Goal: Task Accomplishment & Management: Manage account settings

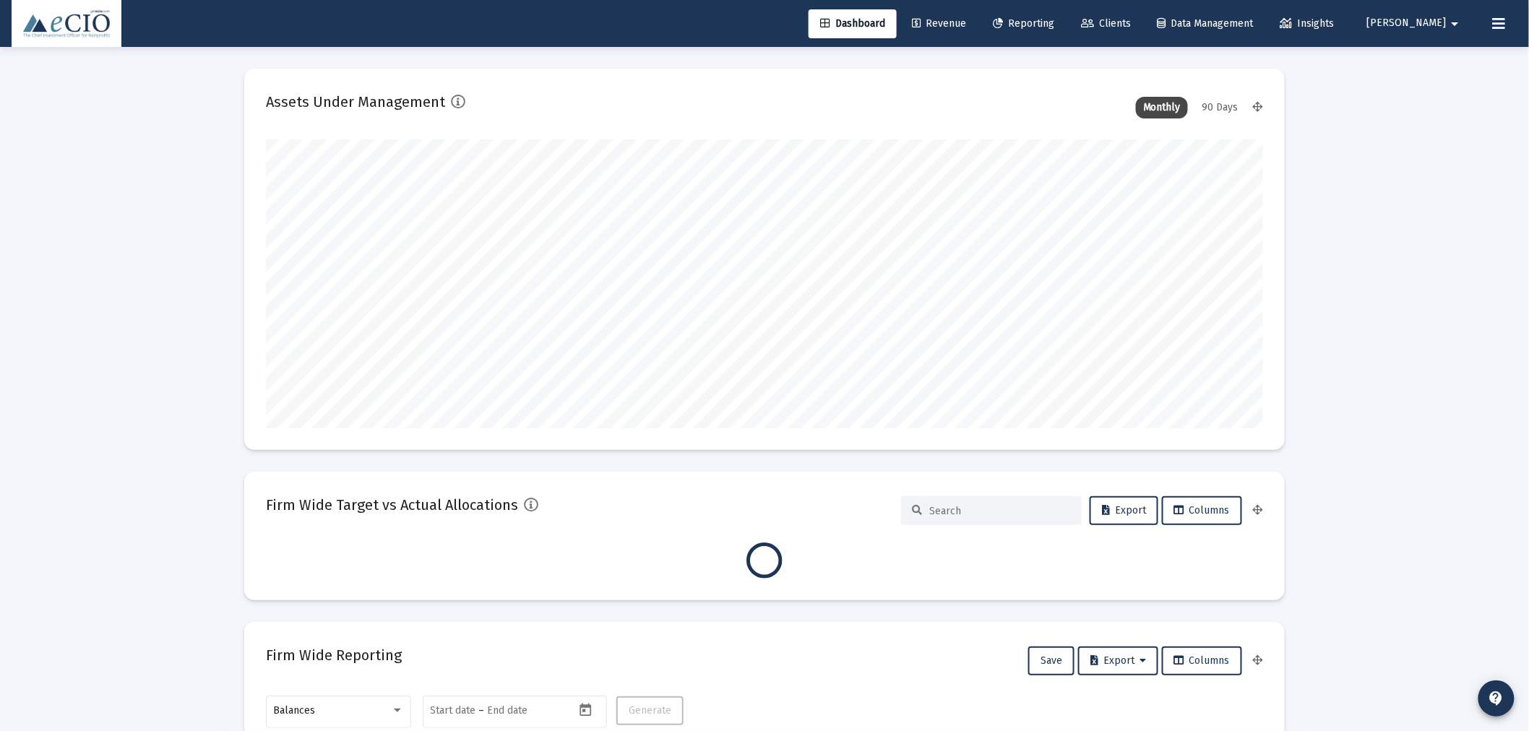
scroll to position [289, 536]
type input "[DATE]"
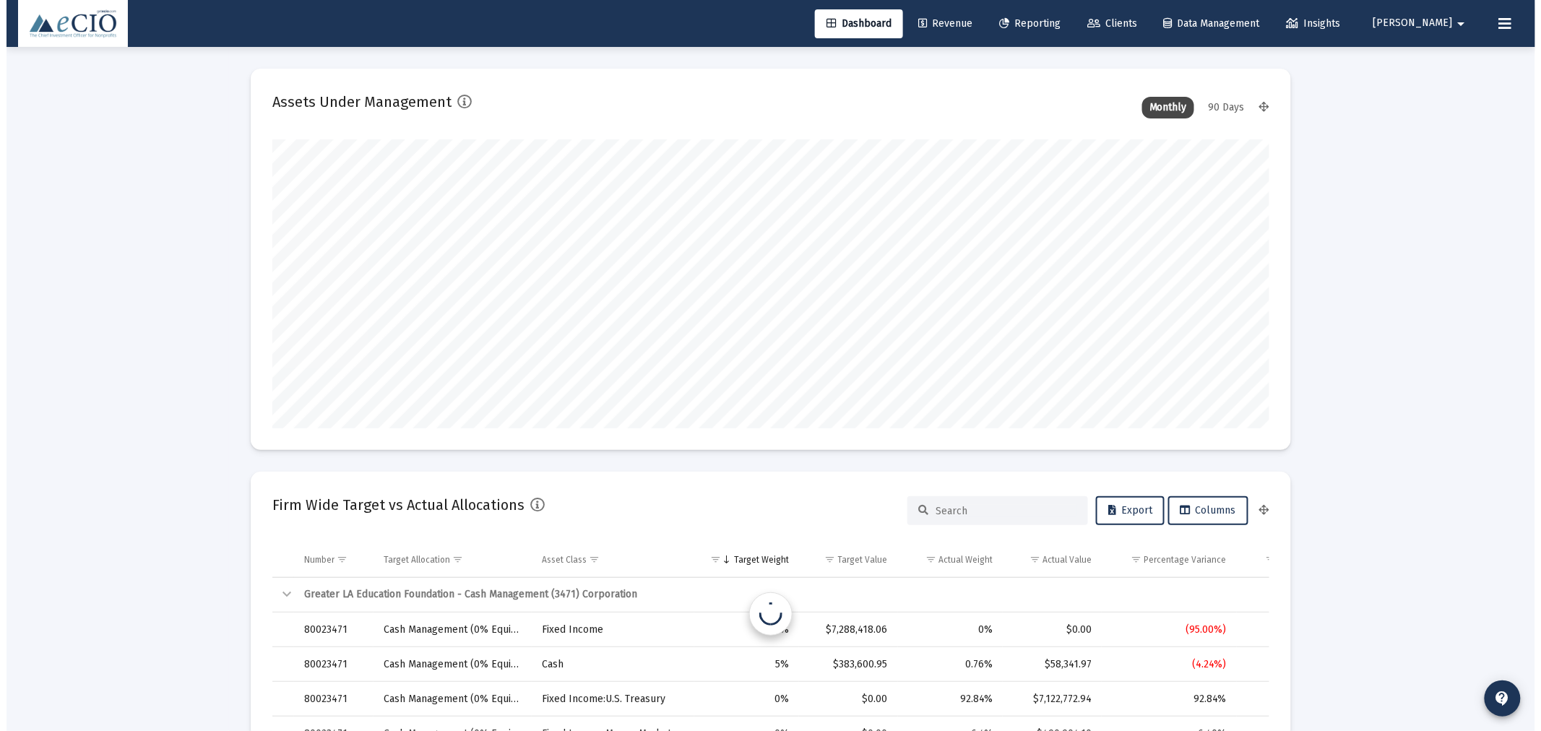
scroll to position [289, 465]
click at [1131, 22] on span "Clients" at bounding box center [1106, 23] width 50 height 12
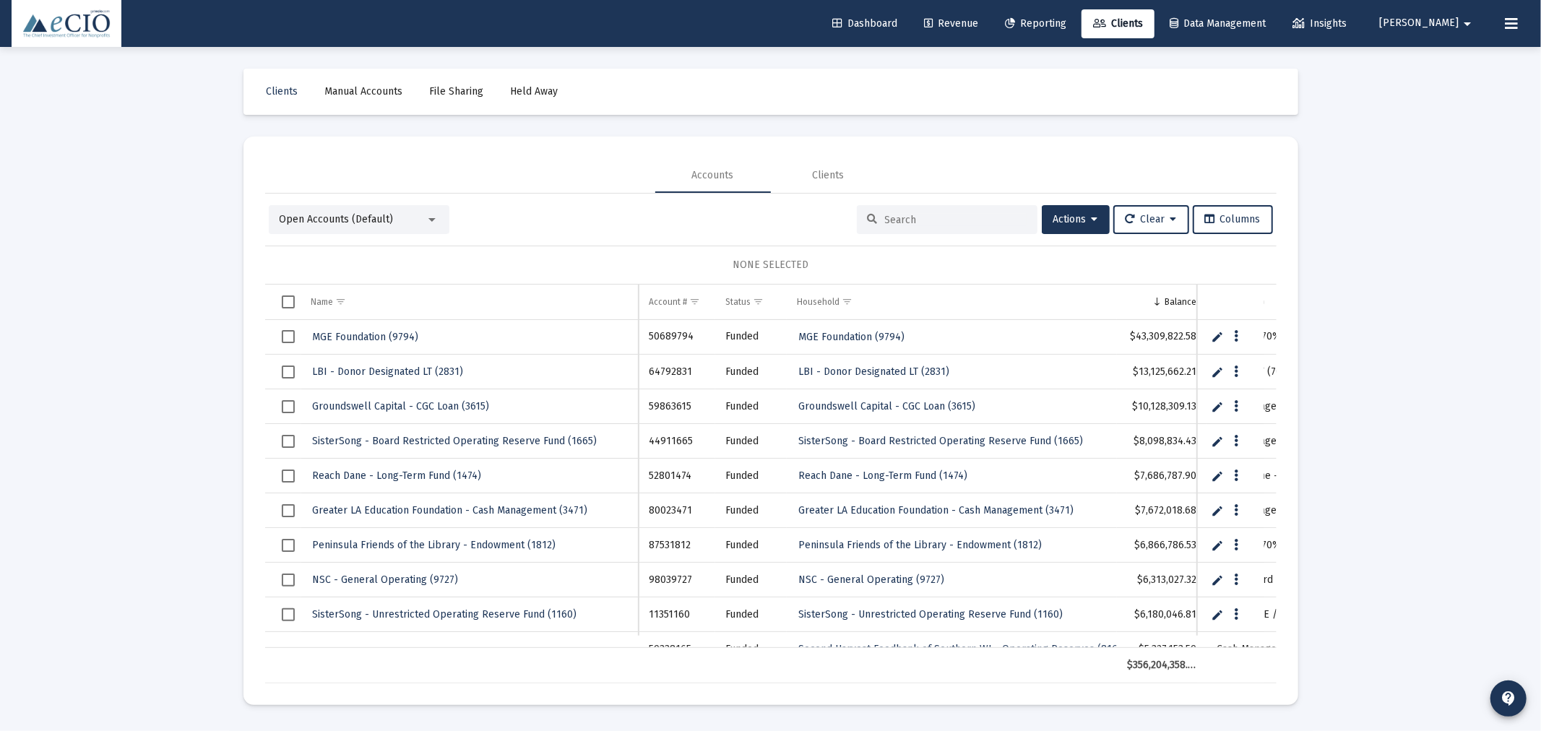
click at [904, 215] on input at bounding box center [956, 220] width 142 height 12
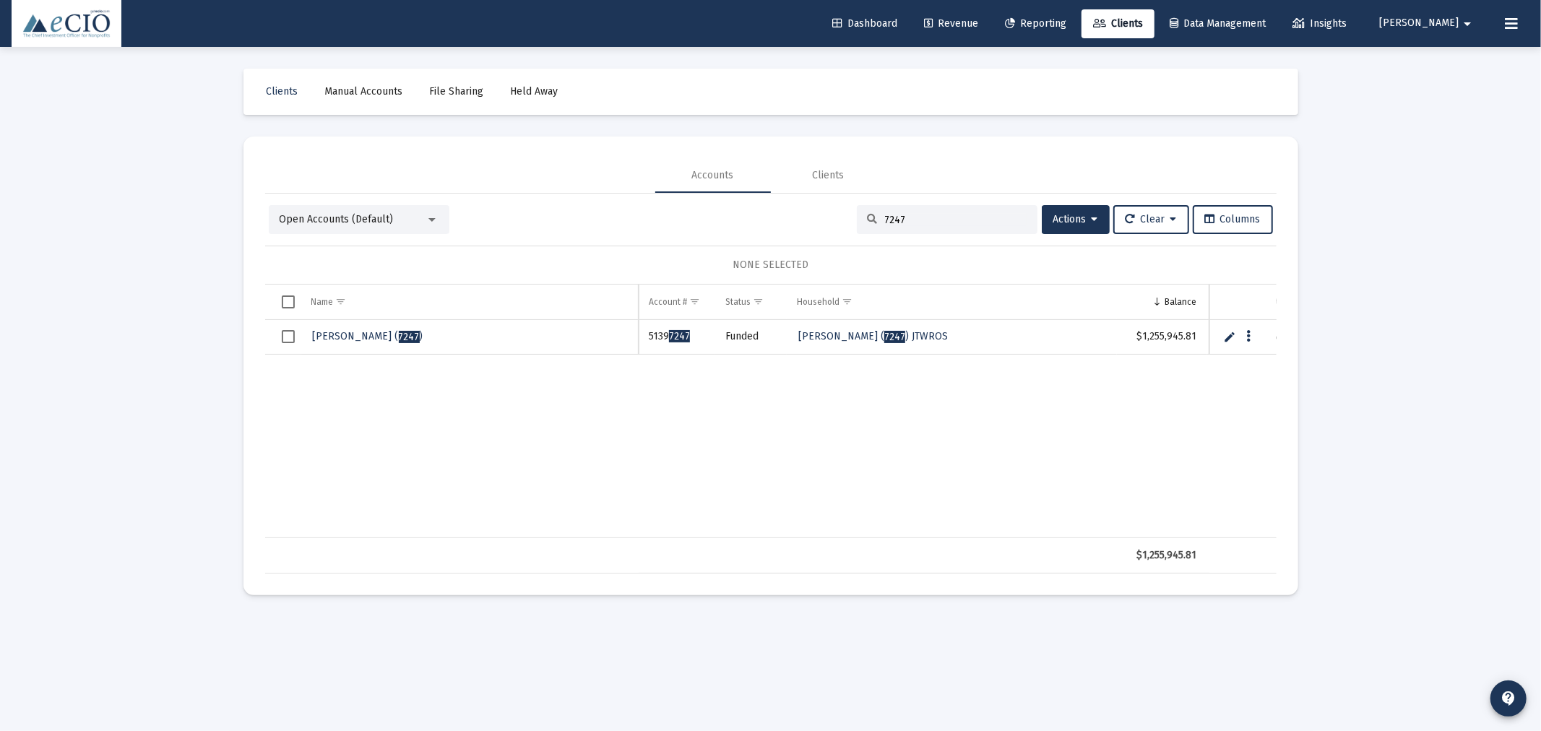
type input "7247"
click at [344, 340] on span "[PERSON_NAME] ( 7247 )" at bounding box center [368, 336] width 111 height 12
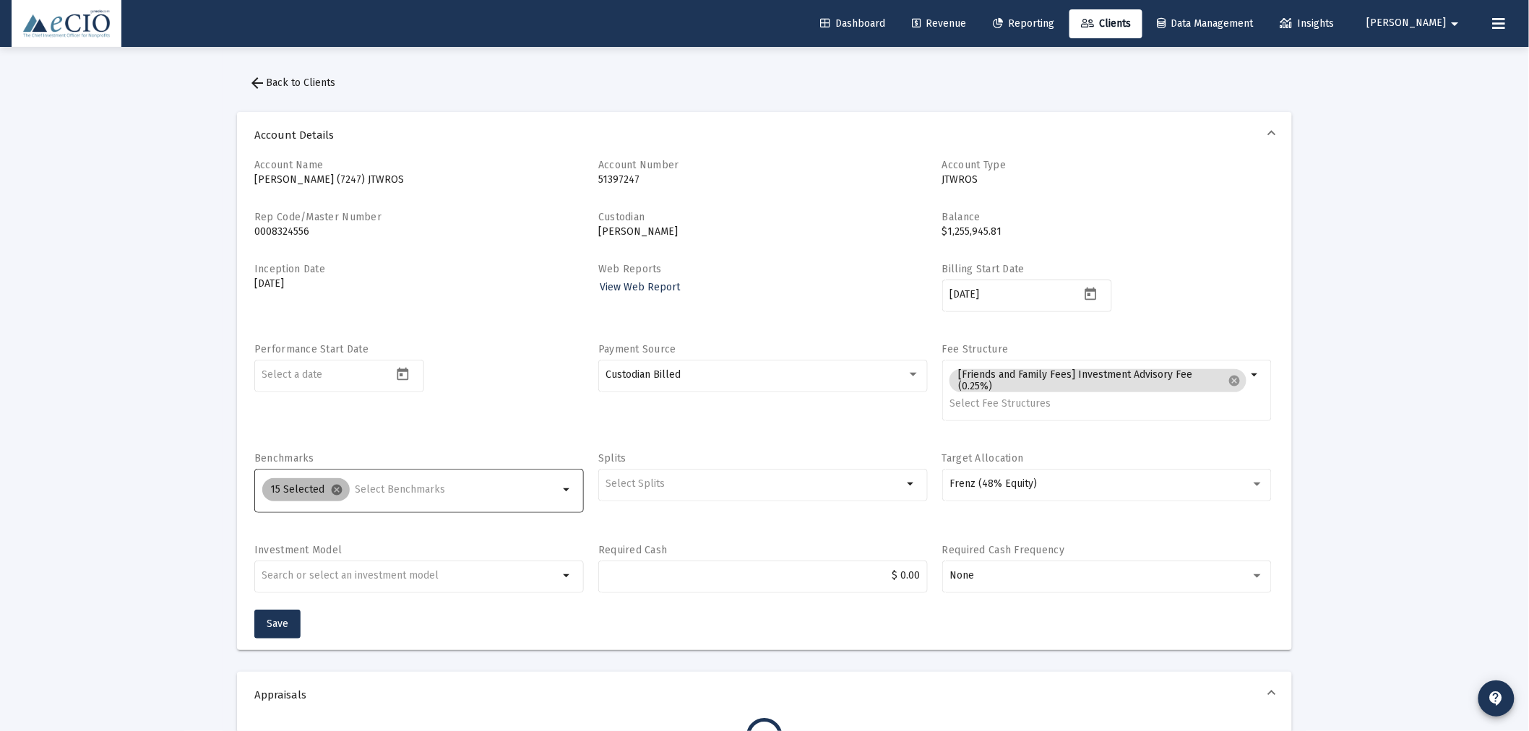
click at [336, 486] on mat-icon "cancel" at bounding box center [337, 489] width 13 height 13
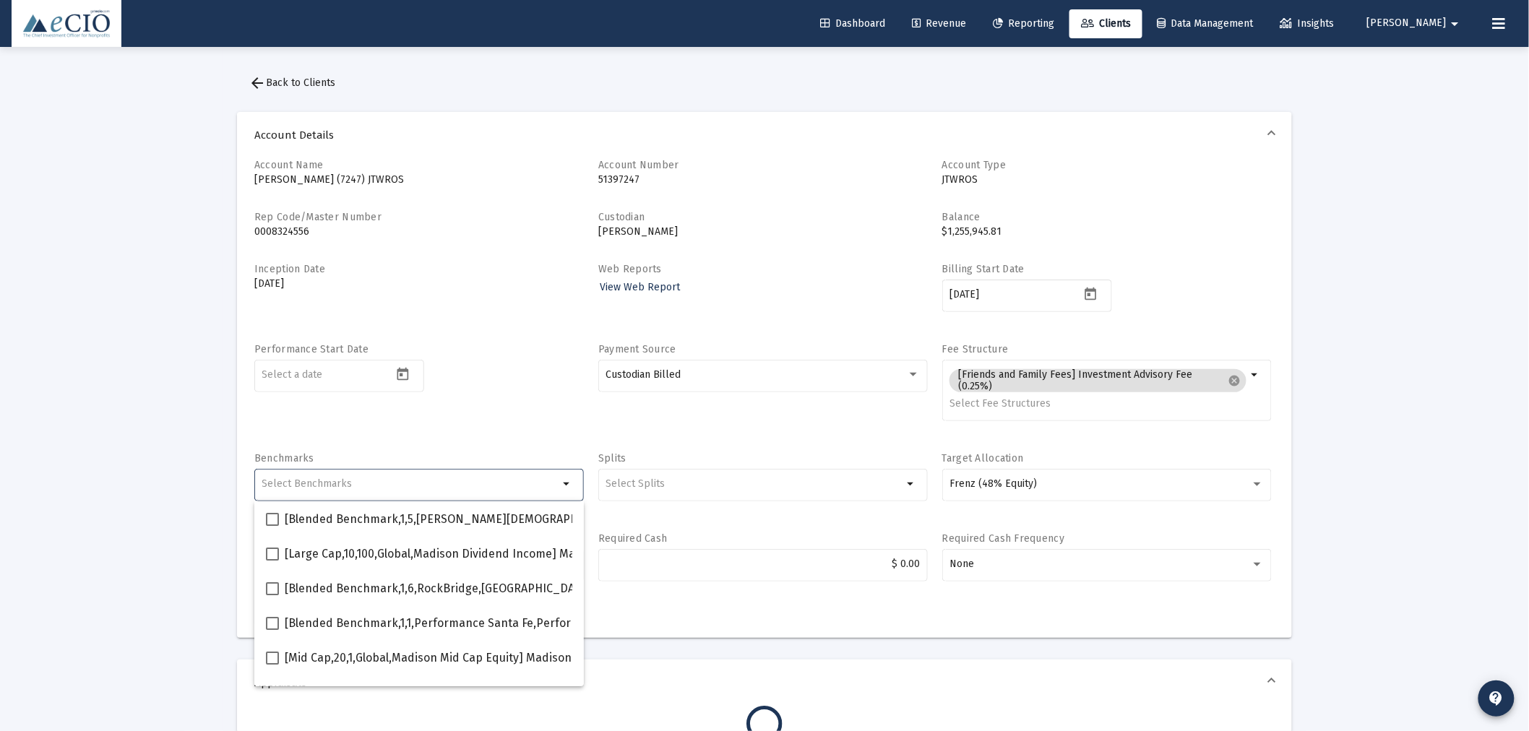
click at [410, 431] on div "Performance Start Date" at bounding box center [418, 389] width 329 height 95
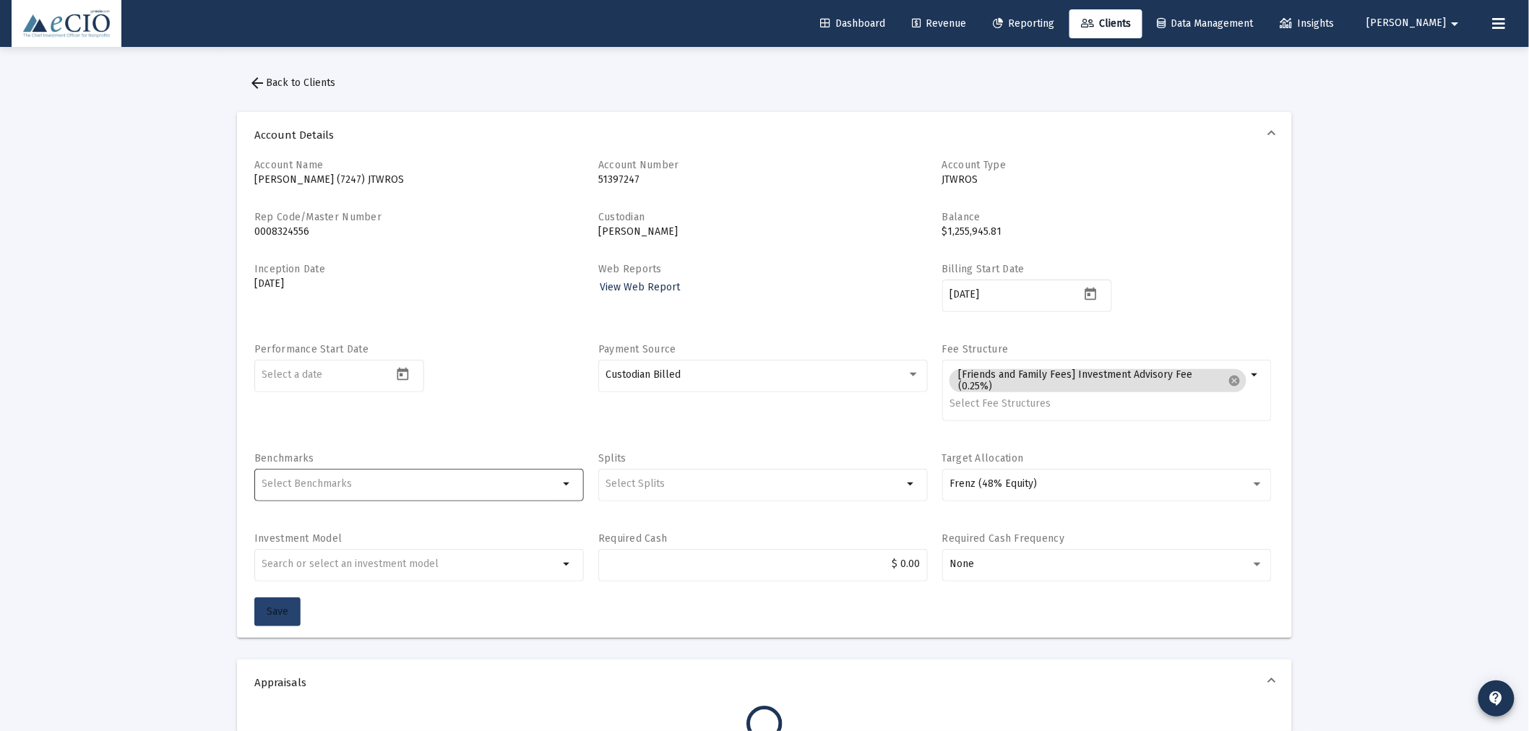
click at [271, 610] on span "Save" at bounding box center [278, 611] width 22 height 12
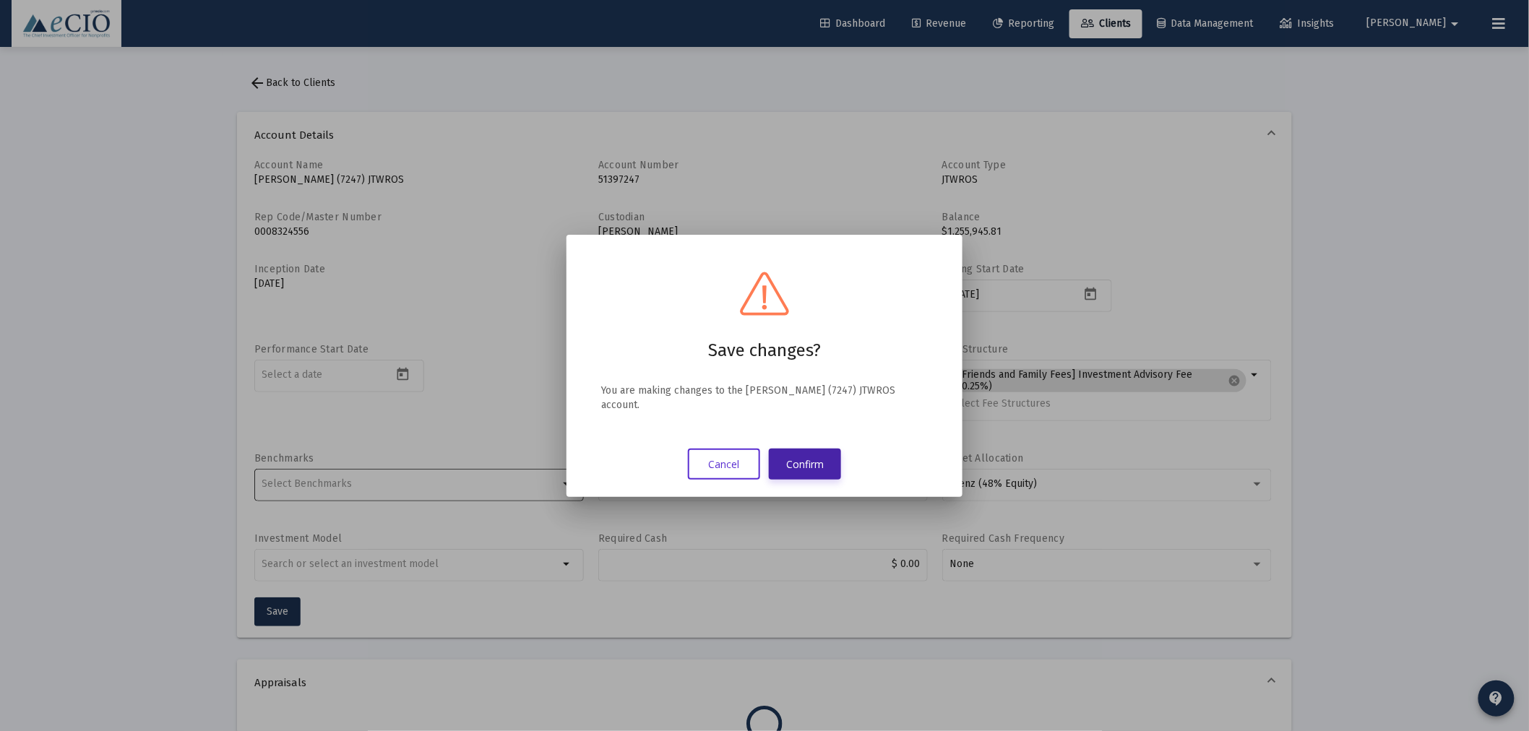
click at [822, 457] on button "Confirm" at bounding box center [805, 464] width 72 height 31
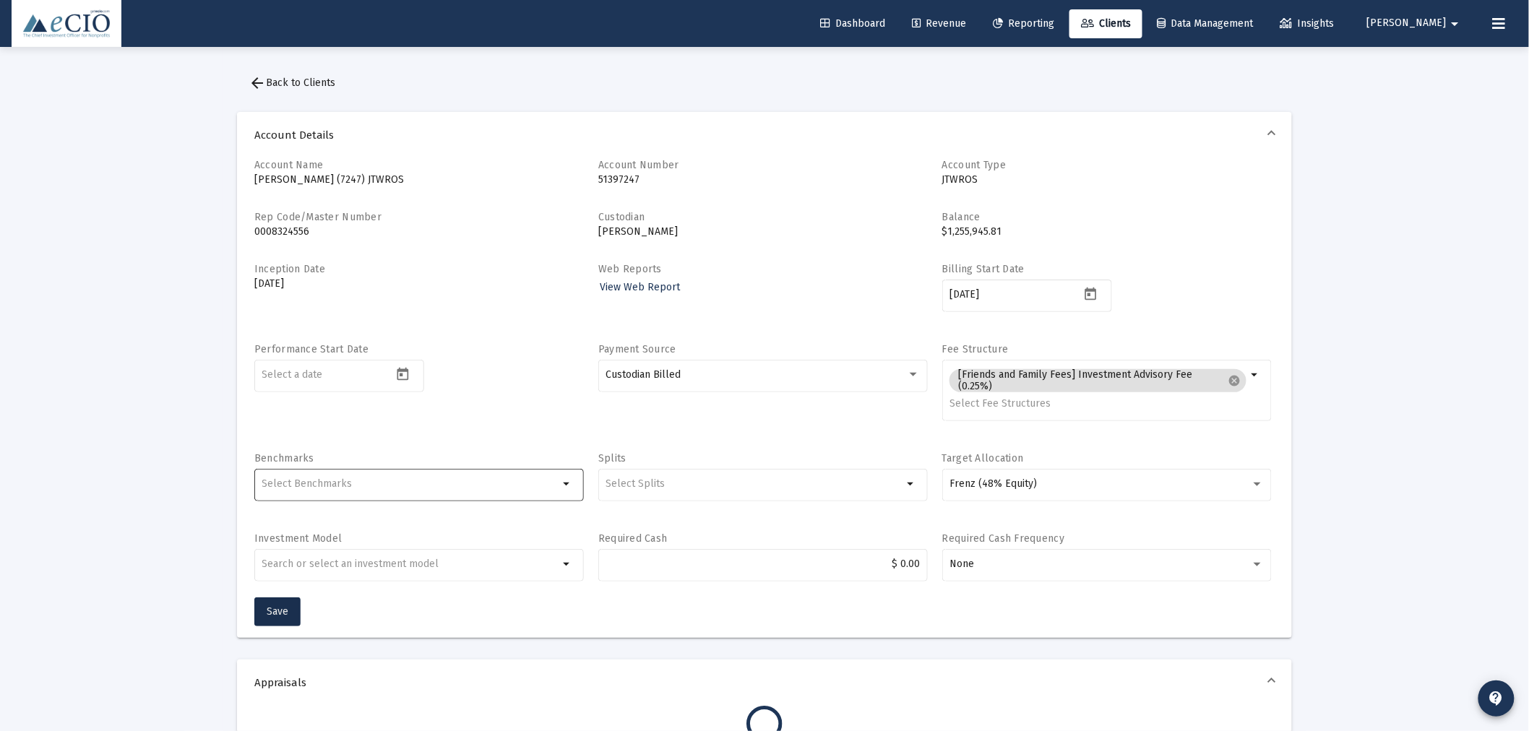
click at [276, 87] on span "arrow_back Back to Clients" at bounding box center [291, 83] width 87 height 12
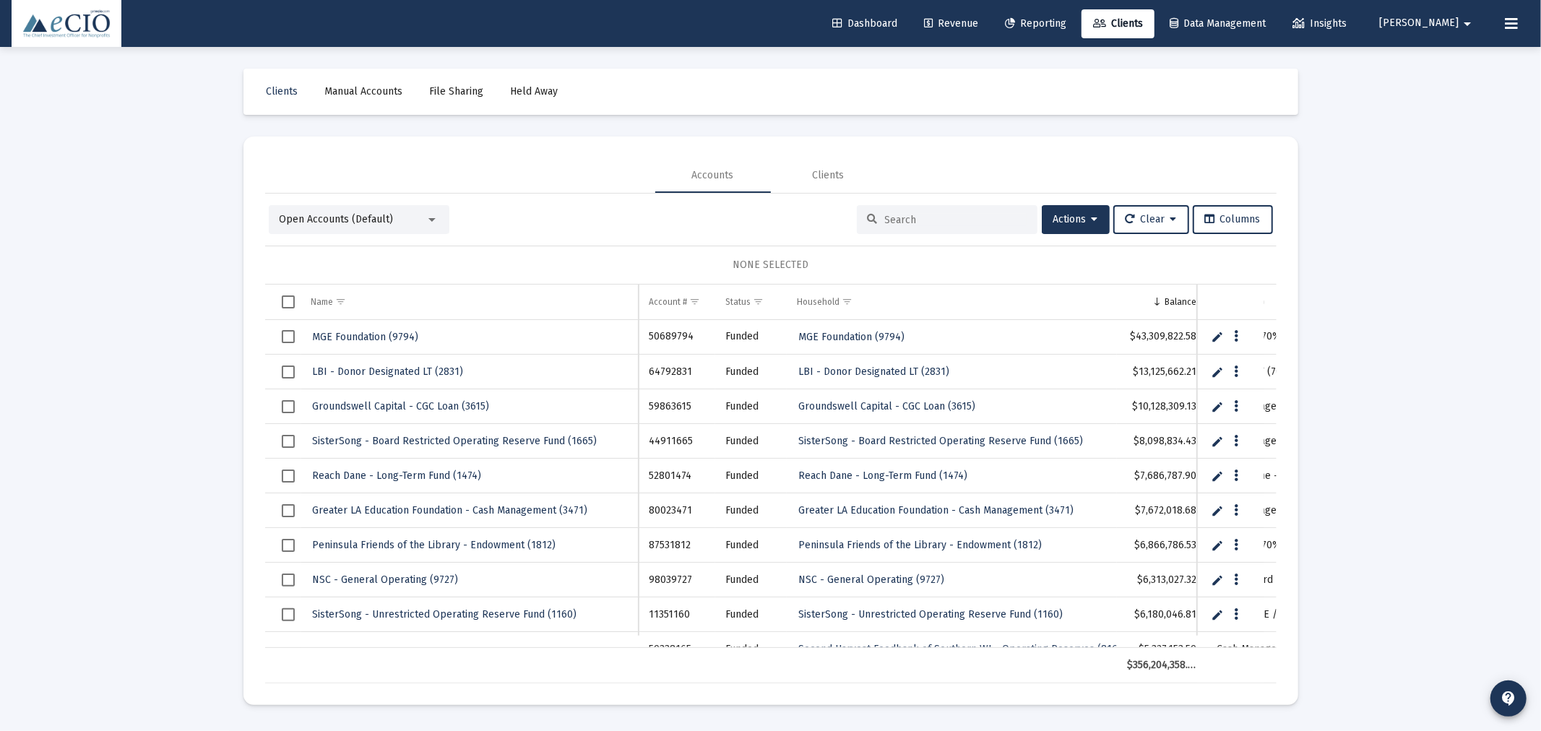
click at [293, 226] on div "Open Accounts (Default)" at bounding box center [353, 219] width 146 height 14
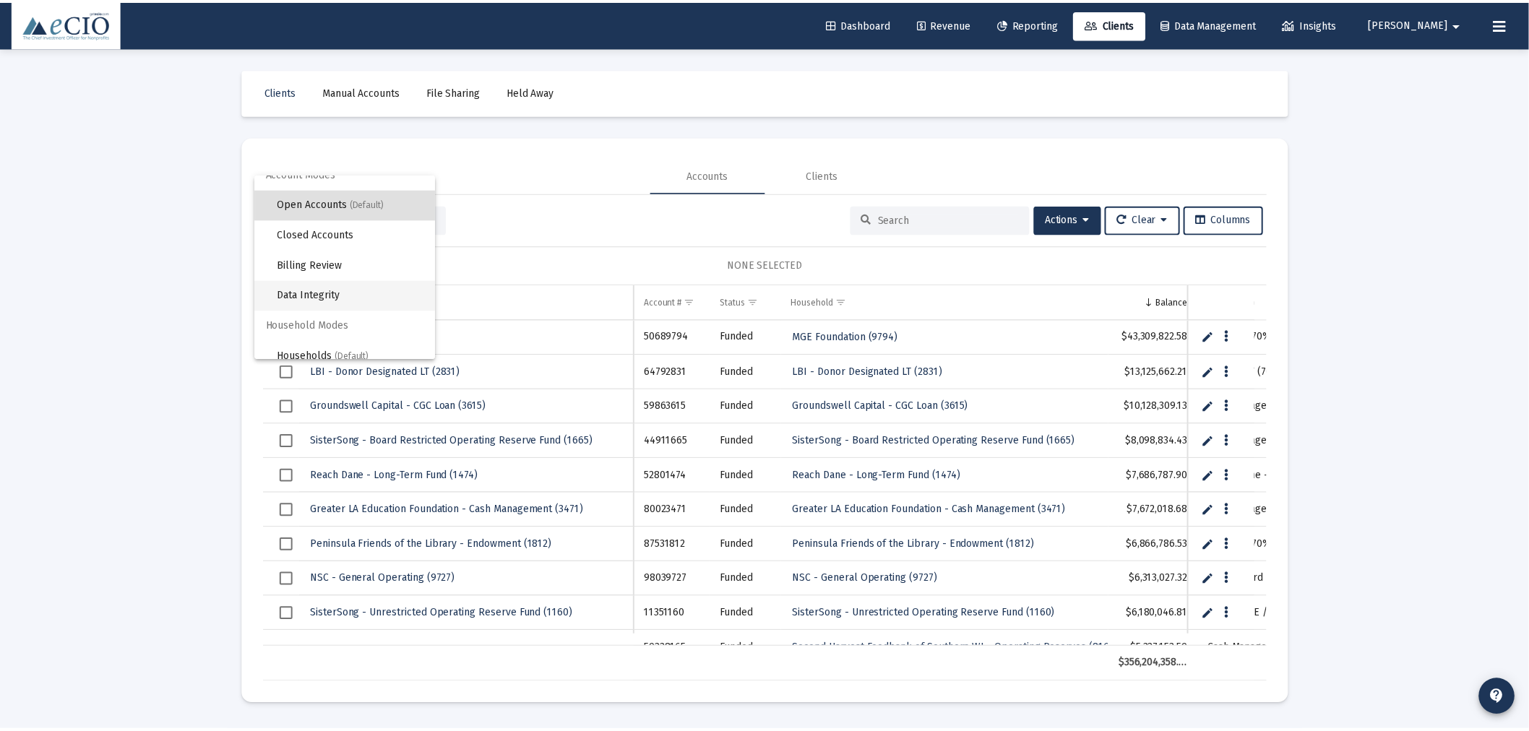
scroll to position [27, 0]
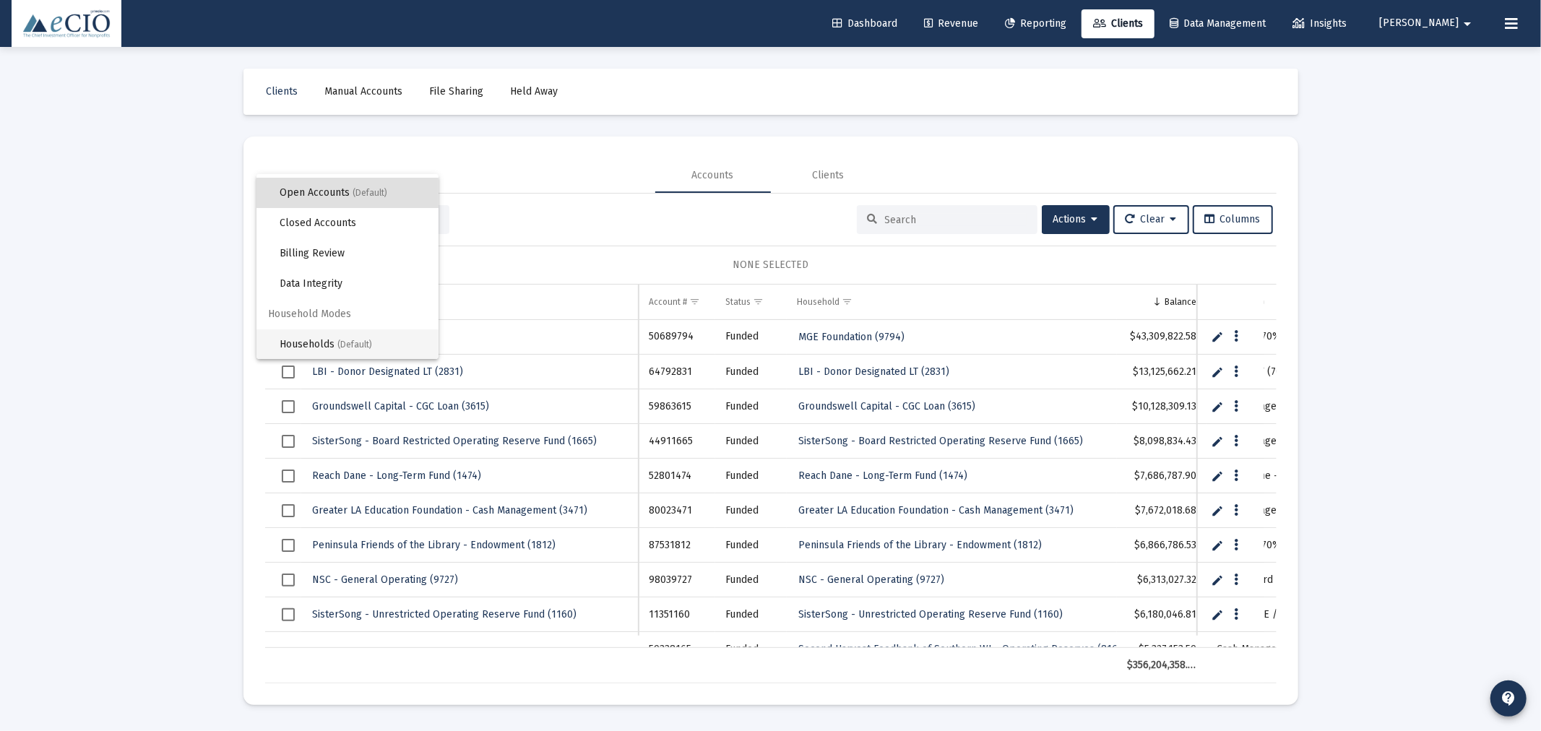
click at [306, 337] on span "Households (Default)" at bounding box center [353, 344] width 147 height 30
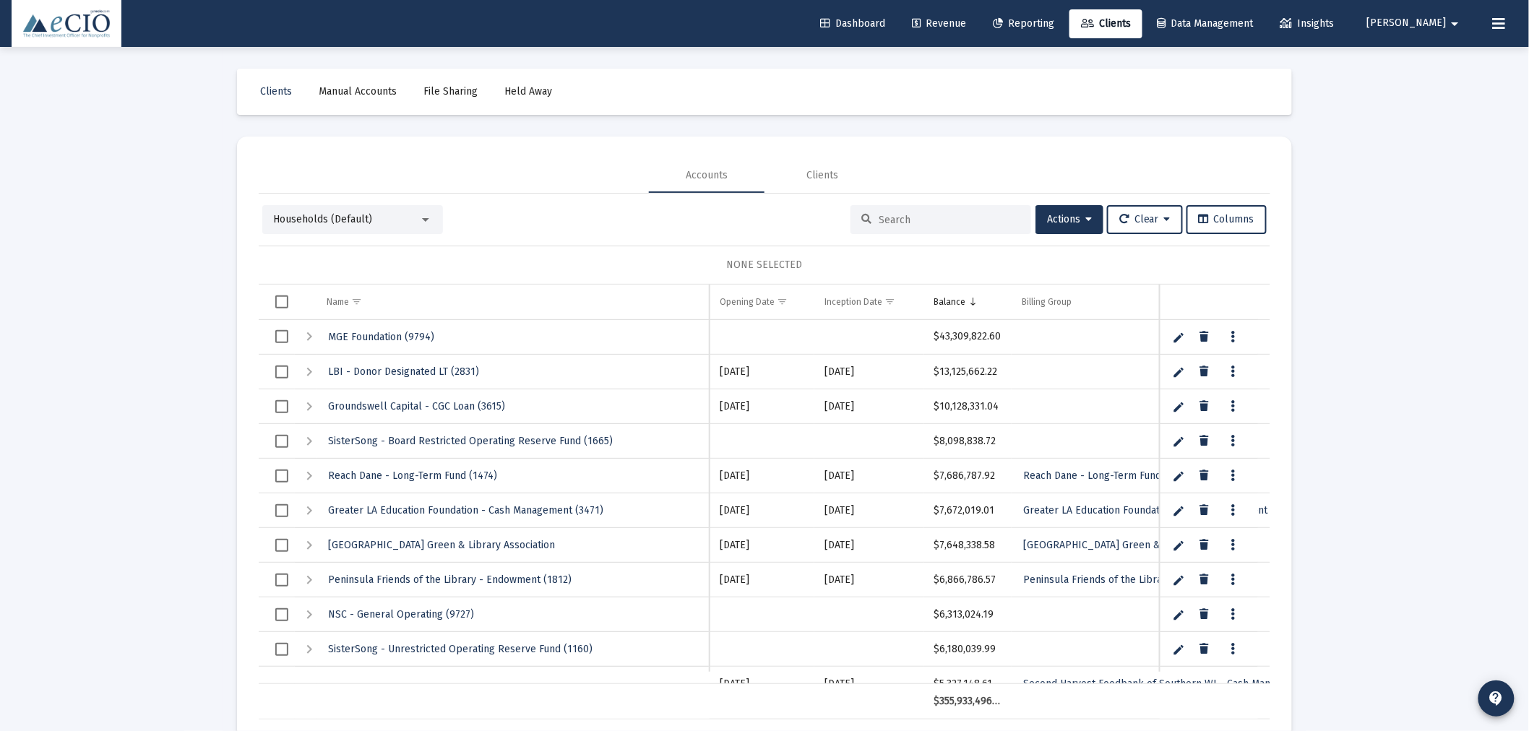
click at [906, 226] on div at bounding box center [940, 219] width 181 height 29
click at [906, 217] on input at bounding box center [949, 220] width 142 height 12
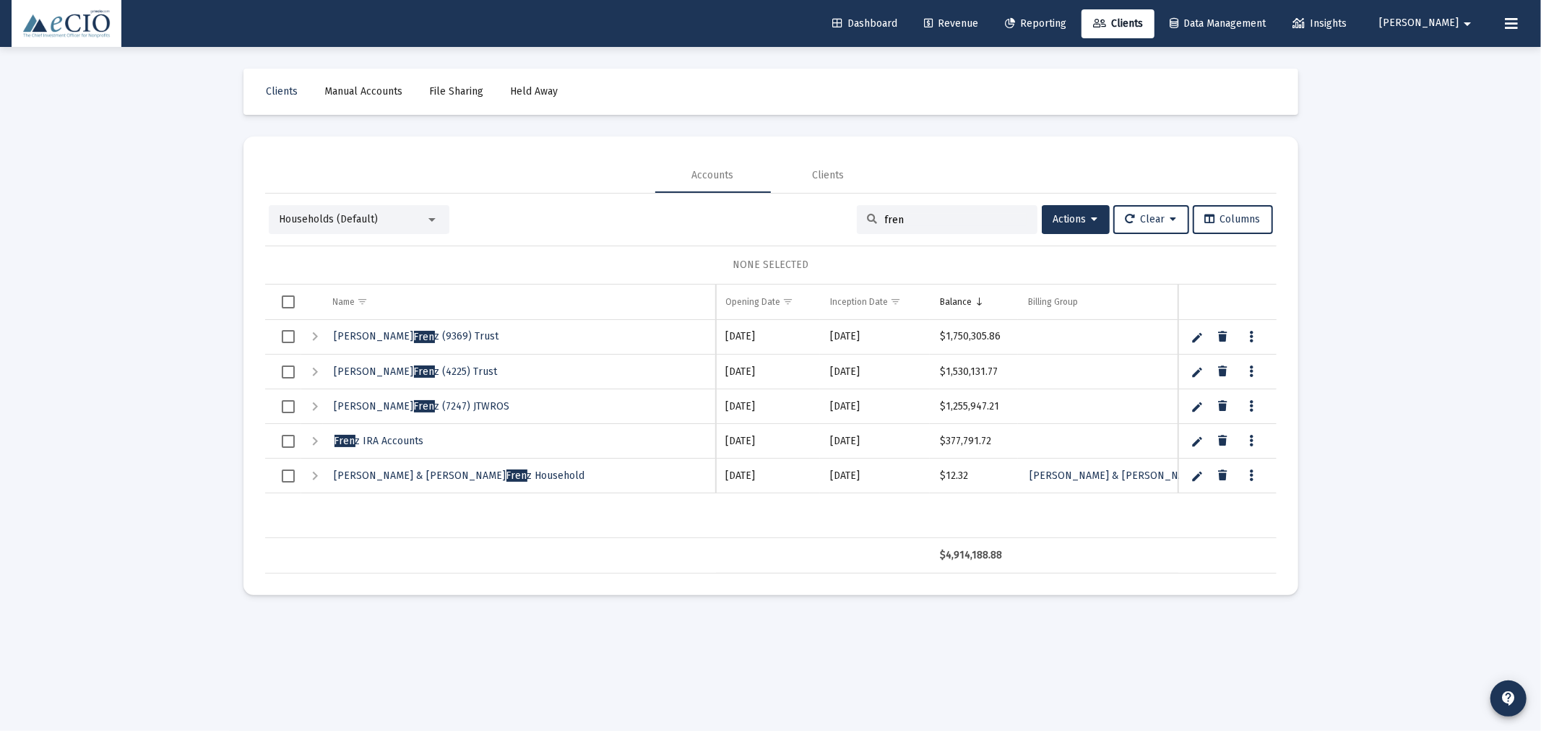
type input "fren"
click at [444, 334] on span "[PERSON_NAME] z (9369) Trust" at bounding box center [416, 336] width 165 height 12
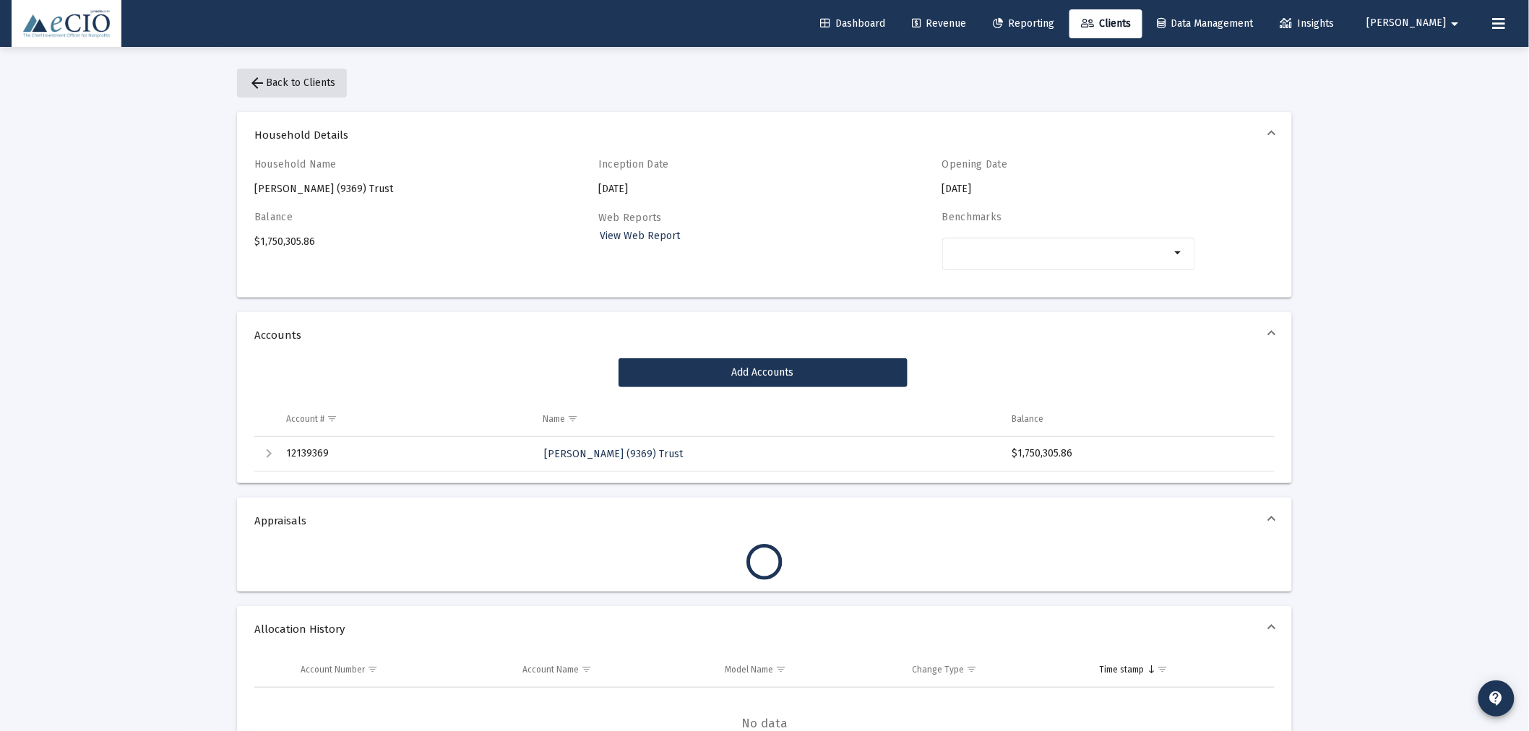
click at [299, 73] on button "arrow_back Back to Clients" at bounding box center [292, 83] width 110 height 29
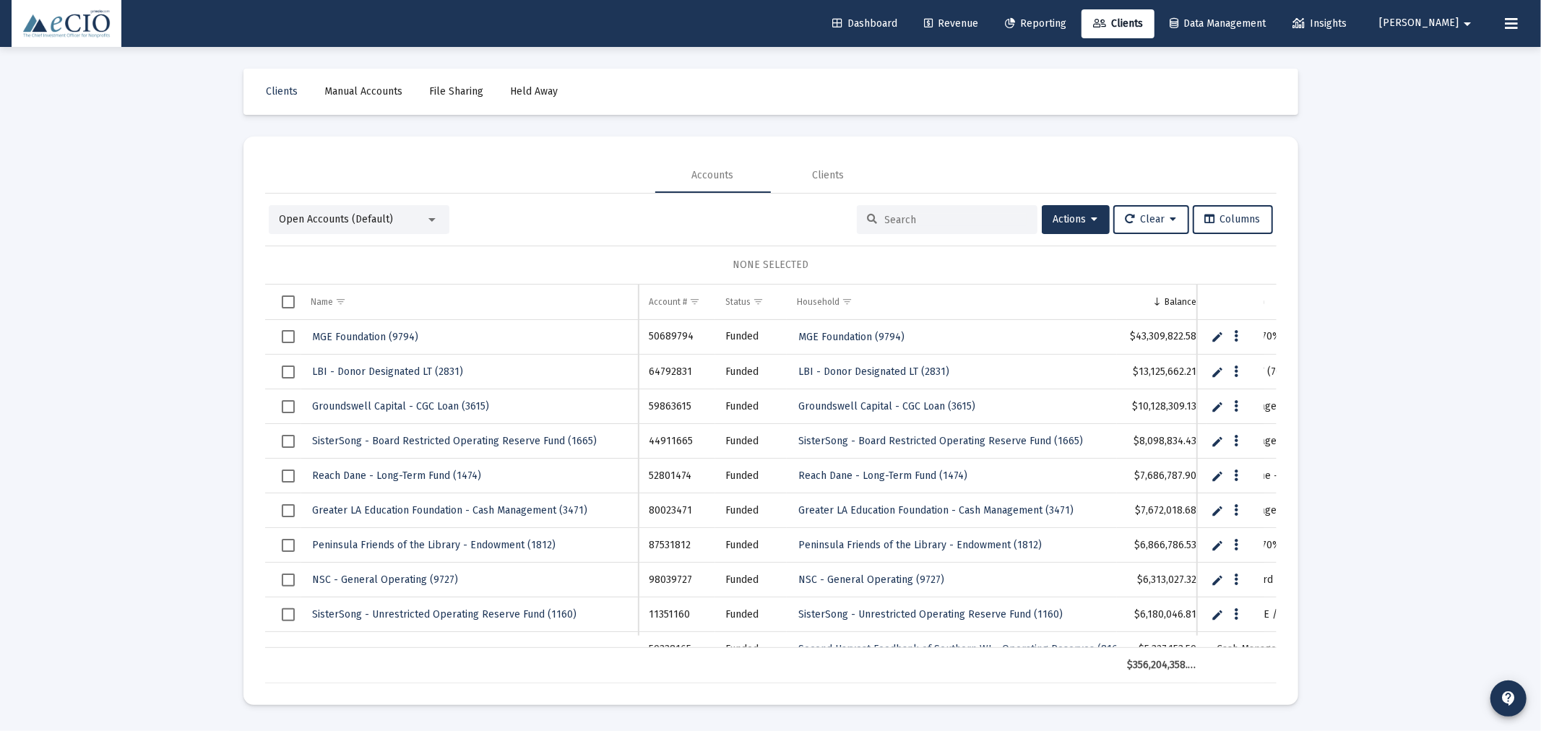
click at [930, 224] on input at bounding box center [956, 220] width 142 height 12
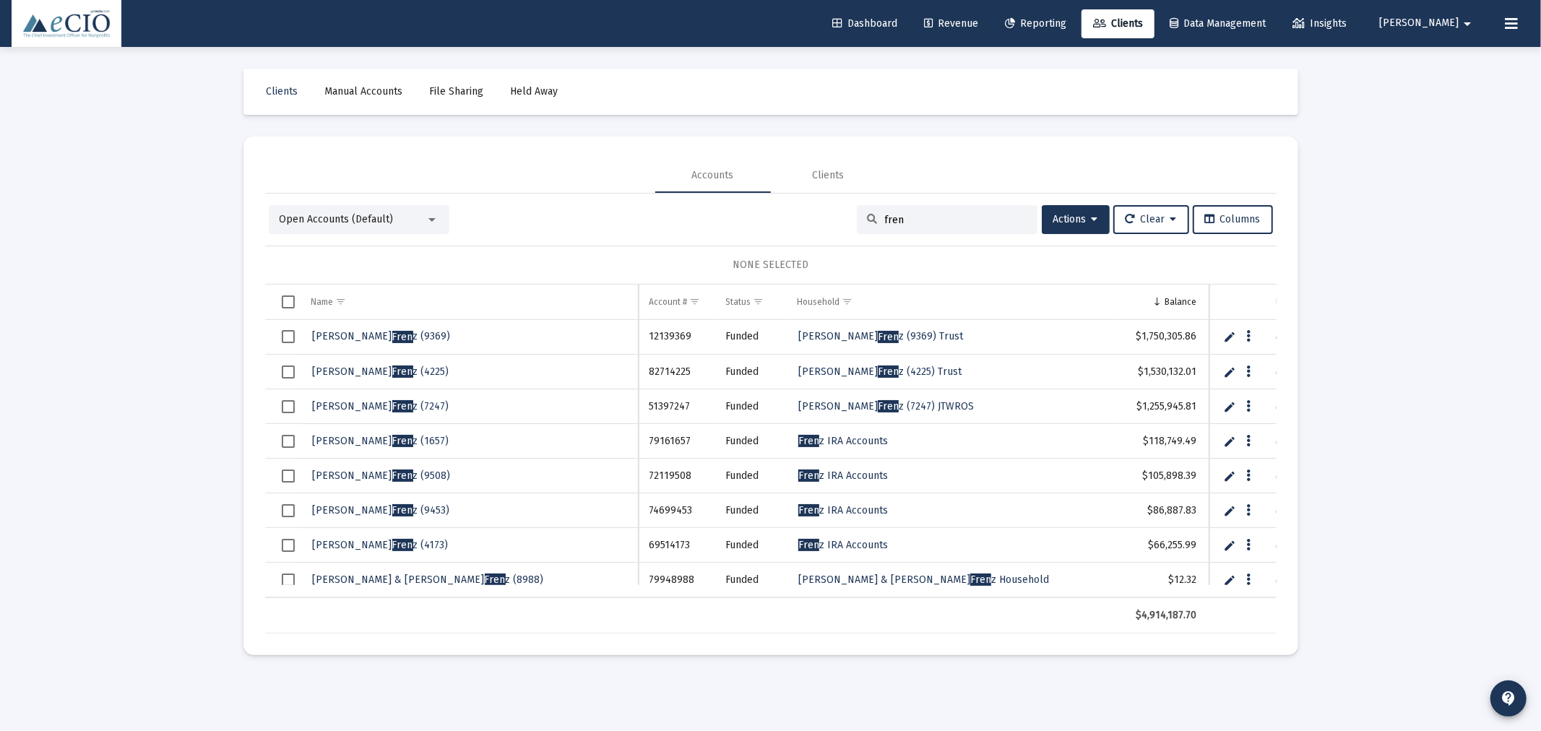
type input "fren"
click at [1229, 333] on link "Edit" at bounding box center [1229, 336] width 13 height 13
type input "[PERSON_NAME] (9369)"
click at [1229, 337] on link "Save" at bounding box center [1228, 337] width 13 height 13
click at [1230, 366] on link "Edit" at bounding box center [1229, 372] width 13 height 13
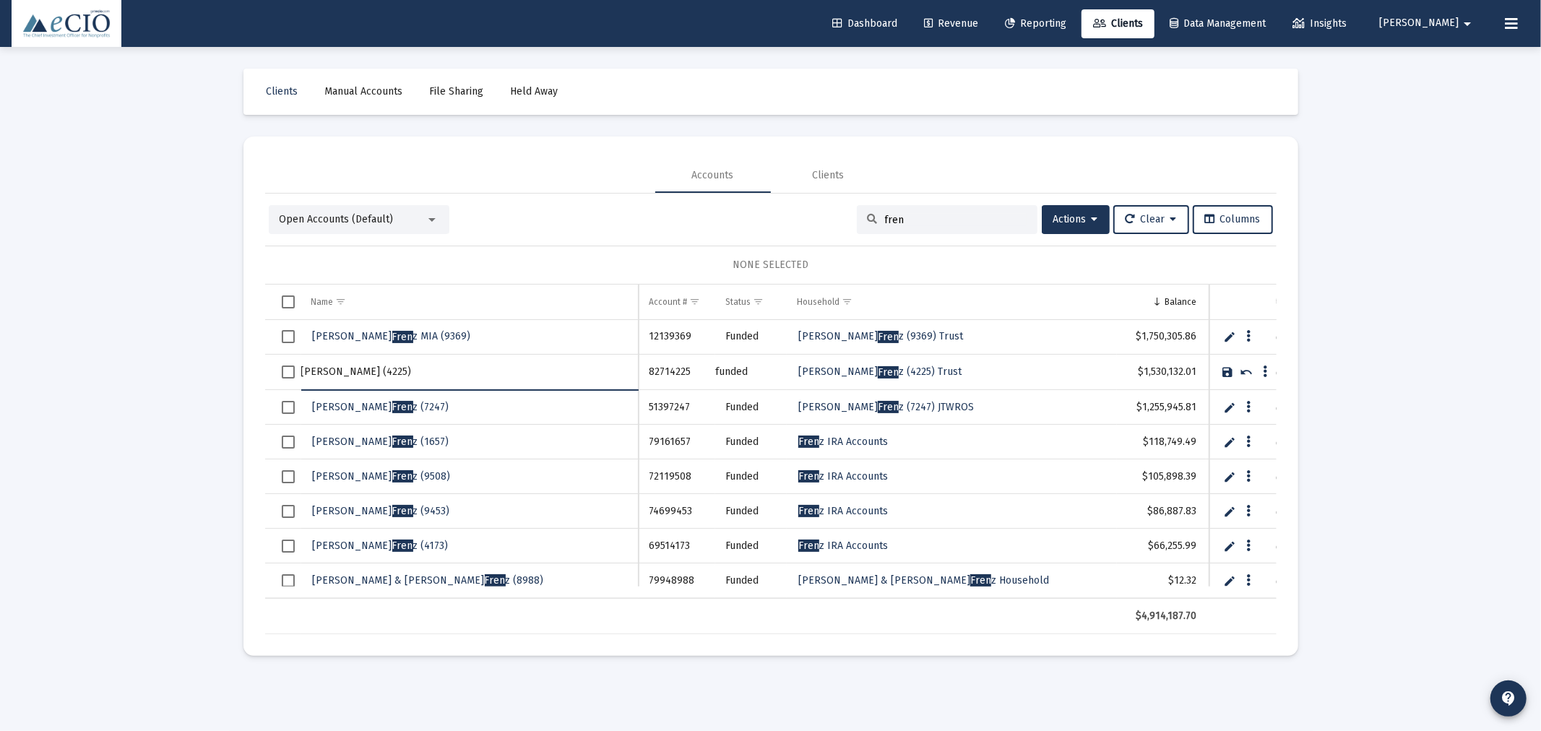
click at [364, 371] on input "[PERSON_NAME] (4225)" at bounding box center [469, 372] width 337 height 35
type input "[PERSON_NAME] MIA (4225)"
click at [1225, 369] on link "Save" at bounding box center [1228, 372] width 13 height 13
click at [1227, 336] on link "Edit" at bounding box center [1229, 336] width 13 height 13
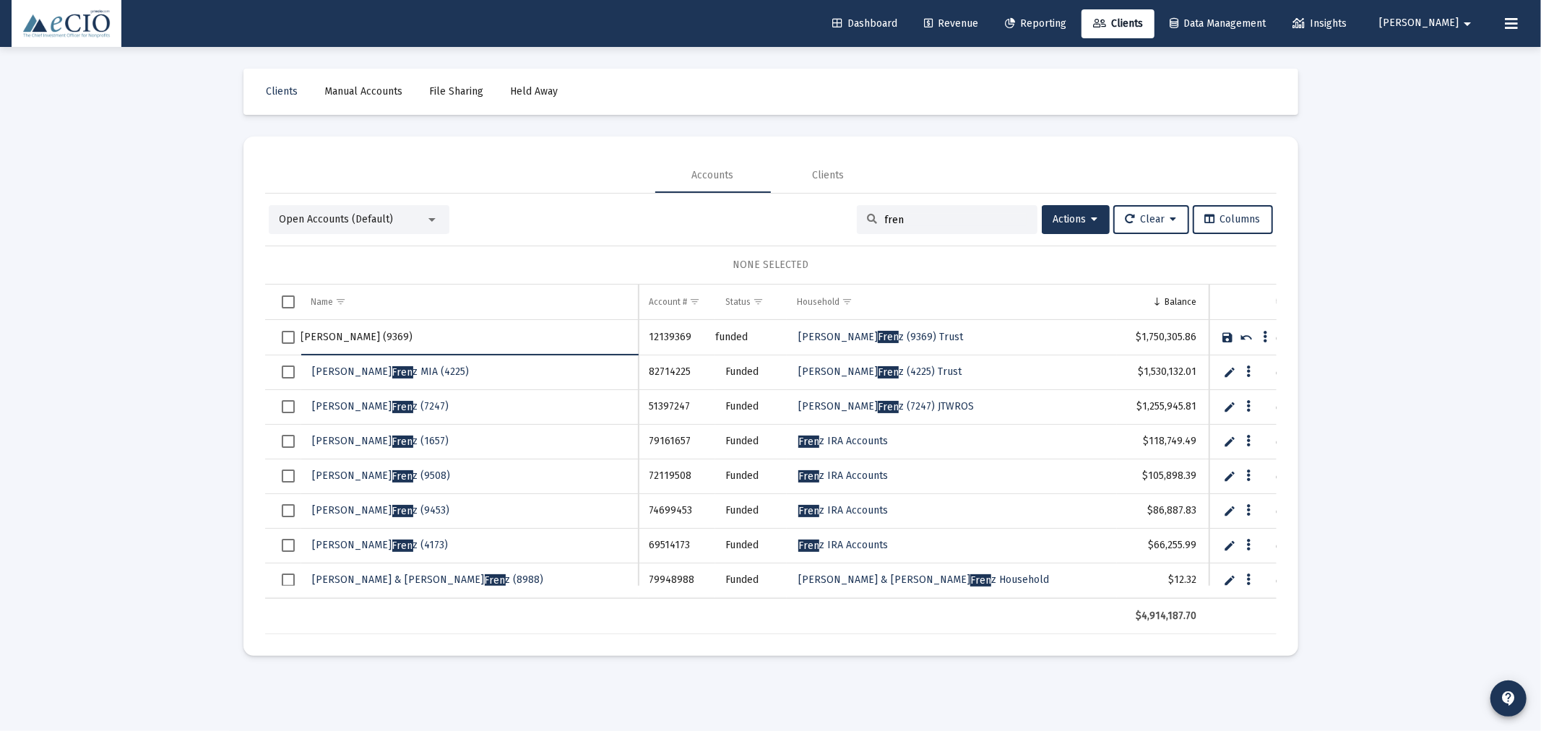
click at [369, 340] on input "[PERSON_NAME] (9369)" at bounding box center [469, 337] width 337 height 35
type input "[PERSON_NAME] Trust (9369)"
click at [1229, 332] on link "Save" at bounding box center [1228, 337] width 13 height 13
click at [409, 230] on div "Open Accounts (Default)" at bounding box center [359, 219] width 181 height 29
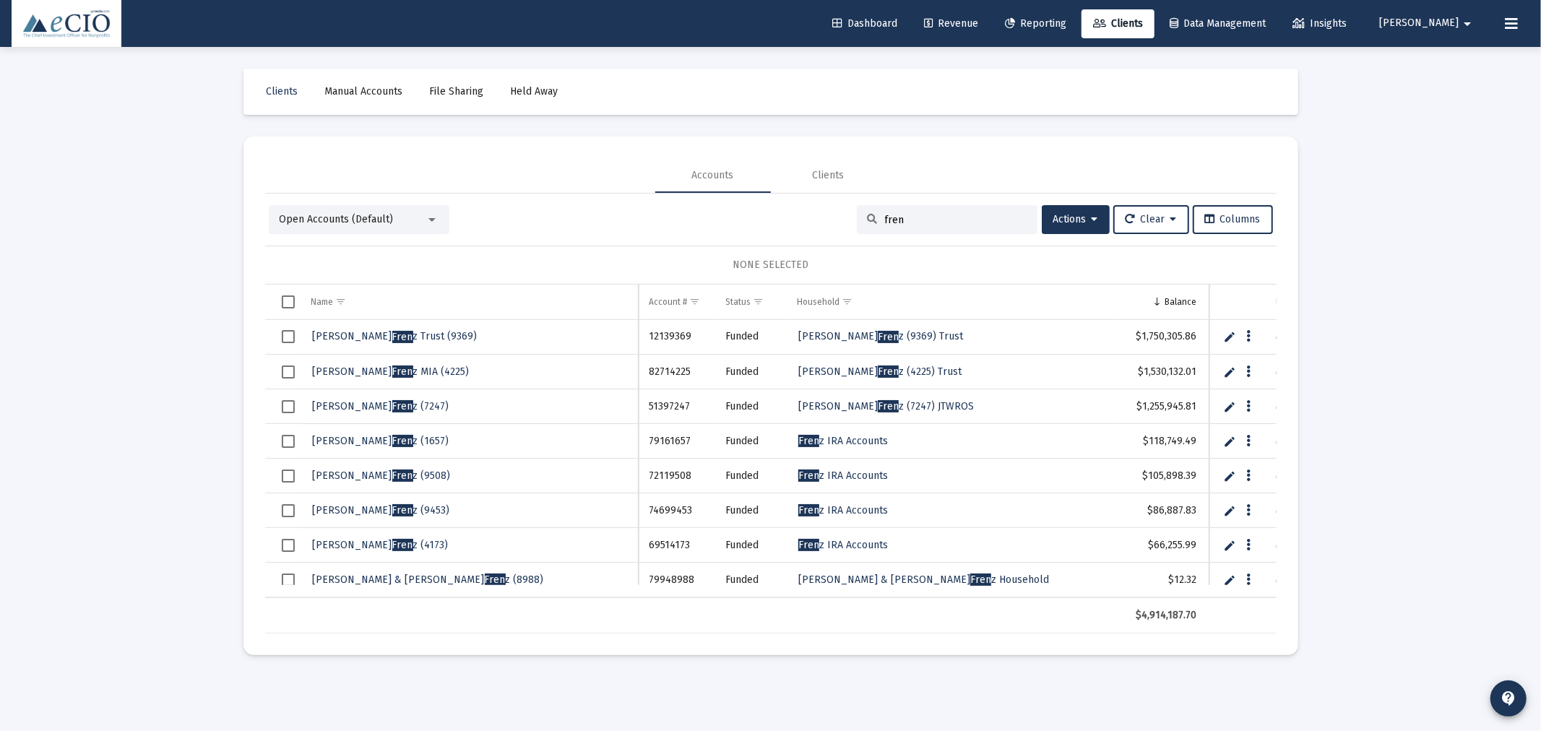
click at [365, 217] on span "Open Accounts (Default)" at bounding box center [337, 219] width 114 height 12
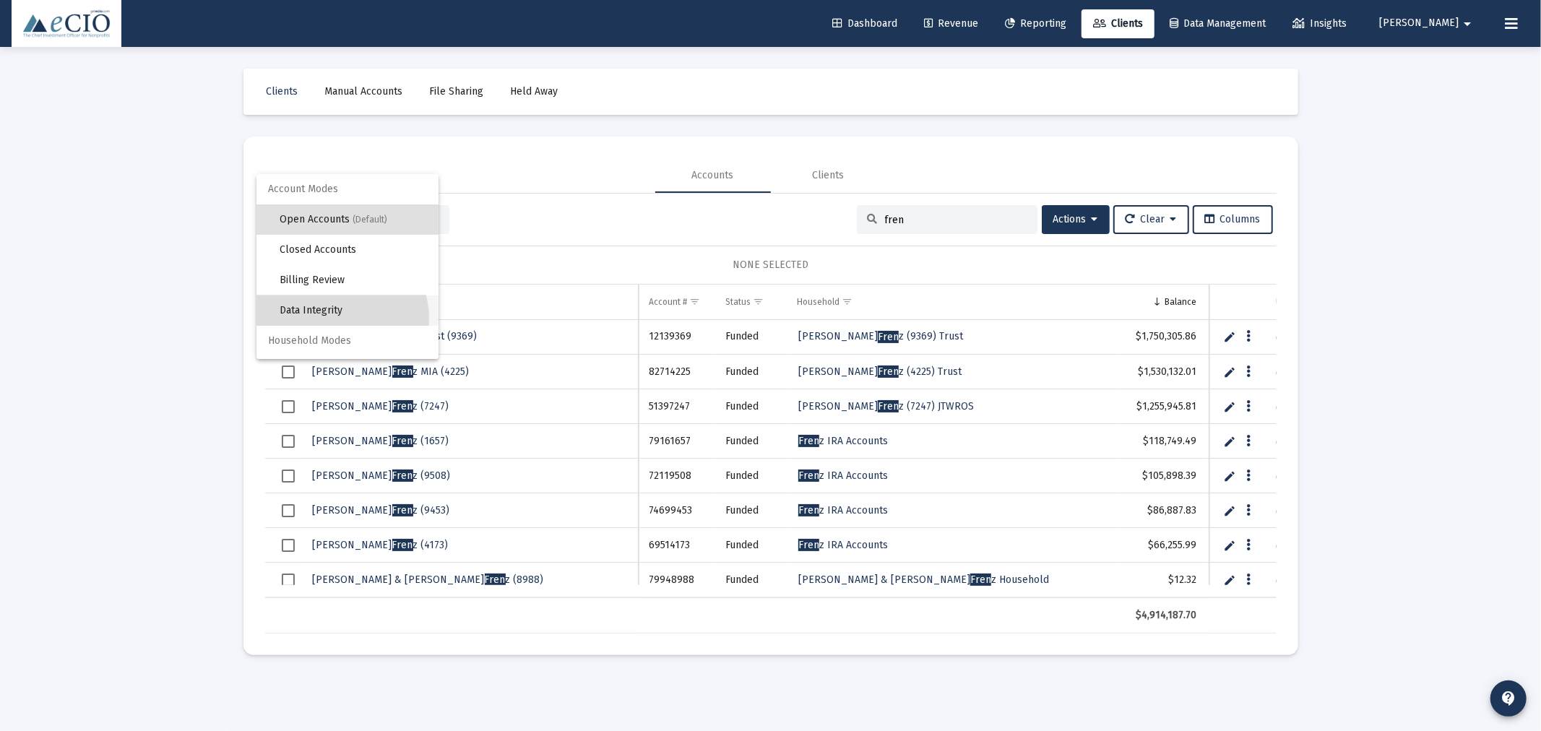
click at [330, 321] on span "Data Integrity" at bounding box center [353, 310] width 147 height 30
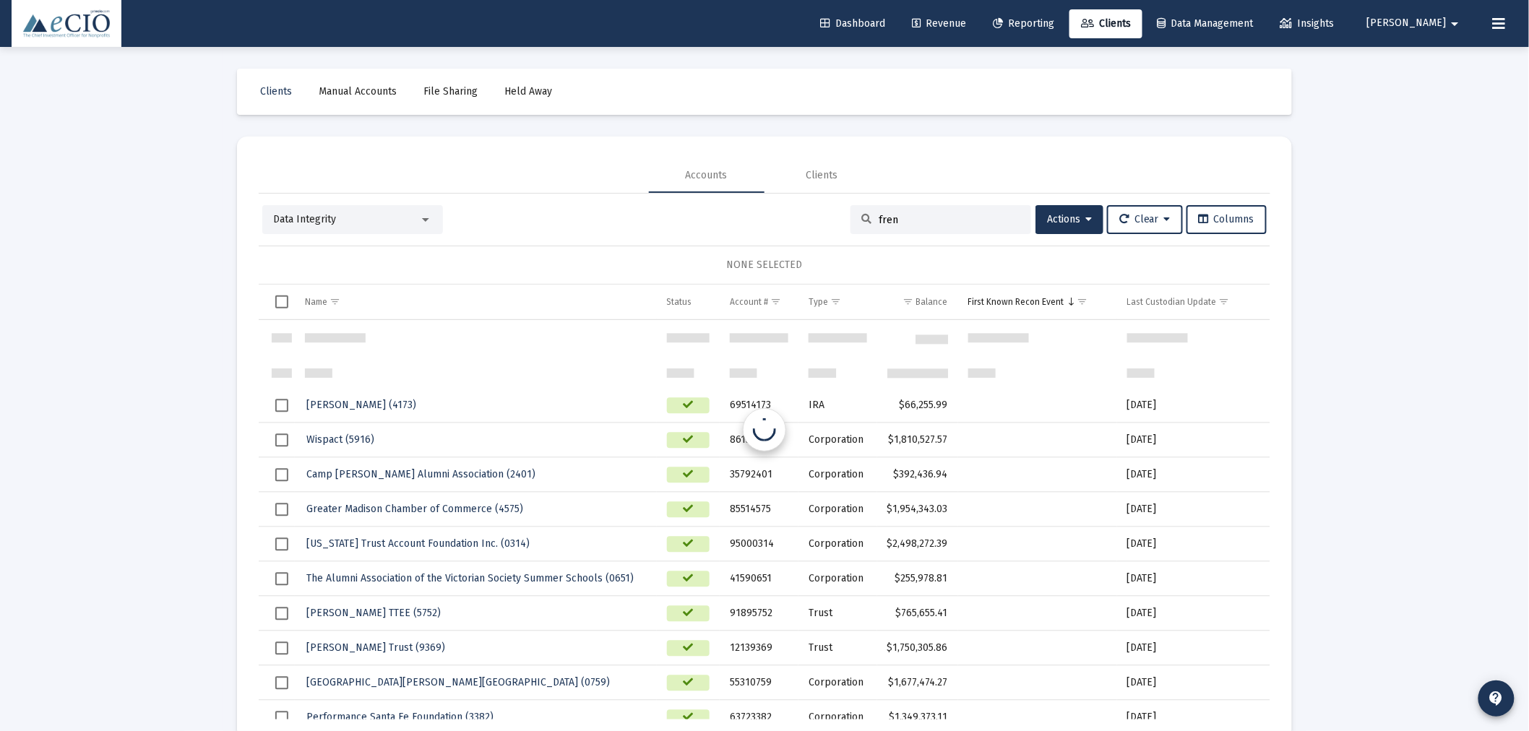
scroll to position [89, 0]
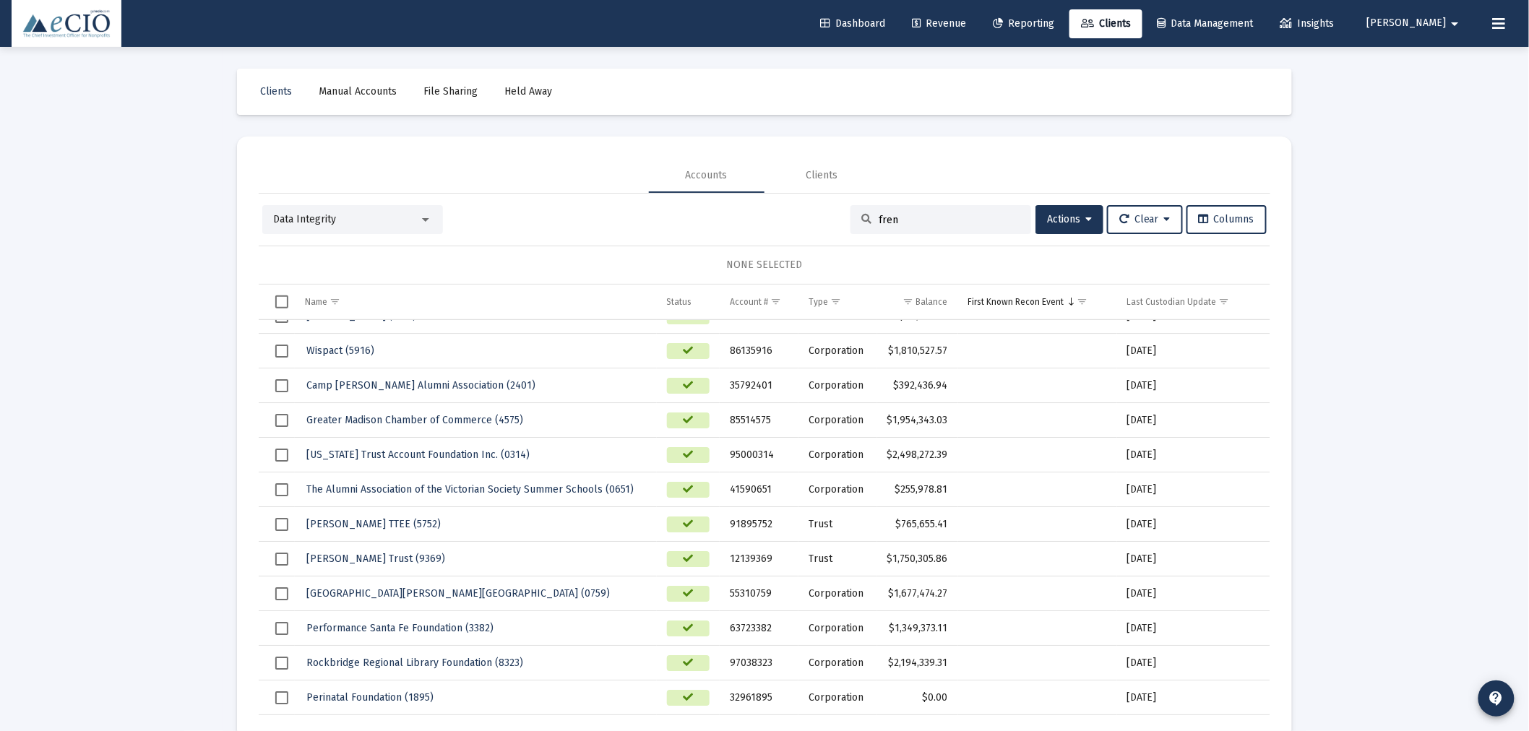
click at [327, 222] on span "Data Integrity" at bounding box center [304, 219] width 63 height 12
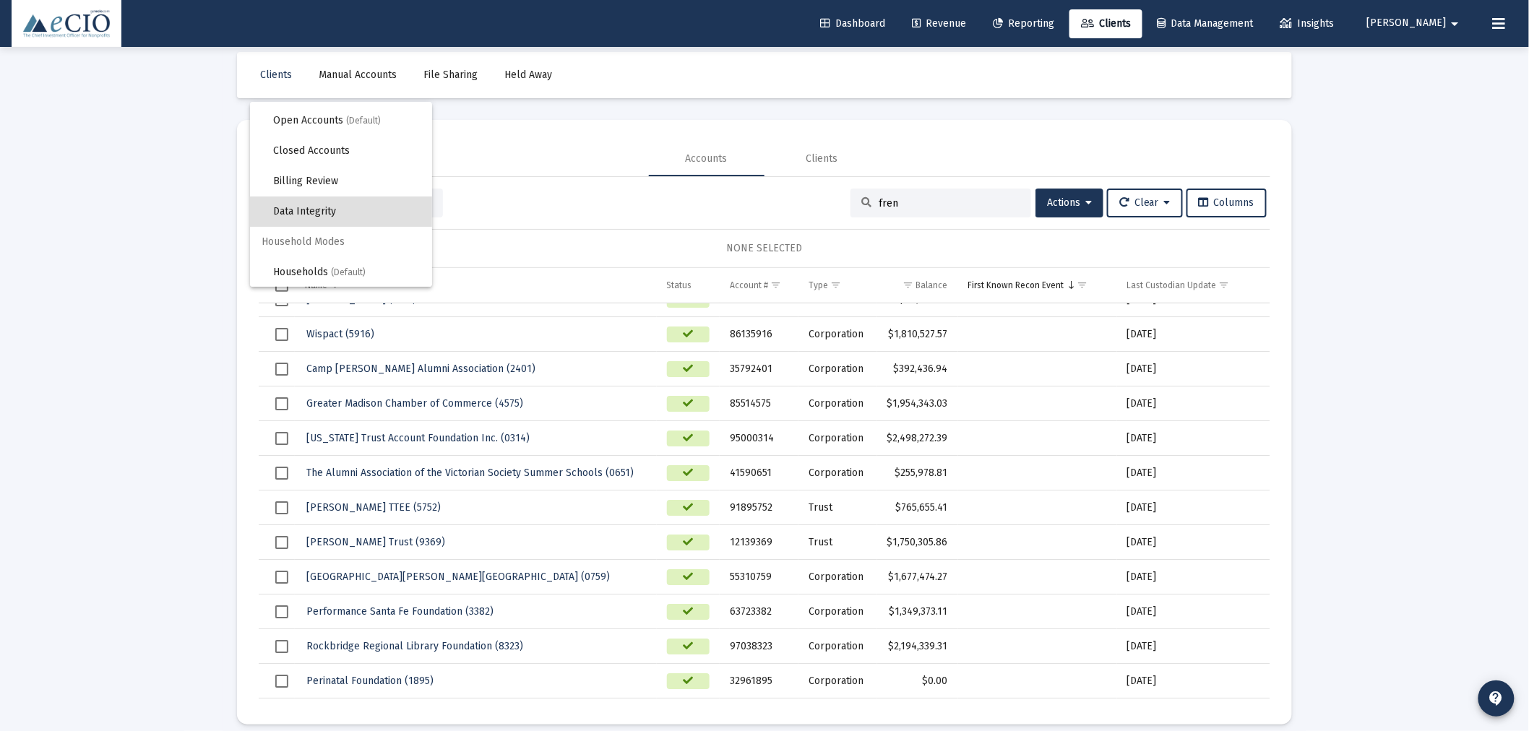
scroll to position [32, 0]
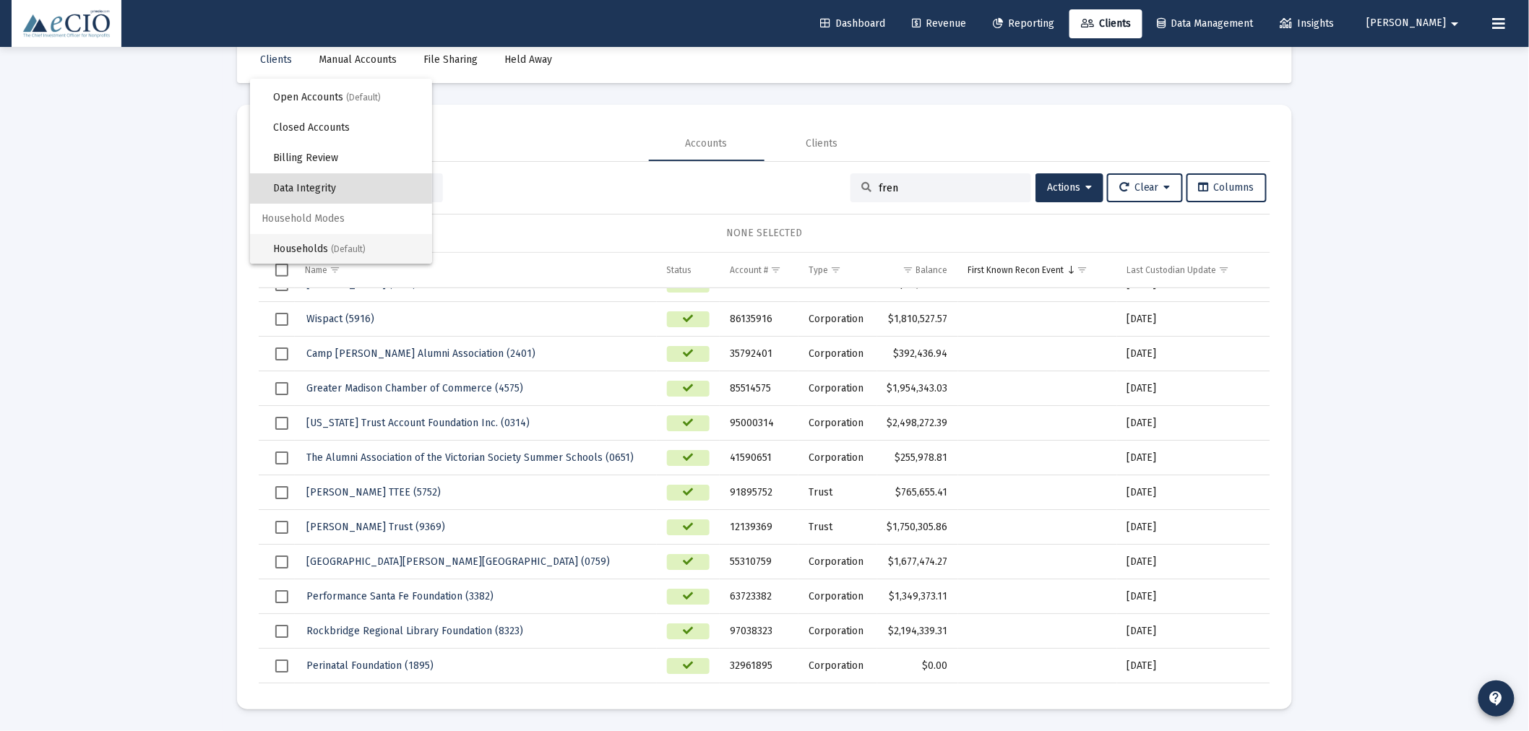
click at [307, 240] on span "Households (Default)" at bounding box center [346, 249] width 147 height 30
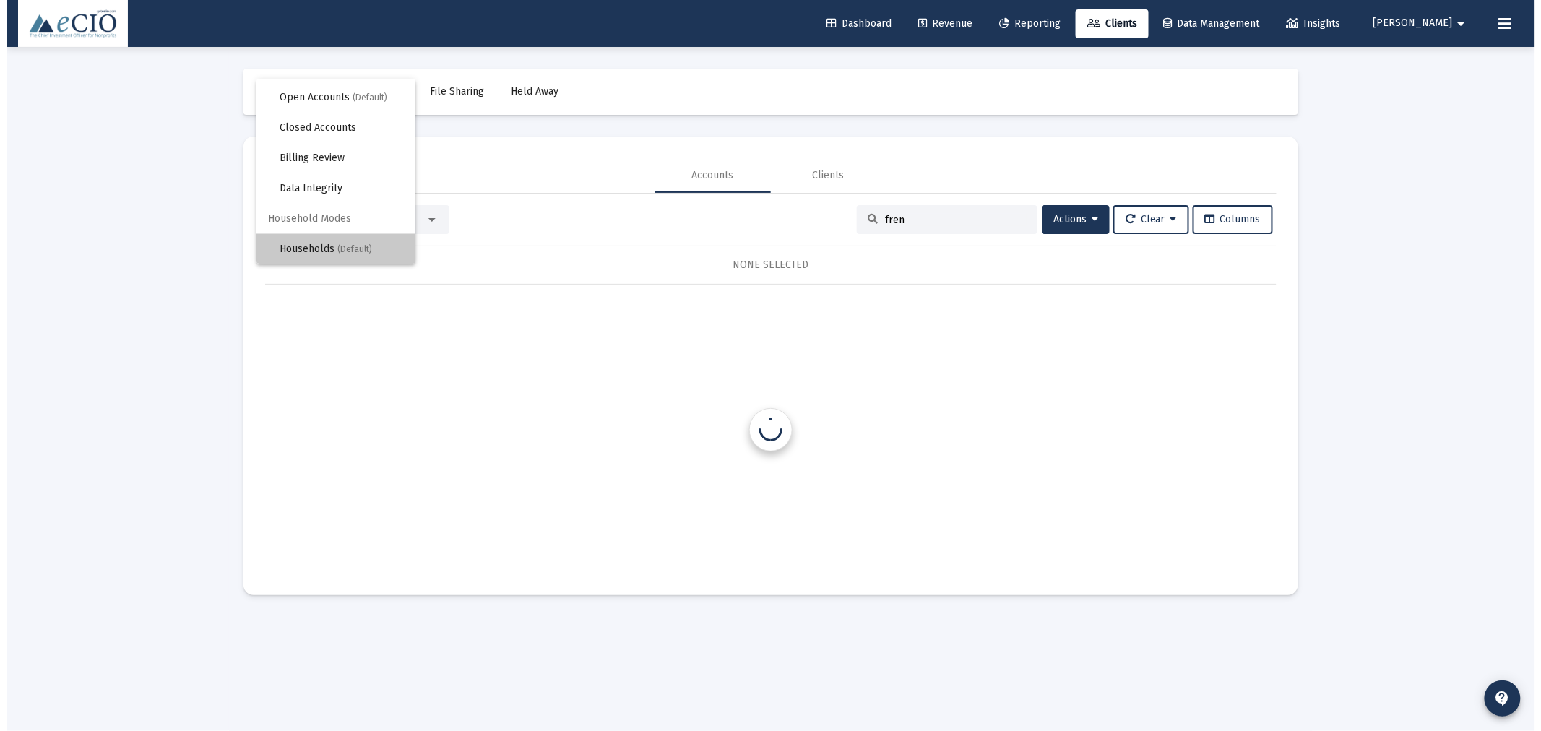
scroll to position [0, 0]
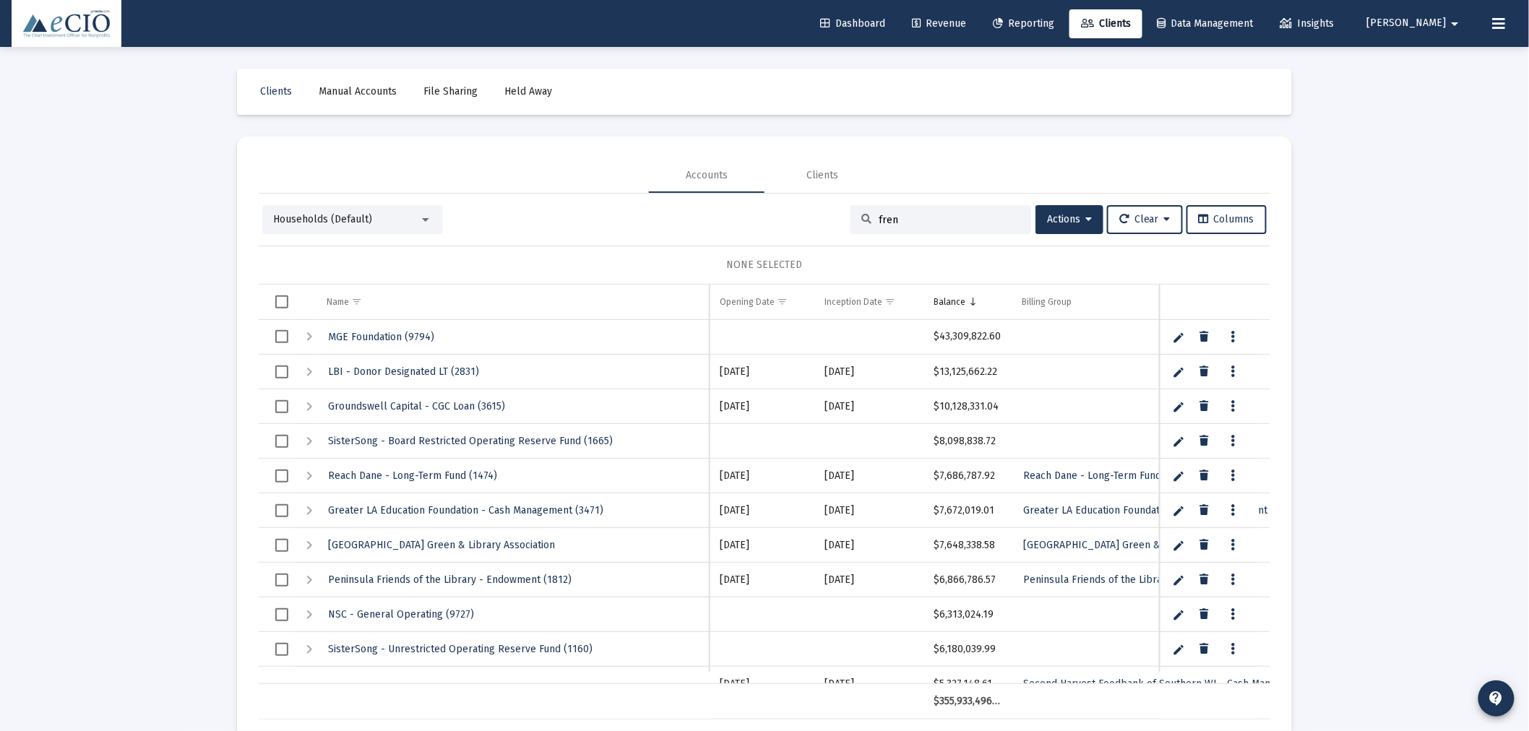
click at [889, 225] on div "fren" at bounding box center [940, 219] width 181 height 29
click at [903, 214] on input "fren" at bounding box center [949, 220] width 142 height 12
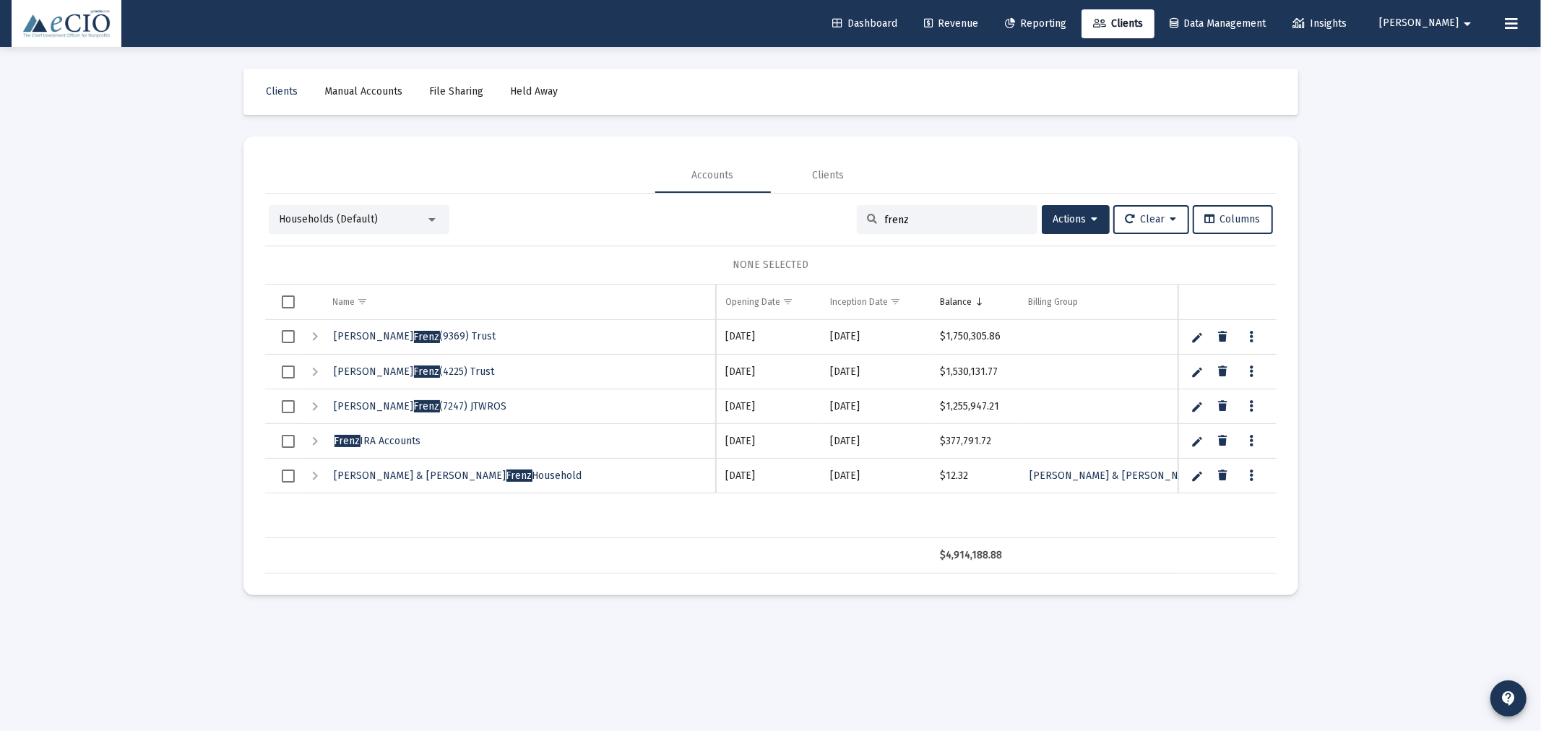
type input "frenz"
click at [1197, 371] on link "Edit" at bounding box center [1196, 372] width 13 height 13
type input "[PERSON_NAME] (4225) MIA Trust"
click at [1194, 379] on link "Save" at bounding box center [1196, 372] width 13 height 13
click at [321, 226] on div "Households (Default)" at bounding box center [353, 219] width 146 height 14
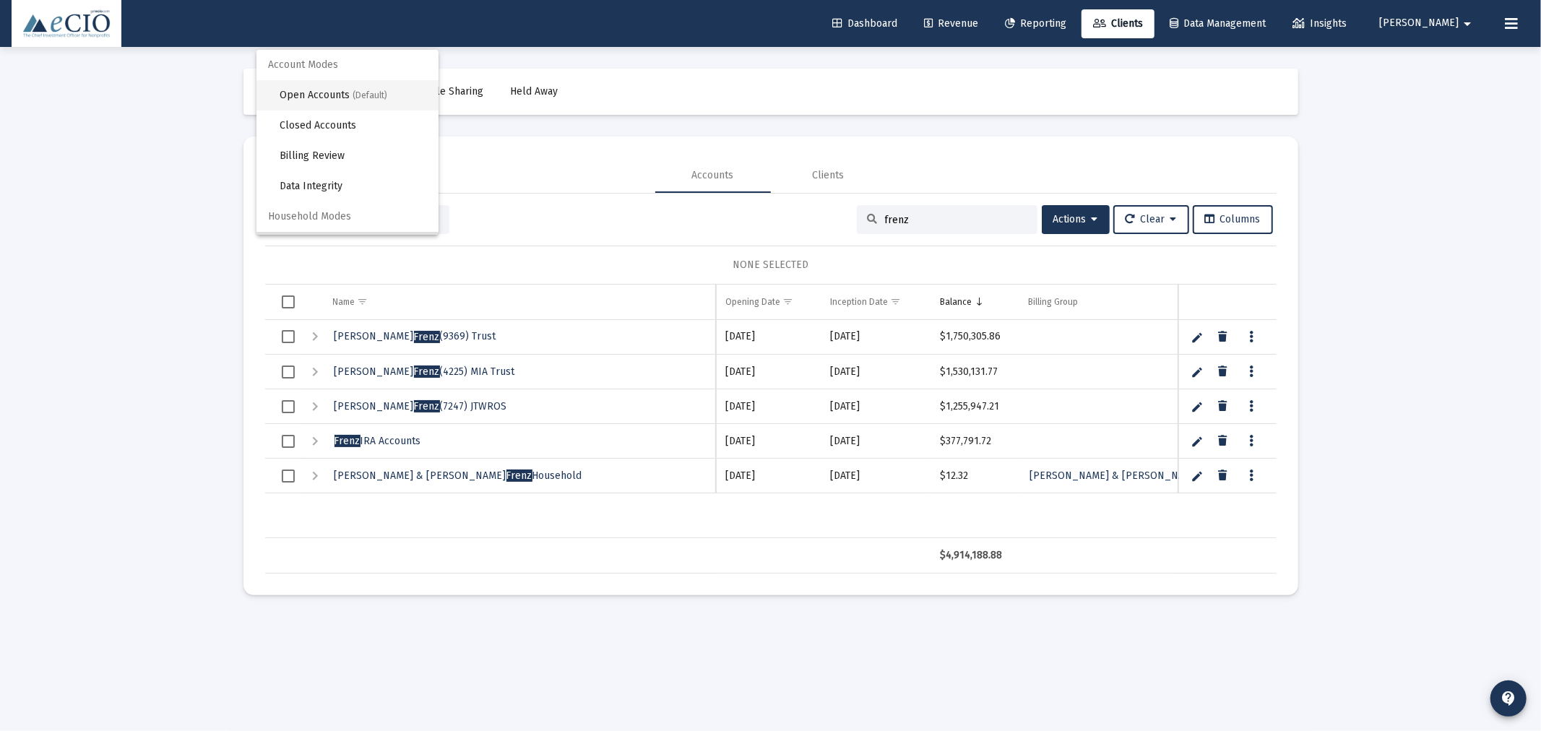
click at [319, 101] on span "Open Accounts (Default)" at bounding box center [353, 95] width 147 height 30
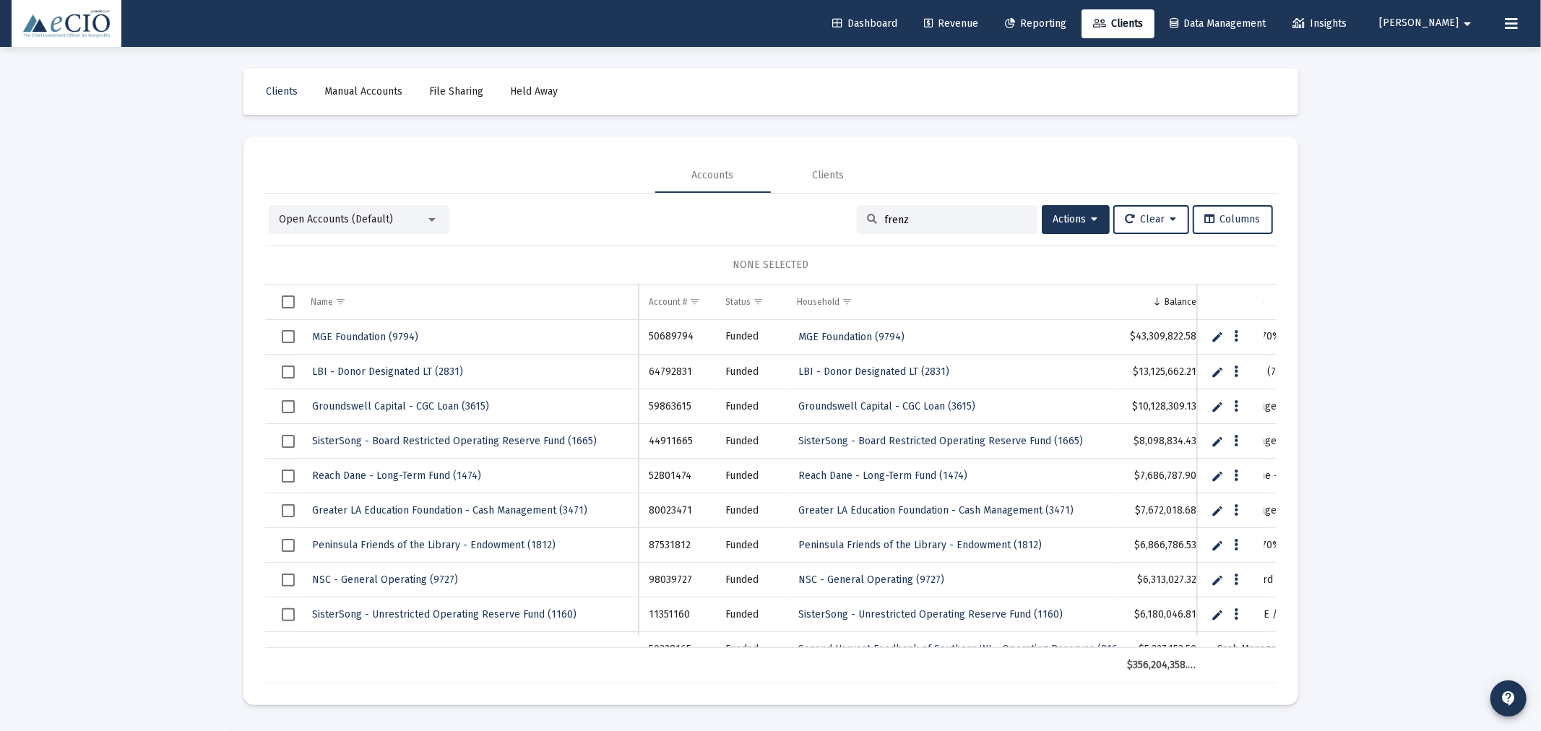
drag, startPoint x: 933, startPoint y: 219, endPoint x: 753, endPoint y: 219, distance: 179.9
click at [753, 219] on div "Open Accounts (Default) frenz Actions Clear Columns" at bounding box center [771, 219] width 1004 height 29
type input "4225"
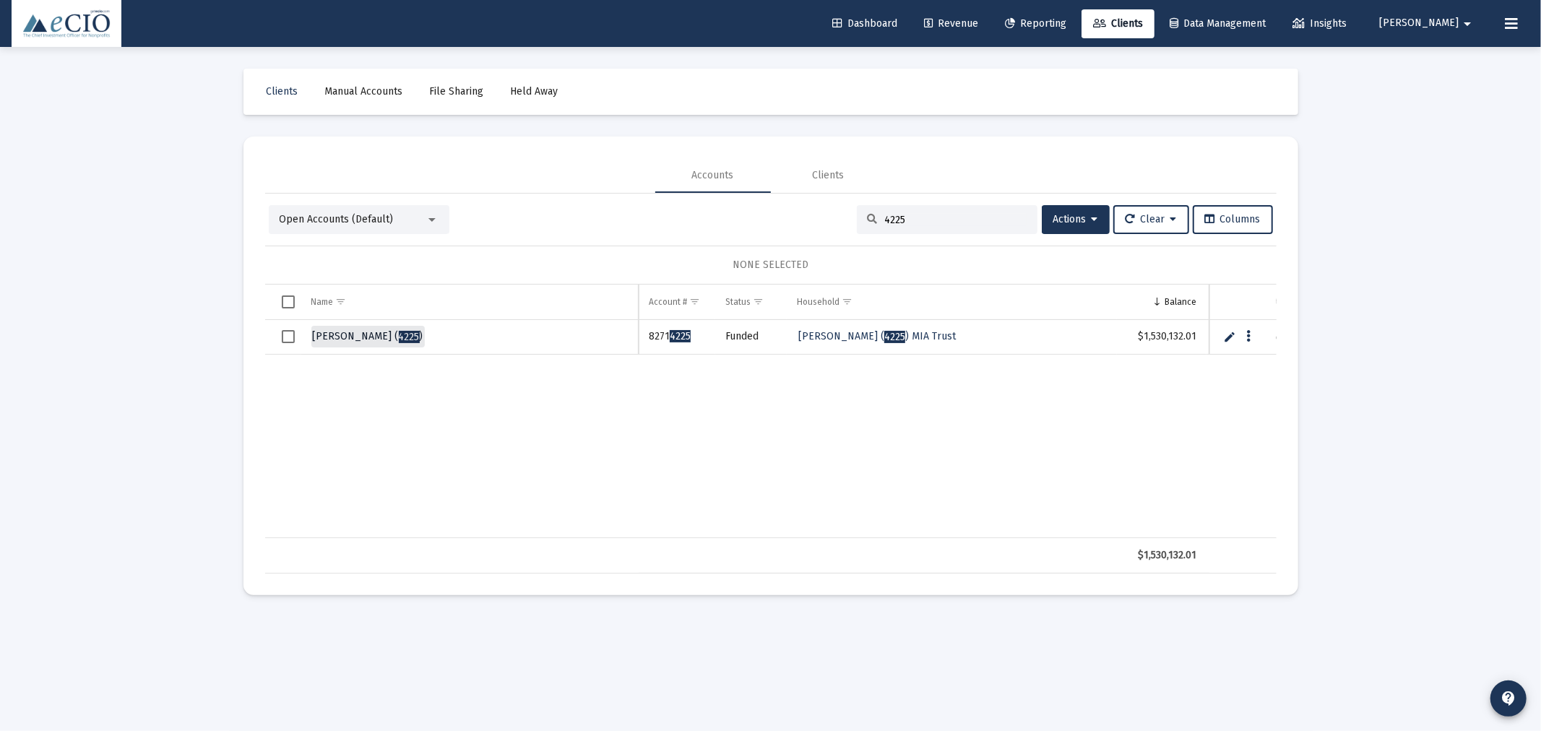
click at [374, 336] on span "[PERSON_NAME] MIA ( 4225 )" at bounding box center [368, 336] width 111 height 12
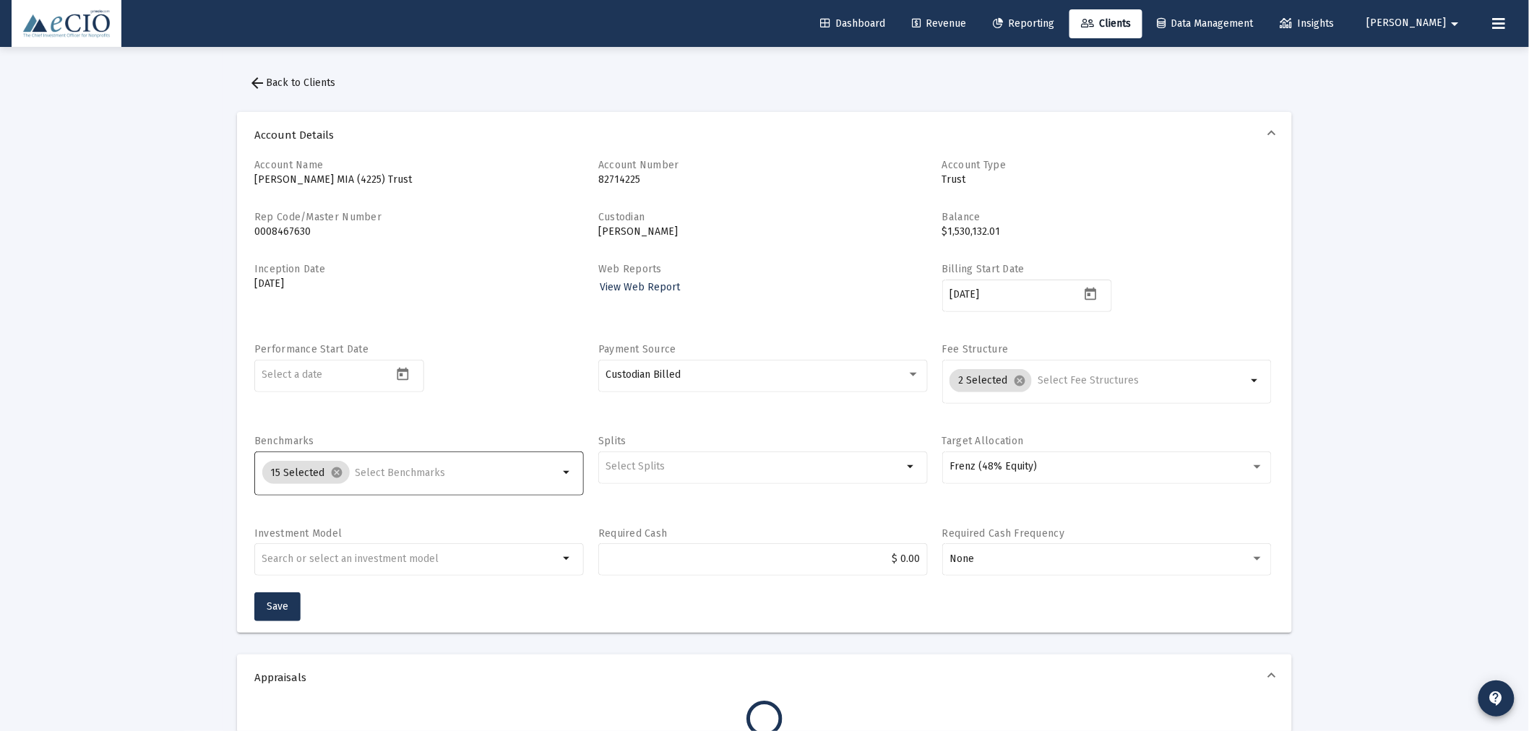
click at [359, 470] on input "Selection" at bounding box center [457, 473] width 204 height 12
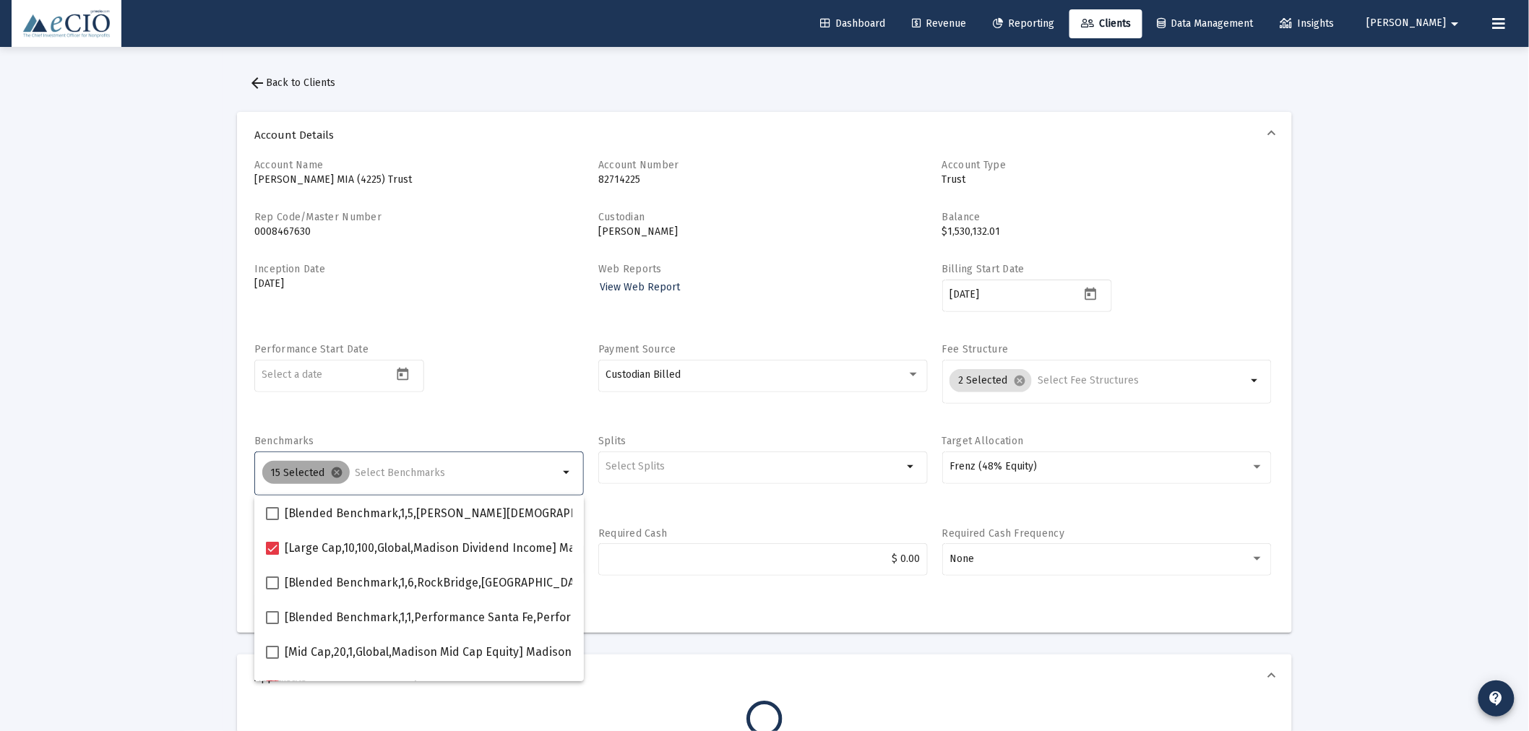
click at [334, 472] on mat-icon "cancel" at bounding box center [337, 472] width 13 height 13
checkbox input "false"
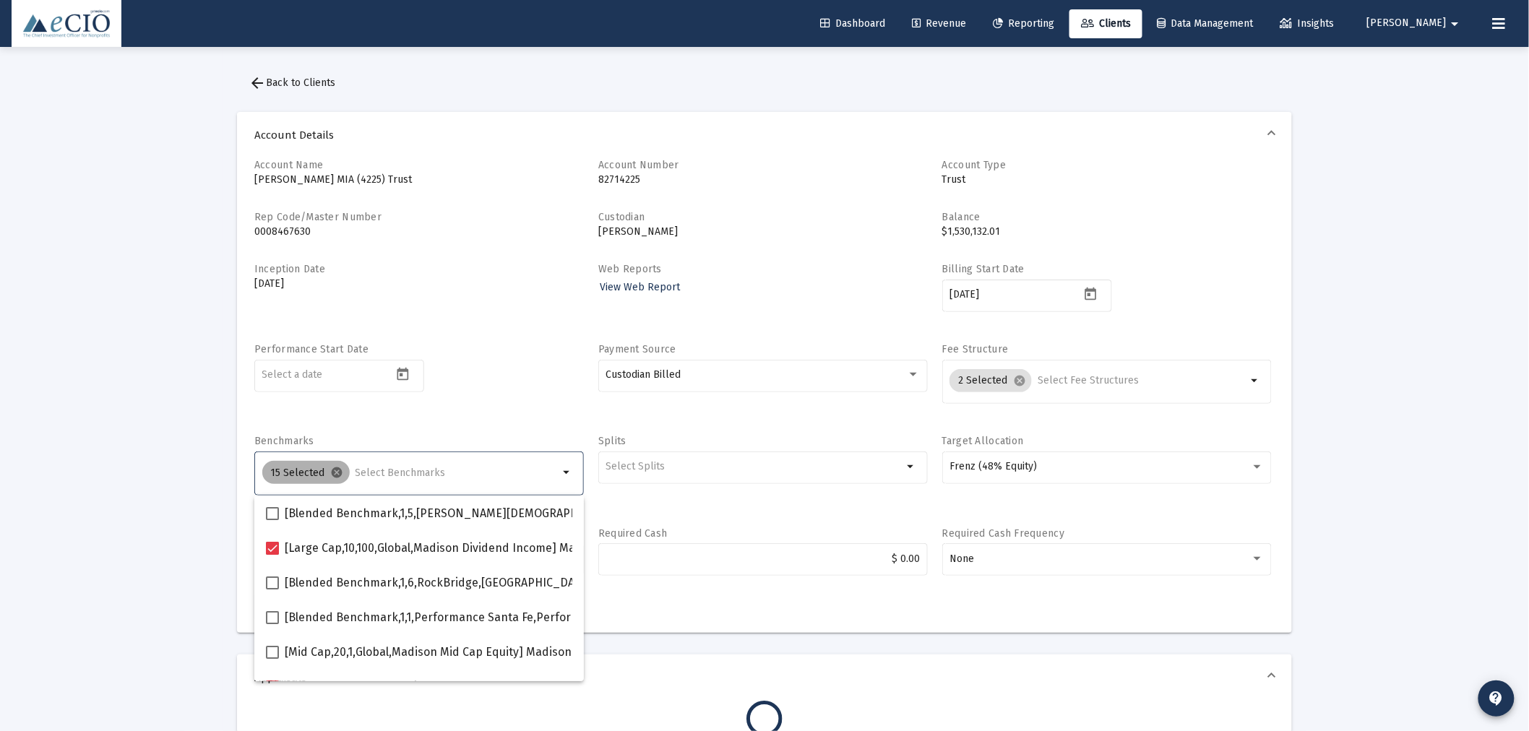
checkbox input "false"
click at [338, 463] on input "Selection" at bounding box center [410, 467] width 297 height 12
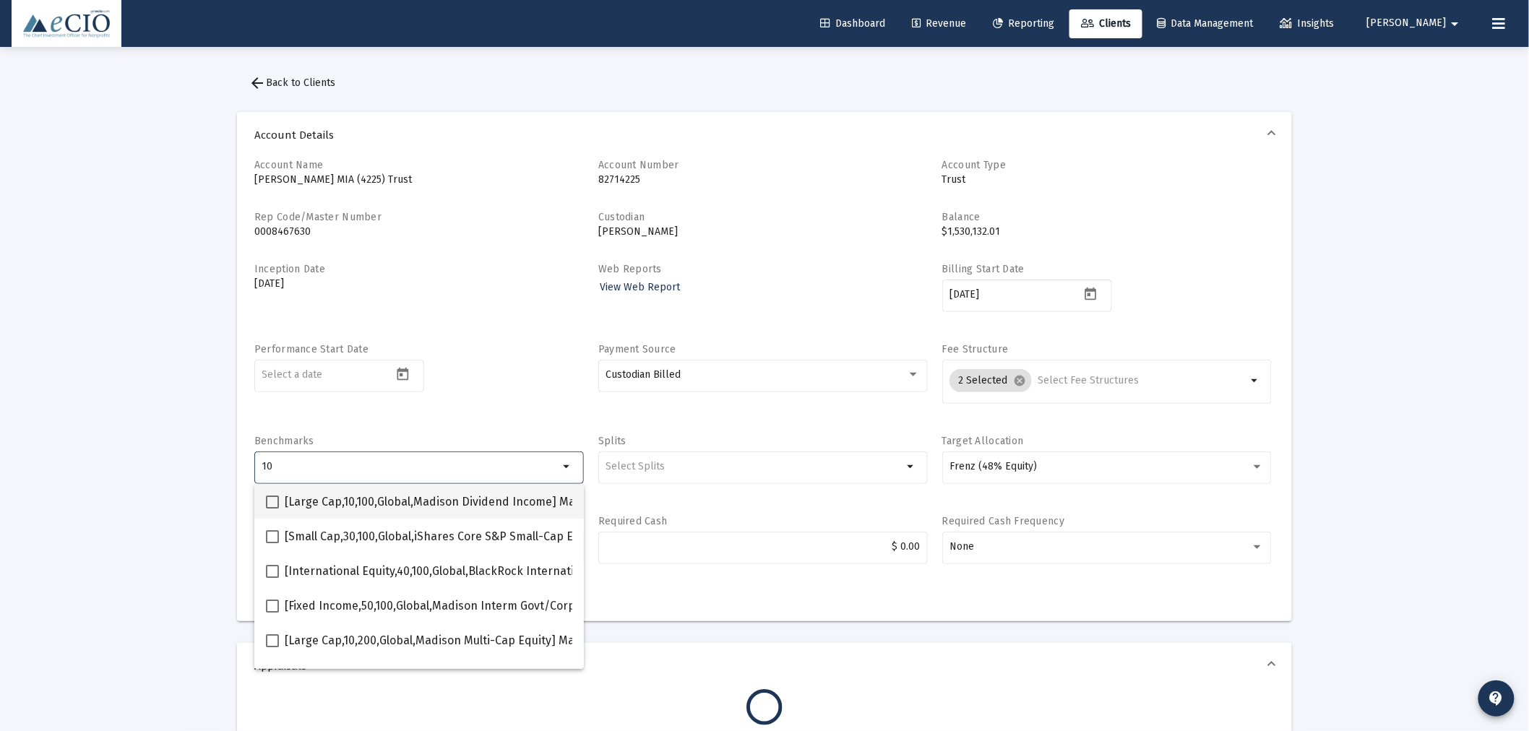
type input "10"
click at [368, 500] on span "[Large Cap,10,100,Global,Madison Dividend Income] Madison Dividend Income" at bounding box center [491, 501] width 413 height 17
click at [272, 509] on input "[Large Cap,10,100,Global,Madison Dividend Income] Madison Dividend Income" at bounding box center [272, 509] width 1 height 1
checkbox input "true"
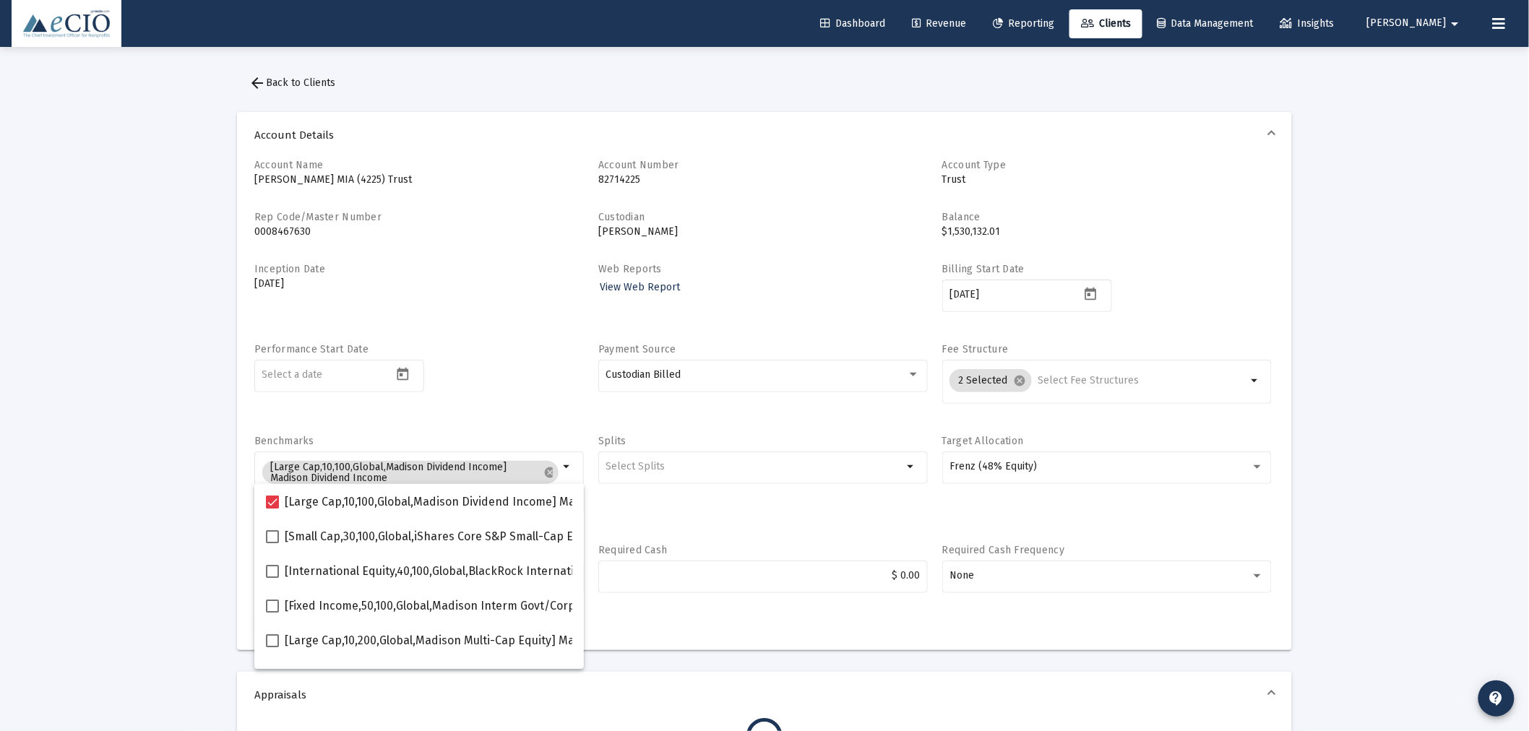
click at [424, 393] on div "Performance Start Date" at bounding box center [418, 380] width 329 height 77
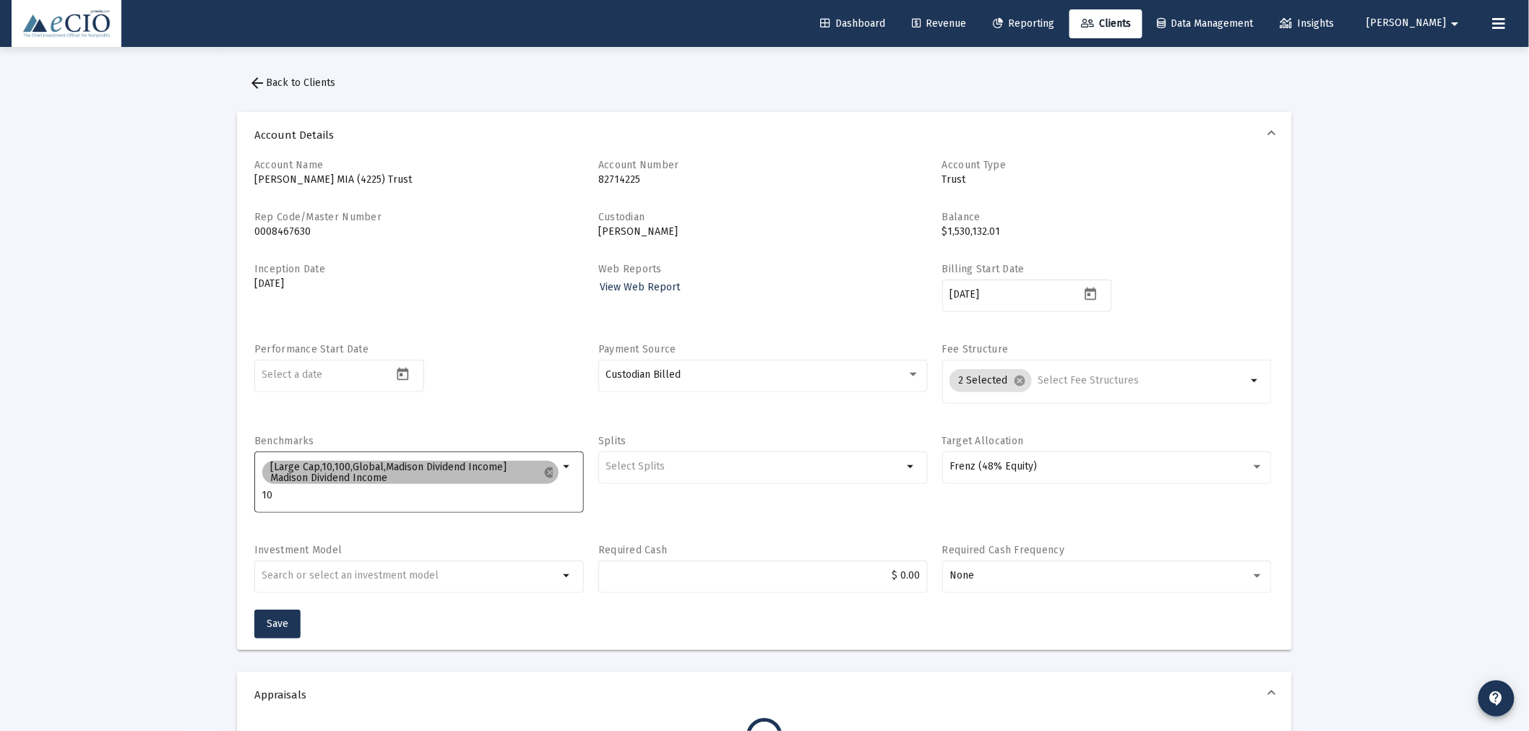
click at [292, 501] on div "[Large Cap,10,100,Global,Madison Dividend Income] Madison Dividend Income cance…" at bounding box center [410, 481] width 303 height 46
click at [273, 496] on input "10" at bounding box center [410, 496] width 297 height 12
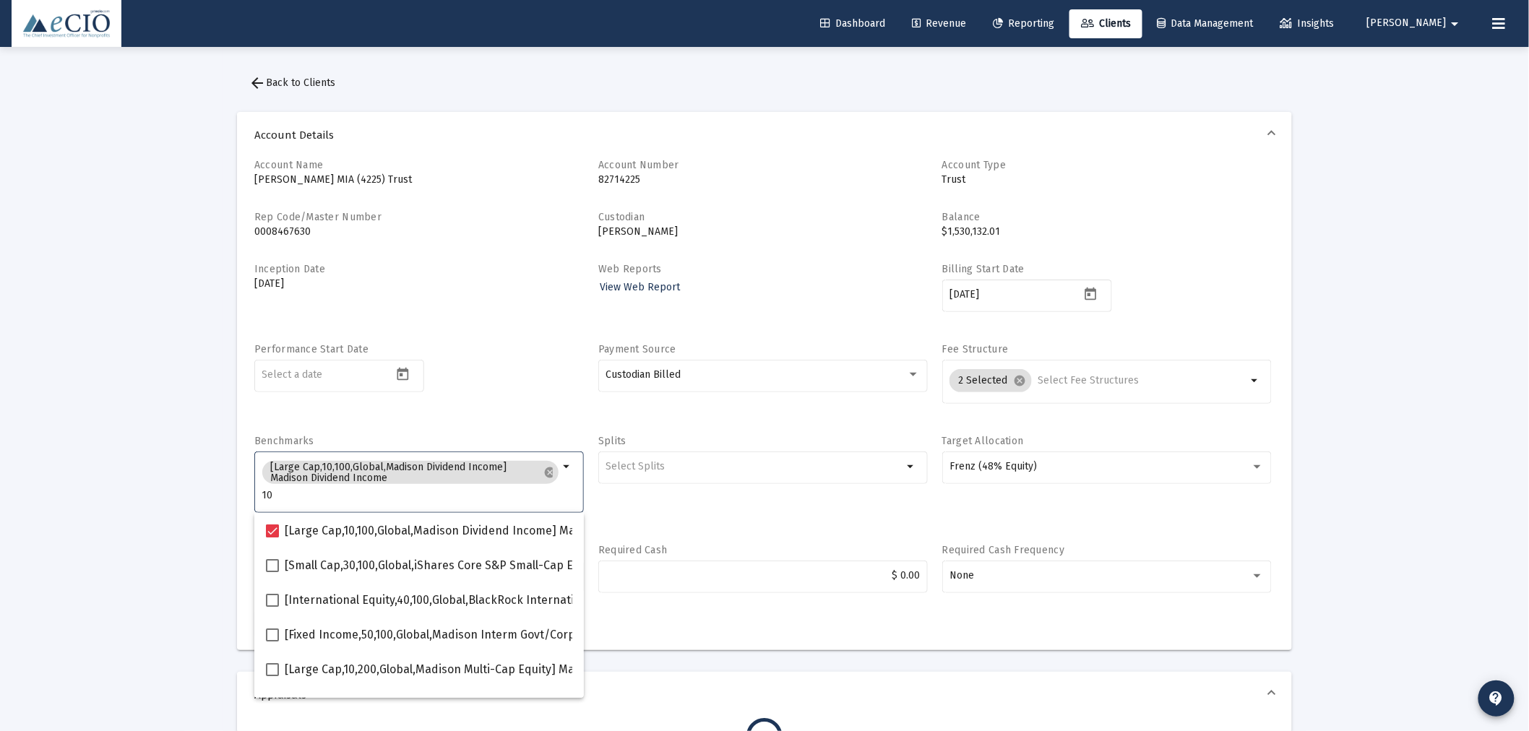
type input "1"
type input "50"
click at [361, 550] on mat-checkbox "[Fixed Income,50,200,Global,Madison Corporate Bond Ladder 1-3 Yr] Madison Corpo…" at bounding box center [559, 565] width 587 height 35
click at [361, 561] on span "[Fixed Income,50,200,Global,Madison Corporate Bond Ladder 1-3 Yr] Madison Corpo…" at bounding box center [569, 565] width 569 height 17
click at [272, 572] on input "[Fixed Income,50,200,Global,Madison Corporate Bond Ladder 1-3 Yr] Madison Corpo…" at bounding box center [272, 572] width 1 height 1
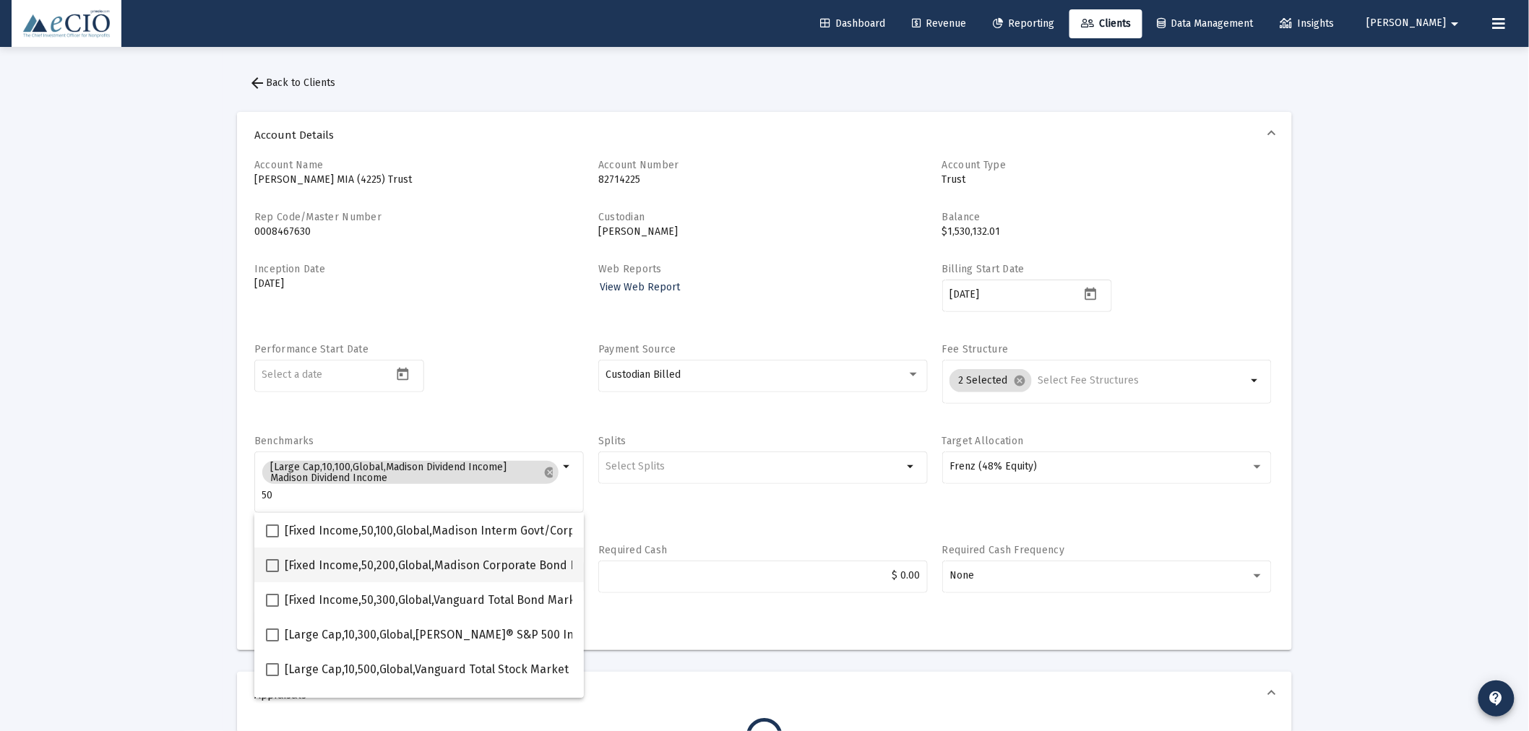
checkbox input "true"
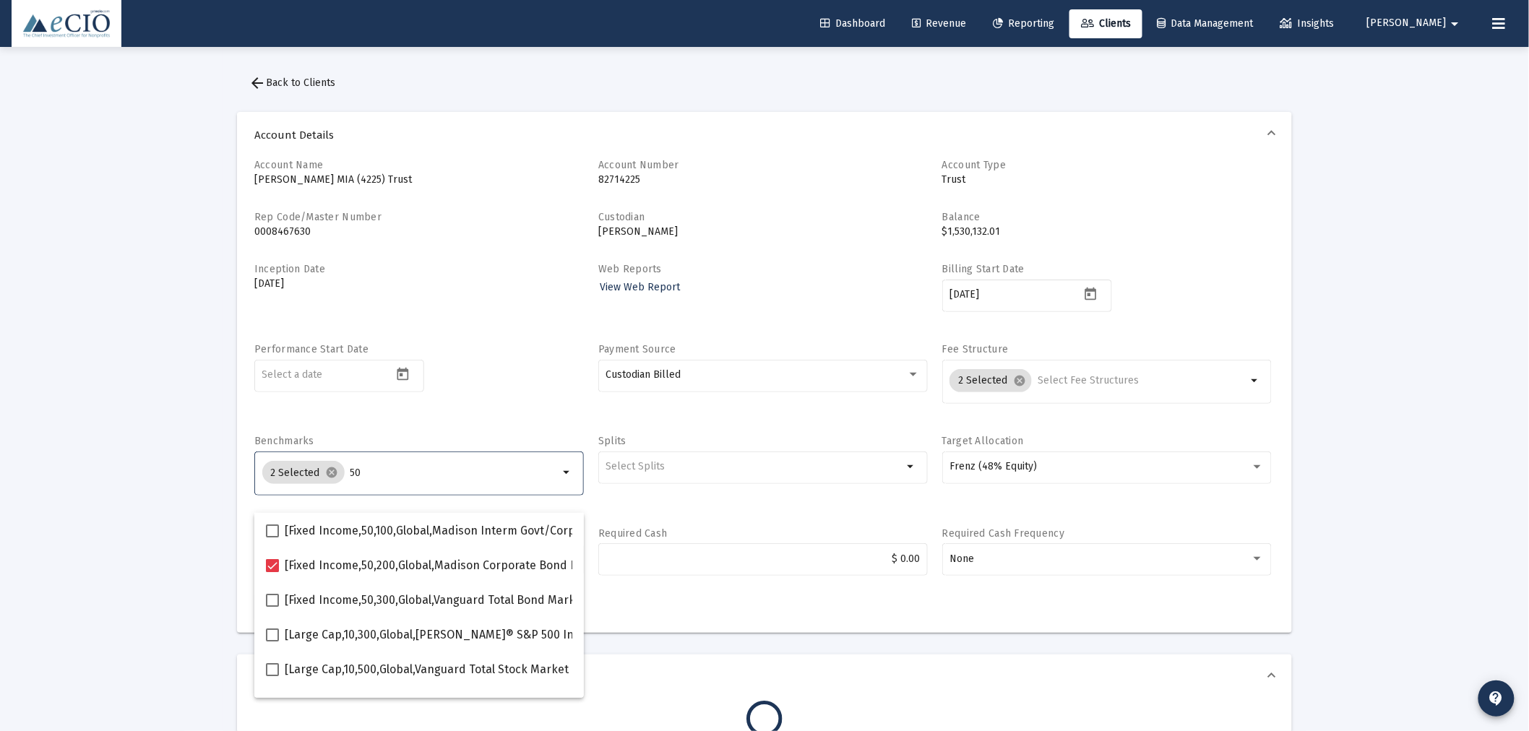
click at [401, 471] on input "50" at bounding box center [454, 473] width 209 height 12
type input "5"
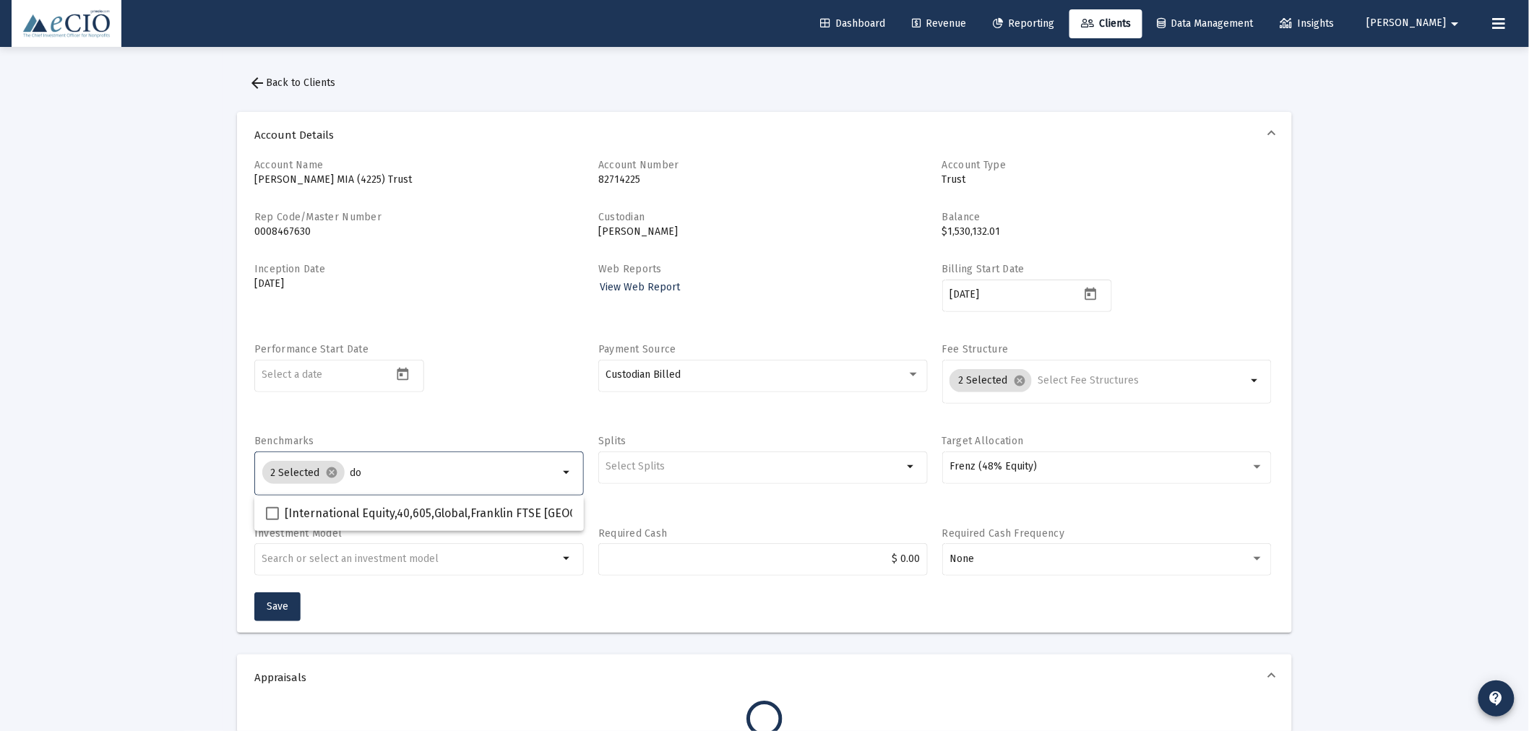
type input "d"
type input "aris"
click at [452, 517] on span "[Large Cap,10,1605,Global,S&P 500 Dividend Aristocrats TR USD] S&P 500 Dividend…" at bounding box center [547, 513] width 525 height 17
click at [272, 520] on input "[Large Cap,10,1605,Global,S&P 500 Dividend Aristocrats TR USD] S&P 500 Dividend…" at bounding box center [272, 520] width 1 height 1
checkbox input "true"
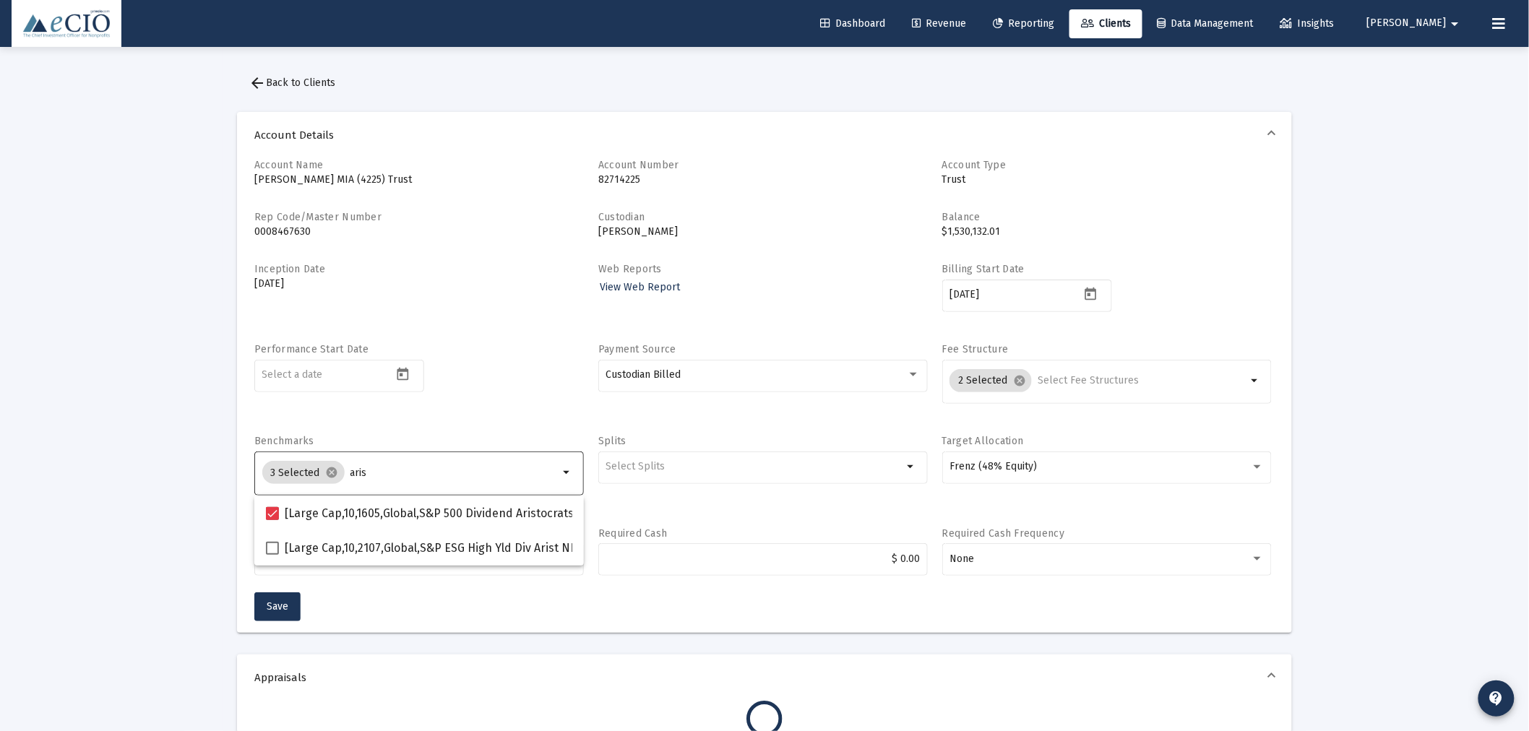
click at [386, 467] on input "aris" at bounding box center [454, 473] width 209 height 12
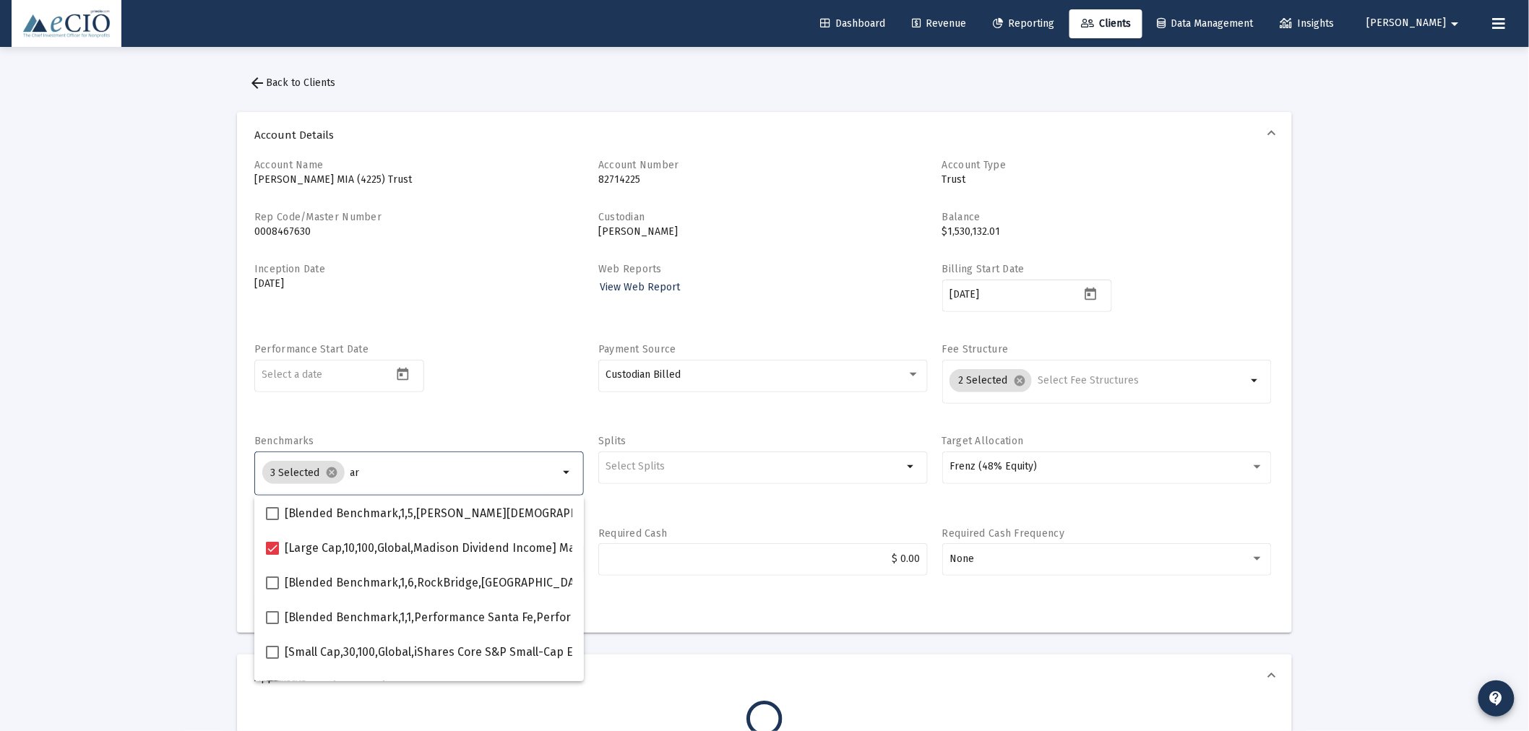
type input "a"
click at [409, 466] on div "3 Selected cancel" at bounding box center [410, 472] width 303 height 29
click at [408, 477] on input "Selection" at bounding box center [454, 473] width 209 height 12
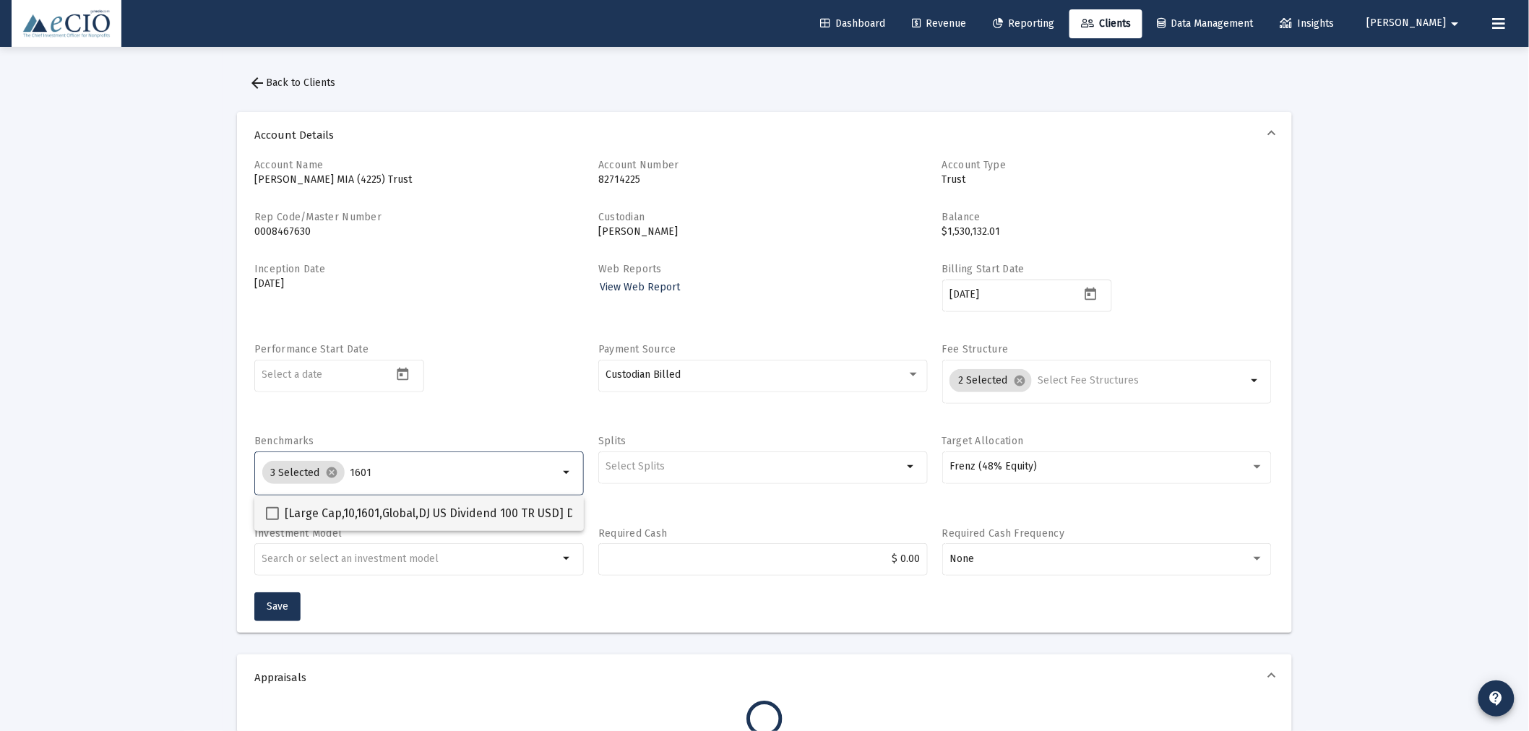
type input "1601"
click at [424, 516] on span "[Large Cap,10,1601,Global,DJ US Dividend 100 TR USD] DJ US Dividend 100 Index" at bounding box center [492, 513] width 415 height 17
click at [272, 520] on input "[Large Cap,10,1601,Global,DJ US Dividend 100 TR USD] DJ US Dividend 100 Index" at bounding box center [272, 520] width 1 height 1
checkbox input "true"
click at [292, 605] on button "Save" at bounding box center [277, 606] width 46 height 29
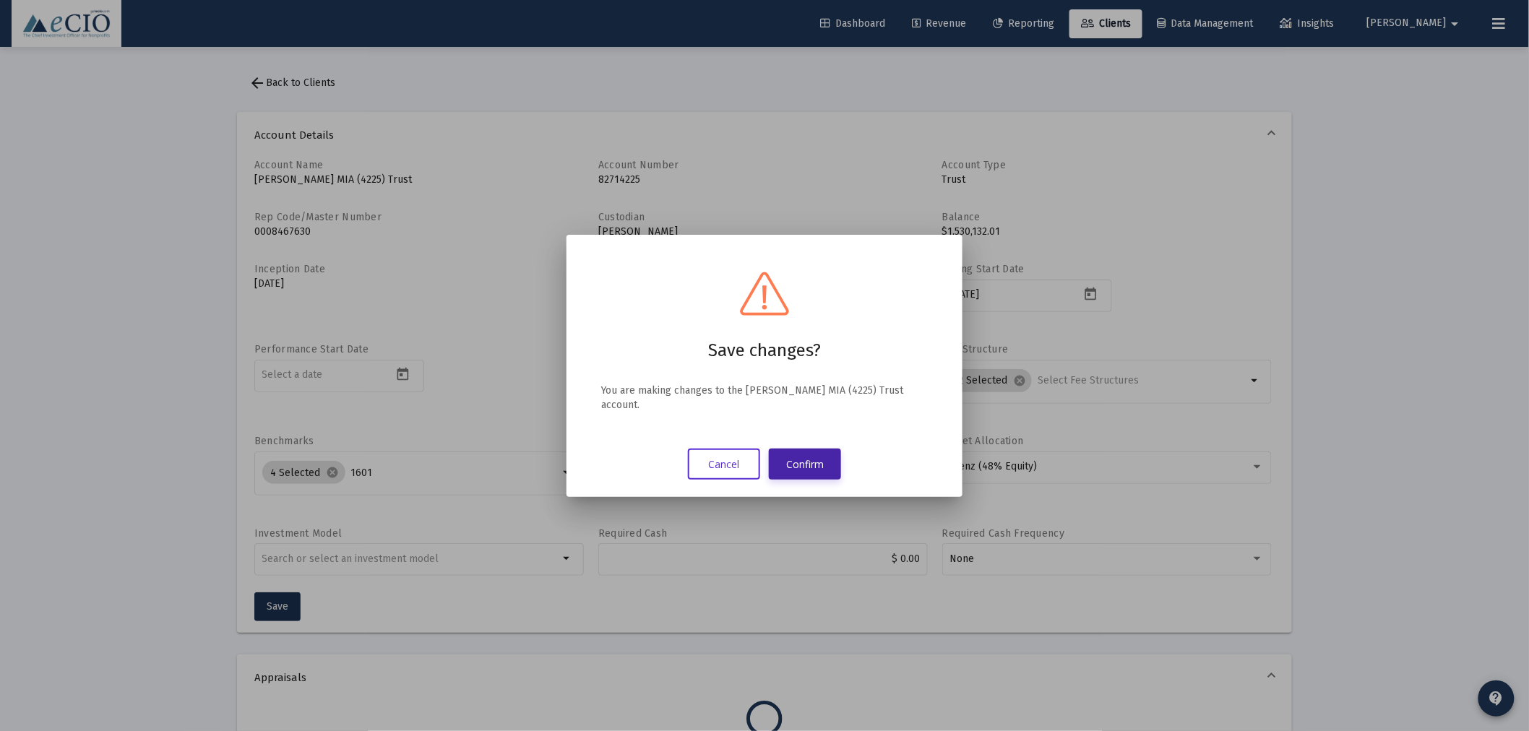
click at [793, 454] on button "Confirm" at bounding box center [805, 464] width 72 height 31
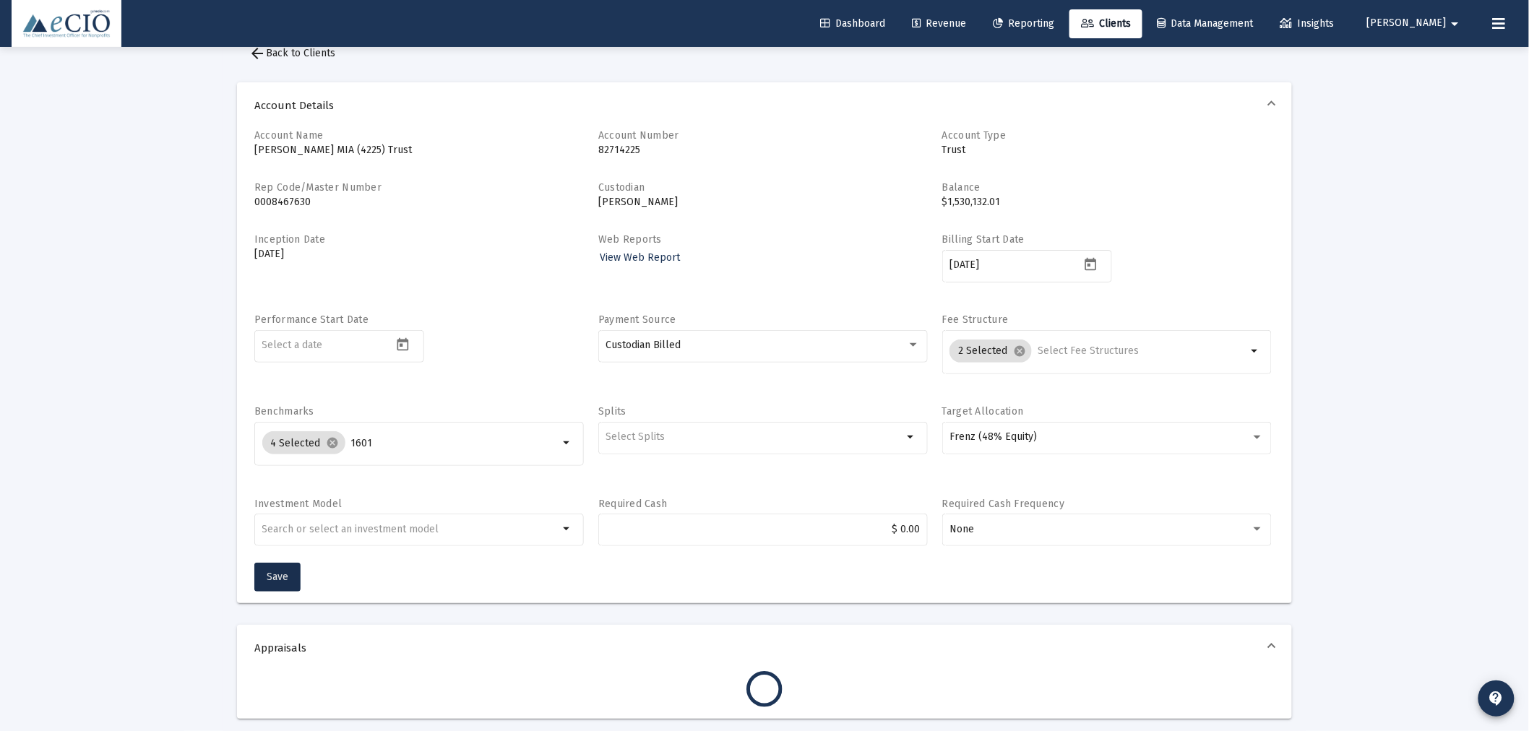
scroll to position [26, 0]
drag, startPoint x: 322, startPoint y: 53, endPoint x: 388, endPoint y: 76, distance: 69.7
click at [322, 53] on span "arrow_back Back to Clients" at bounding box center [291, 57] width 87 height 12
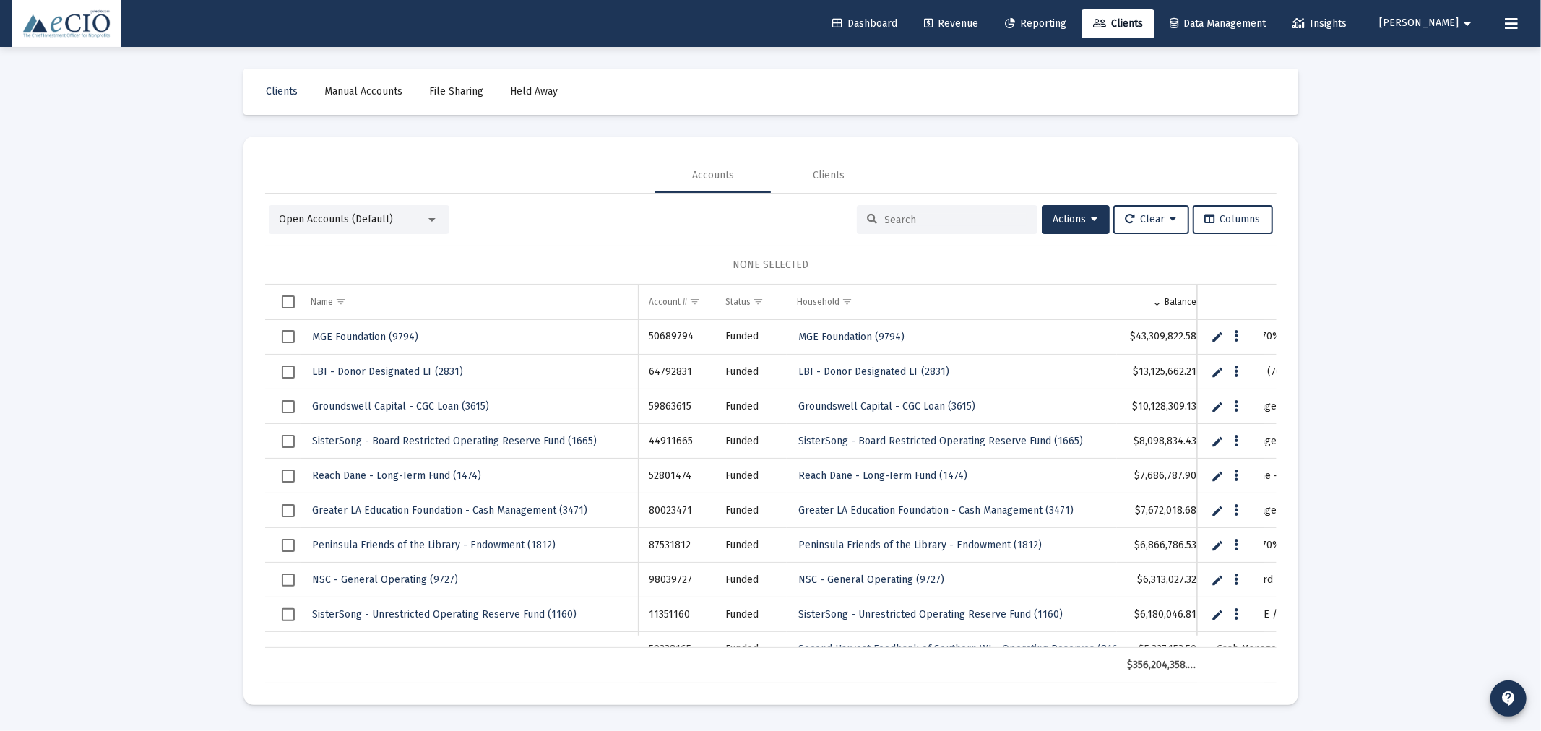
click at [939, 222] on input at bounding box center [956, 220] width 142 height 12
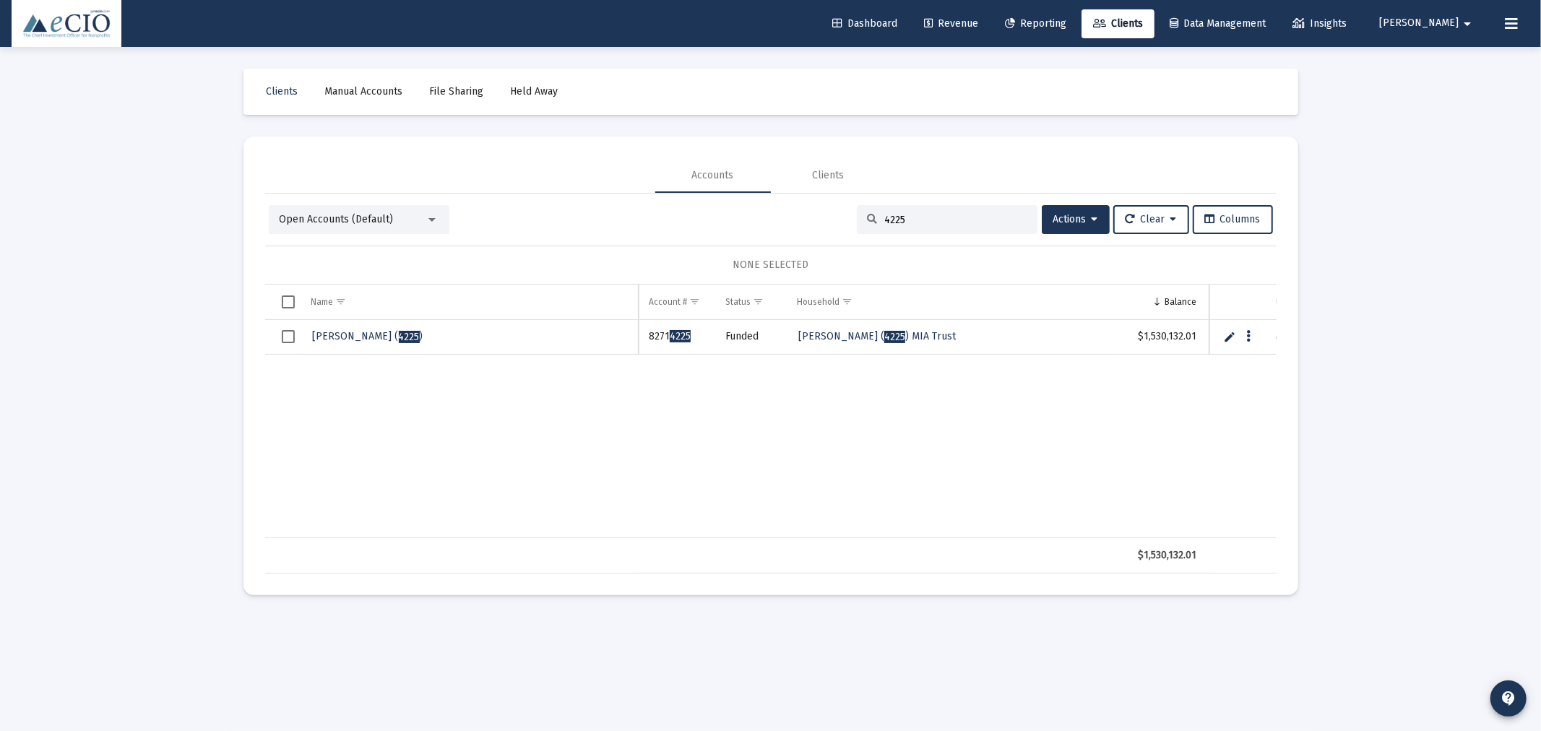
type input "4225"
click at [384, 335] on span "[PERSON_NAME] MIA ( 4225 )" at bounding box center [368, 336] width 111 height 12
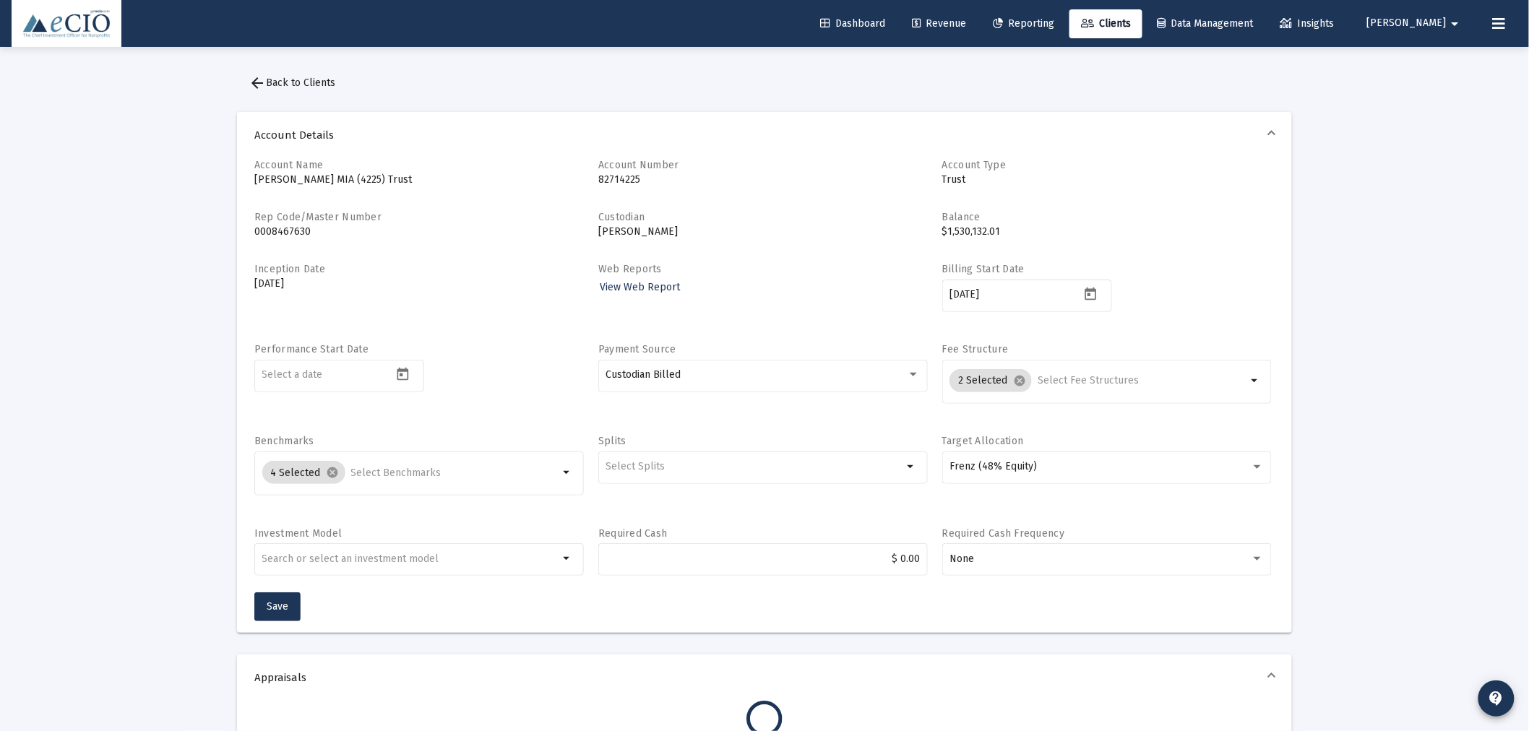
click at [291, 81] on span "arrow_back Back to Clients" at bounding box center [291, 83] width 87 height 12
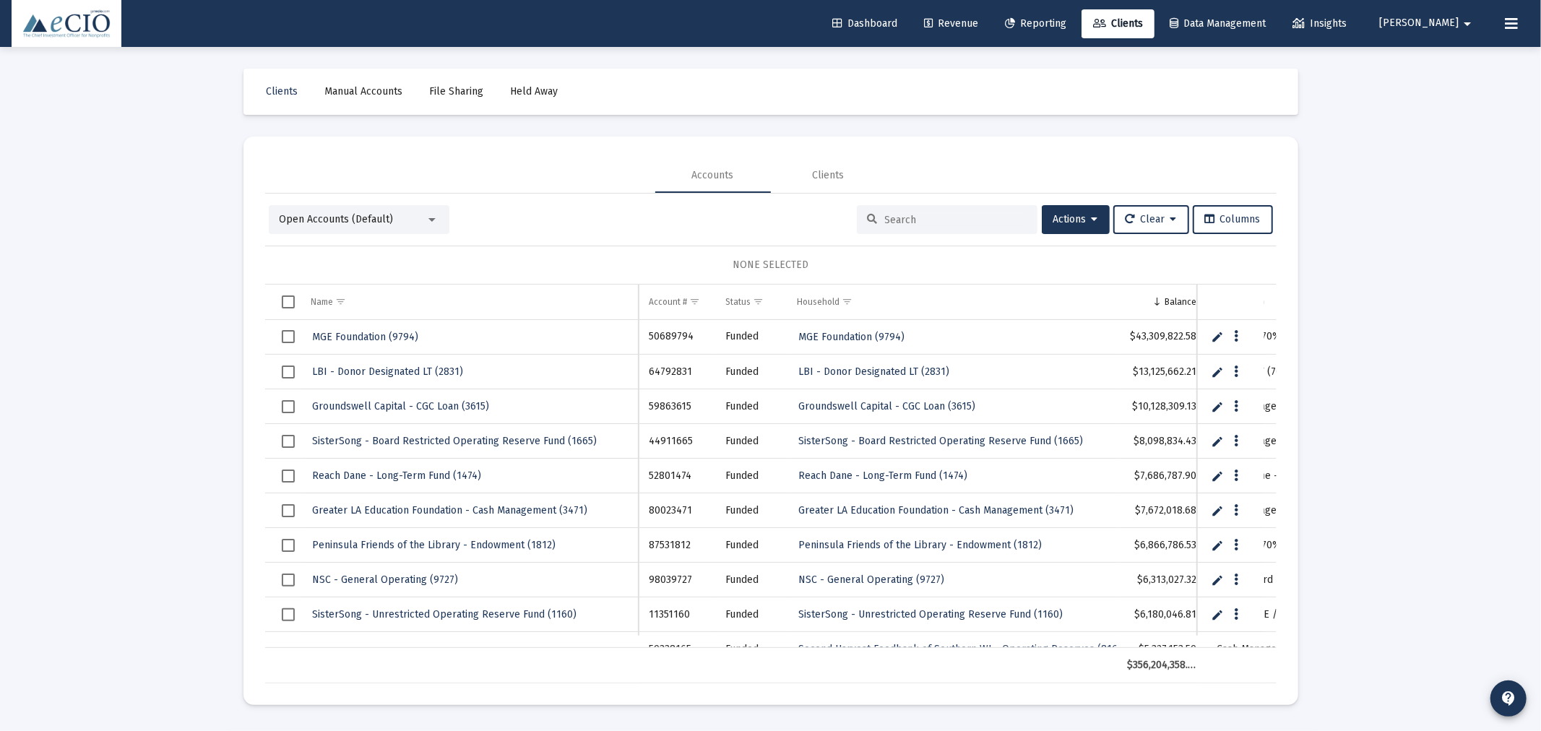
click at [395, 218] on div "Open Accounts (Default)" at bounding box center [353, 219] width 146 height 14
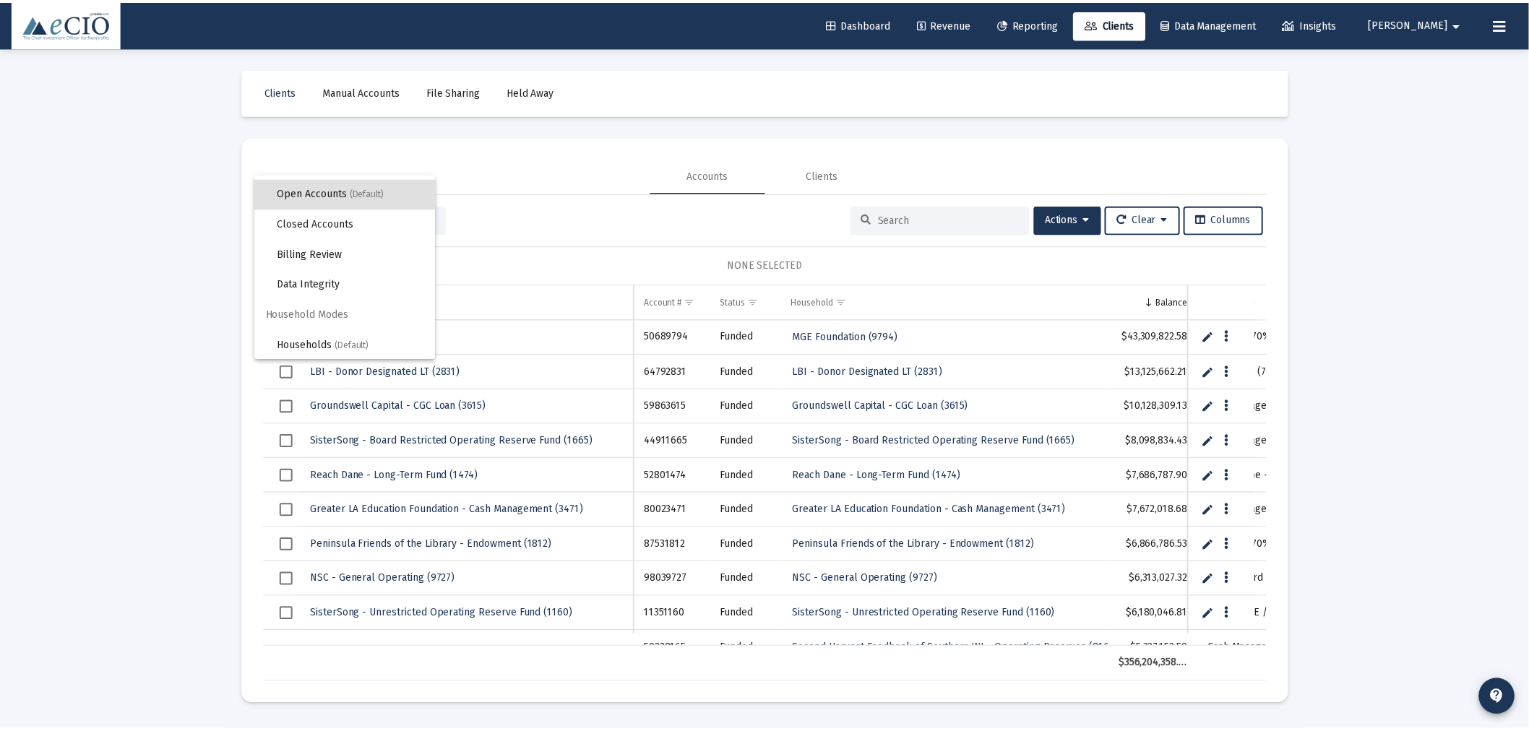
scroll to position [27, 0]
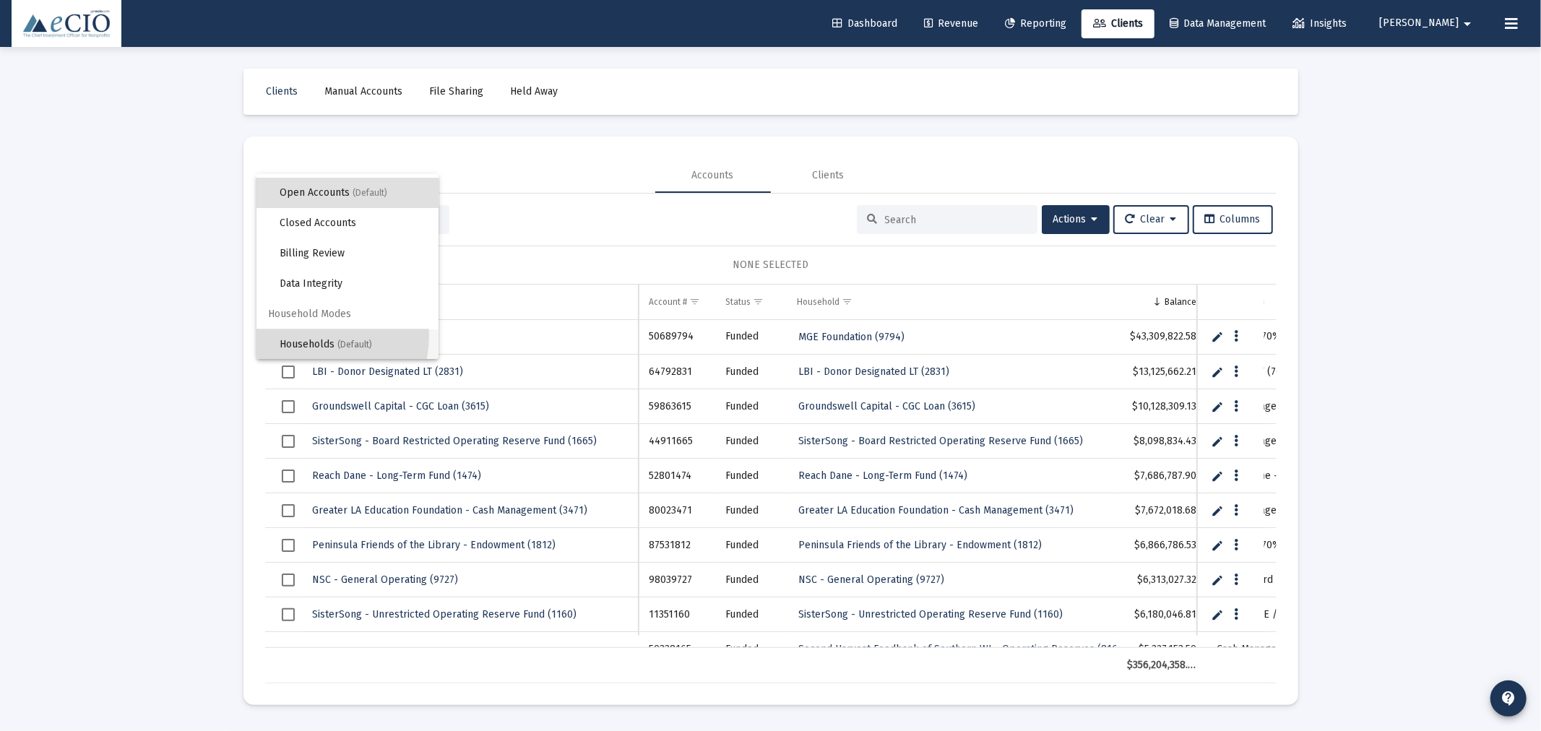
click at [320, 335] on span "Households (Default)" at bounding box center [353, 344] width 147 height 30
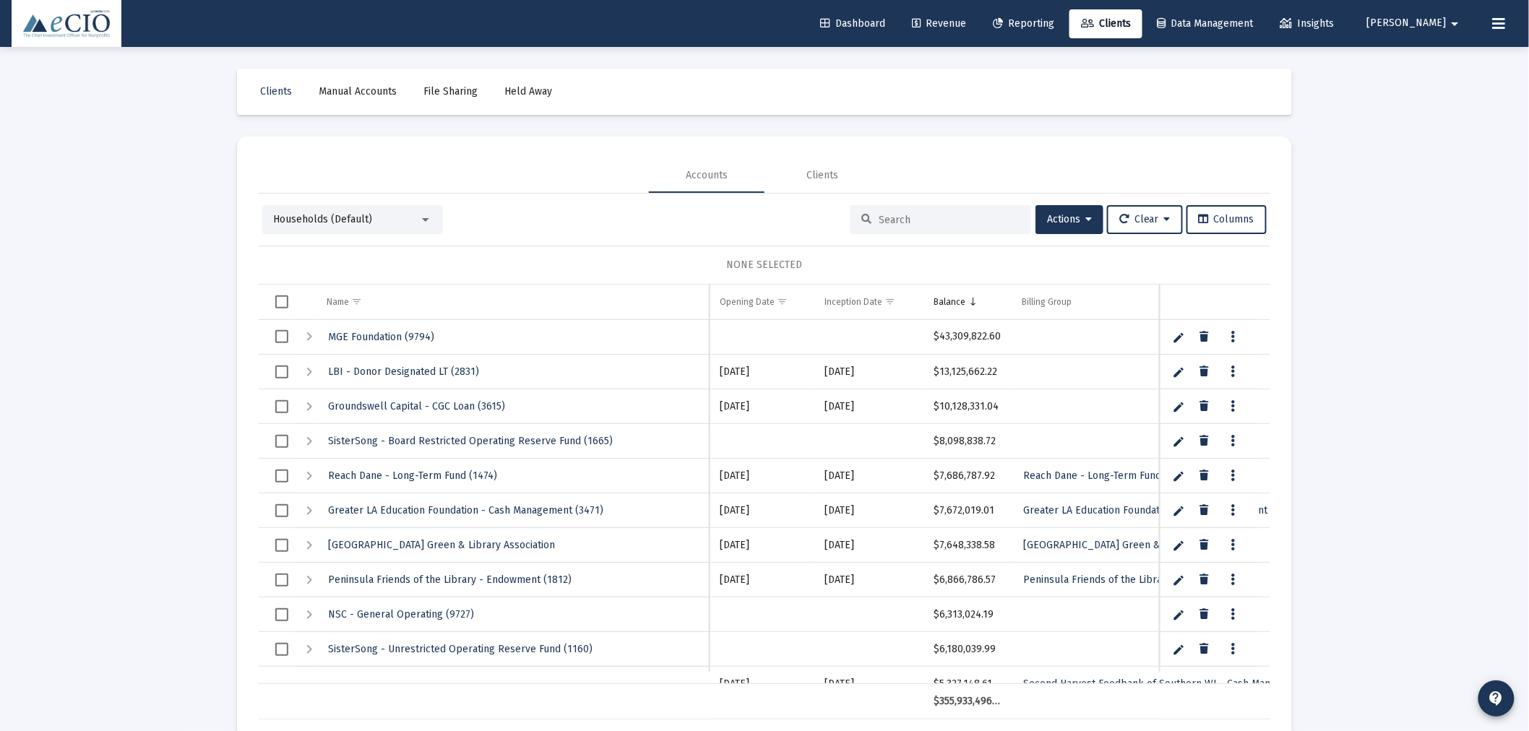
click at [932, 225] on input at bounding box center [949, 220] width 142 height 12
type input "fren"
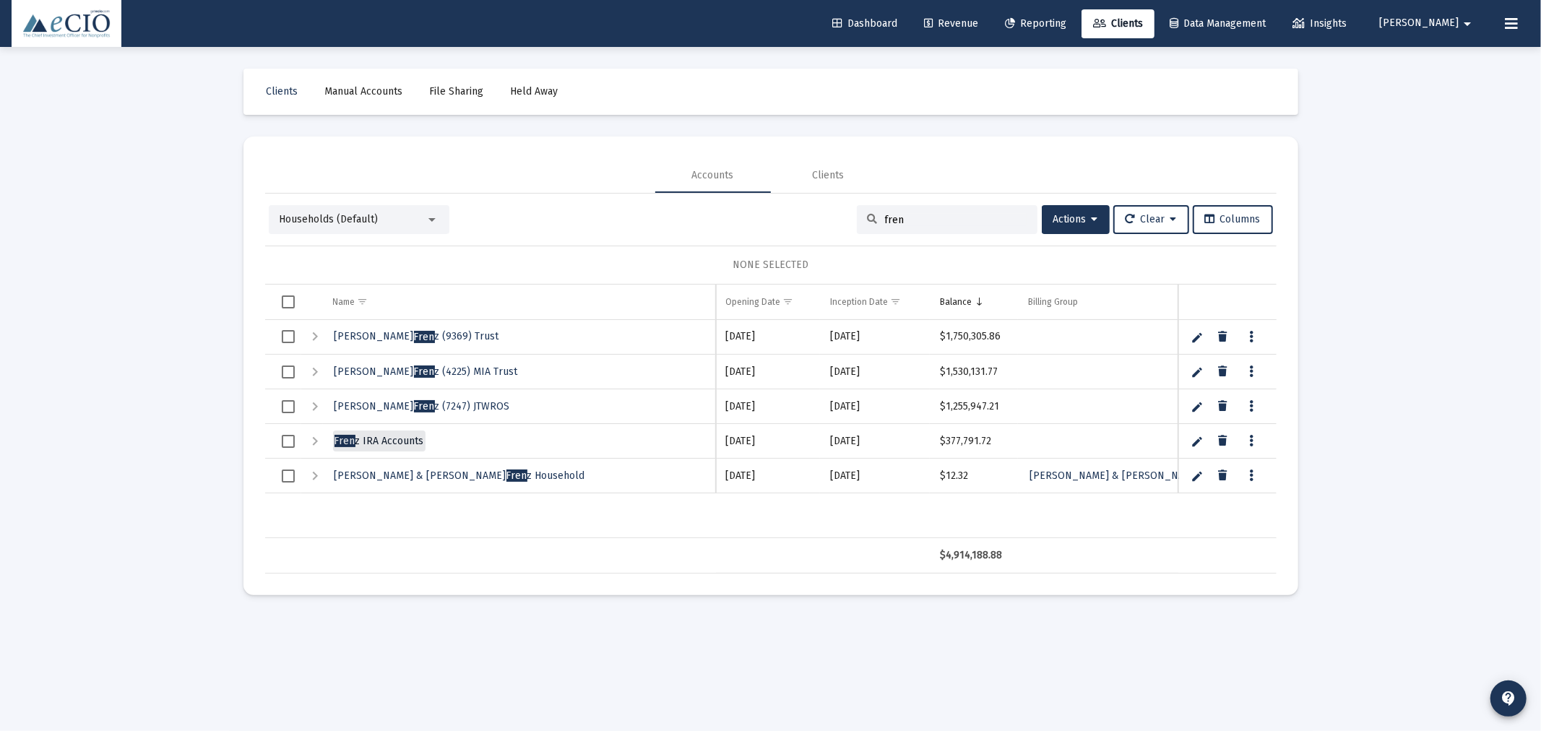
click at [396, 435] on span "Fren z IRA Accounts" at bounding box center [379, 441] width 90 height 12
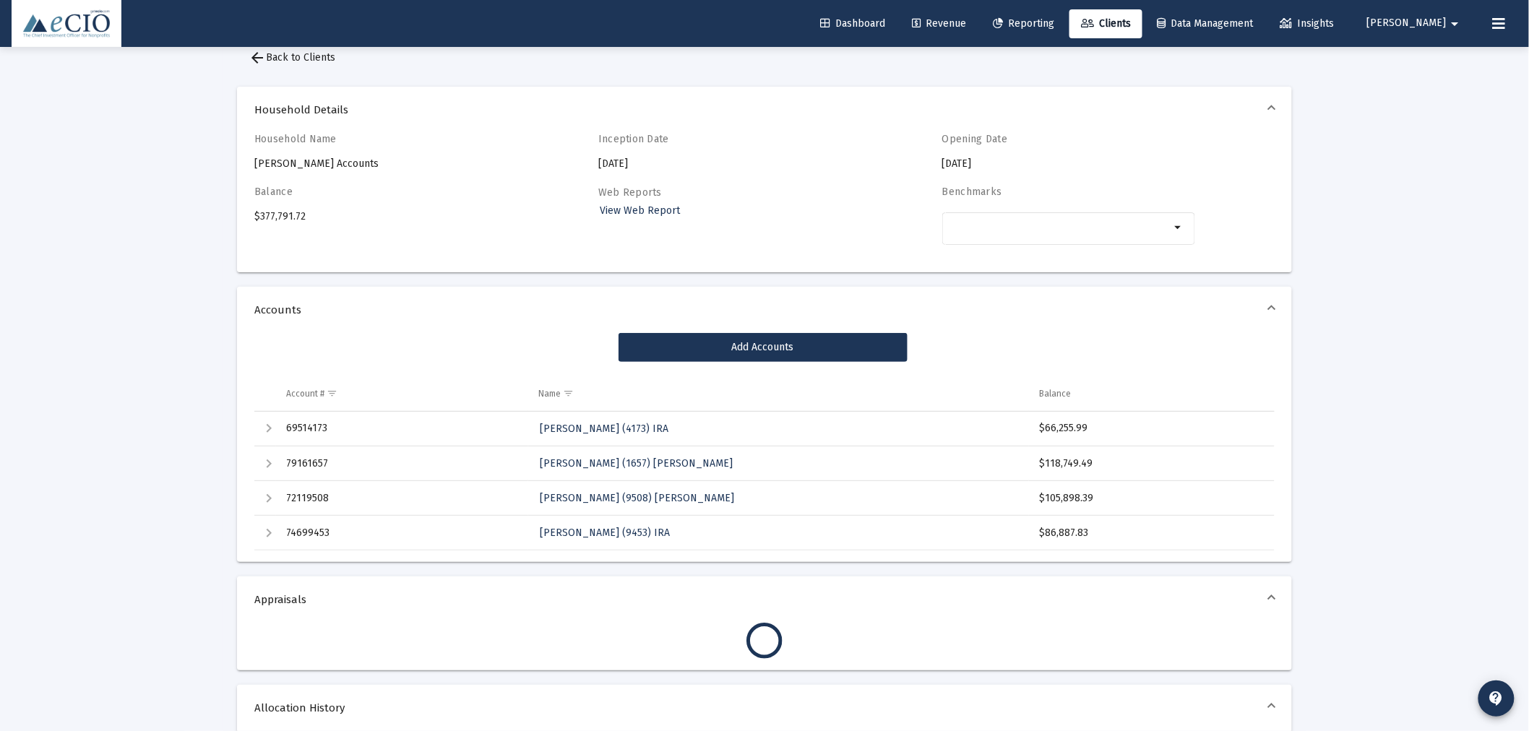
scroll to position [80, 0]
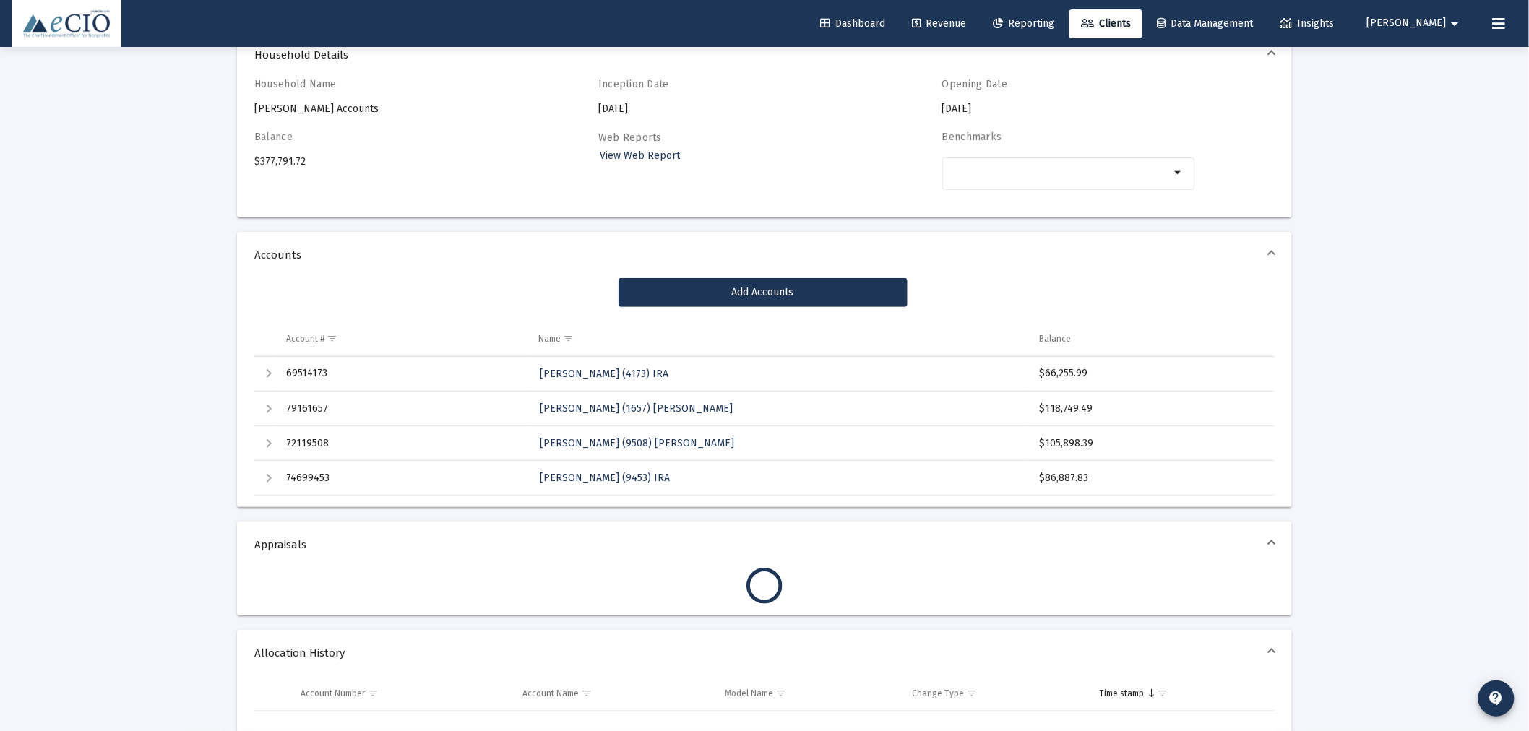
click at [264, 373] on div "Expand" at bounding box center [268, 373] width 17 height 17
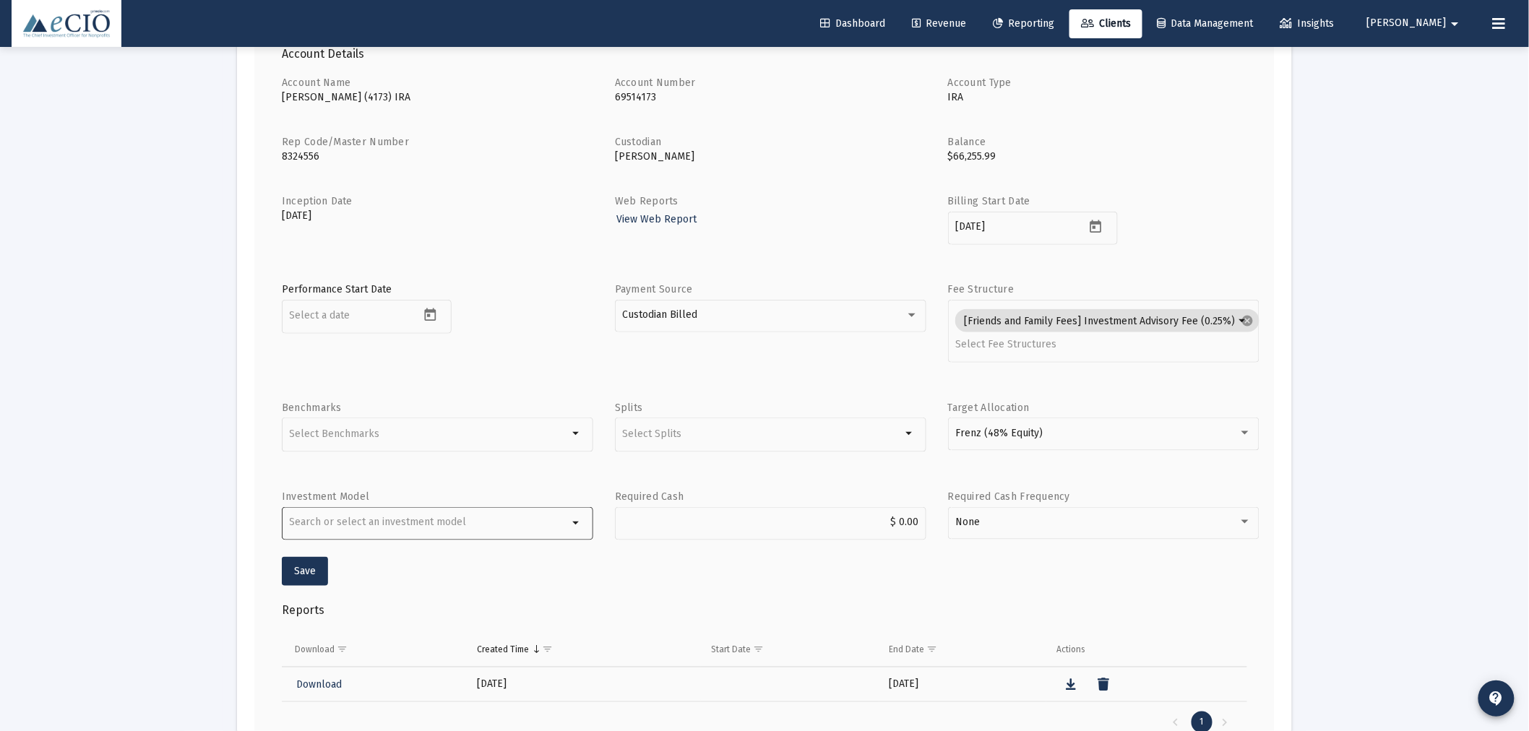
scroll to position [455, 0]
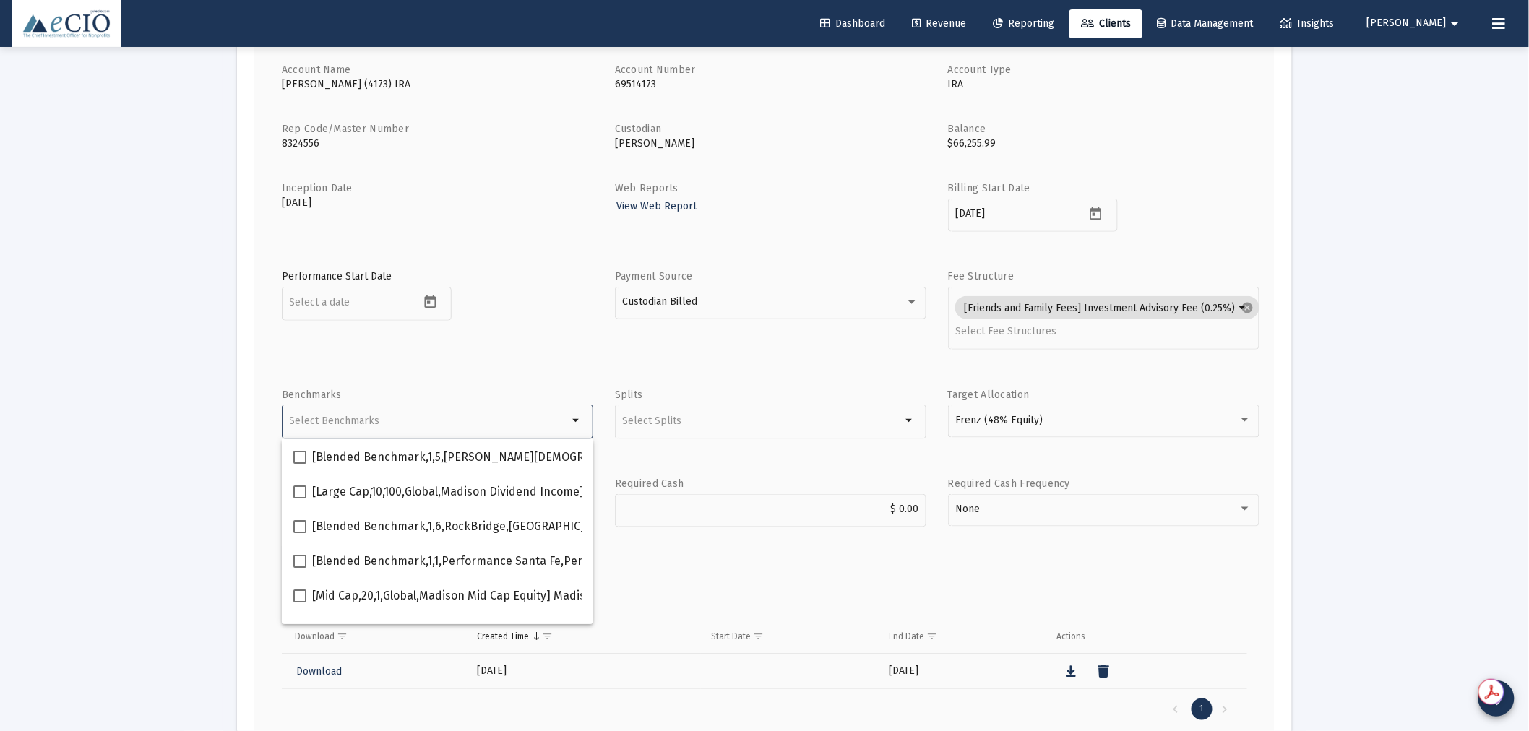
click at [450, 420] on input "Selection" at bounding box center [429, 421] width 279 height 13
click at [374, 425] on input "Selection" at bounding box center [429, 421] width 279 height 13
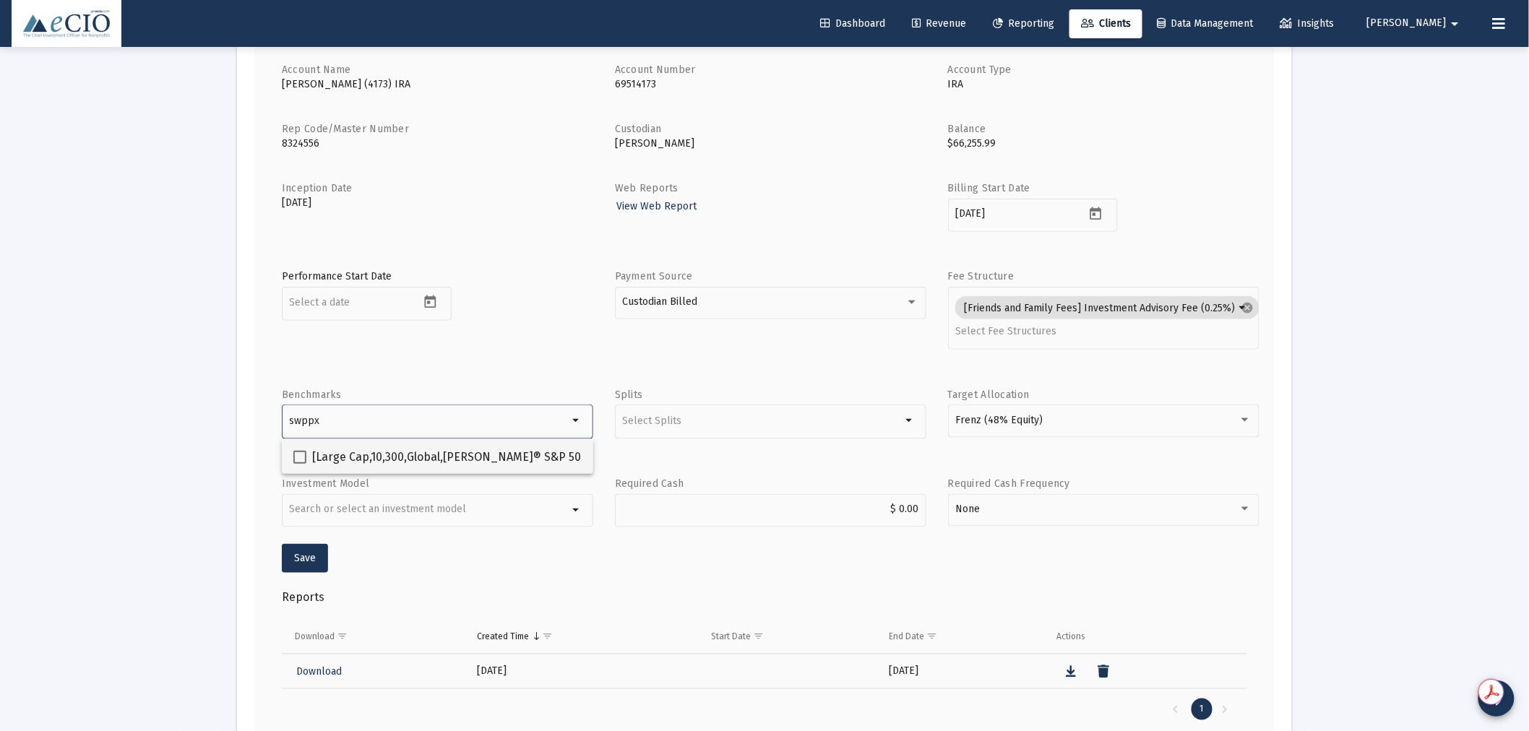
type input "swppx"
click at [372, 465] on span "[Large Cap,10,300,Global,[PERSON_NAME]® S&P 500 Index] [PERSON_NAME] S&P 500 In…" at bounding box center [578, 457] width 533 height 17
click at [300, 464] on input "[Large Cap,10,300,Global,[PERSON_NAME]® S&P 500 Index] [PERSON_NAME] S&P 500 In…" at bounding box center [299, 464] width 1 height 1
checkbox input "true"
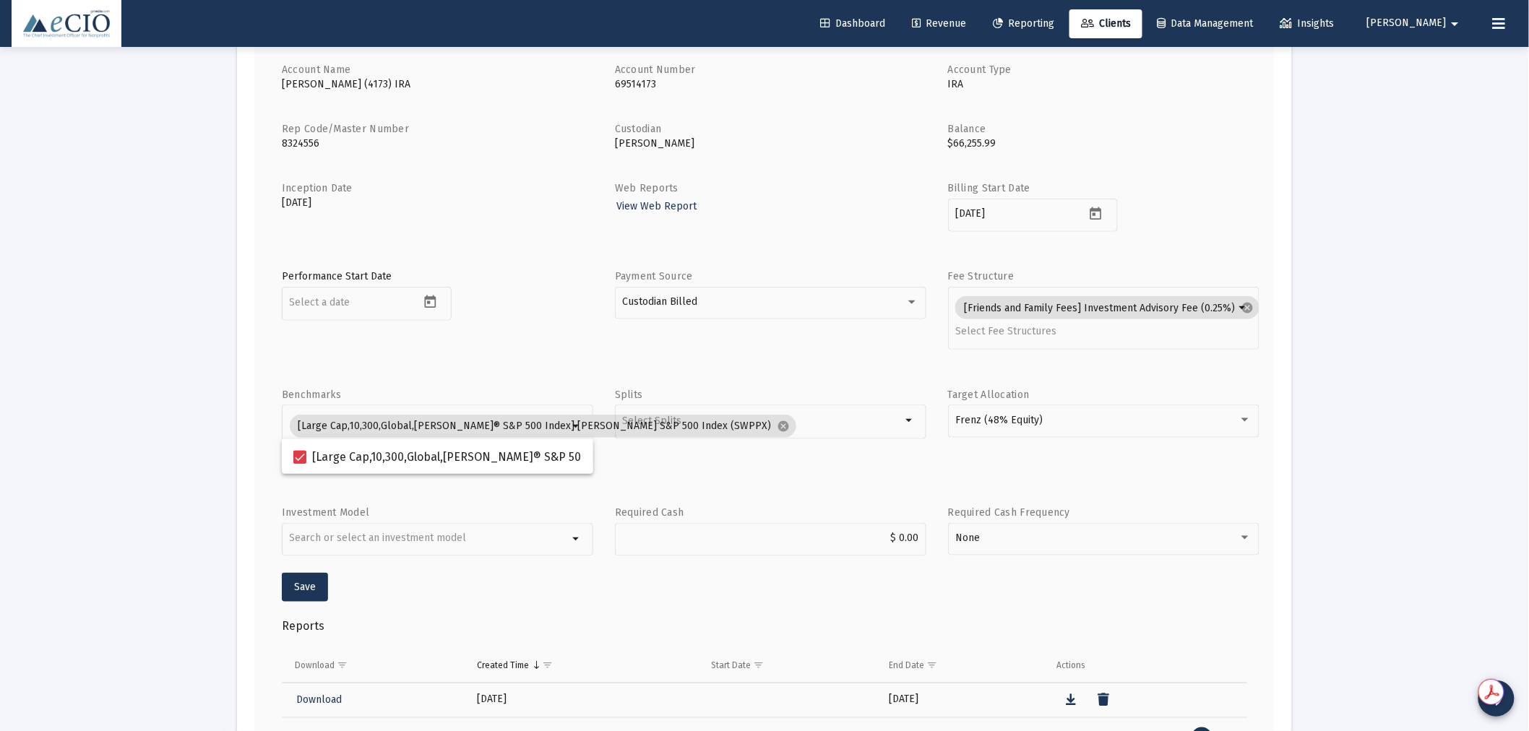
click at [420, 372] on div "Account Name [PERSON_NAME] (4173) IRA Account Number [FINANCIAL_ID] Account Typ…" at bounding box center [764, 317] width 965 height 509
click at [311, 582] on span "Save" at bounding box center [305, 587] width 22 height 12
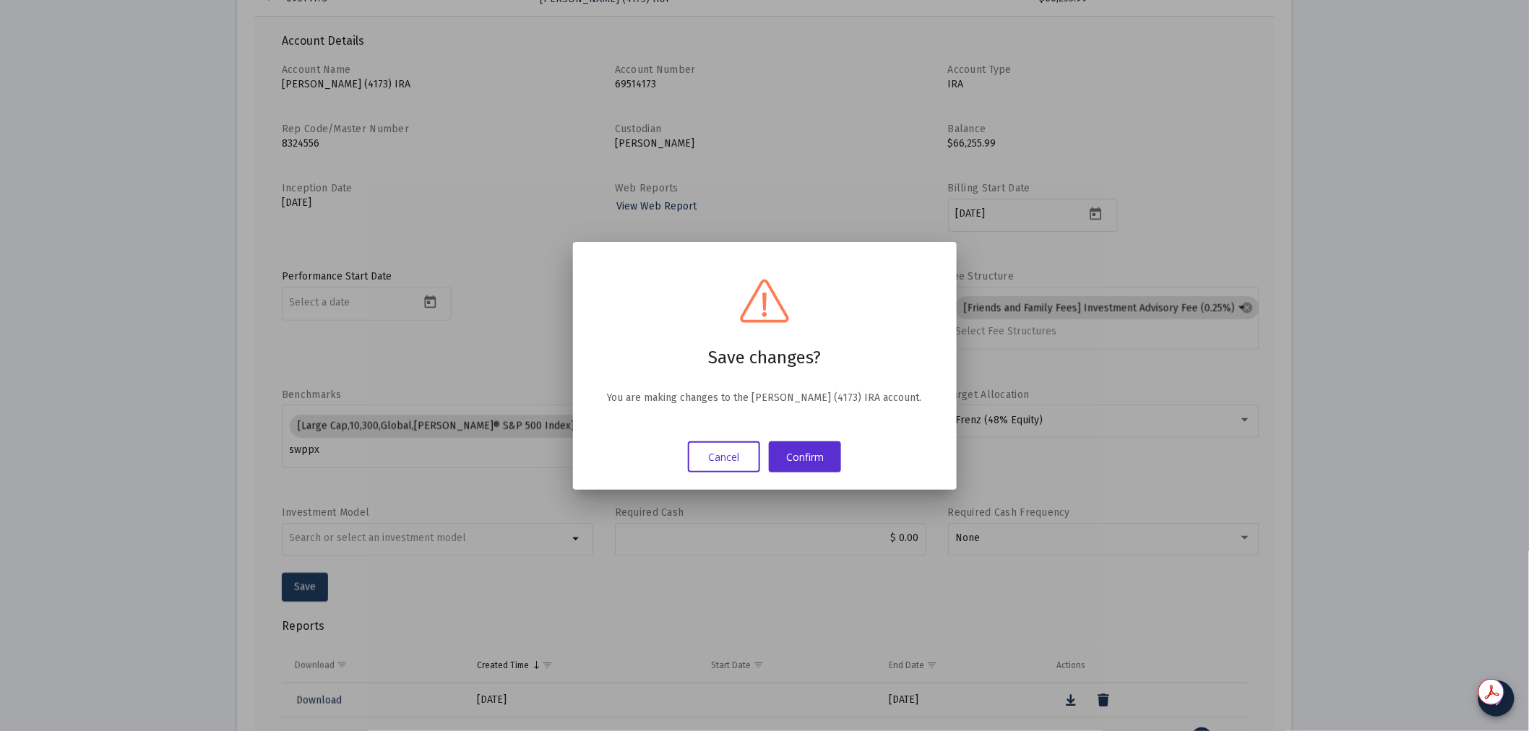
scroll to position [0, 0]
click at [741, 456] on button "Cancel" at bounding box center [724, 456] width 72 height 31
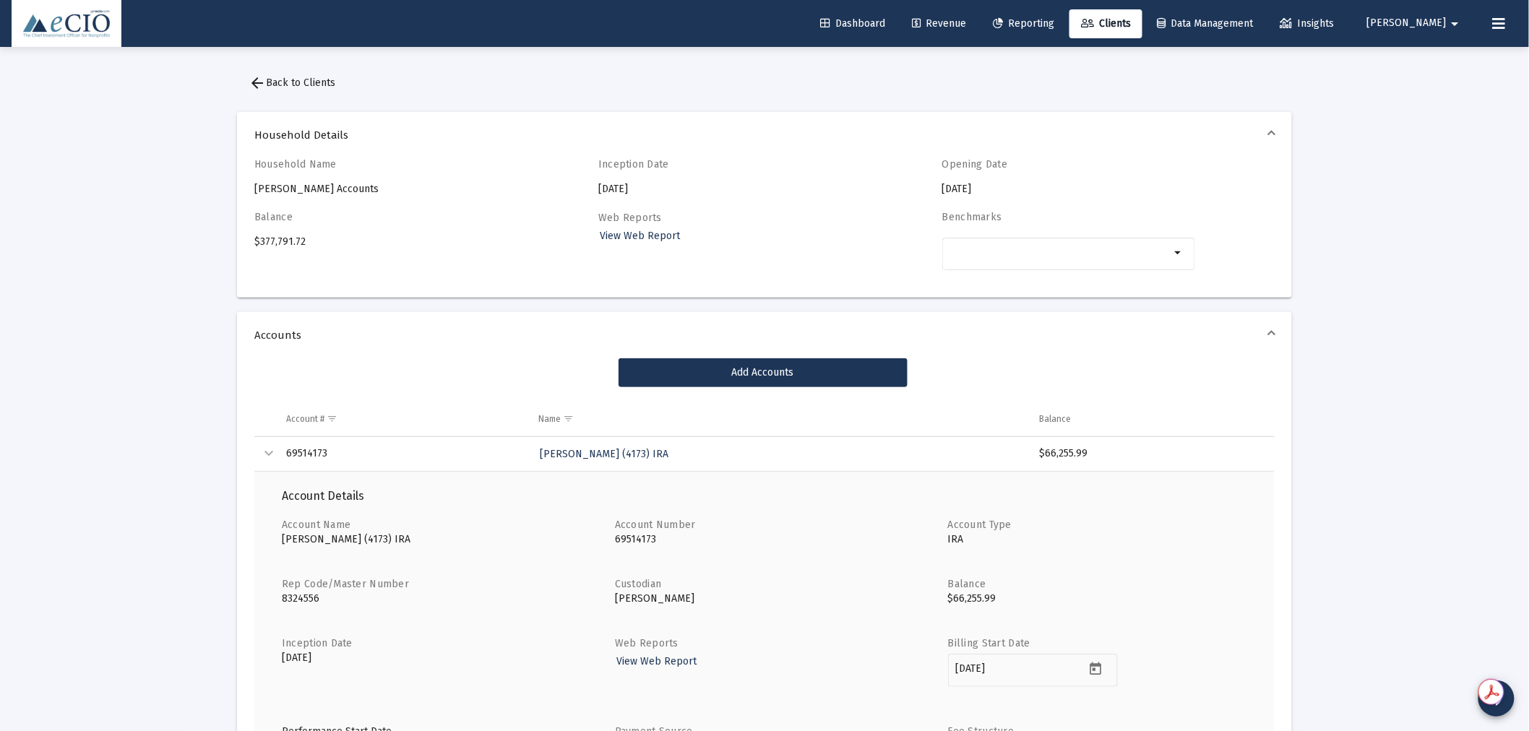
scroll to position [455, 0]
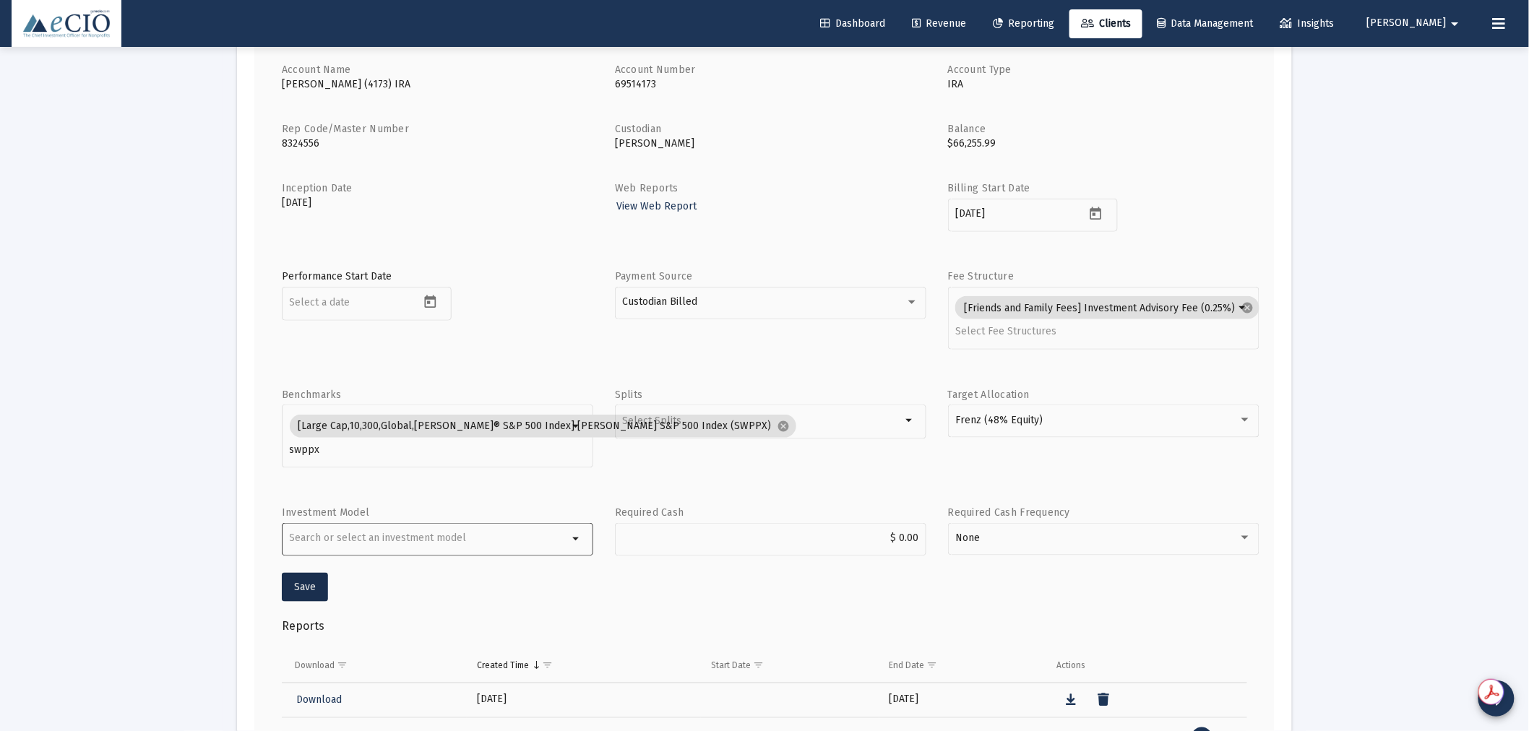
click at [410, 548] on div "Data grid" at bounding box center [429, 538] width 279 height 36
click at [410, 547] on div "Data grid" at bounding box center [429, 538] width 279 height 36
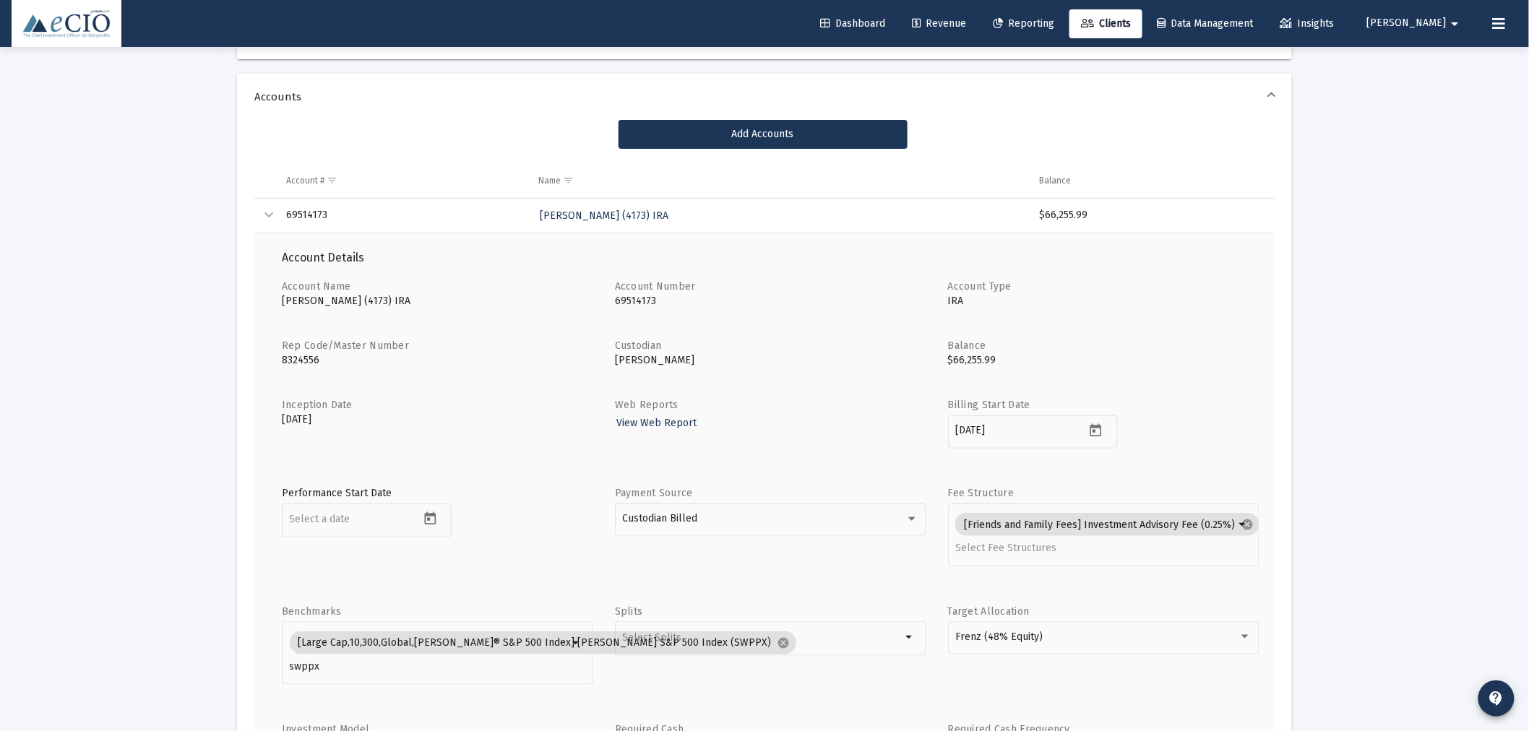
scroll to position [268, 0]
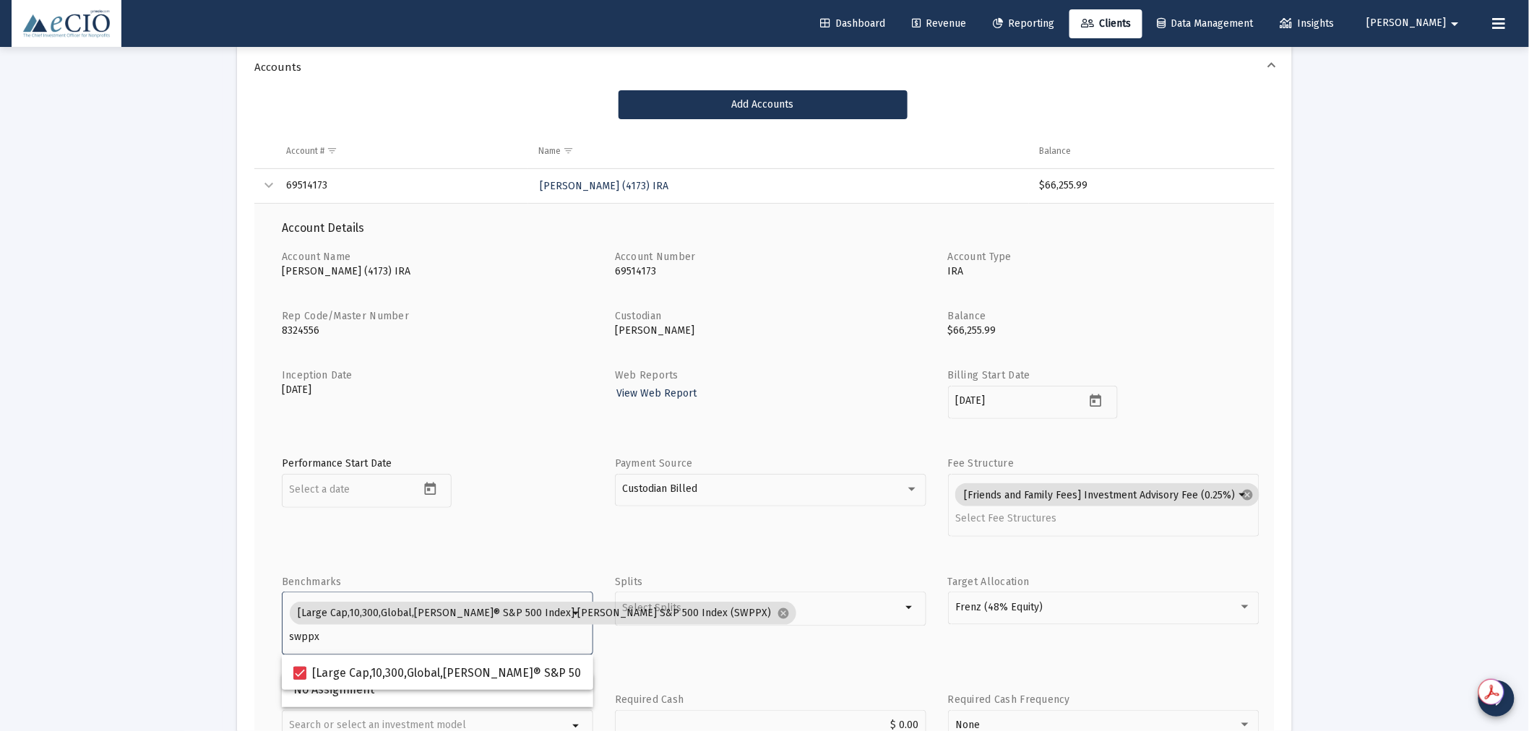
drag, startPoint x: 324, startPoint y: 640, endPoint x: 224, endPoint y: 637, distance: 99.7
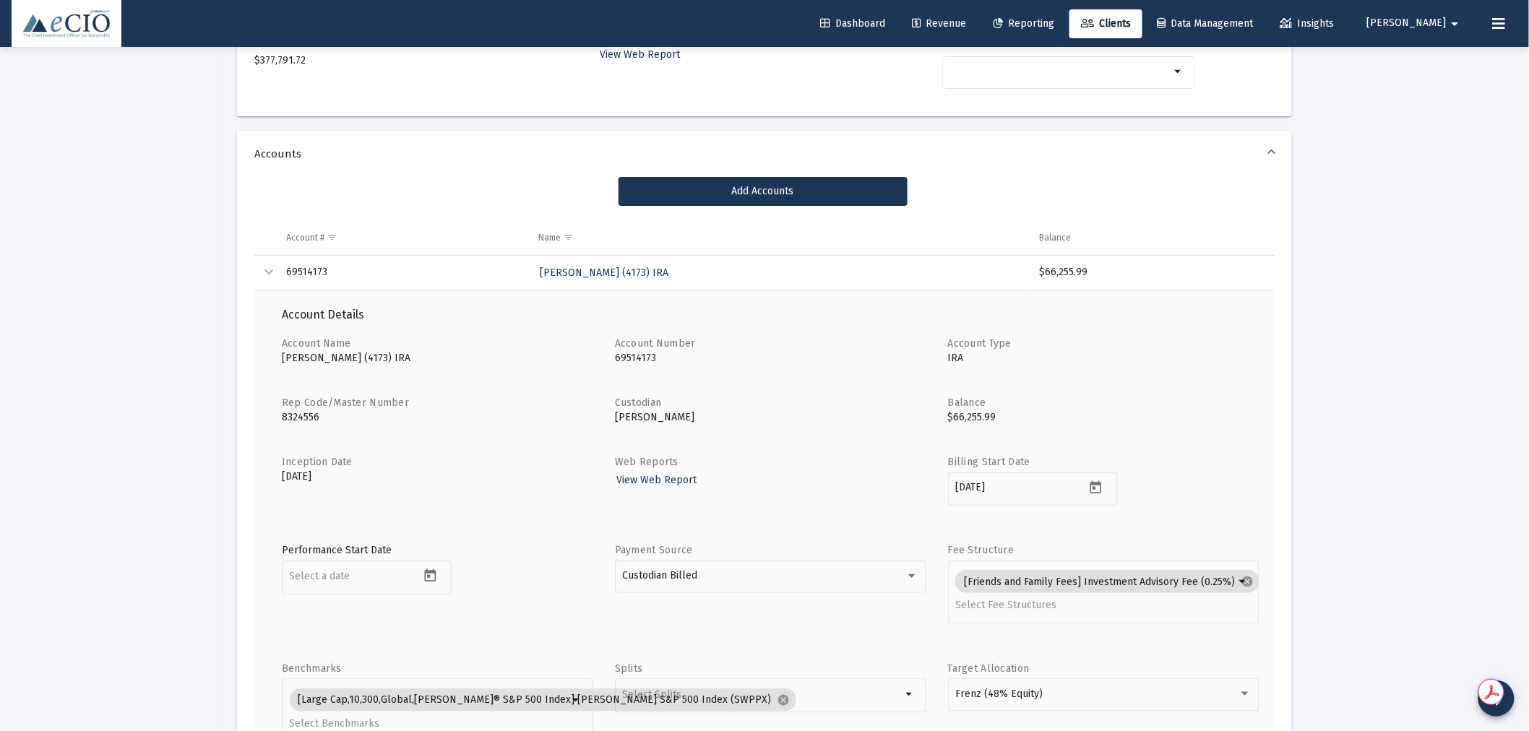
scroll to position [107, 0]
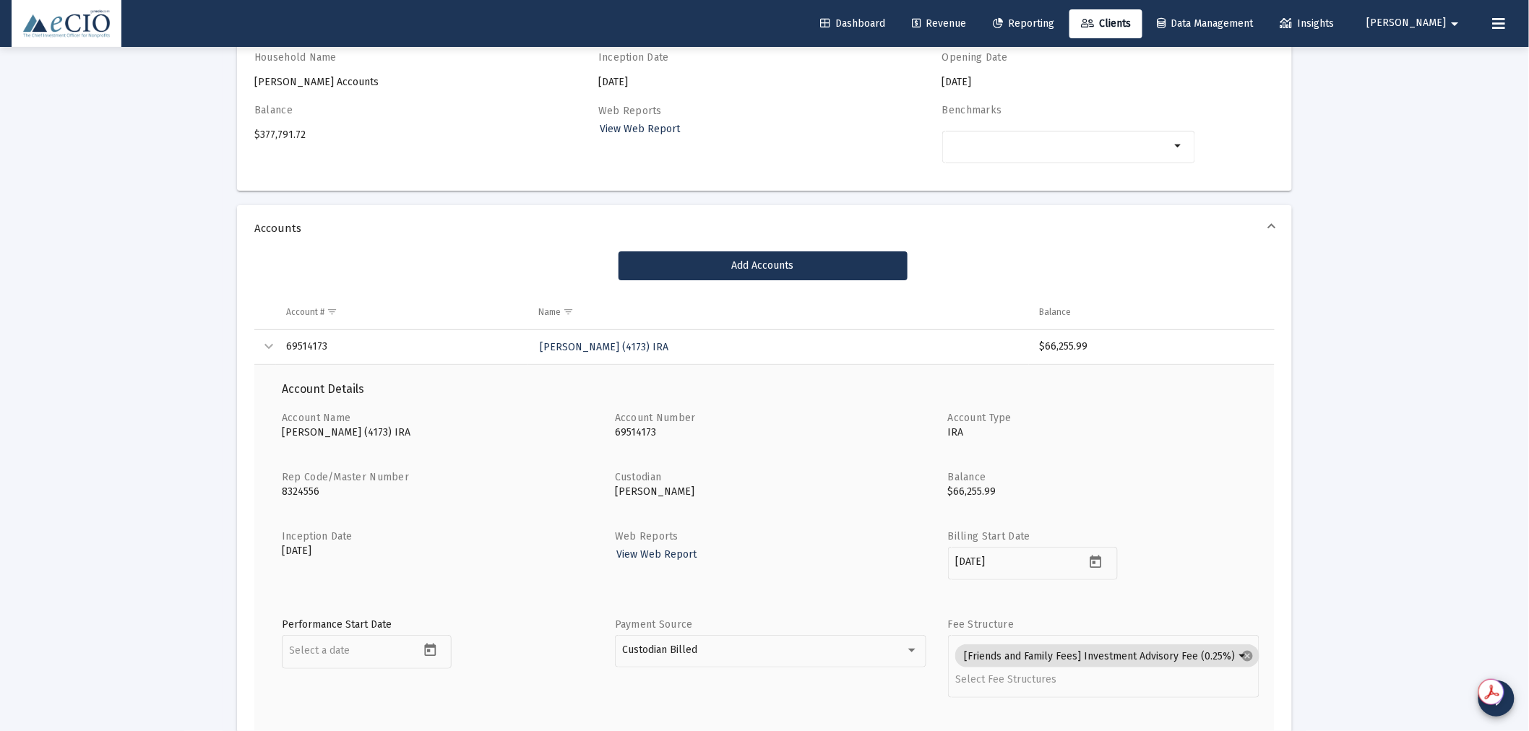
click at [269, 338] on div "Collapse" at bounding box center [268, 346] width 17 height 17
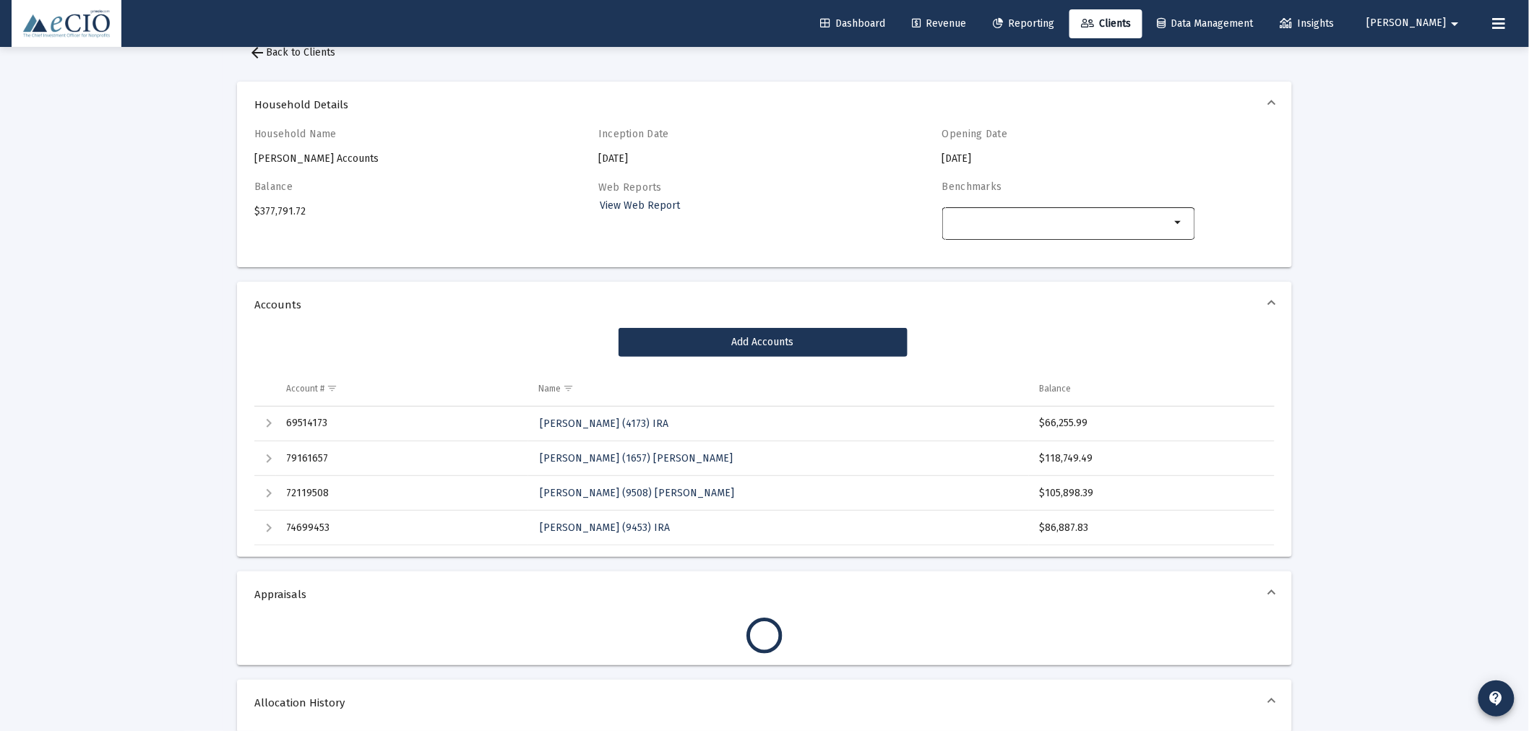
scroll to position [0, 0]
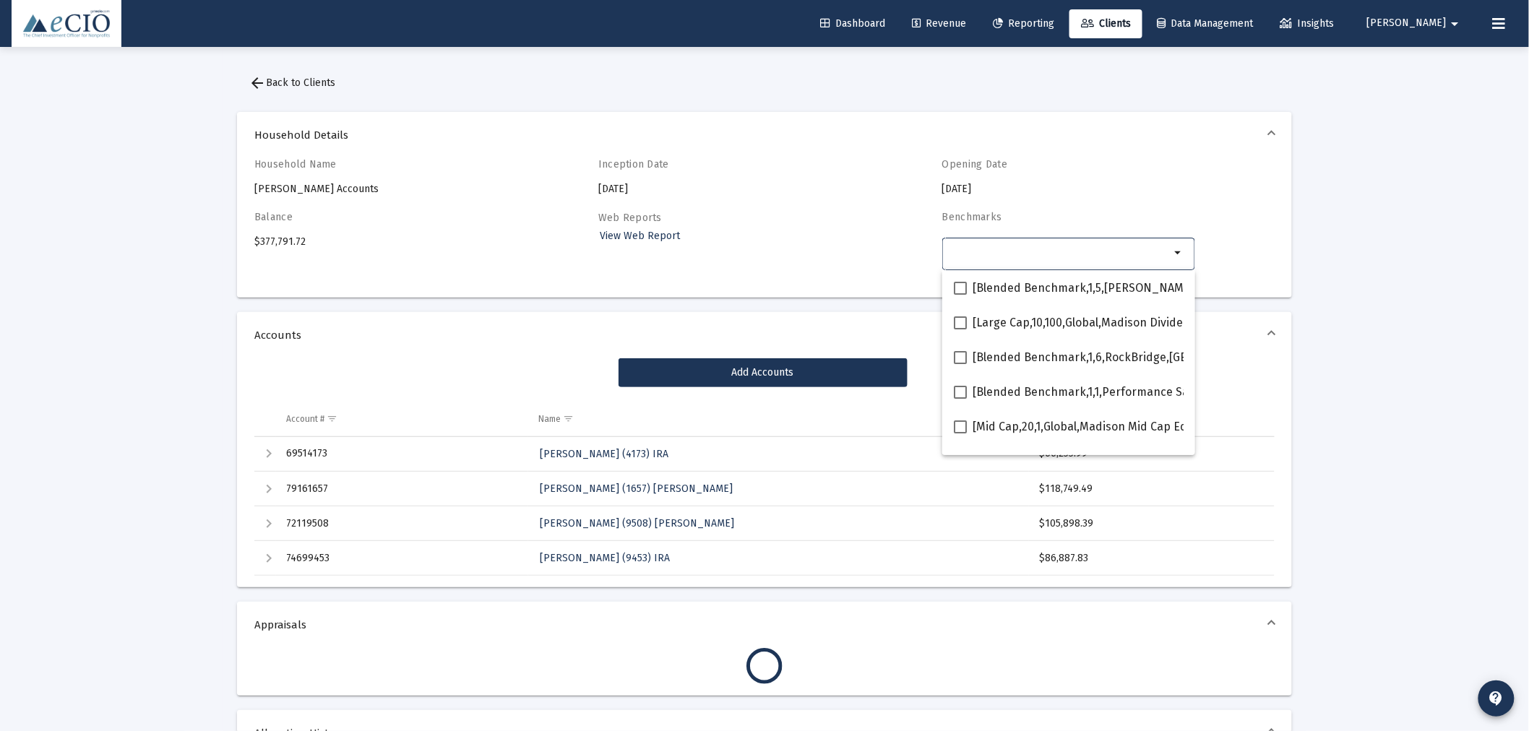
click at [1070, 248] on input "Selection" at bounding box center [1059, 253] width 220 height 12
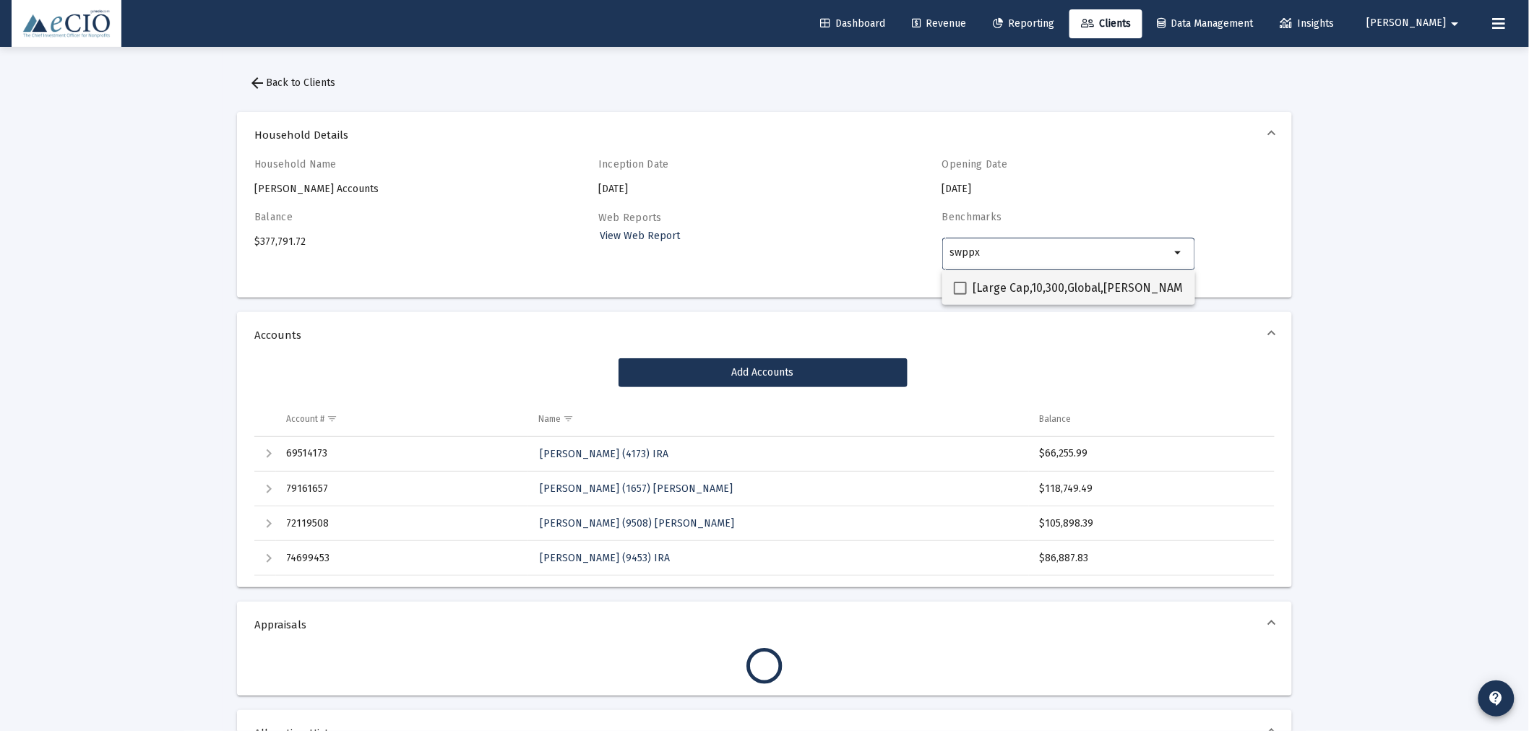
type input "swppx"
click at [1065, 280] on span "[Large Cap,10,300,Global,[PERSON_NAME]® S&P 500 Index] [PERSON_NAME] S&P 500 In…" at bounding box center [1238, 288] width 533 height 17
click at [960, 295] on input "[Large Cap,10,300,Global,[PERSON_NAME]® S&P 500 Index] [PERSON_NAME] S&P 500 In…" at bounding box center [959, 295] width 1 height 1
checkbox input "true"
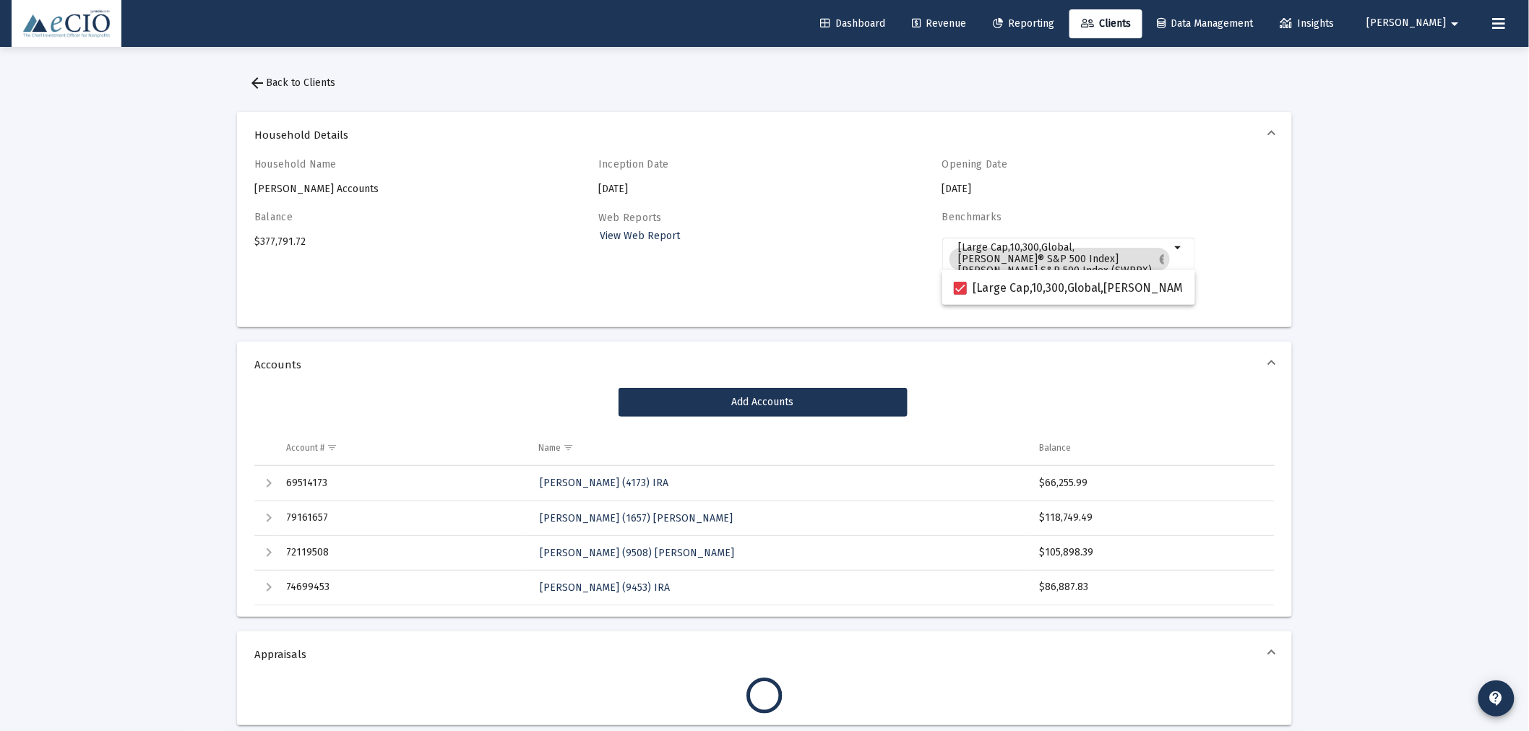
click at [689, 301] on div "Web Reports View Web Report" at bounding box center [724, 263] width 253 height 105
click at [298, 87] on span "arrow_back Back to Clients" at bounding box center [291, 83] width 87 height 12
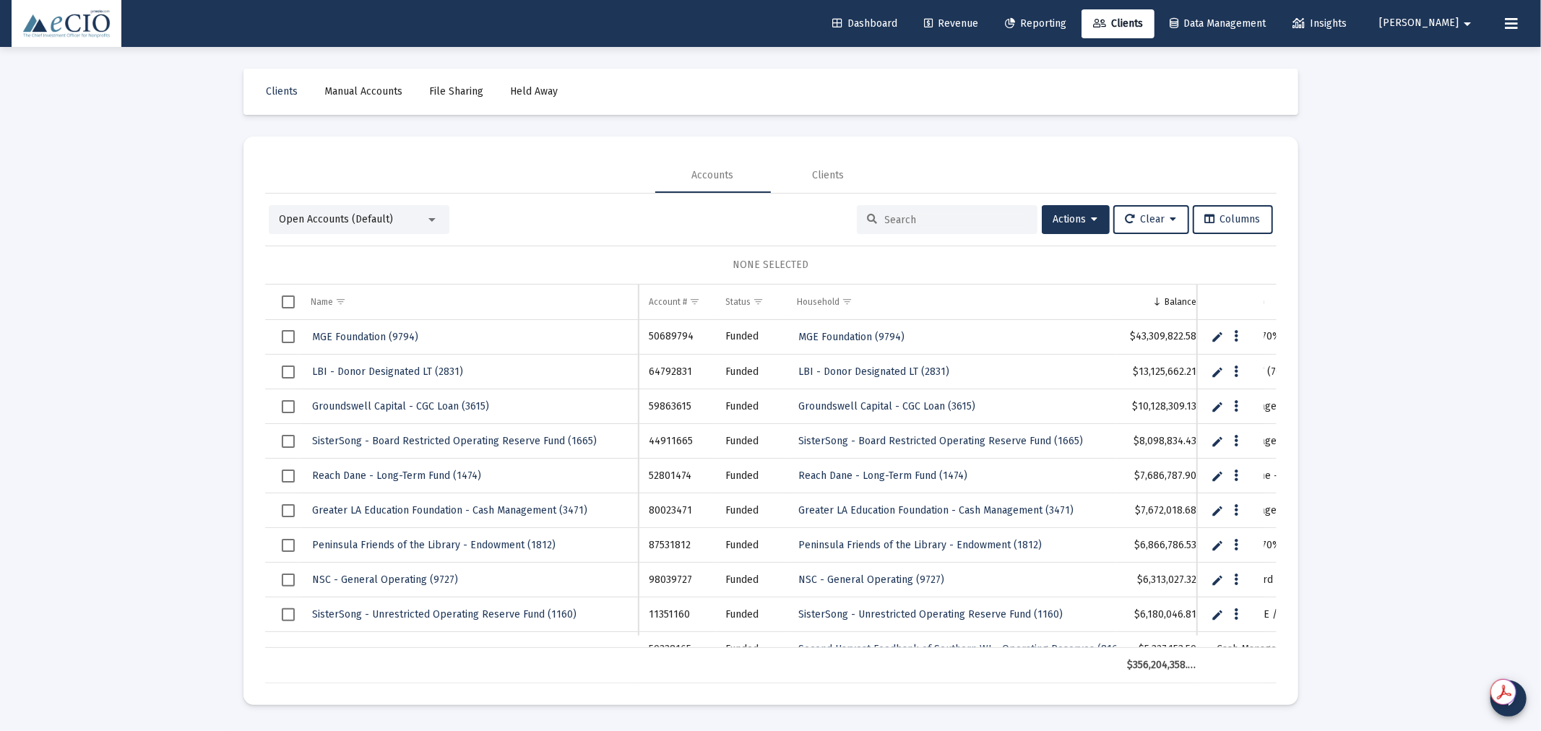
click at [379, 217] on span "Open Accounts (Default)" at bounding box center [337, 219] width 114 height 12
click at [357, 213] on span "Open Accounts (Default)" at bounding box center [353, 219] width 147 height 30
click at [915, 219] on input at bounding box center [956, 220] width 142 height 12
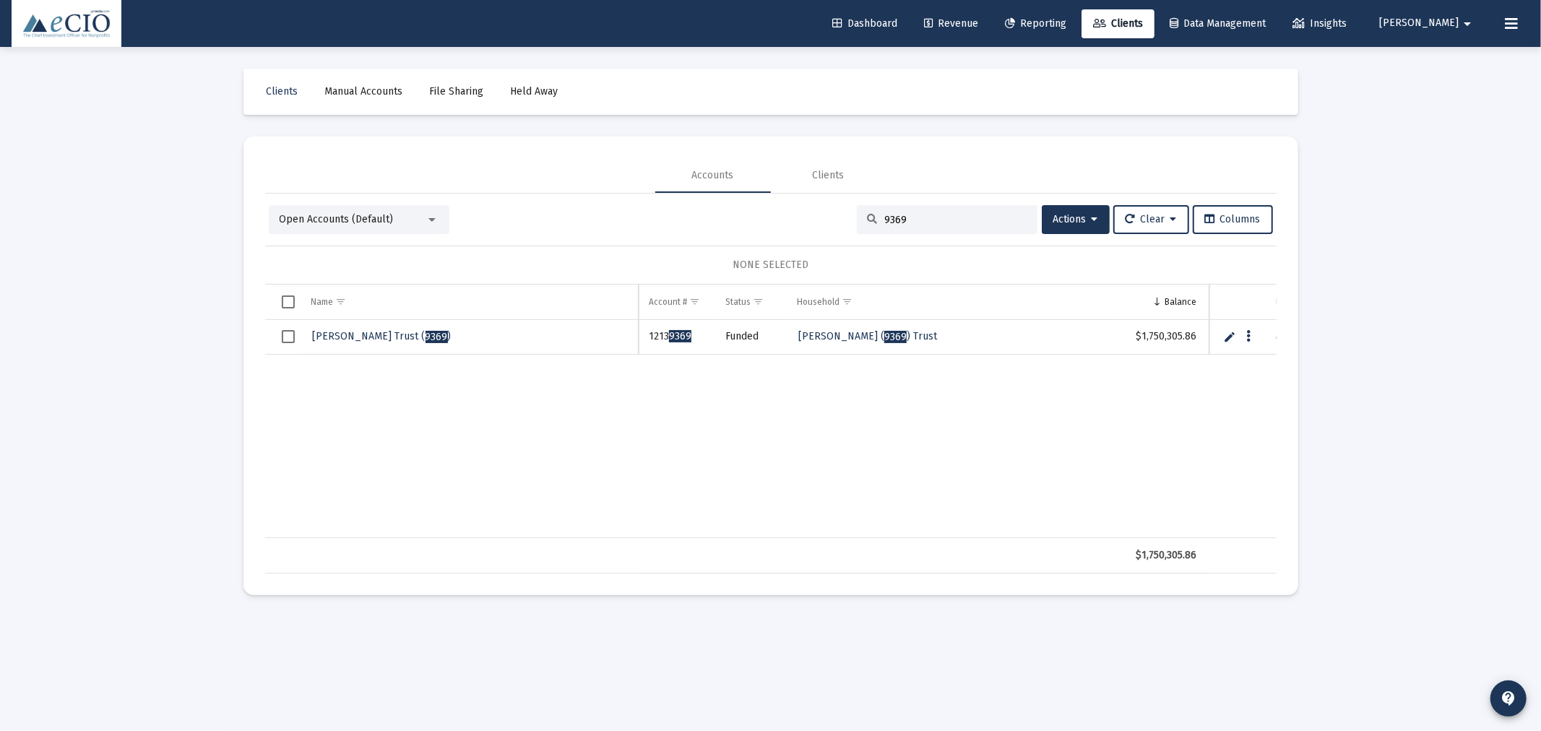
type input "9369"
click at [371, 336] on span "[PERSON_NAME] Trust ( 9369 )" at bounding box center [382, 336] width 139 height 12
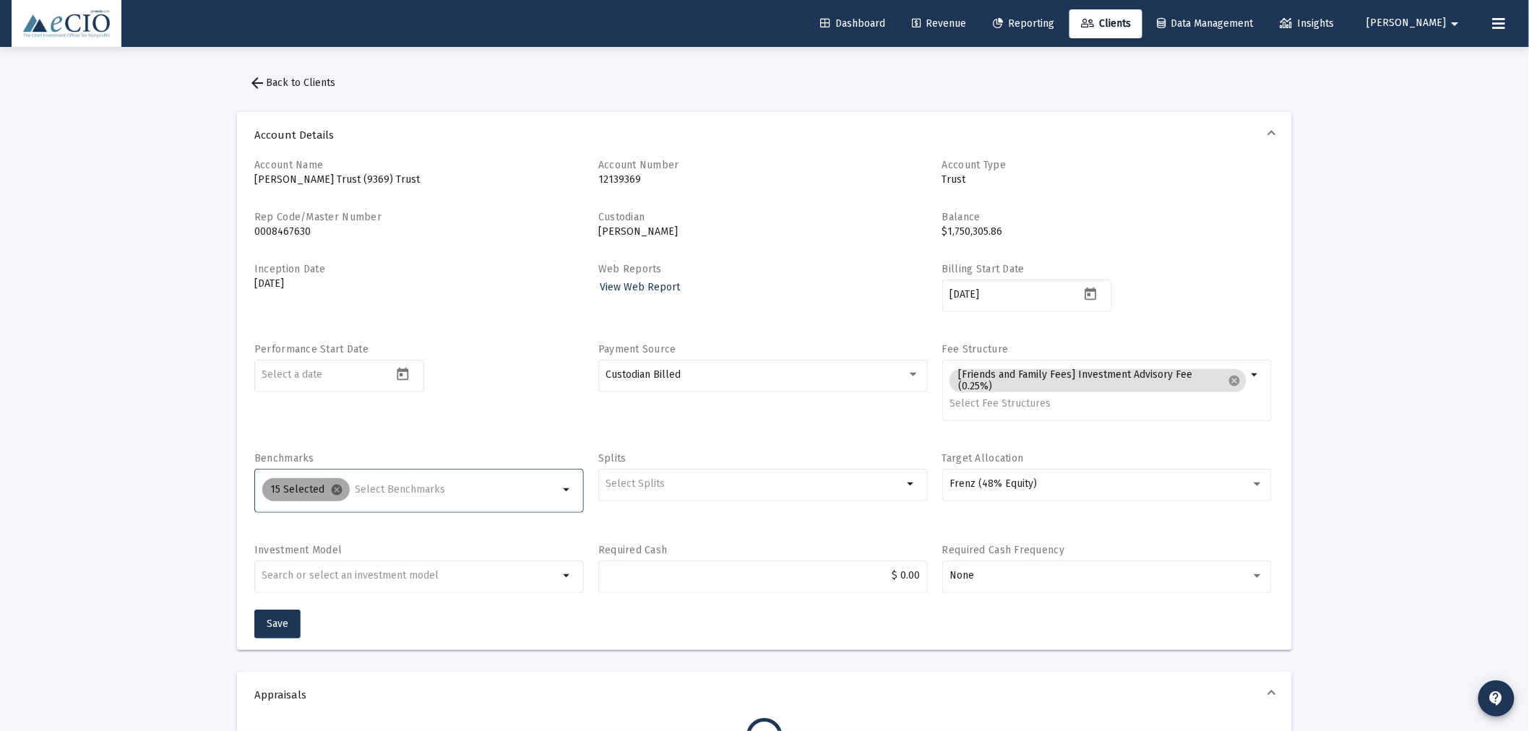
click at [335, 488] on mat-icon "cancel" at bounding box center [337, 489] width 13 height 13
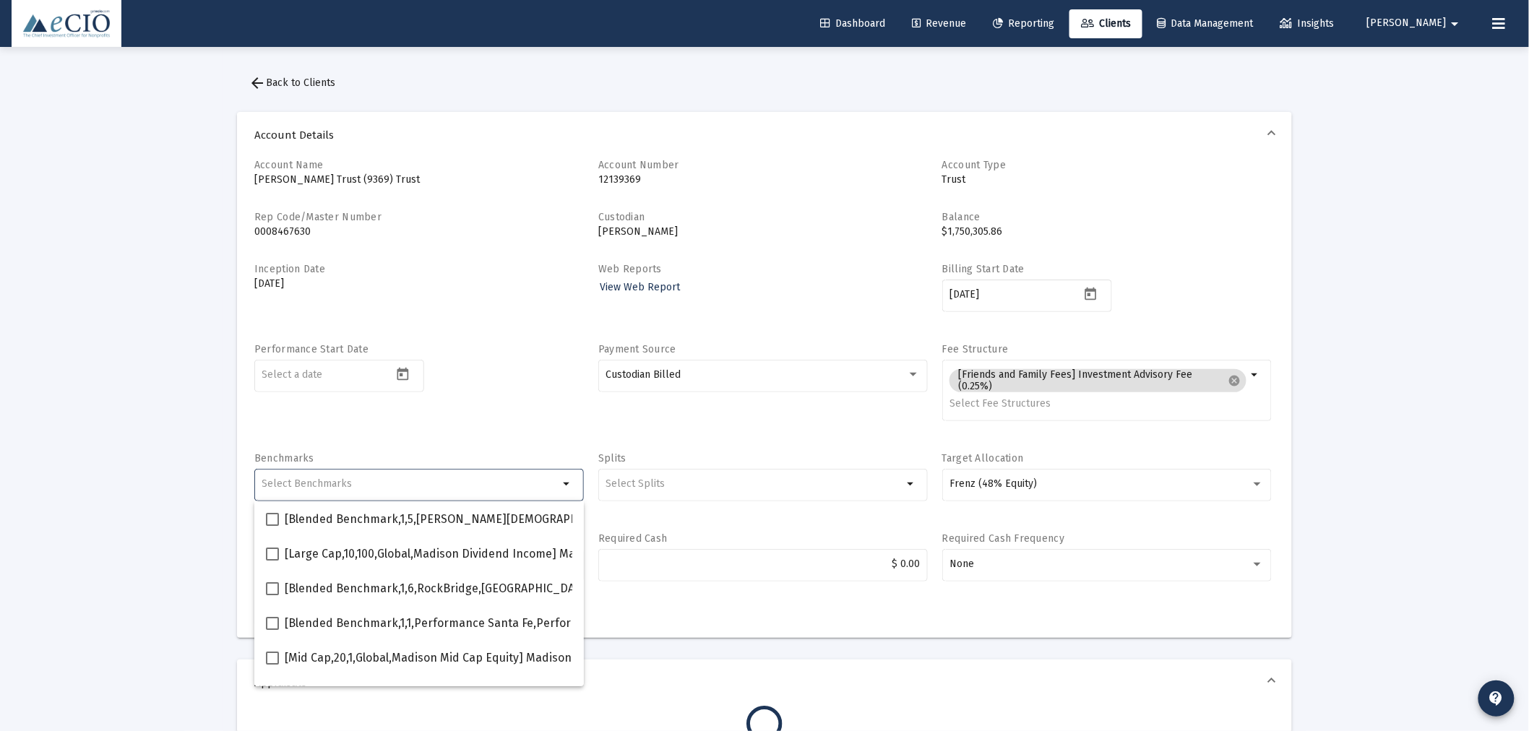
click at [347, 480] on input "Selection" at bounding box center [410, 484] width 297 height 12
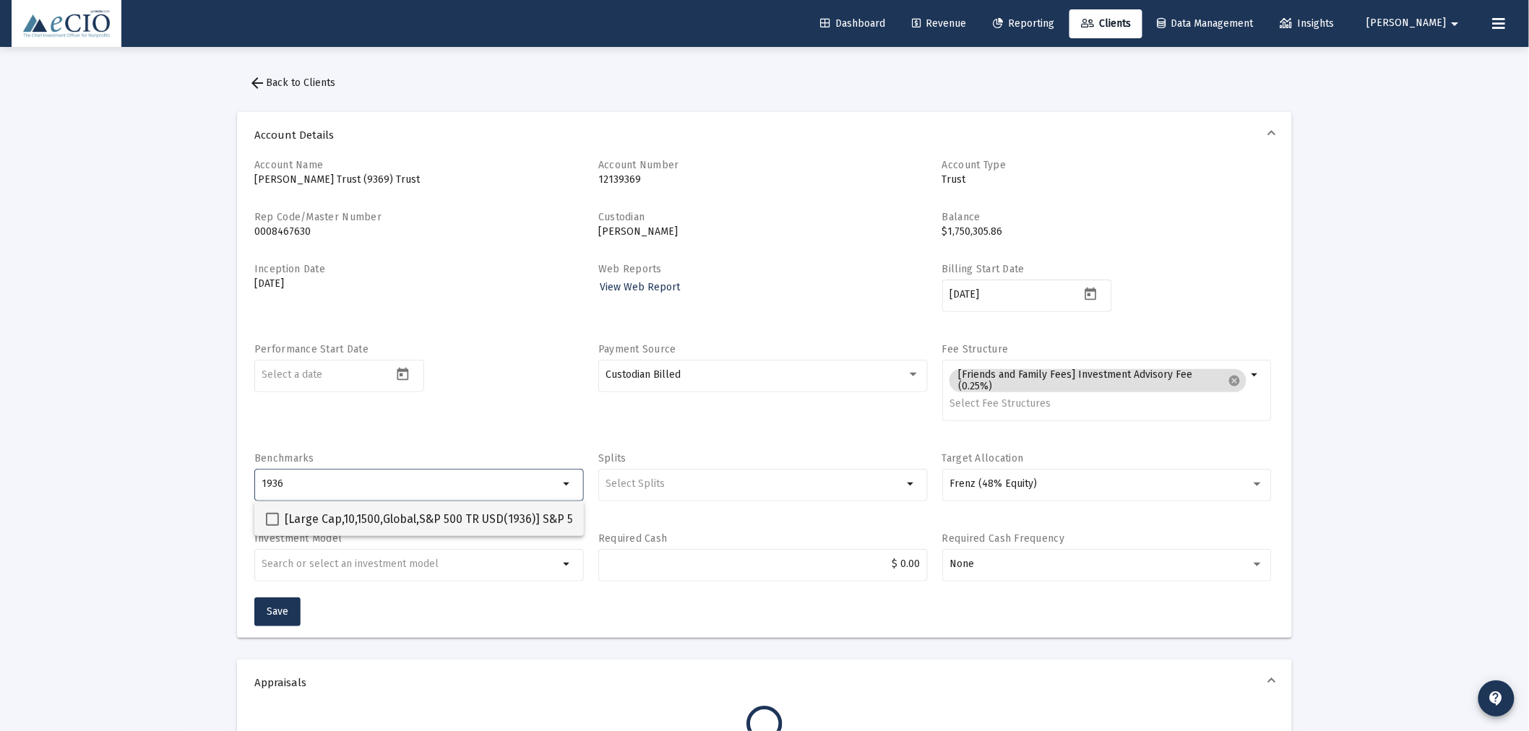
type input "1936"
click at [336, 522] on span "[Large Cap,10,1500,Global,S&P 500 TR USD(1936)] S&P 500 Index" at bounding box center [452, 519] width 334 height 17
click at [272, 526] on input "[Large Cap,10,1500,Global,S&P 500 TR USD(1936)] S&P 500 Index" at bounding box center [272, 526] width 1 height 1
checkbox input "true"
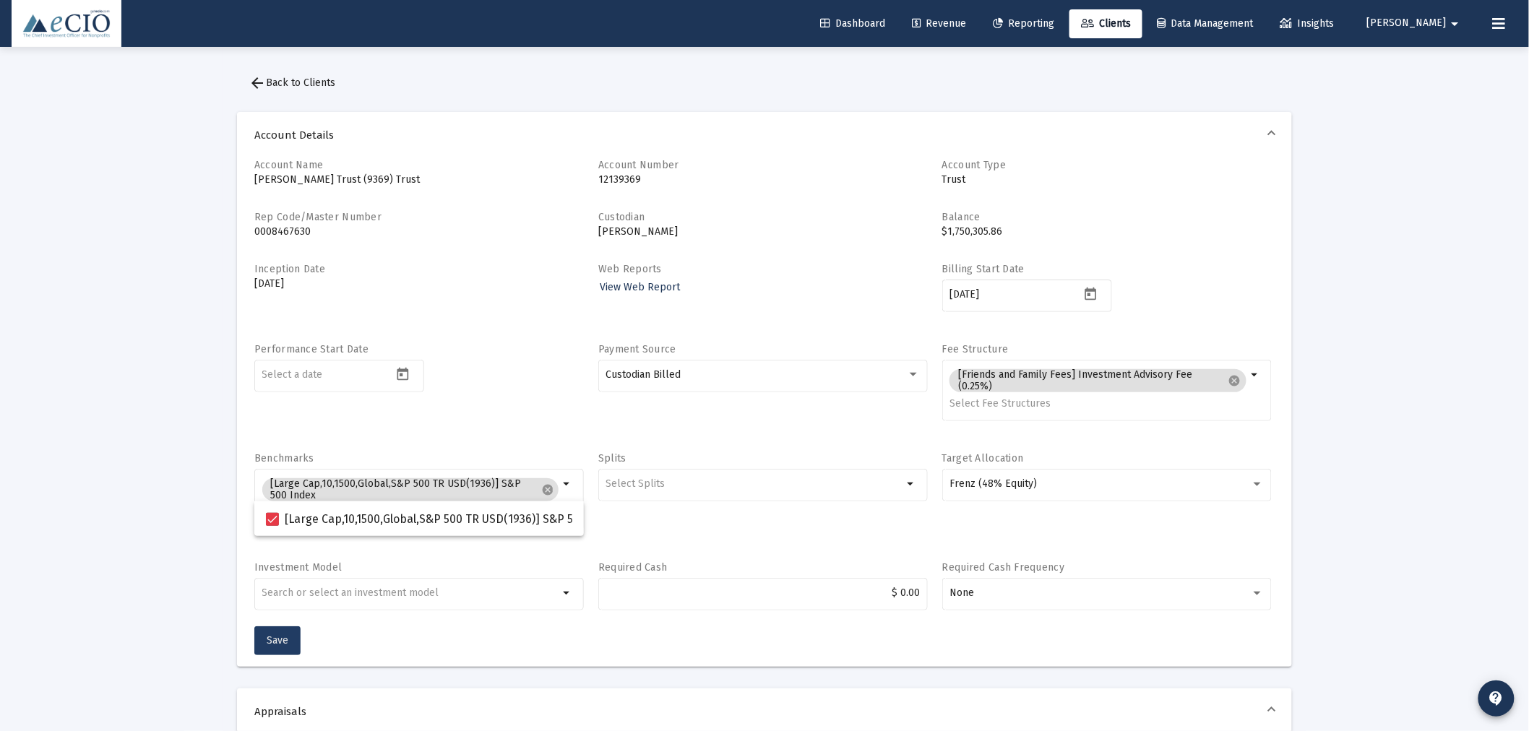
click at [293, 640] on button "Save" at bounding box center [277, 640] width 46 height 29
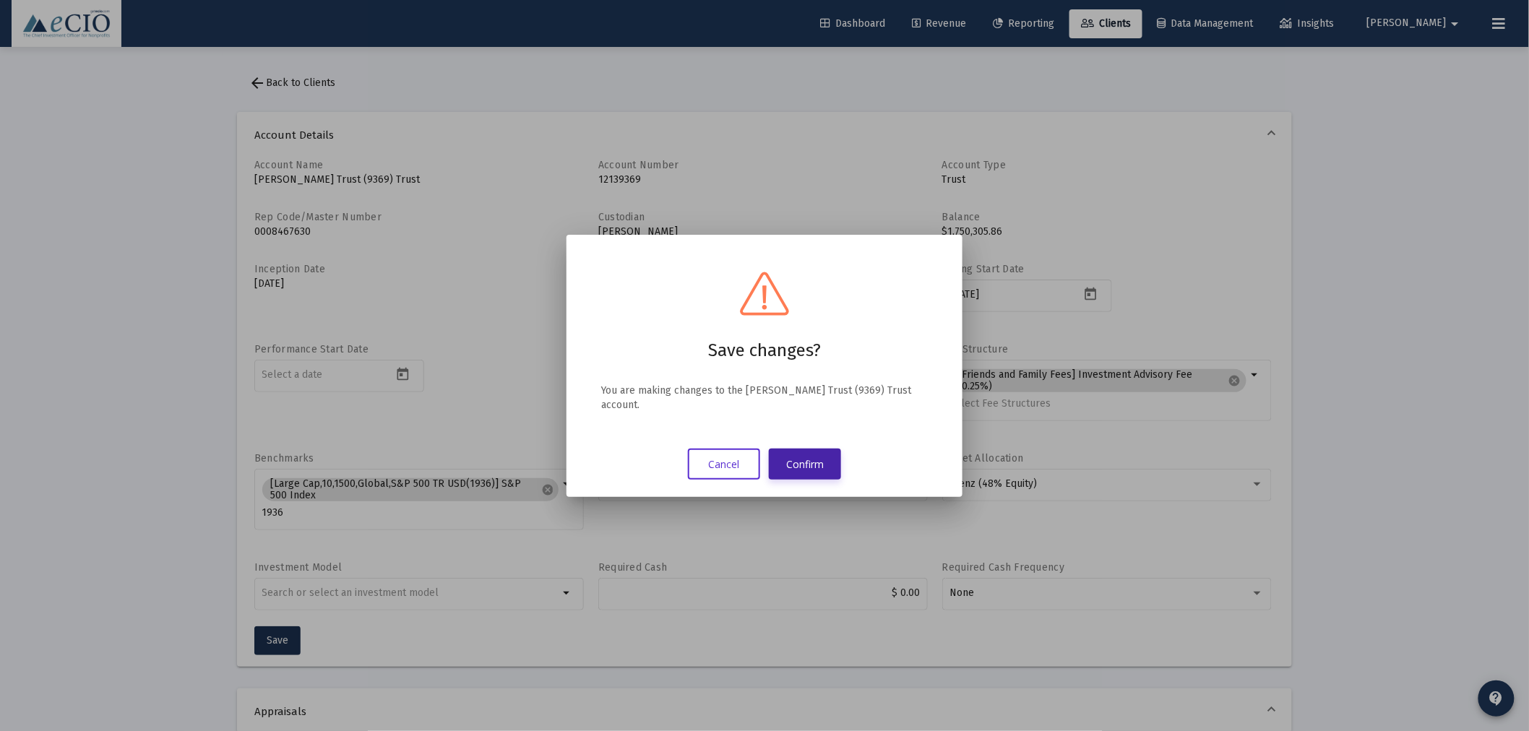
click at [789, 451] on button "Confirm" at bounding box center [805, 464] width 72 height 31
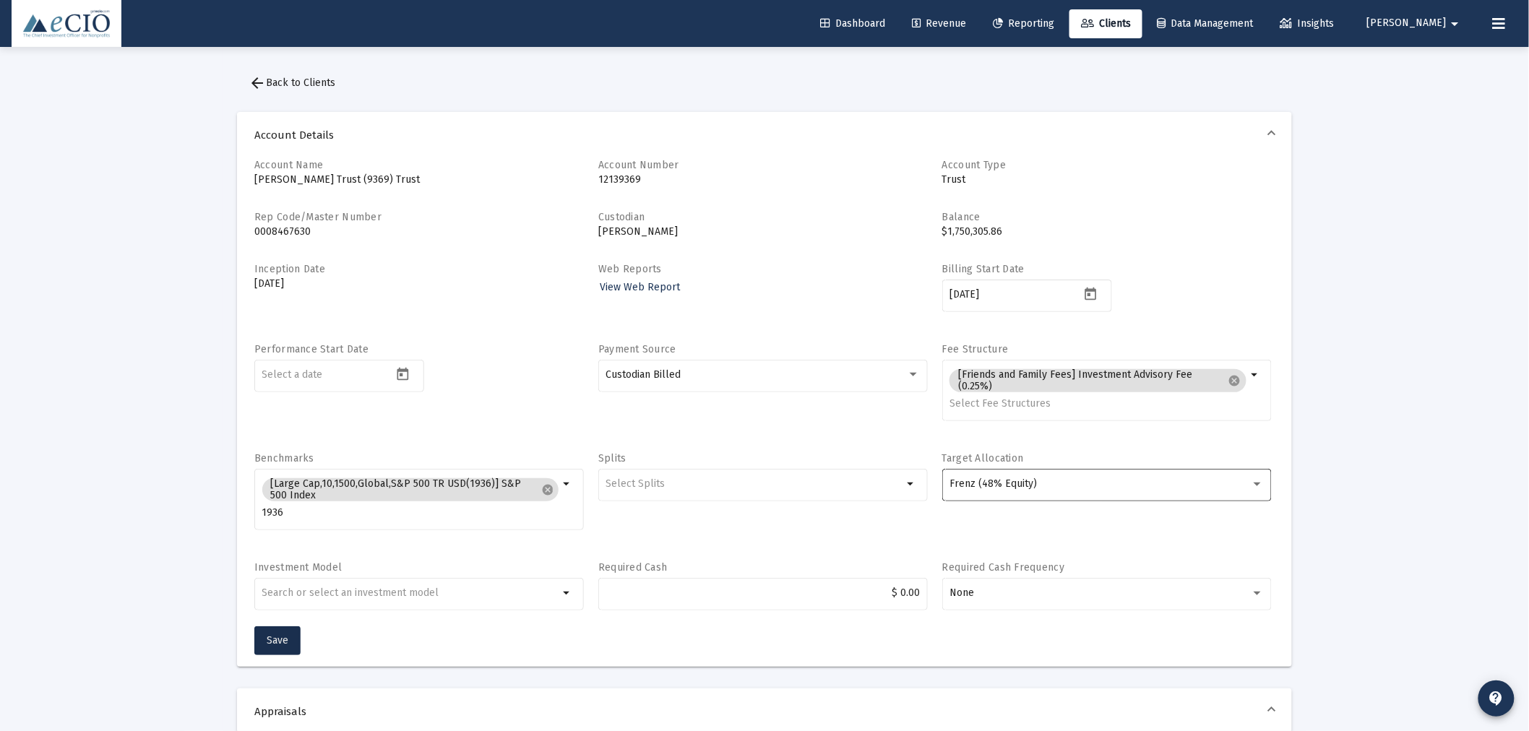
click at [1078, 477] on div "Frenz (48% Equity)" at bounding box center [1106, 483] width 314 height 35
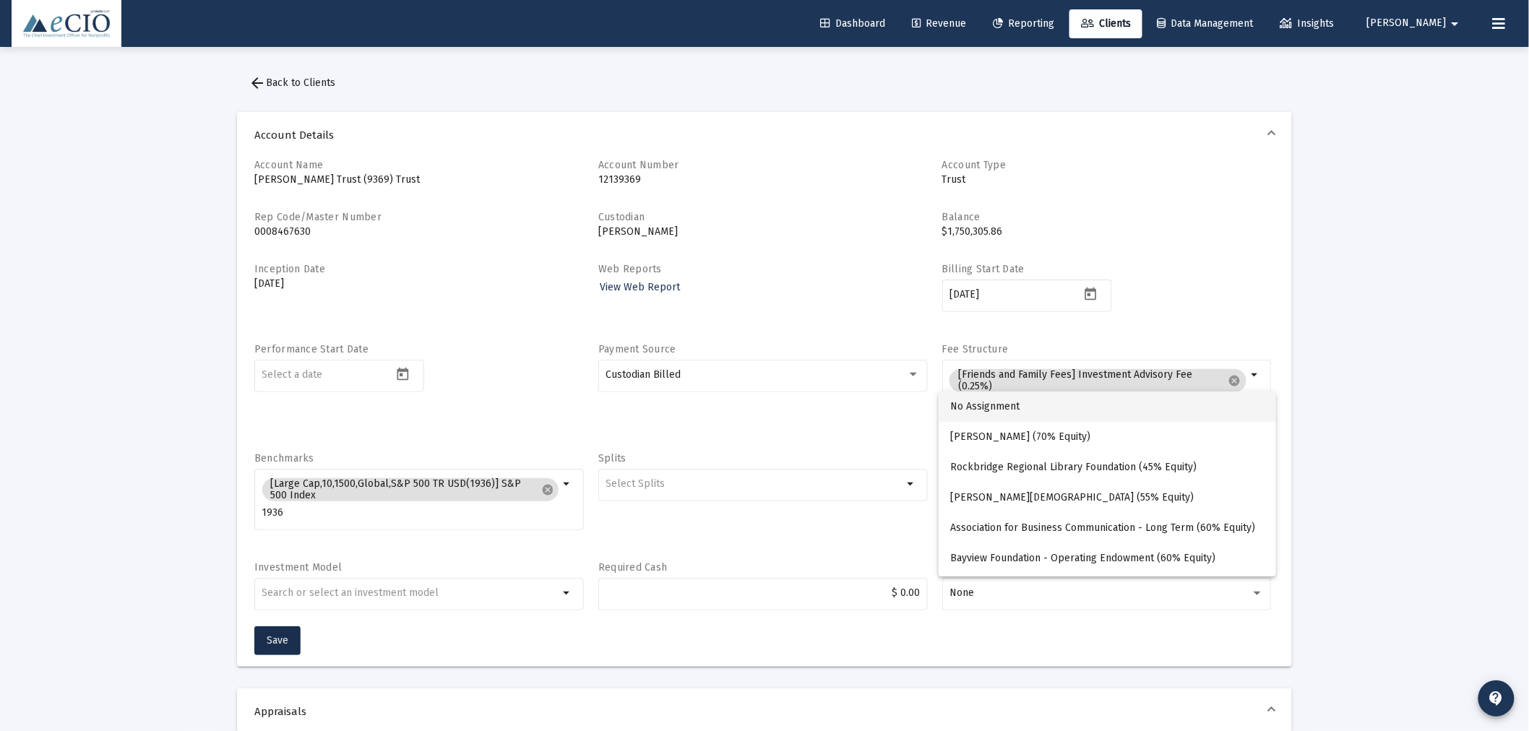
click at [1055, 410] on span "No Assignment" at bounding box center [1107, 407] width 314 height 30
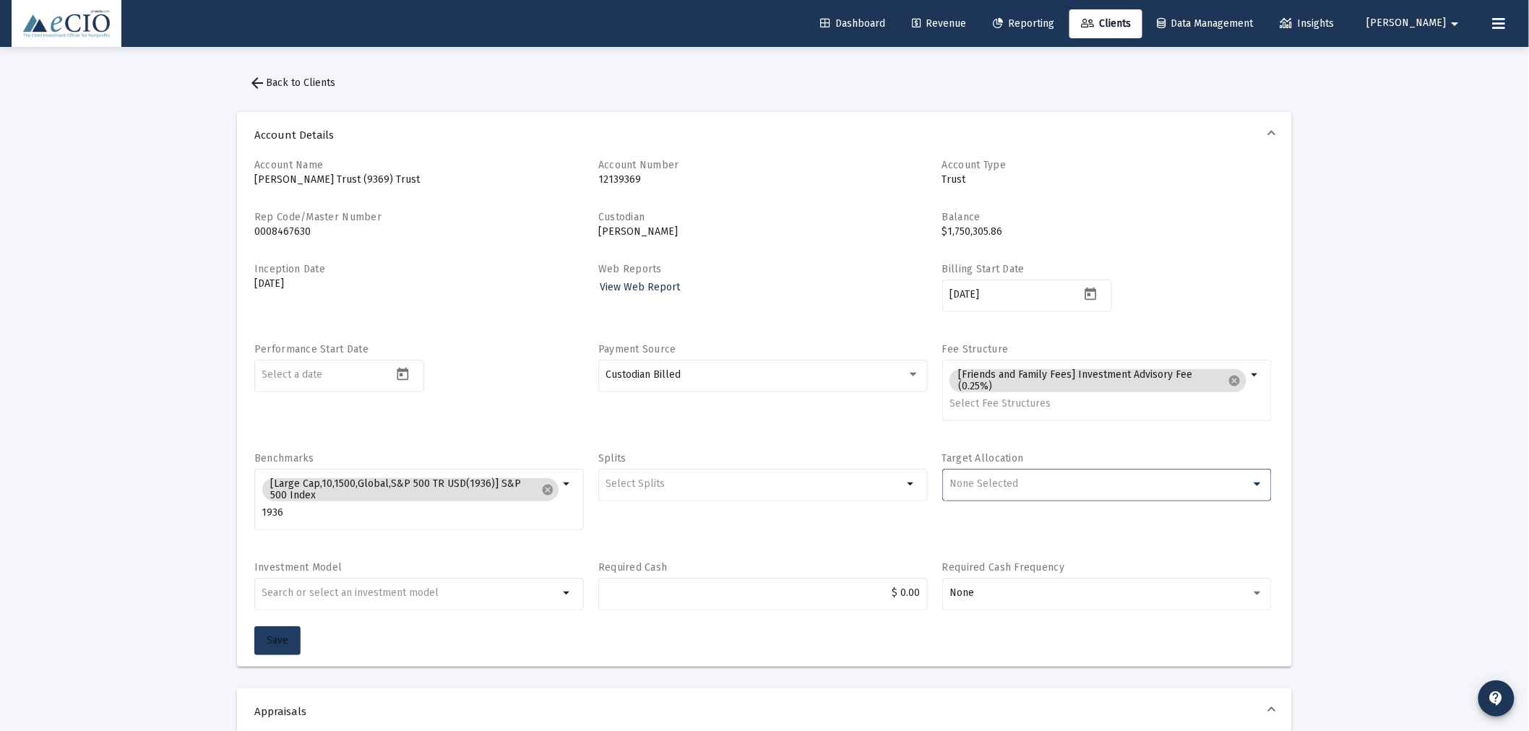
click at [269, 639] on span "Save" at bounding box center [278, 640] width 22 height 12
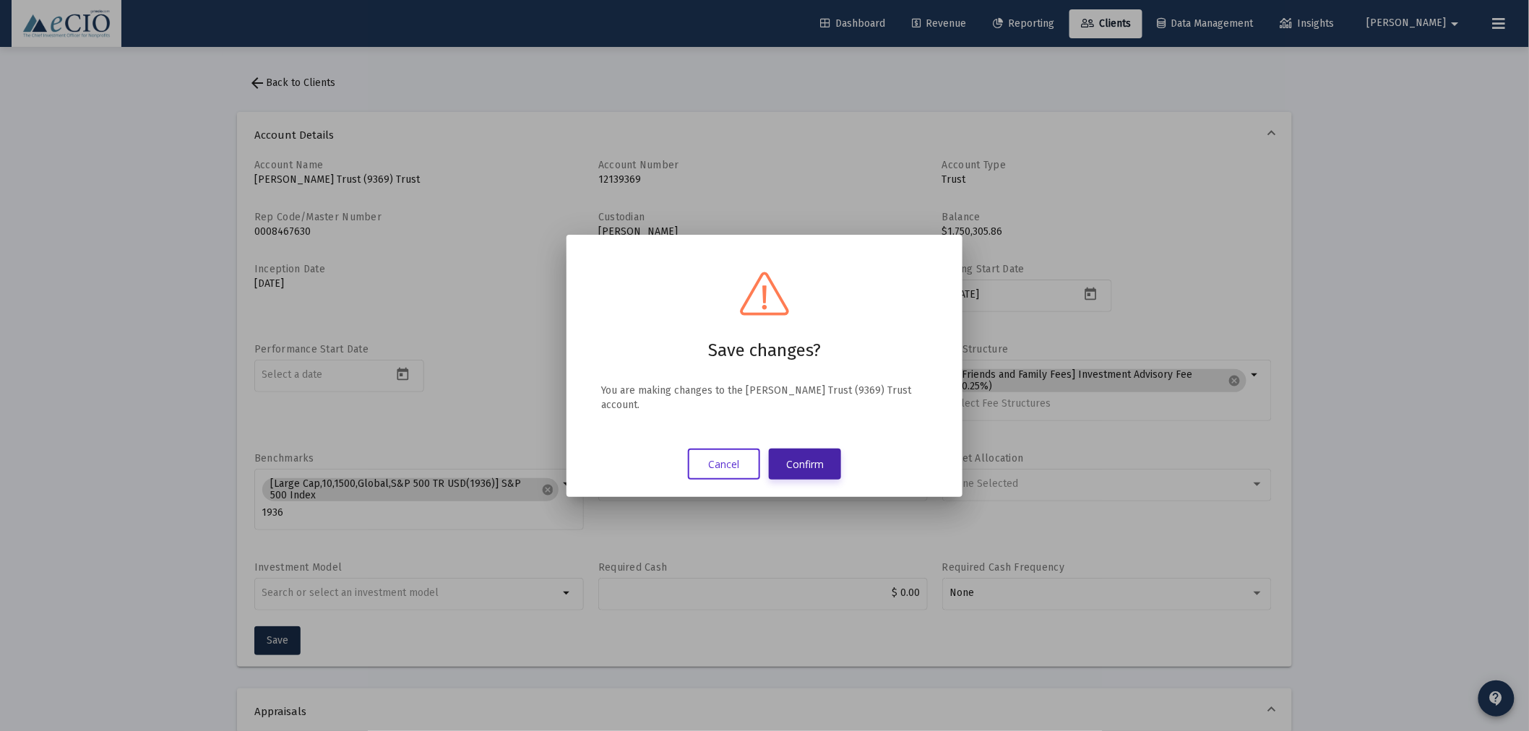
click at [817, 456] on button "Confirm" at bounding box center [805, 464] width 72 height 31
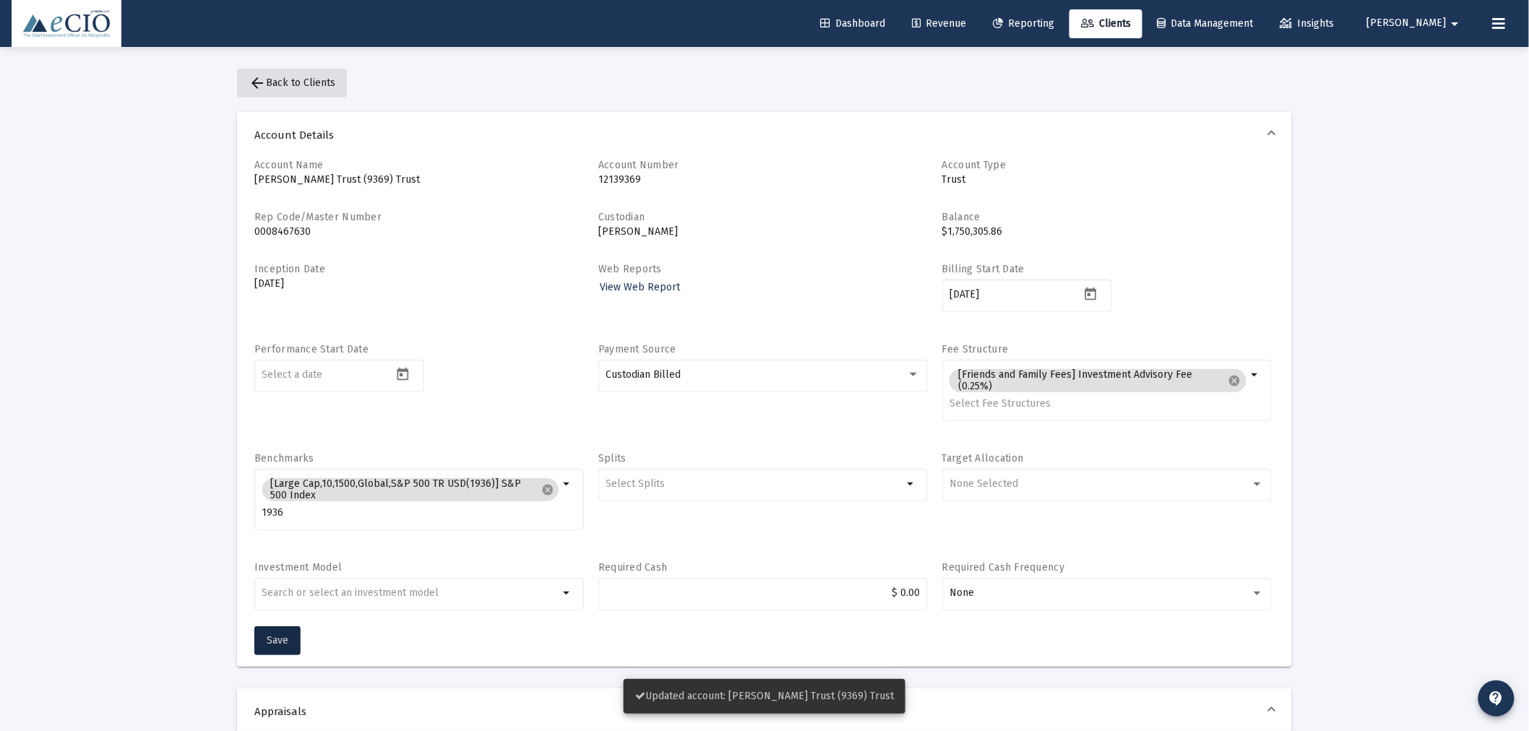
click at [280, 77] on span "arrow_back Back to Clients" at bounding box center [291, 83] width 87 height 12
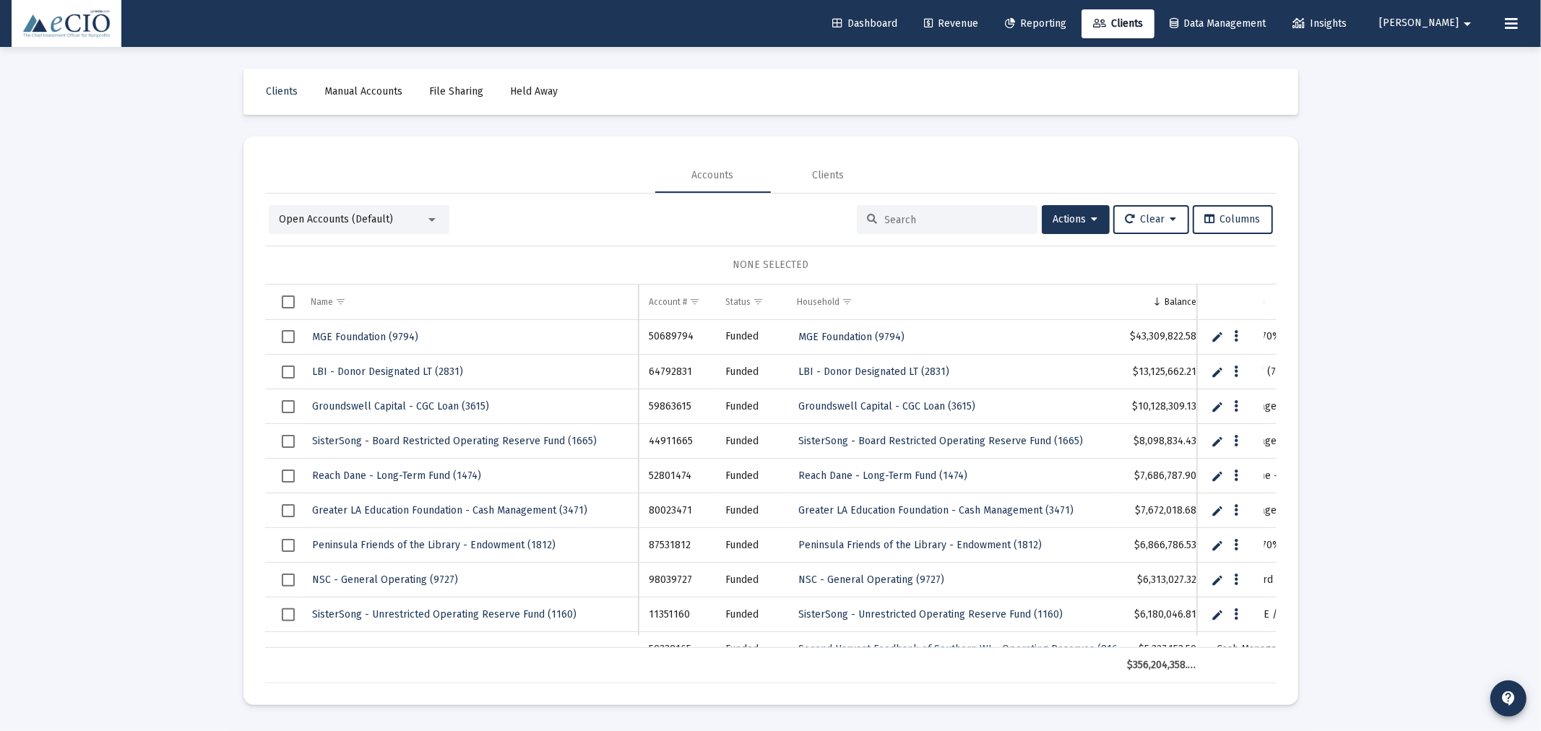
click at [893, 220] on input at bounding box center [956, 220] width 142 height 12
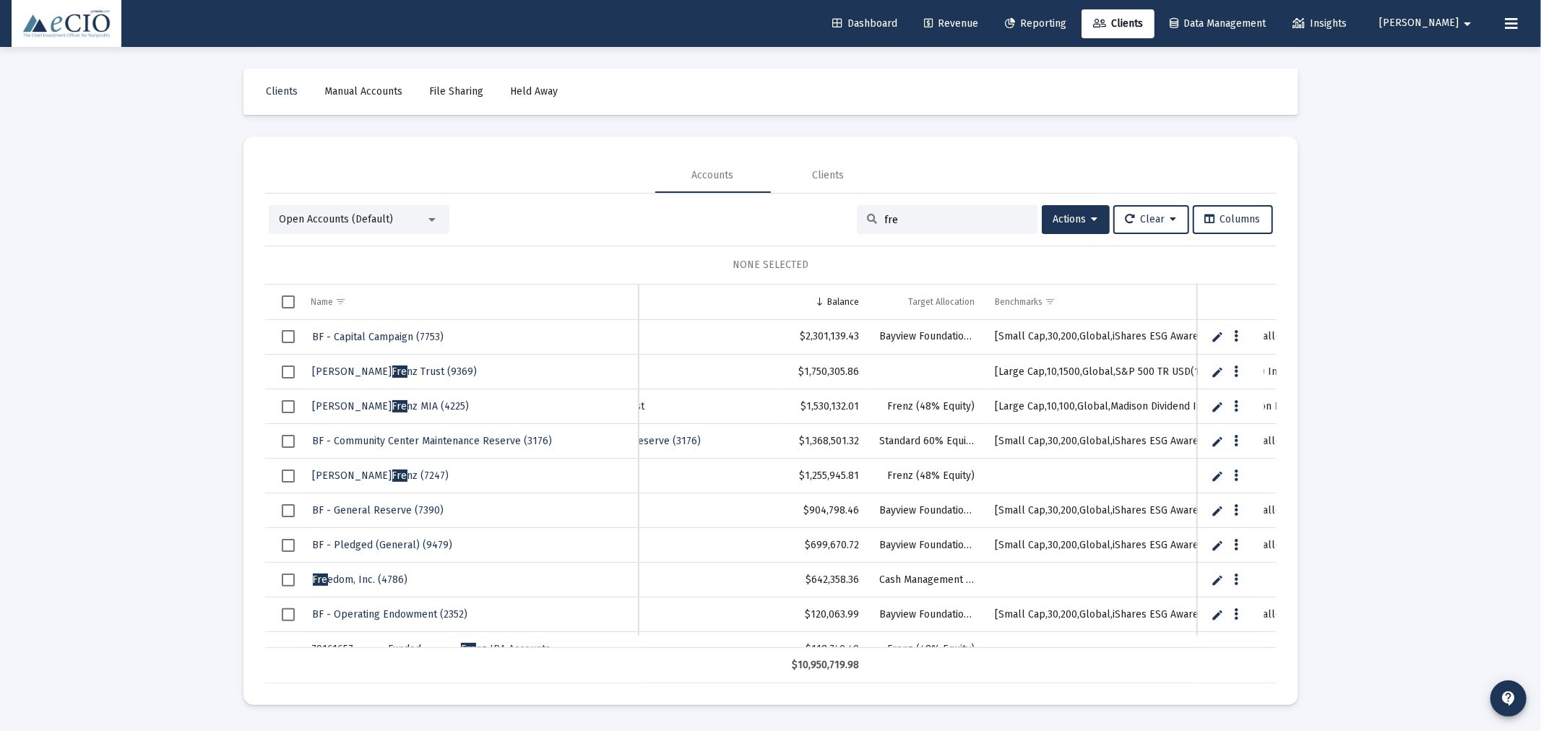
scroll to position [0, 278]
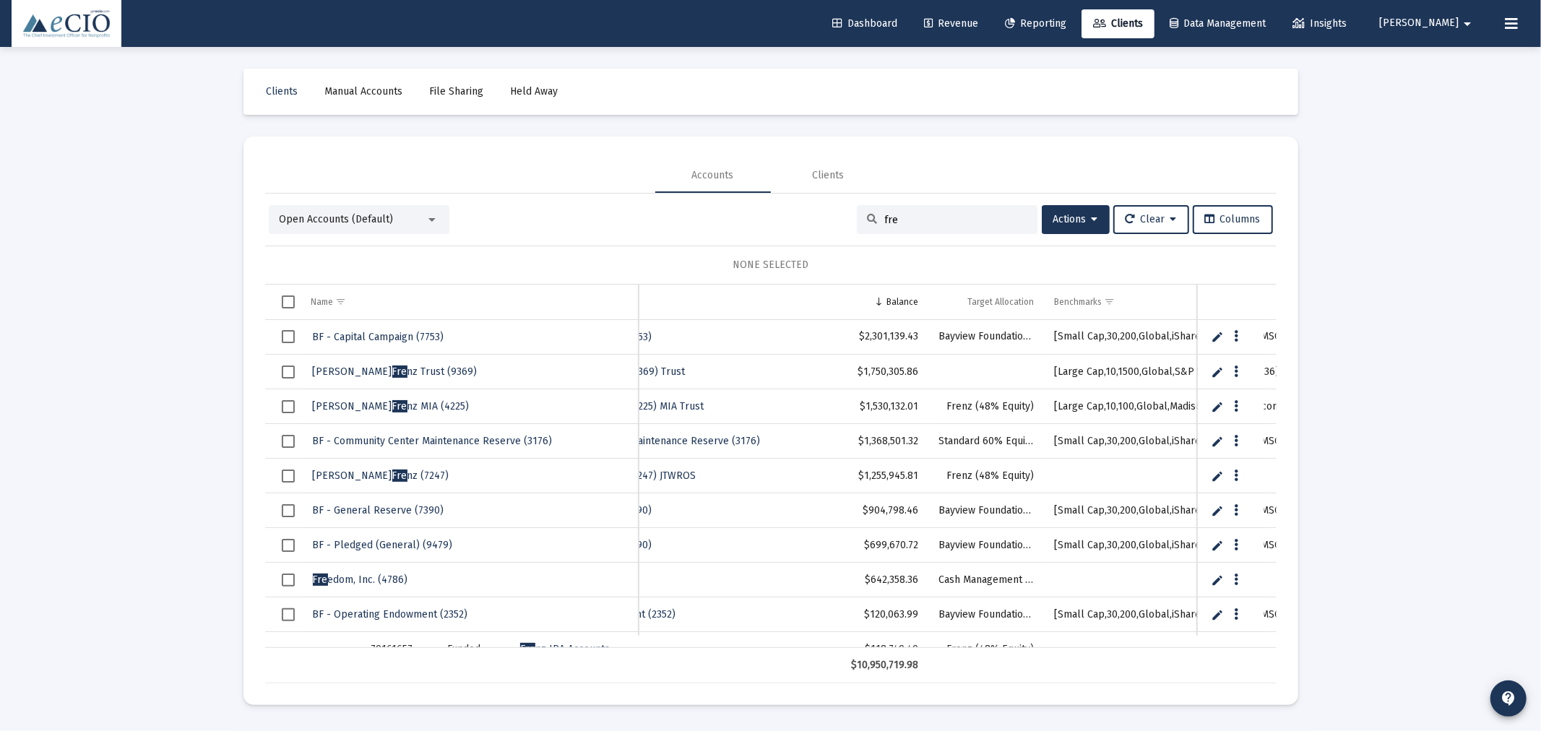
type input "fre"
click at [389, 400] on span "[PERSON_NAME] Fre nz MIA (4225)" at bounding box center [391, 406] width 157 height 12
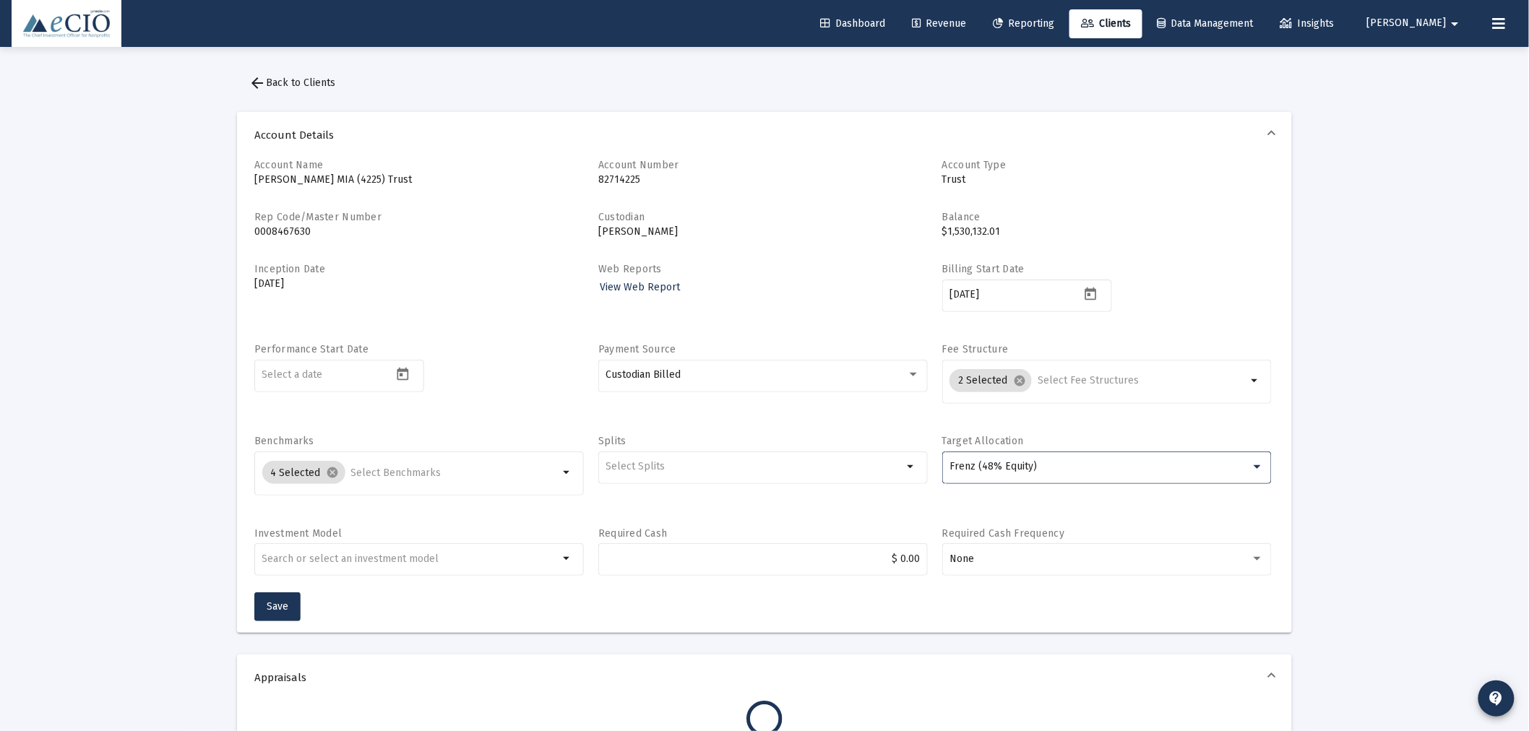
click at [1062, 461] on div "Frenz (48% Equity)" at bounding box center [1099, 467] width 301 height 12
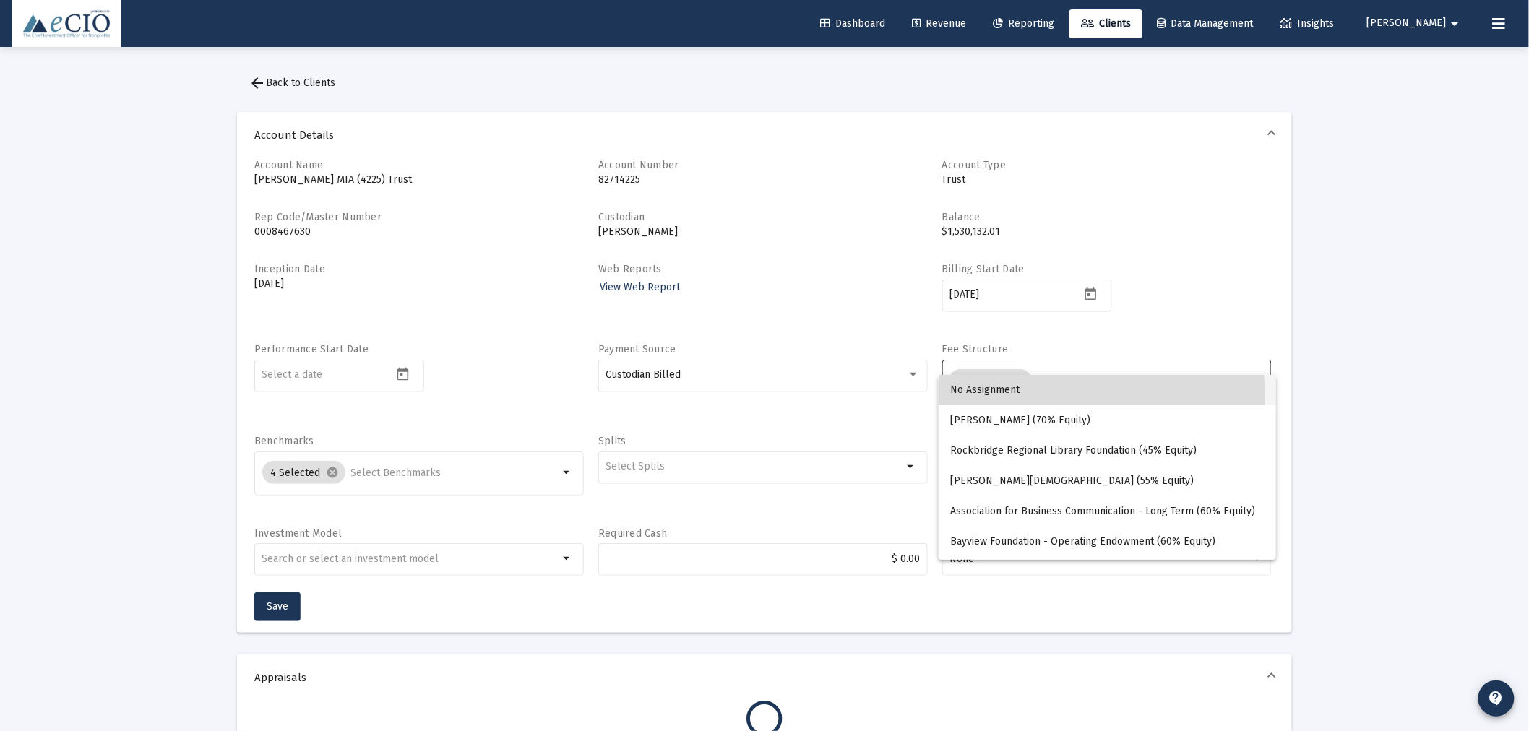
click at [998, 400] on span "No Assignment" at bounding box center [1107, 390] width 314 height 30
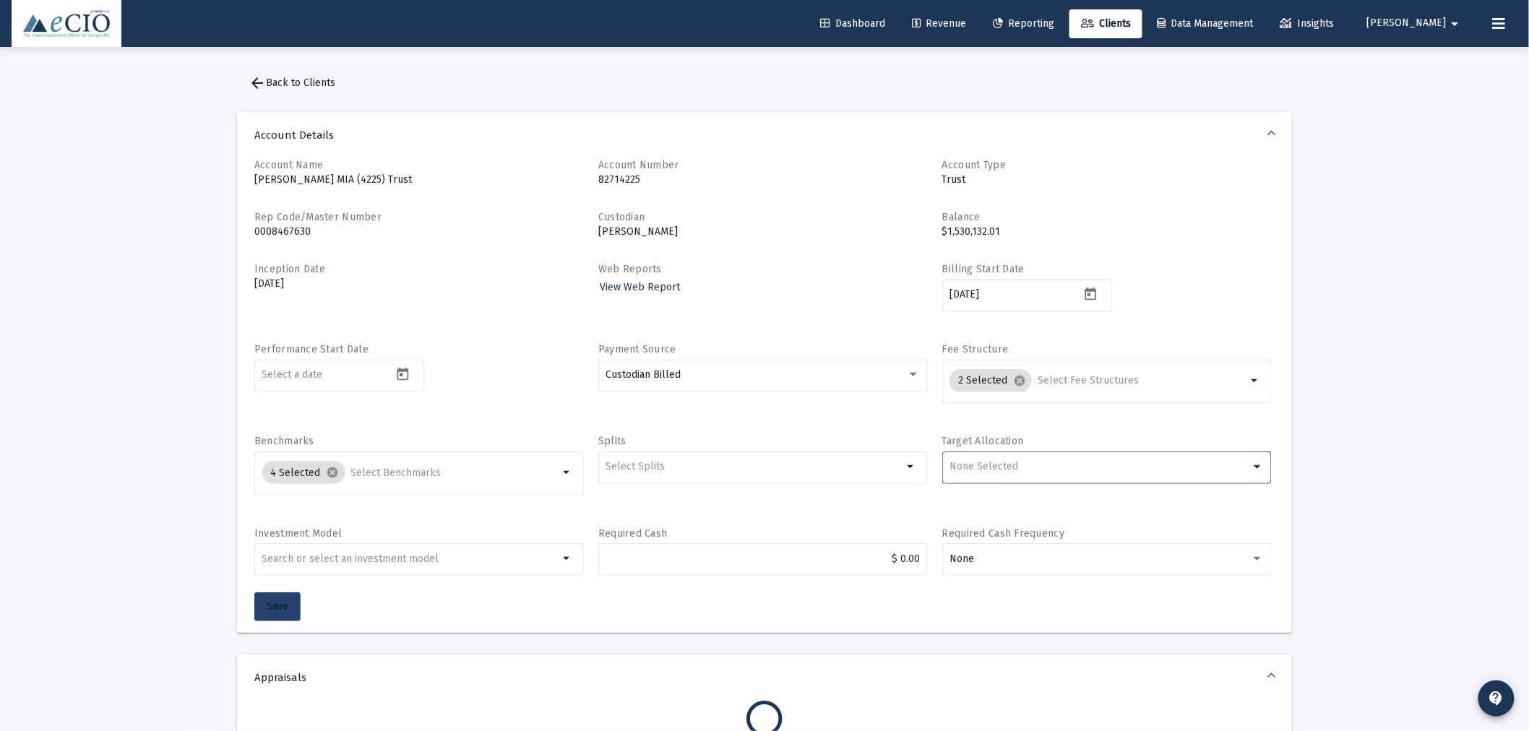
click at [277, 596] on button "Save" at bounding box center [277, 606] width 46 height 29
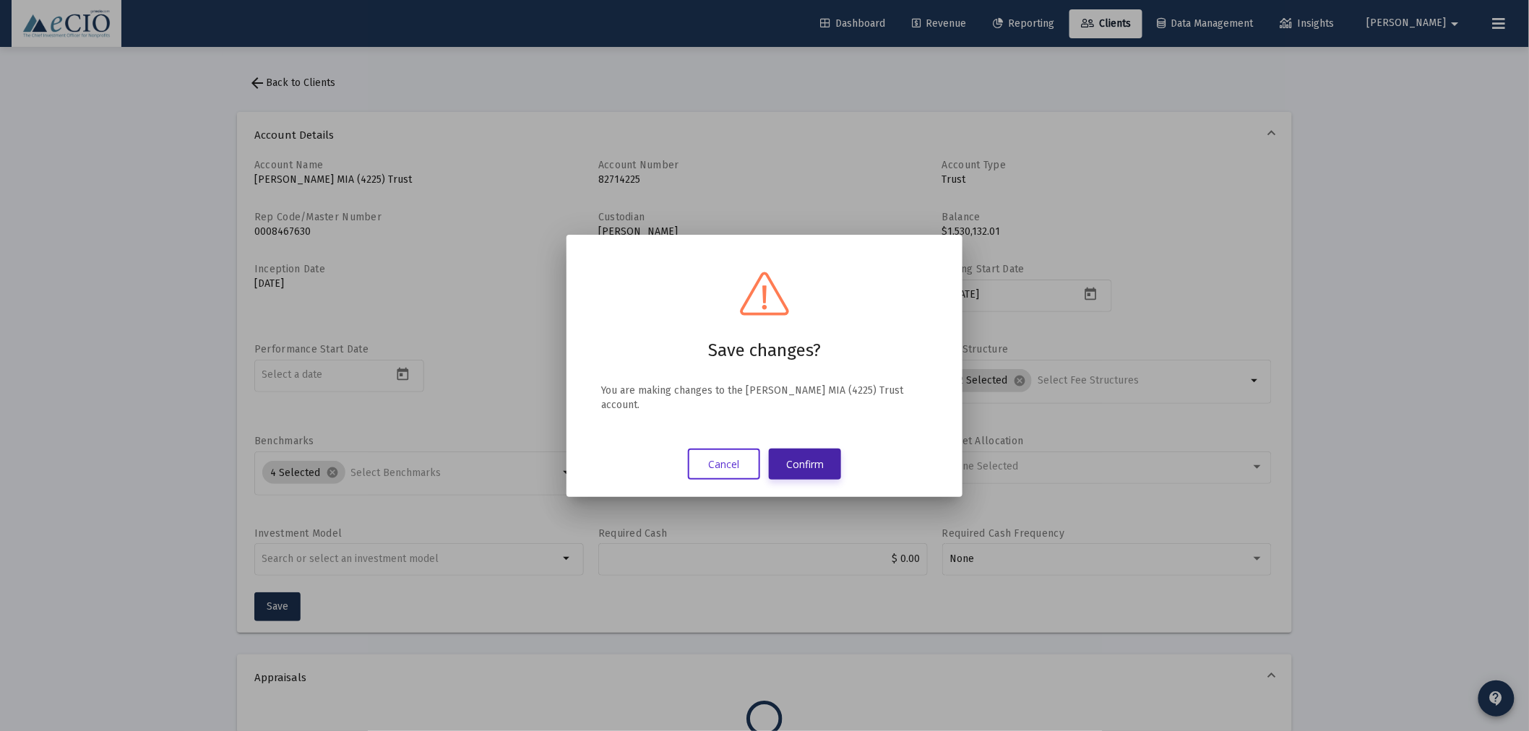
click at [803, 449] on button "Confirm" at bounding box center [805, 464] width 72 height 31
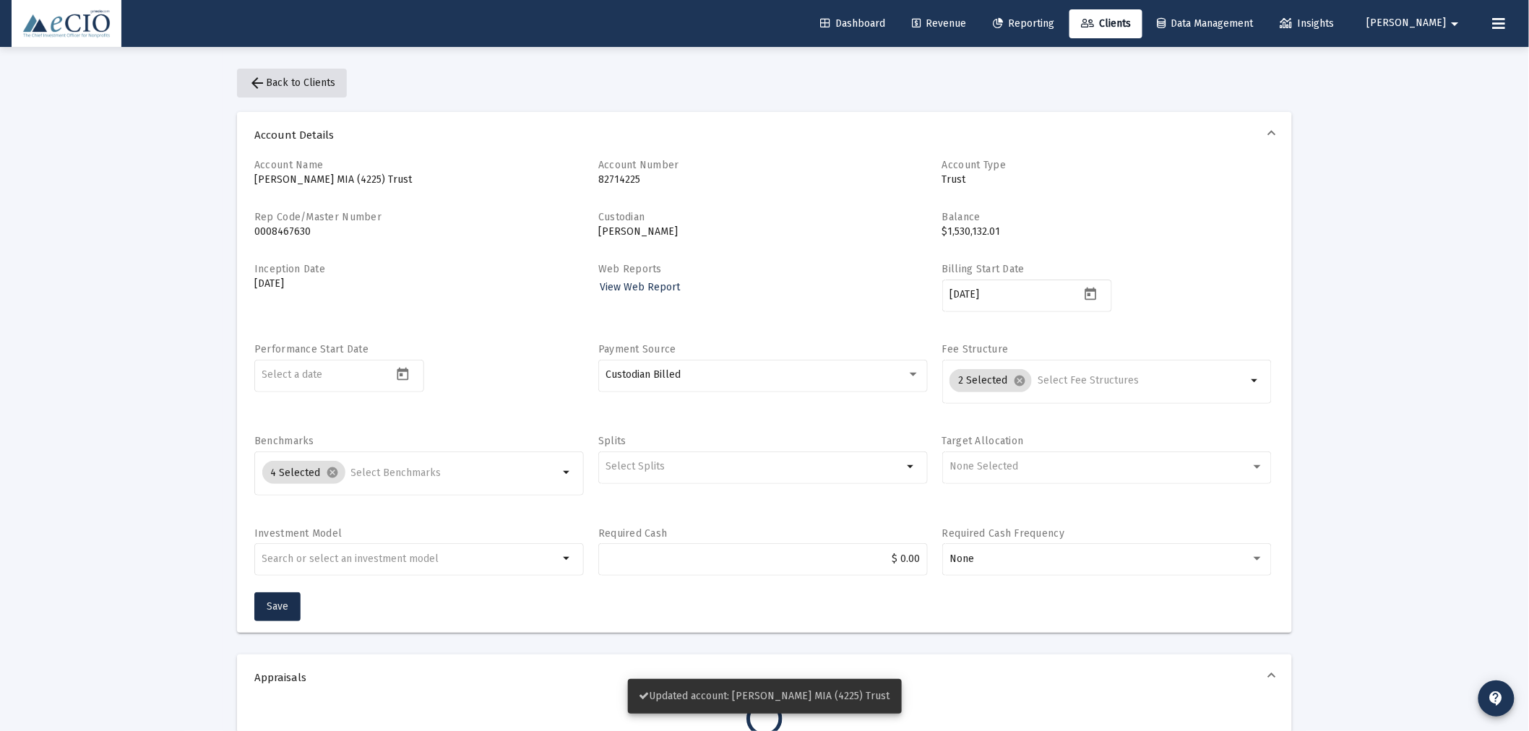
click at [284, 77] on span "arrow_back Back to Clients" at bounding box center [291, 83] width 87 height 12
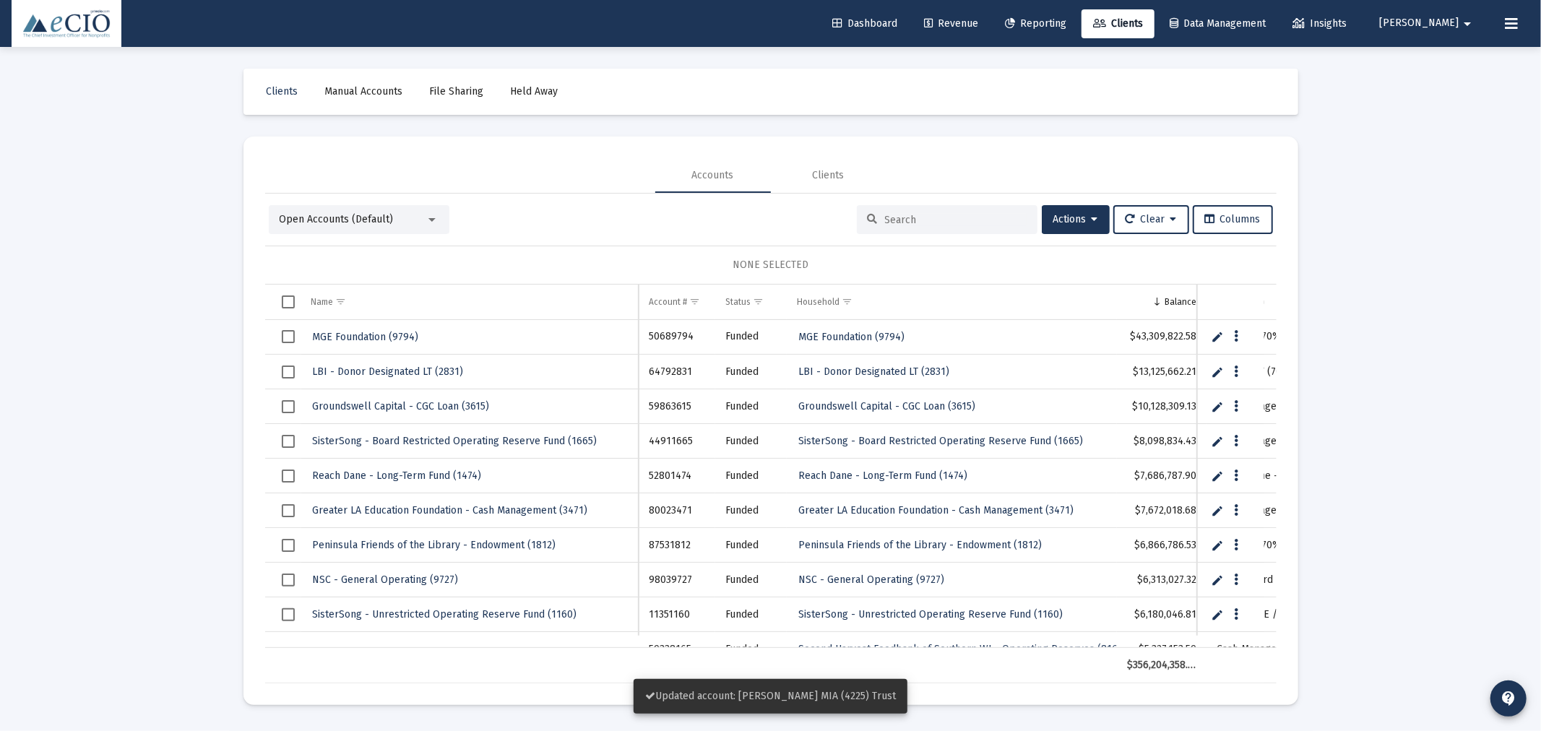
click at [916, 218] on input at bounding box center [956, 220] width 142 height 12
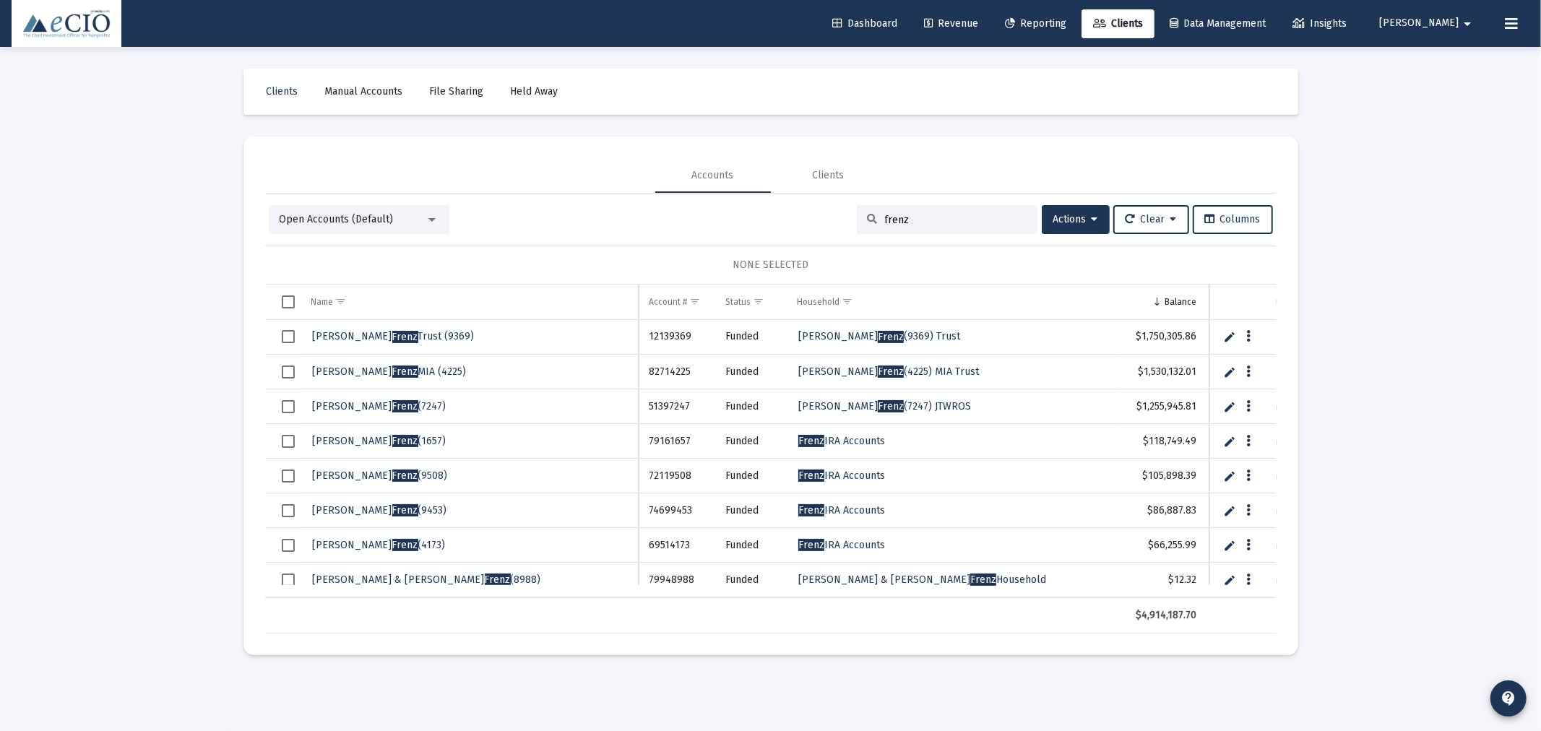
type input "frenz"
drag, startPoint x: 347, startPoint y: 609, endPoint x: 399, endPoint y: 610, distance: 52.0
click at [399, 610] on div "$4,914,187.70" at bounding box center [770, 615] width 1011 height 36
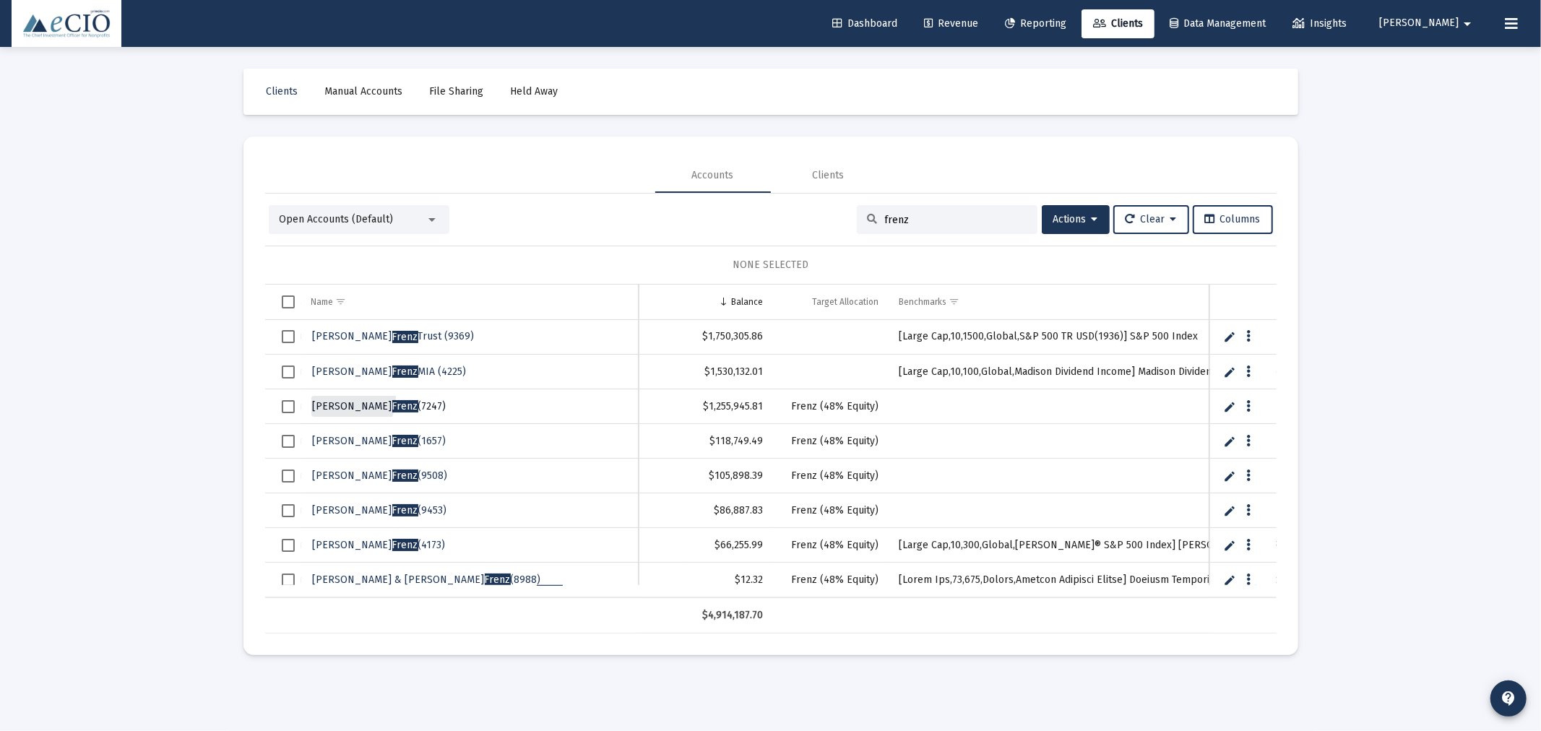
click at [340, 397] on link "[PERSON_NAME] (7247)" at bounding box center [379, 407] width 137 height 22
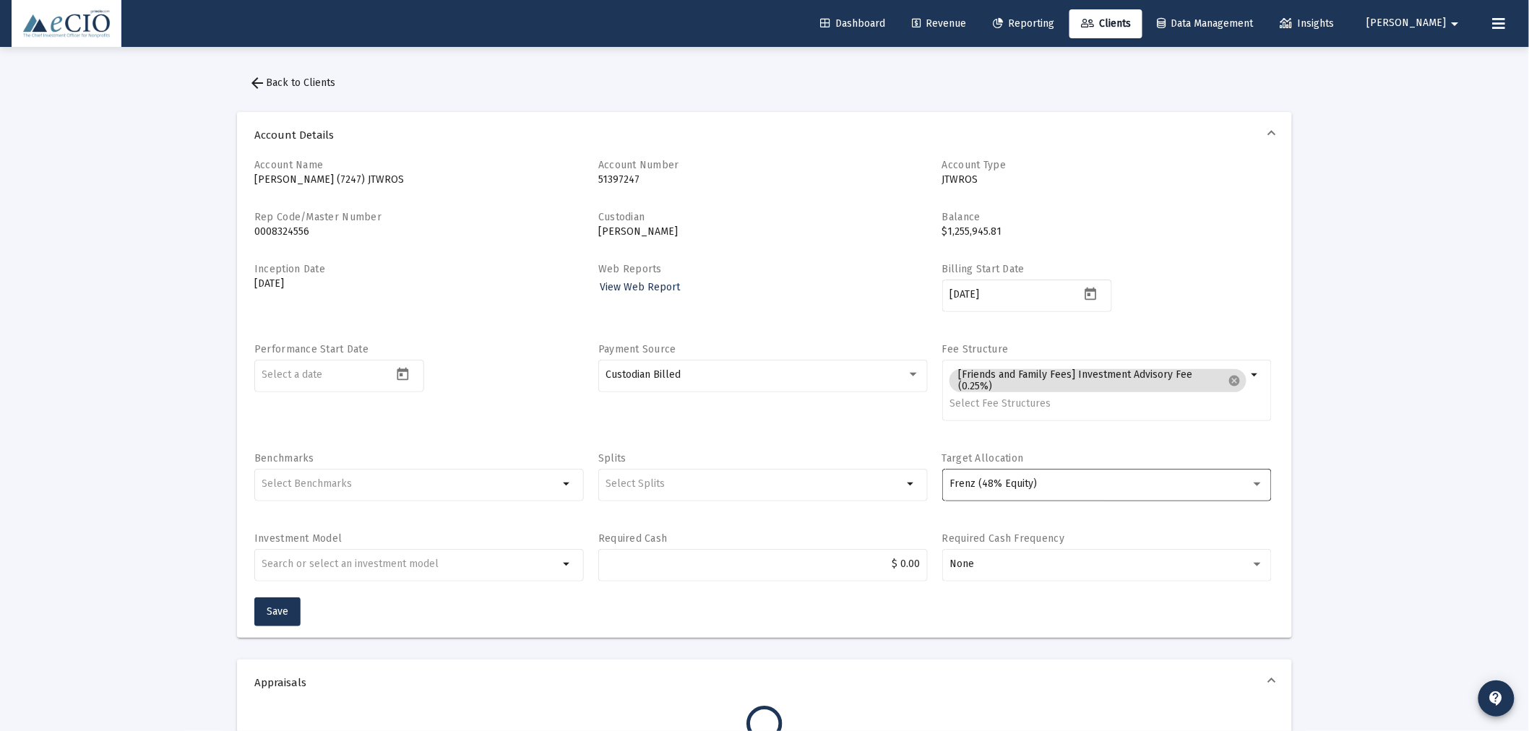
click at [1141, 477] on div "Frenz (48% Equity)" at bounding box center [1106, 483] width 314 height 35
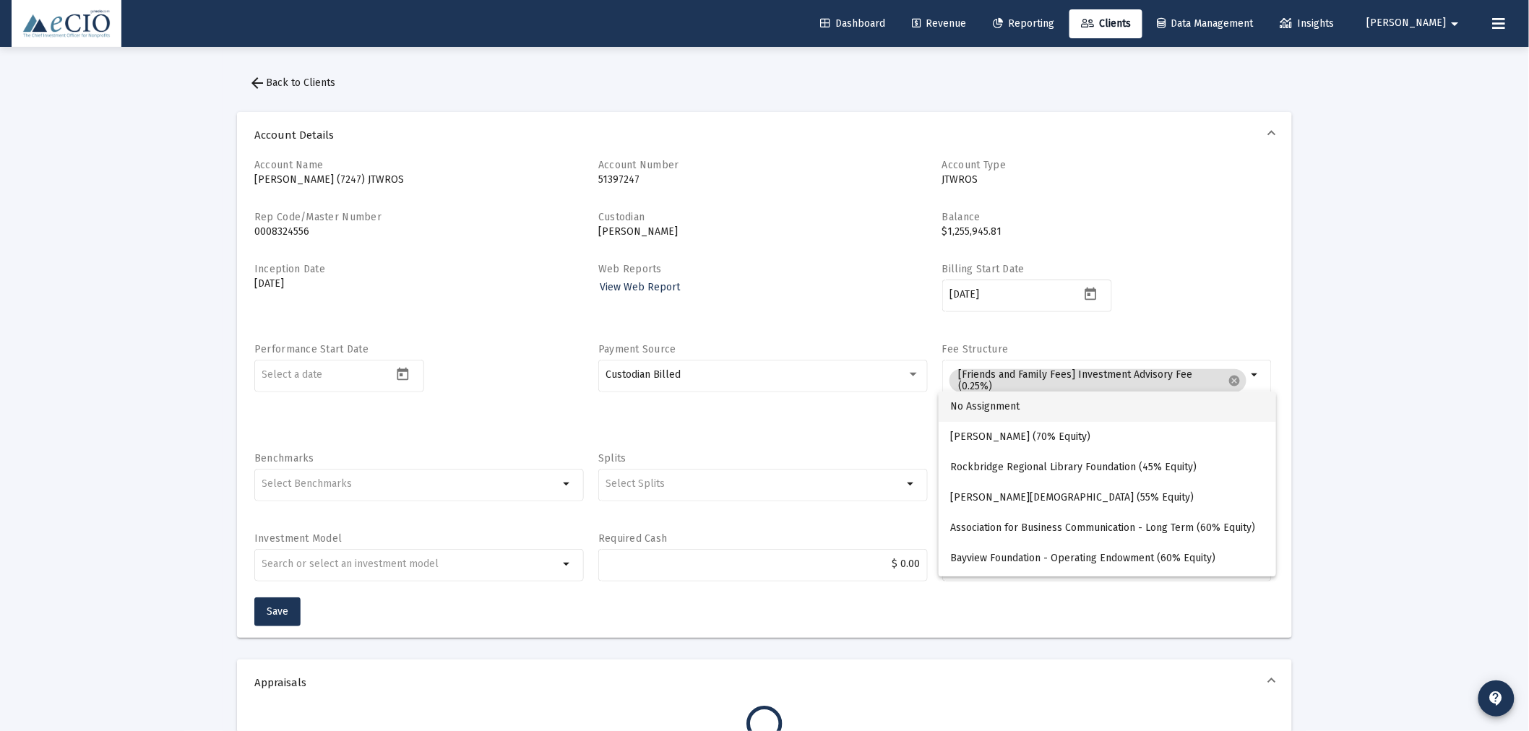
click at [1053, 407] on span "No Assignment" at bounding box center [1107, 407] width 314 height 30
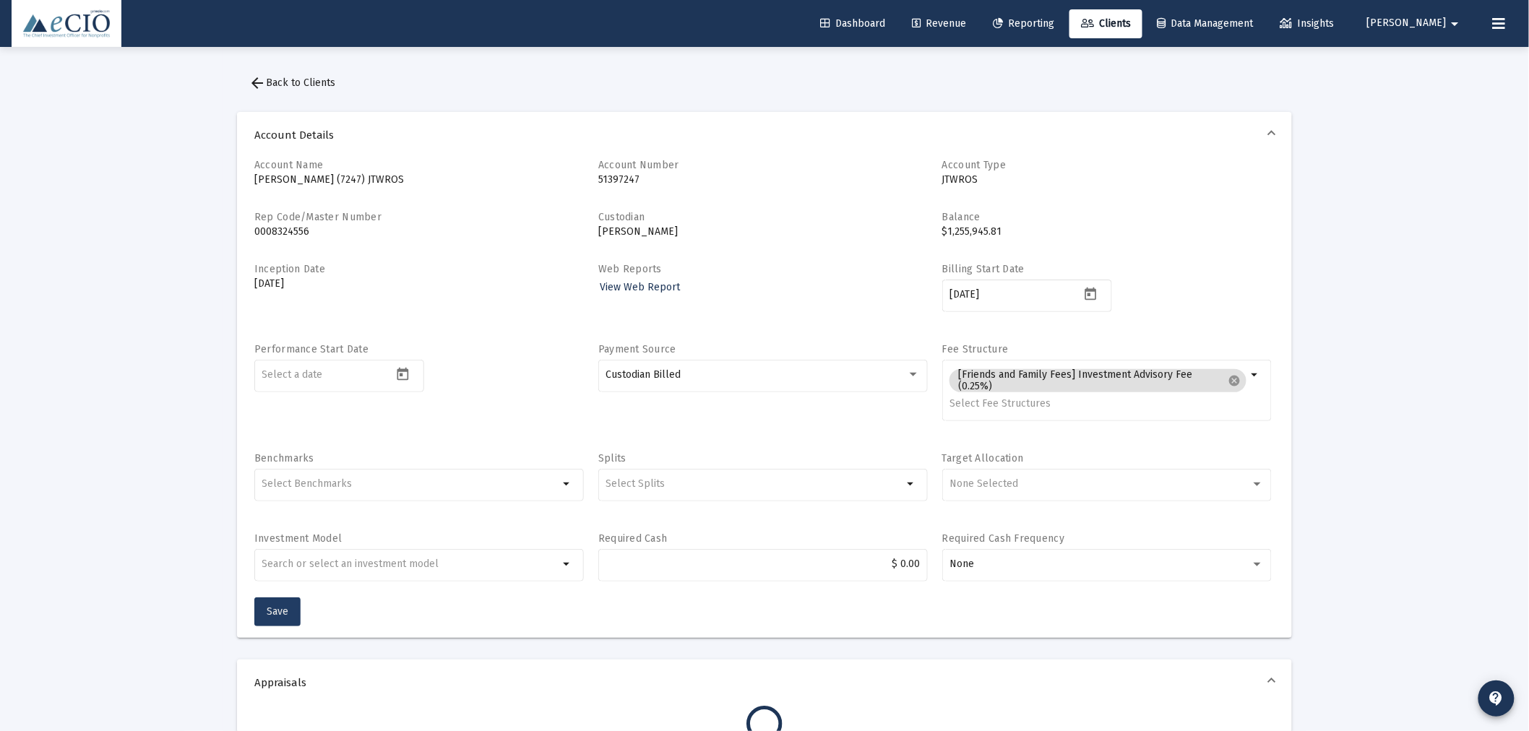
click at [279, 607] on span "Save" at bounding box center [278, 611] width 22 height 12
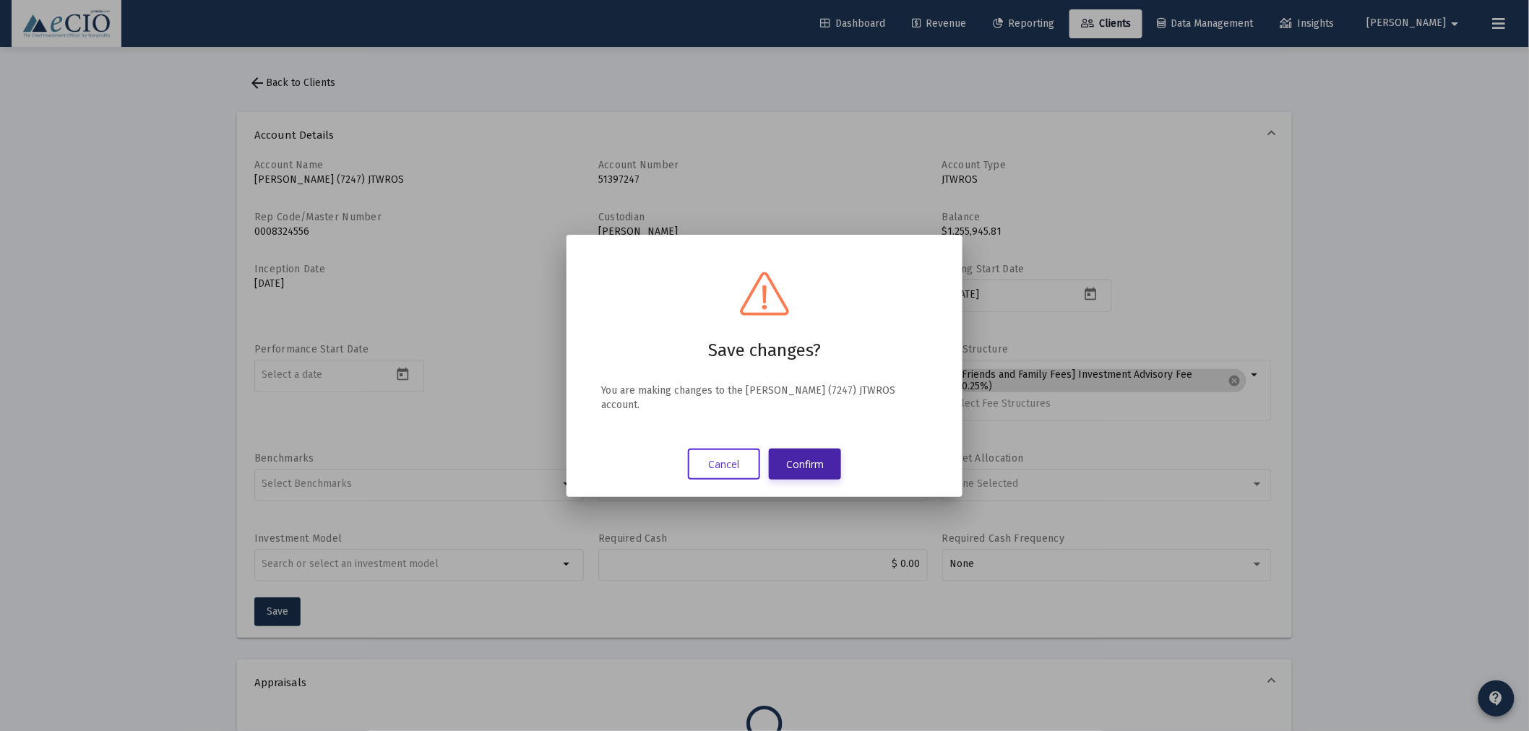
click at [805, 451] on button "Confirm" at bounding box center [805, 464] width 72 height 31
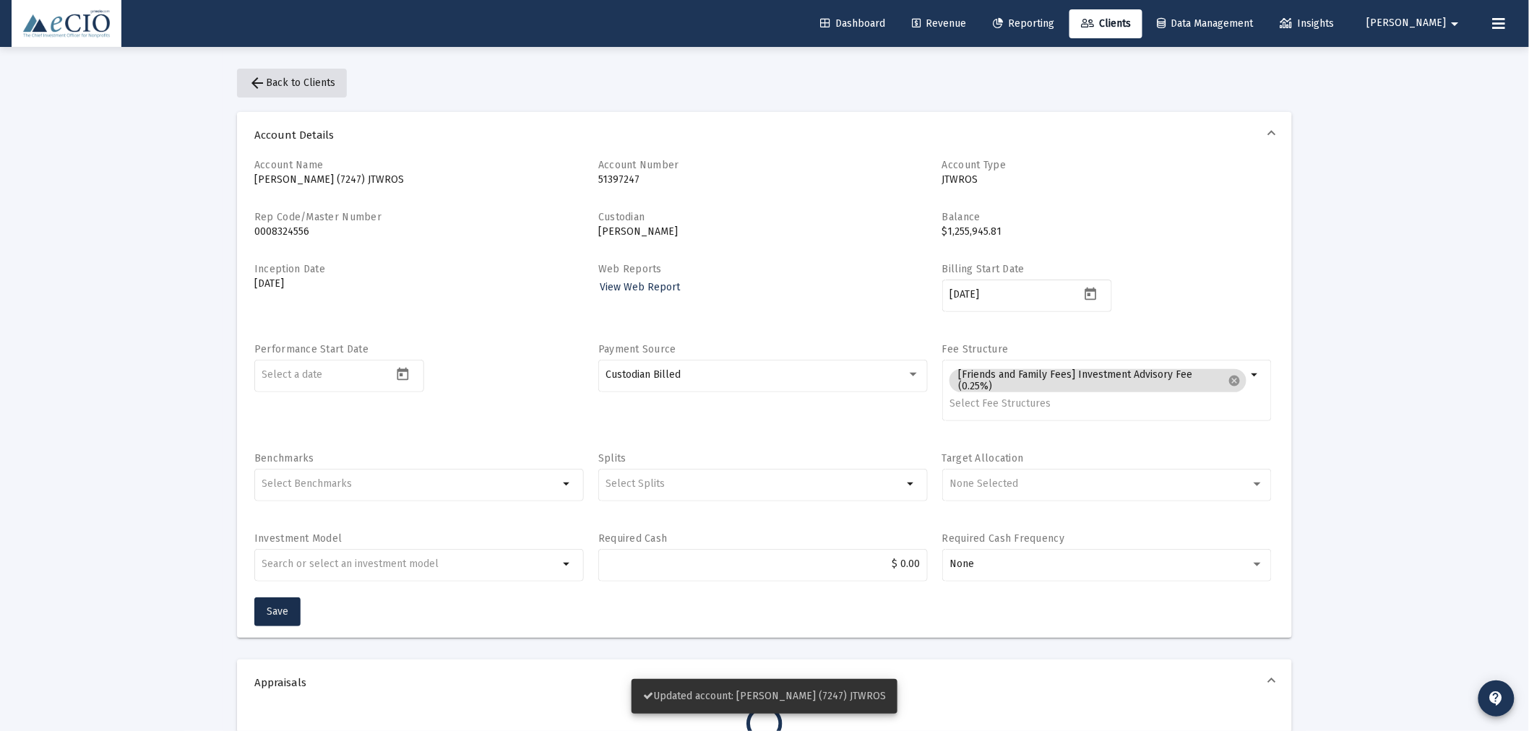
click at [304, 77] on span "arrow_back Back to Clients" at bounding box center [291, 83] width 87 height 12
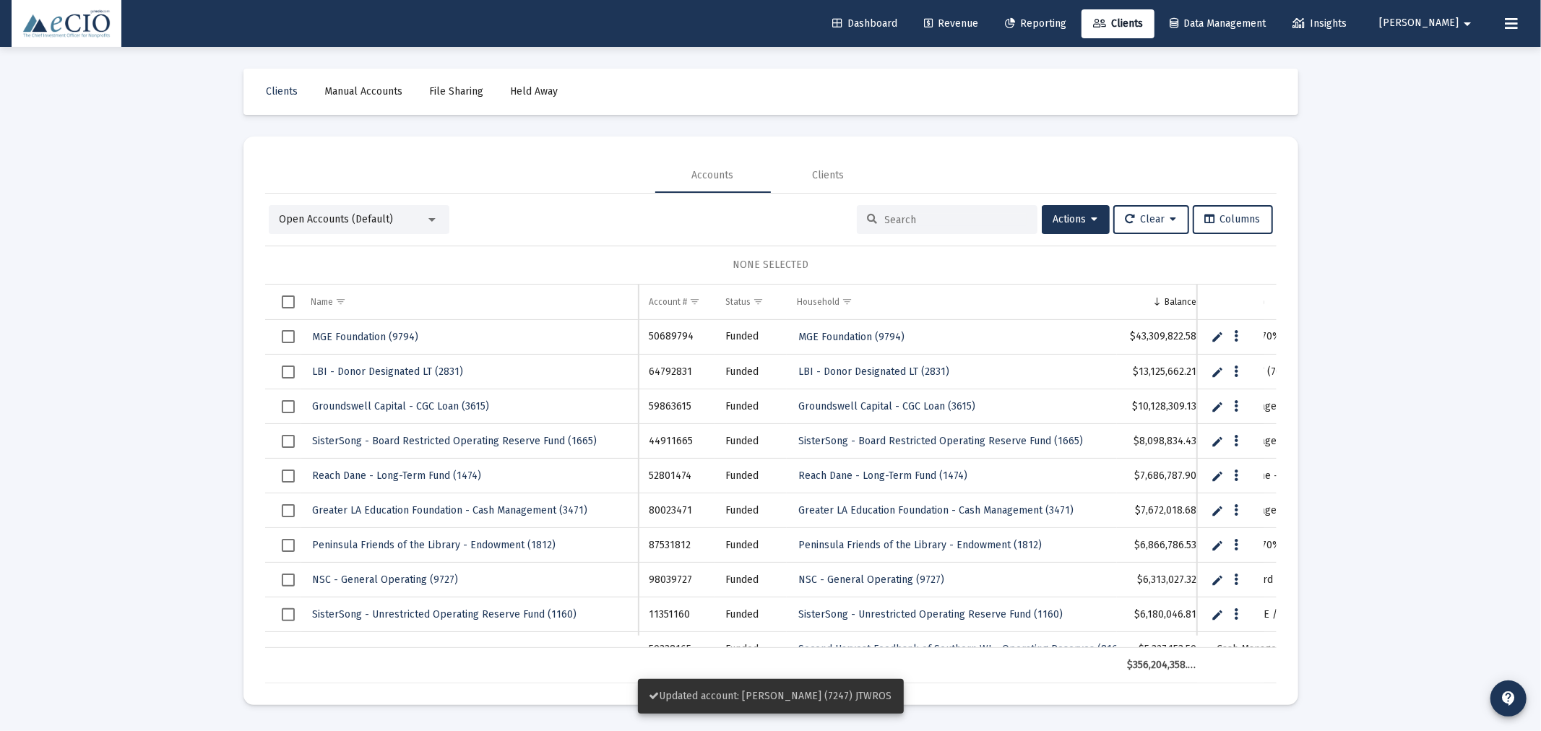
click at [944, 222] on input at bounding box center [956, 220] width 142 height 12
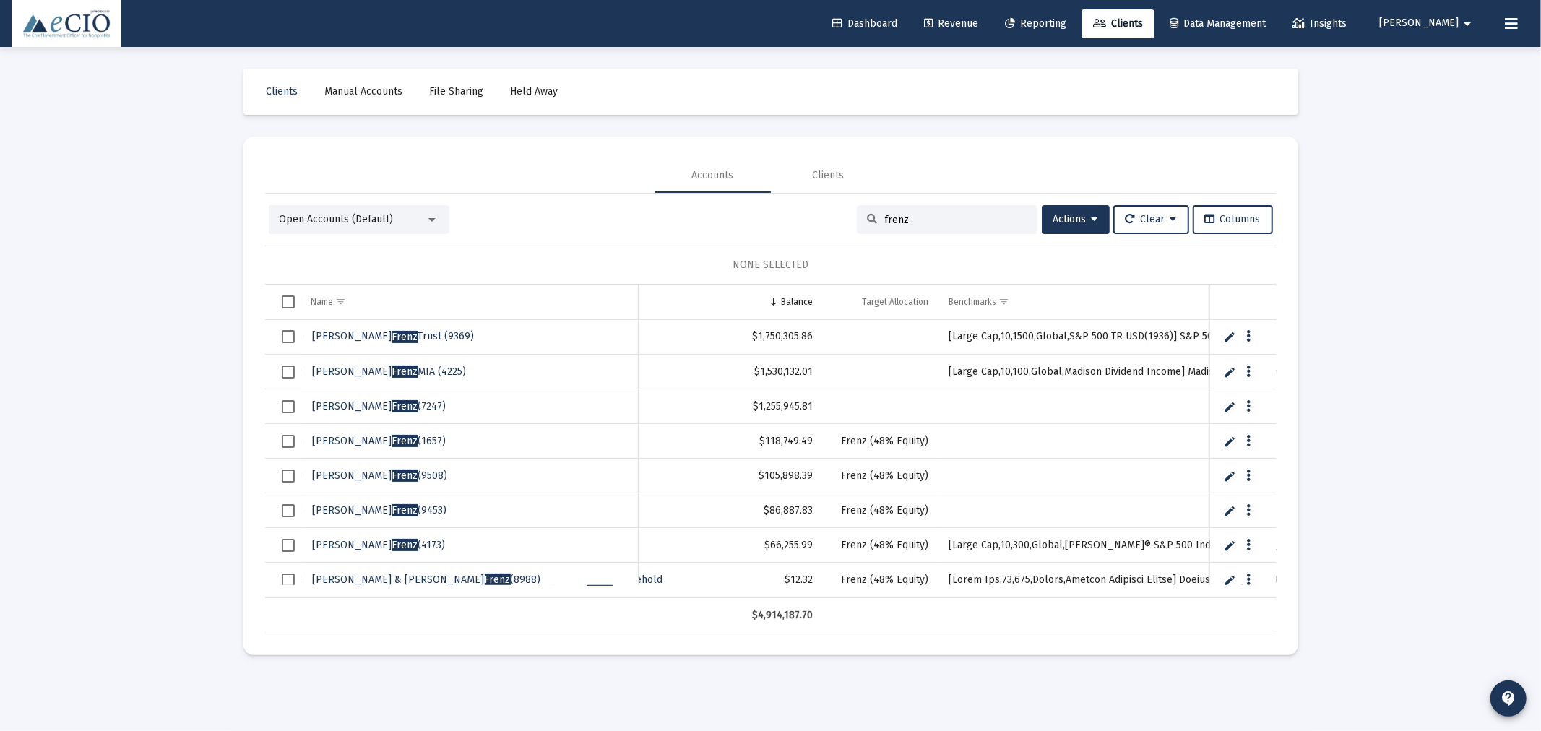
type input "frenz"
click at [324, 438] on span "[PERSON_NAME] (1657)" at bounding box center [380, 441] width 134 height 12
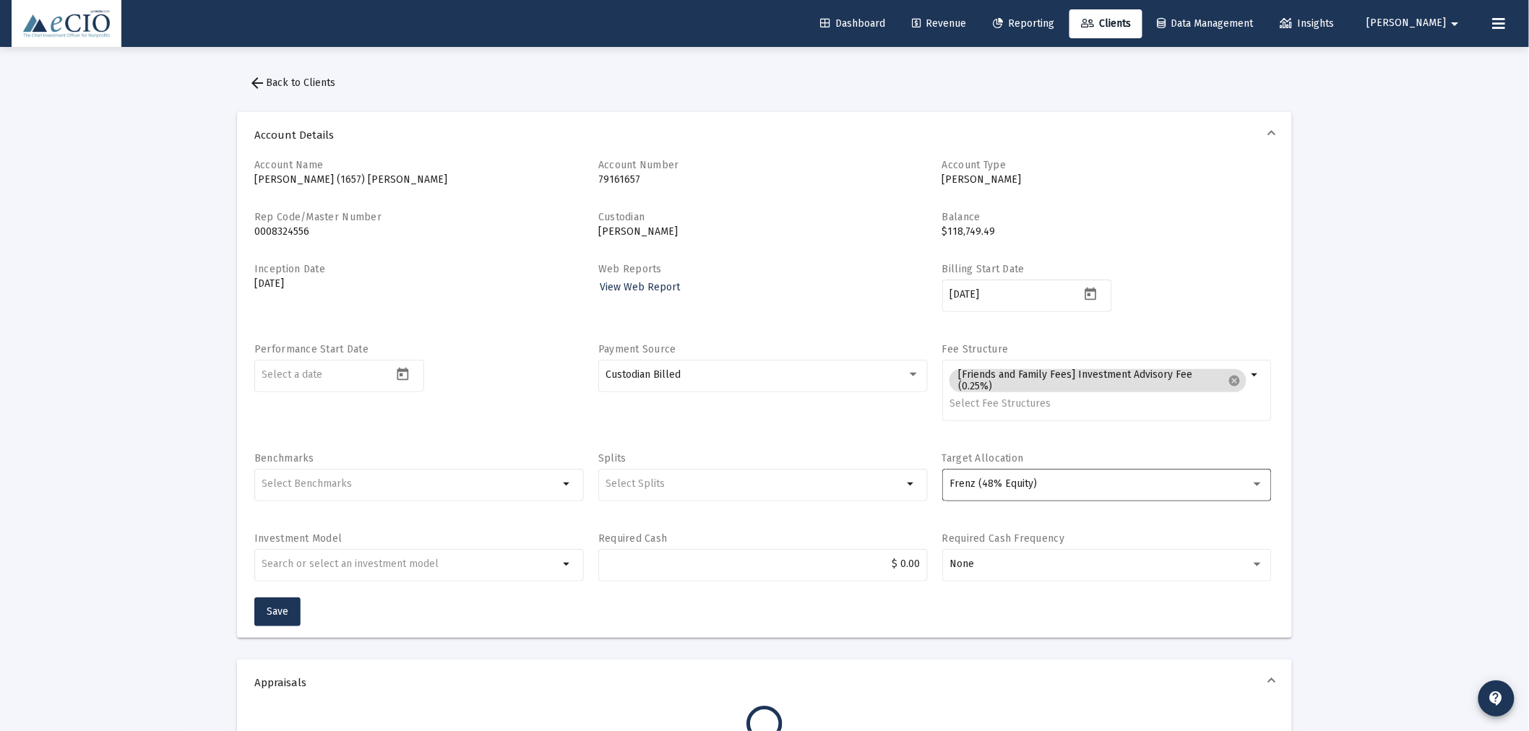
click at [1019, 487] on span "Frenz (48% Equity)" at bounding box center [992, 483] width 87 height 12
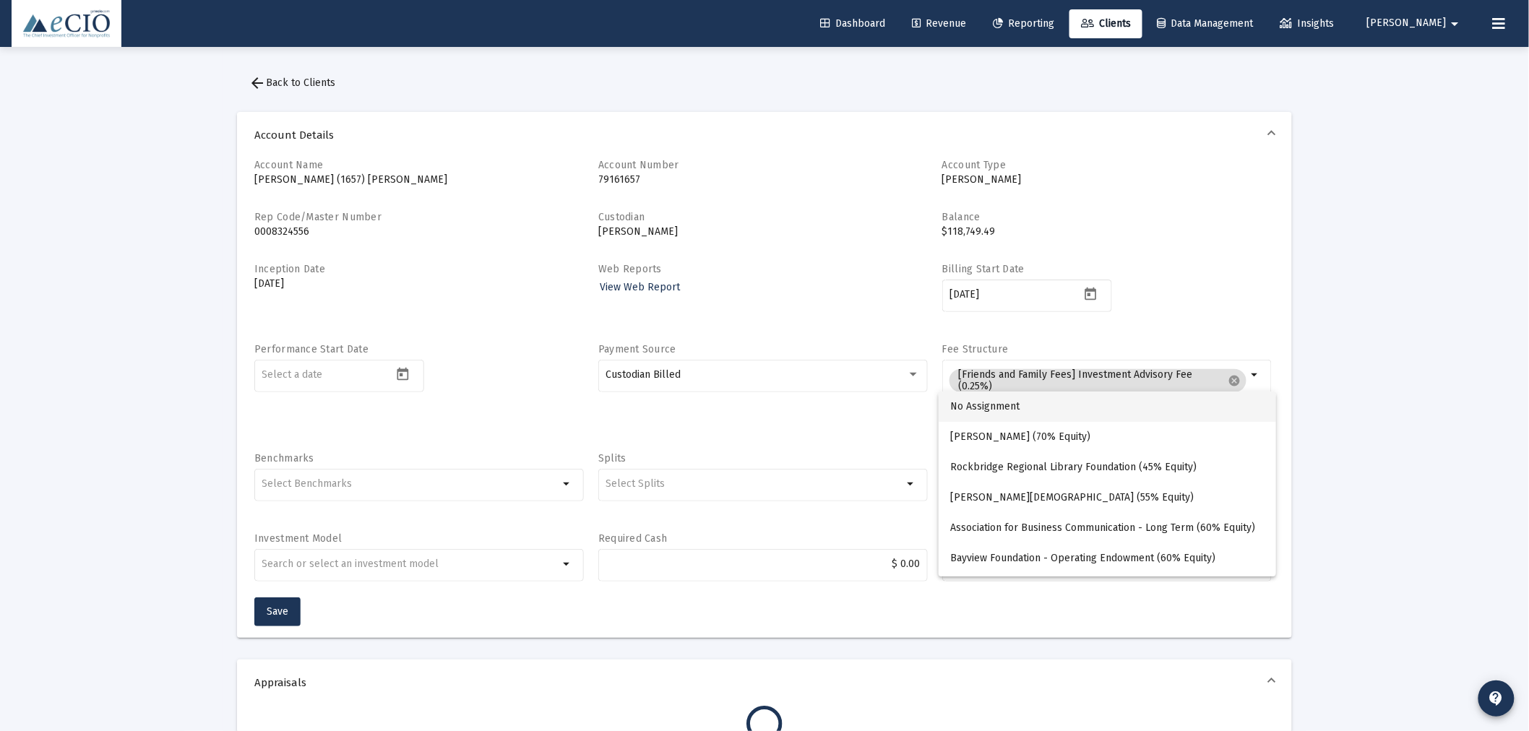
click at [998, 399] on span "No Assignment" at bounding box center [1107, 407] width 314 height 30
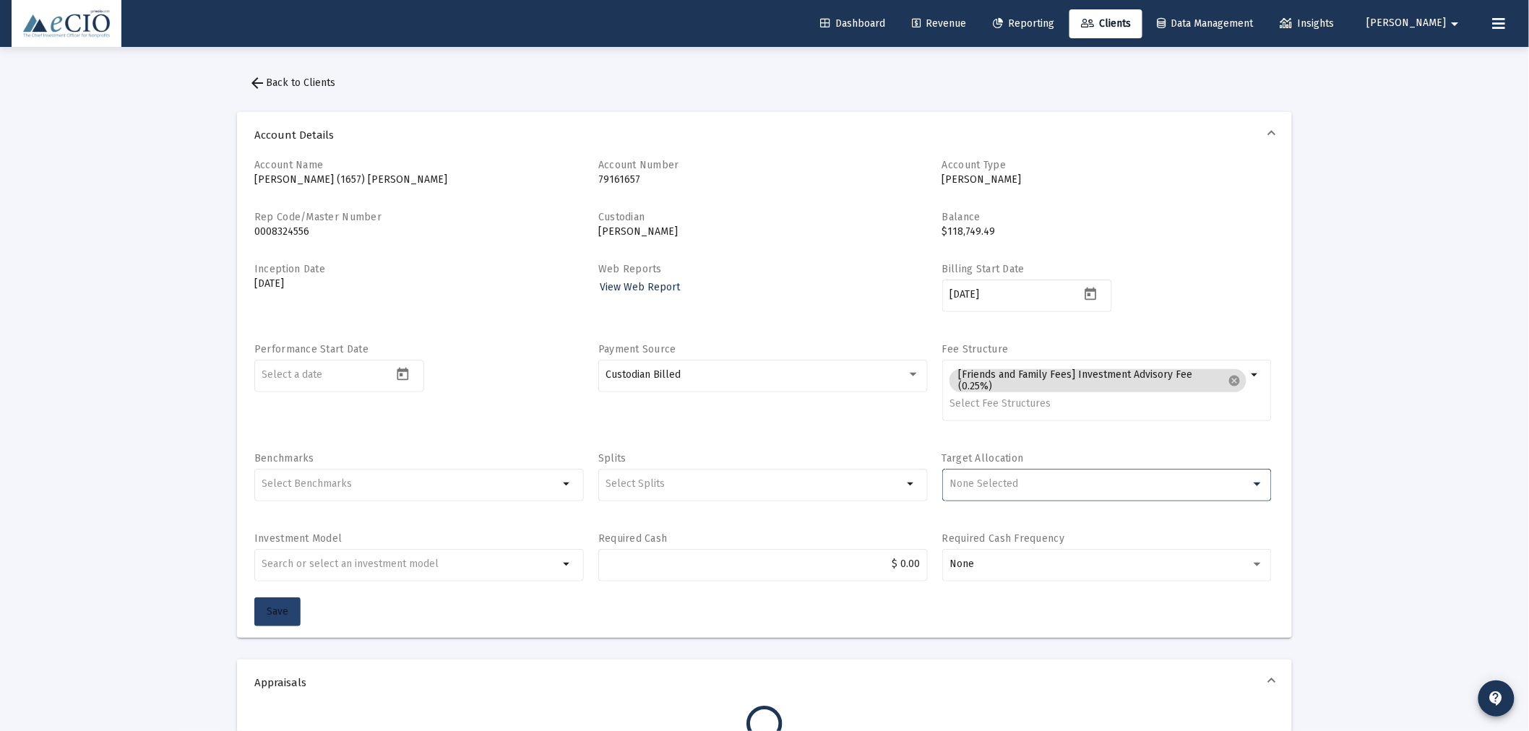
click at [284, 603] on button "Save" at bounding box center [277, 611] width 46 height 29
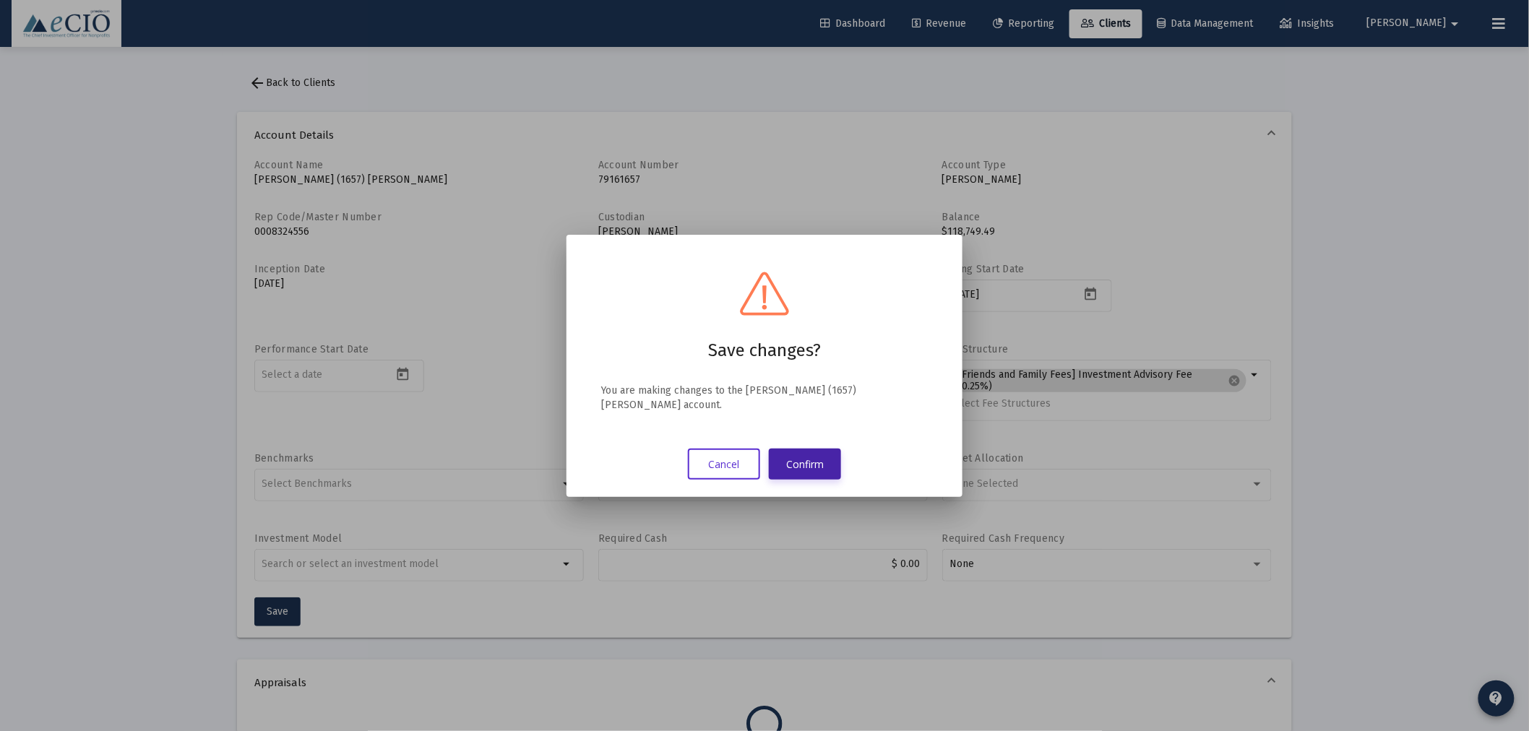
click at [811, 457] on button "Confirm" at bounding box center [805, 464] width 72 height 31
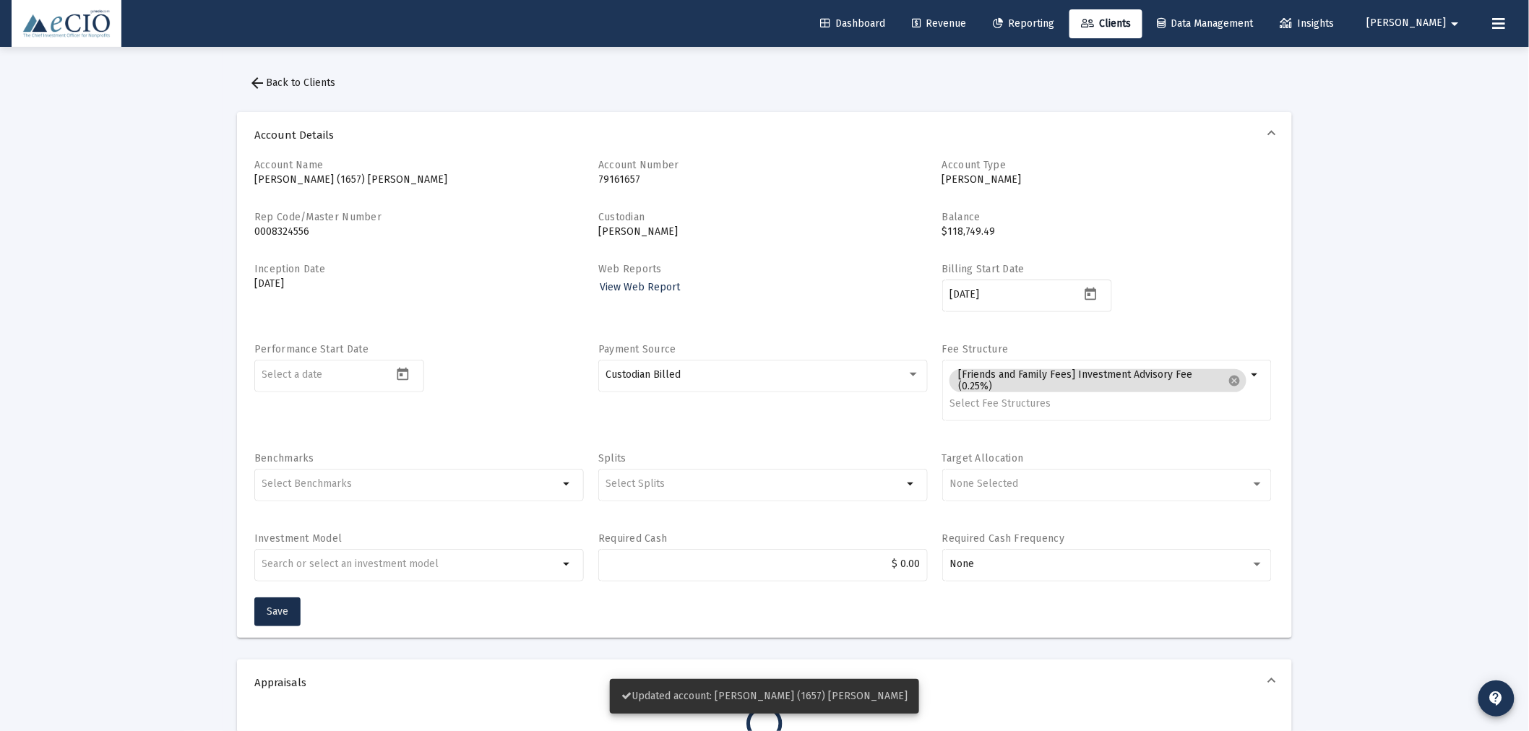
click at [273, 85] on span "arrow_back Back to Clients" at bounding box center [291, 83] width 87 height 12
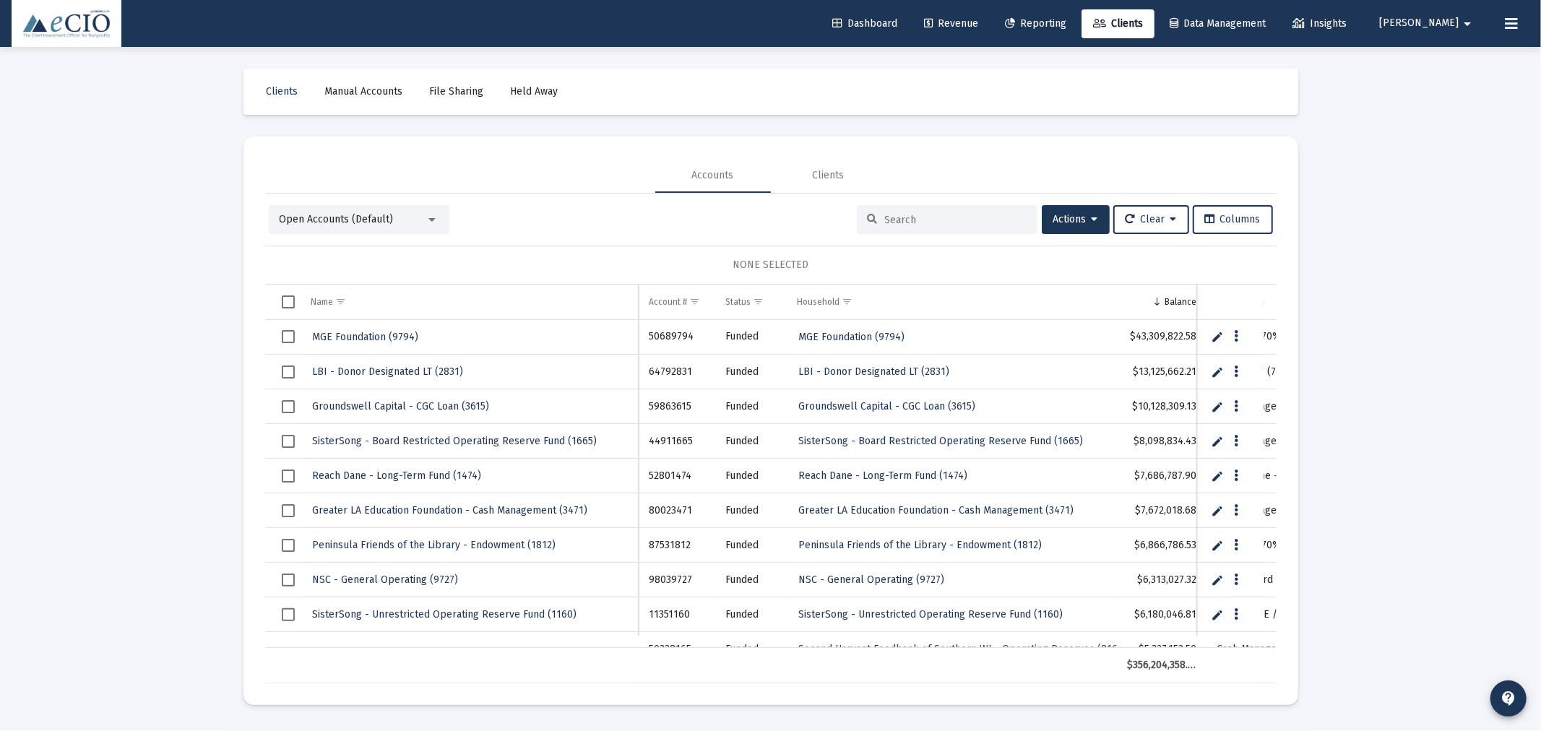
click at [941, 222] on input at bounding box center [956, 220] width 142 height 12
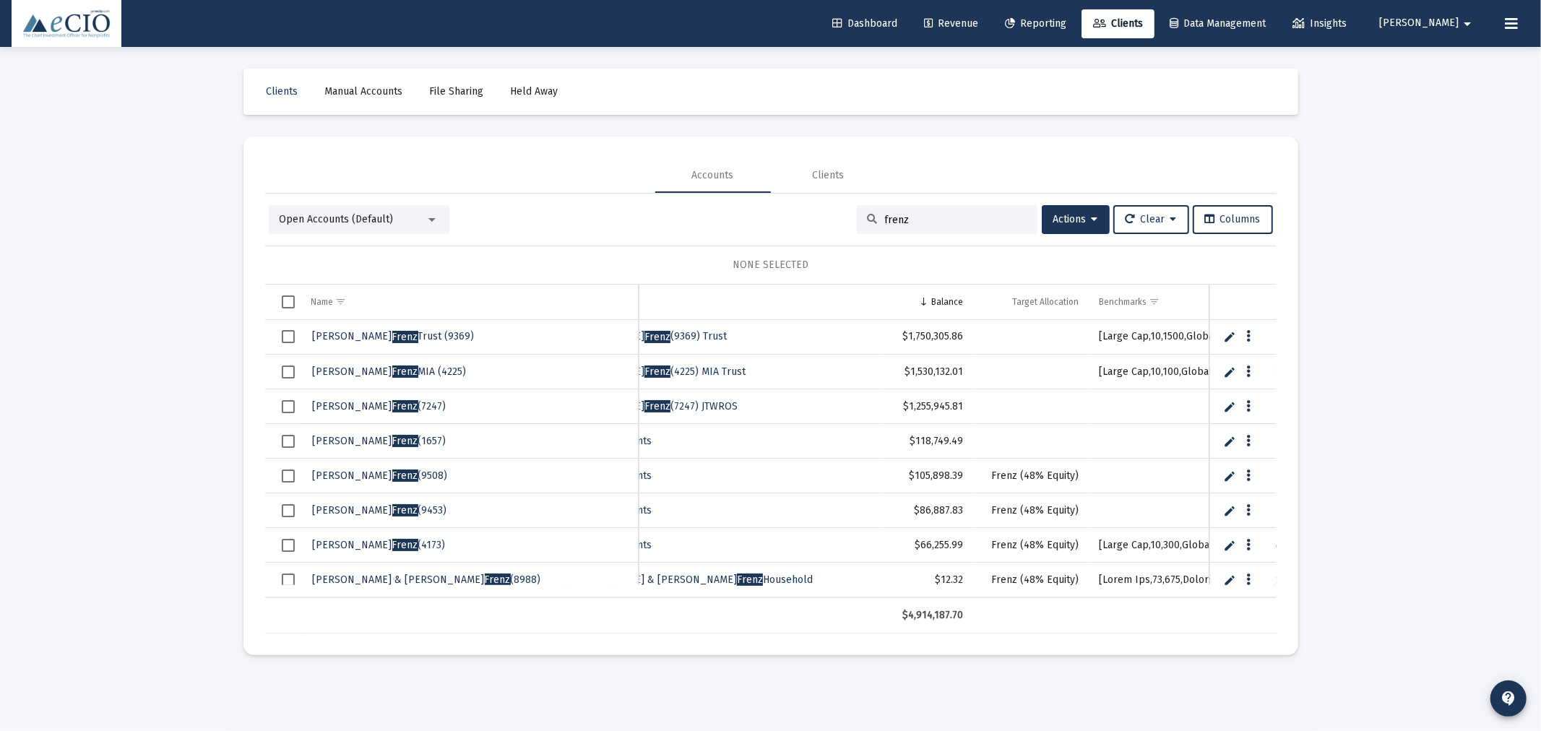
type input "frenz"
click at [392, 475] on span "Frenz" at bounding box center [405, 476] width 26 height 12
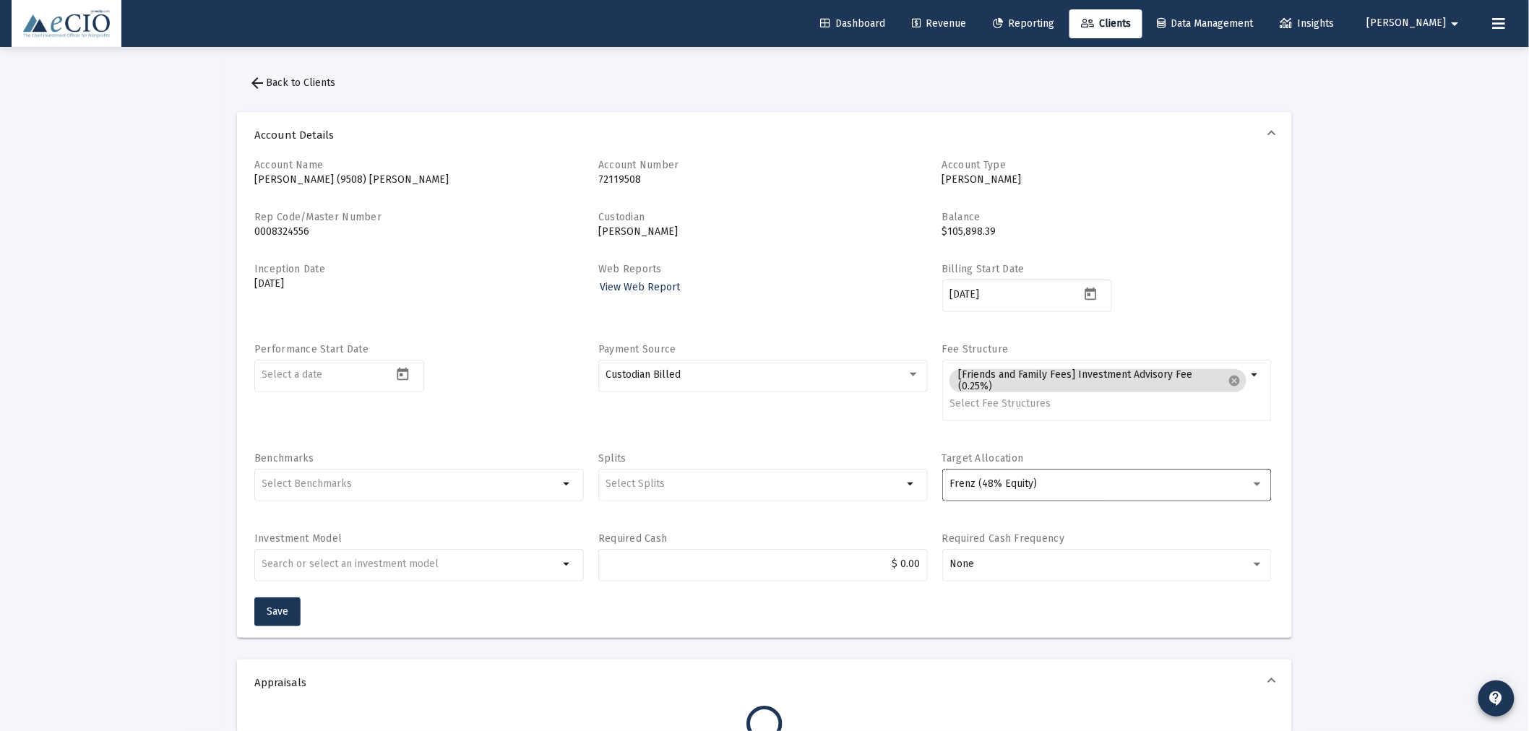
click at [1022, 474] on div "Frenz (48% Equity)" at bounding box center [1106, 483] width 314 height 35
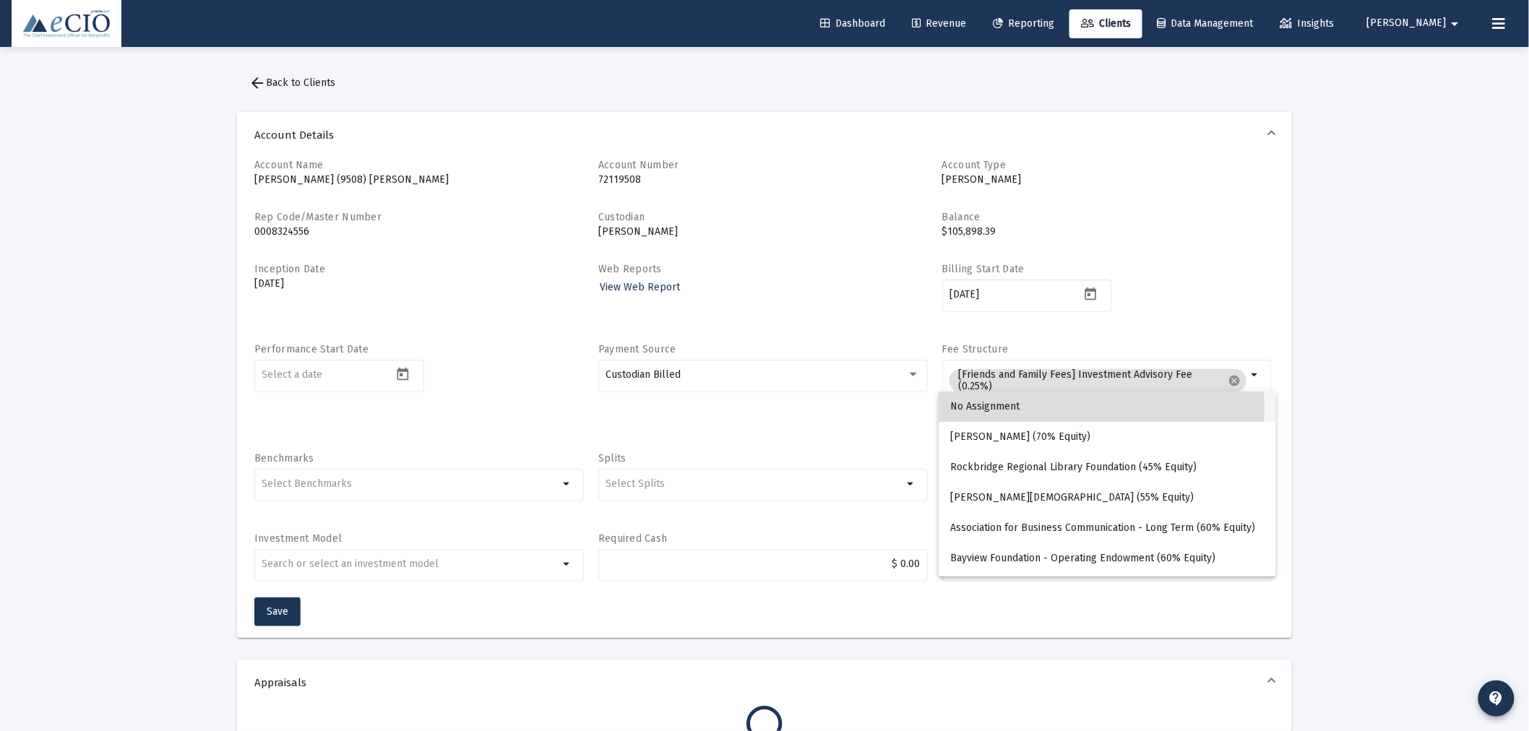
click at [1030, 409] on span "No Assignment" at bounding box center [1107, 407] width 314 height 30
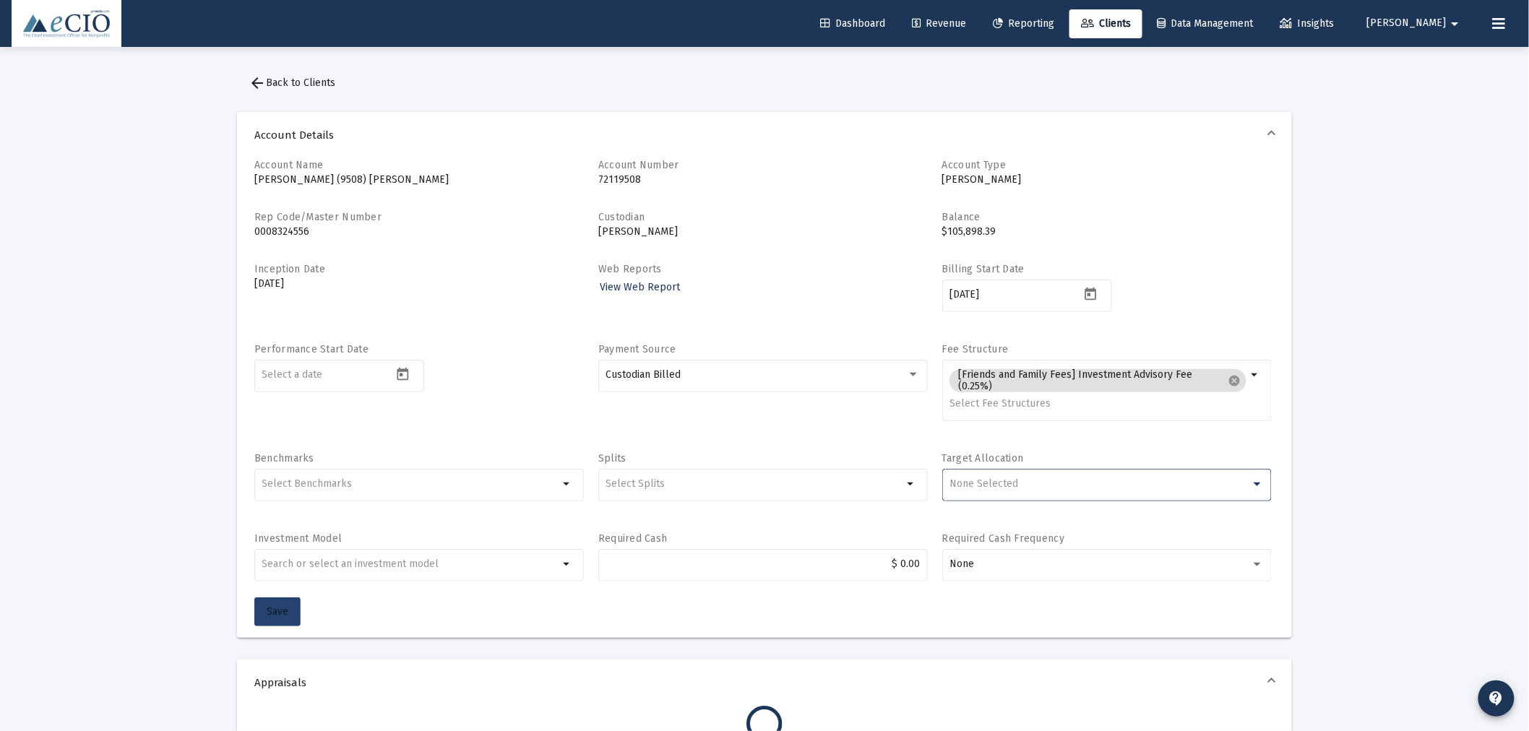
click at [272, 615] on span "Save" at bounding box center [278, 611] width 22 height 12
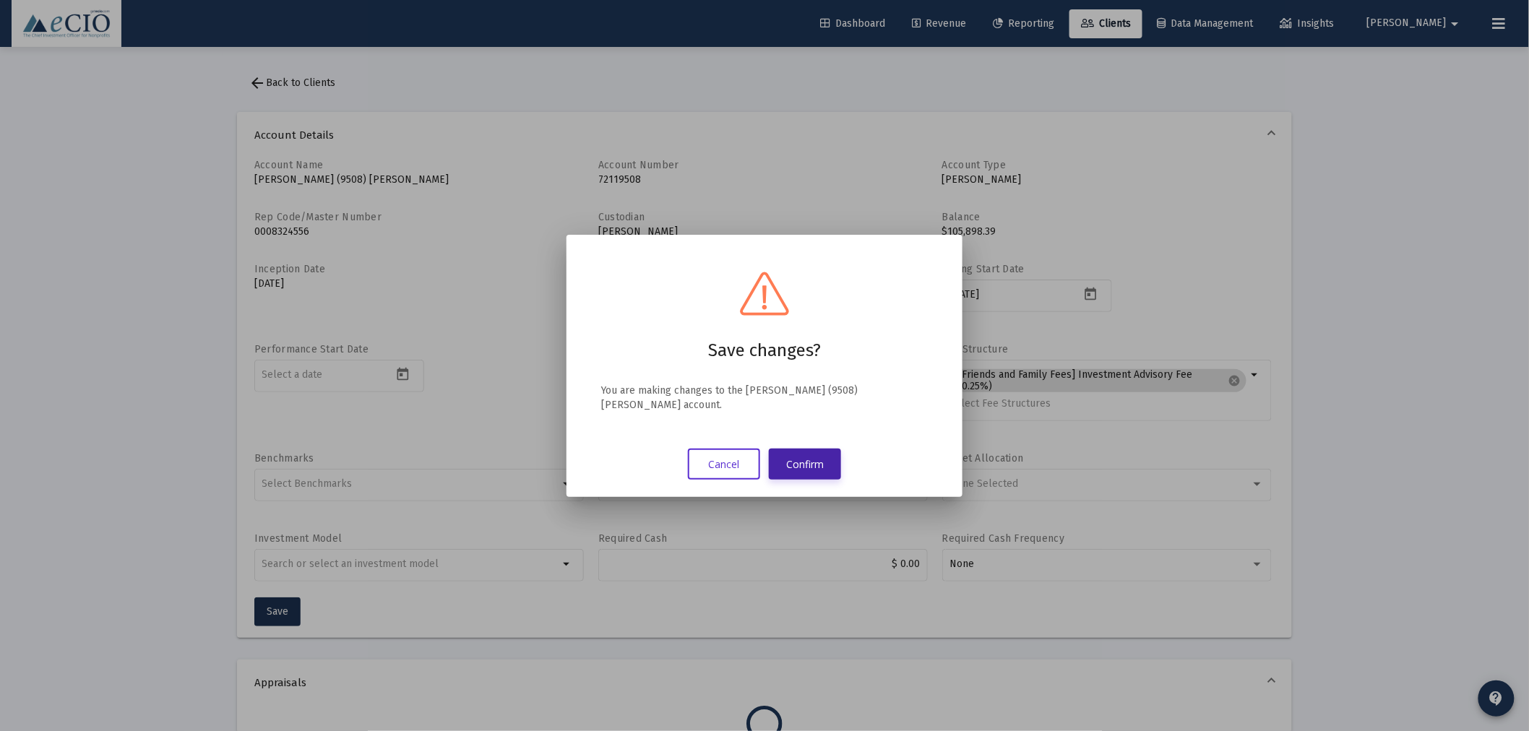
click at [824, 449] on button "Confirm" at bounding box center [805, 464] width 72 height 31
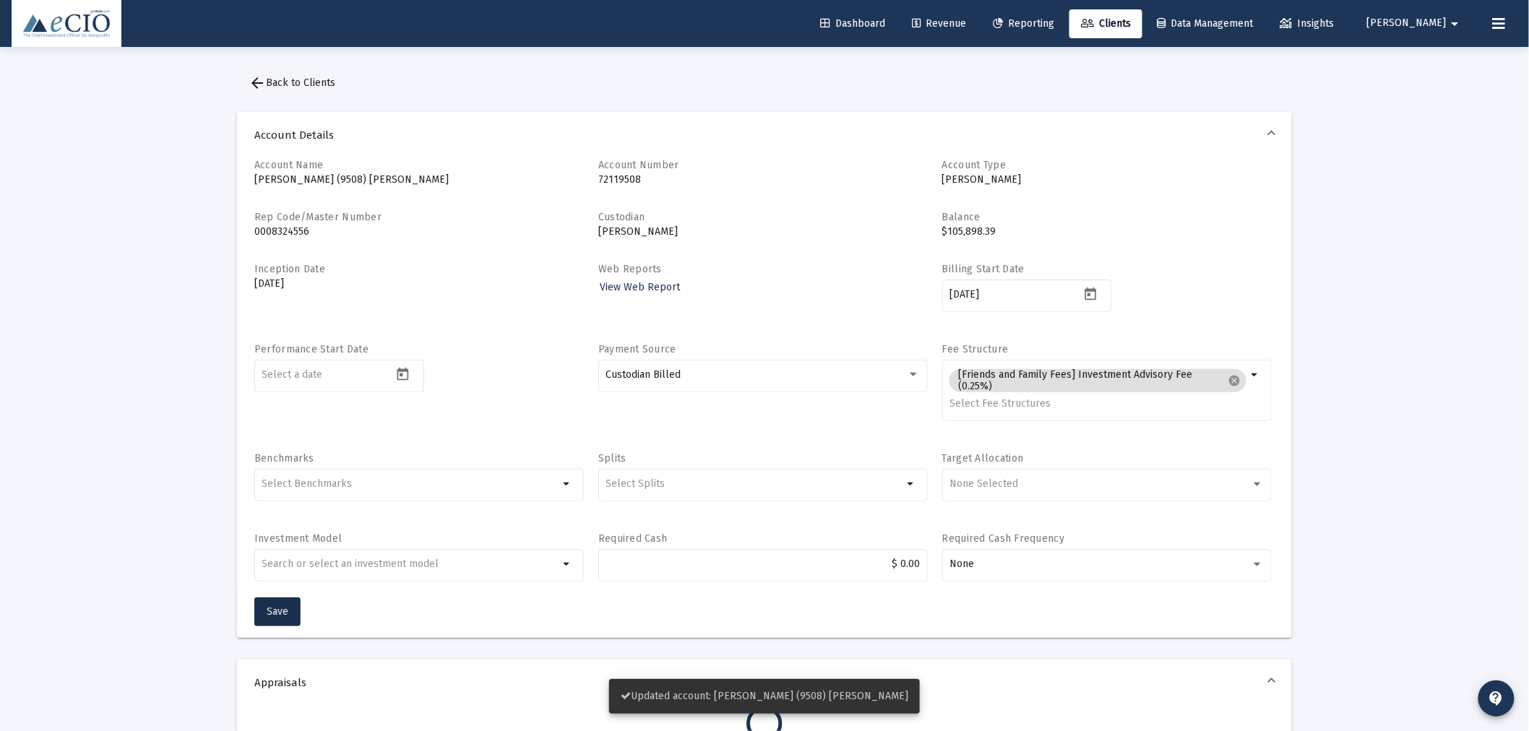
click at [325, 78] on span "arrow_back Back to Clients" at bounding box center [291, 83] width 87 height 12
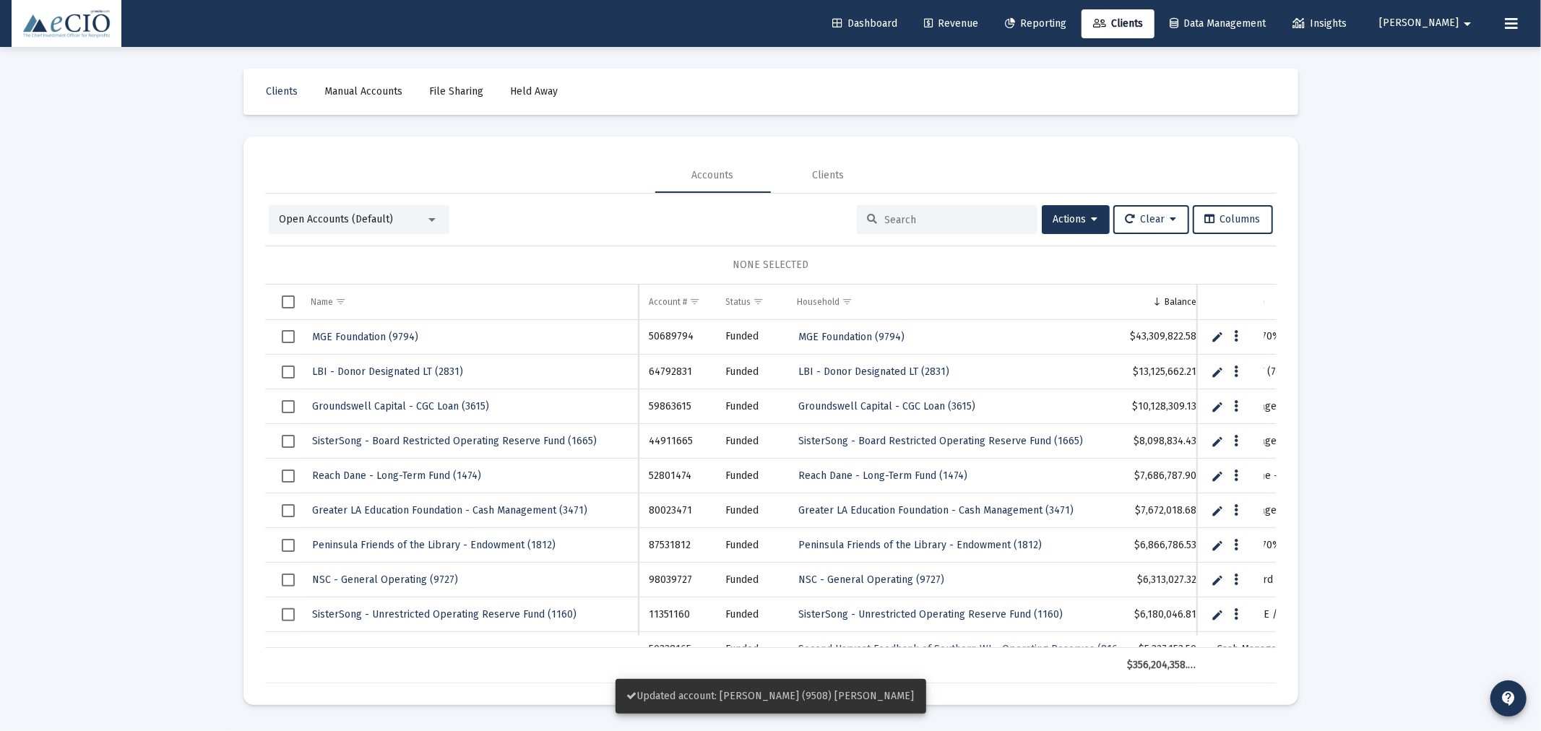
click at [912, 226] on div at bounding box center [947, 219] width 181 height 29
click at [912, 220] on input at bounding box center [956, 220] width 142 height 12
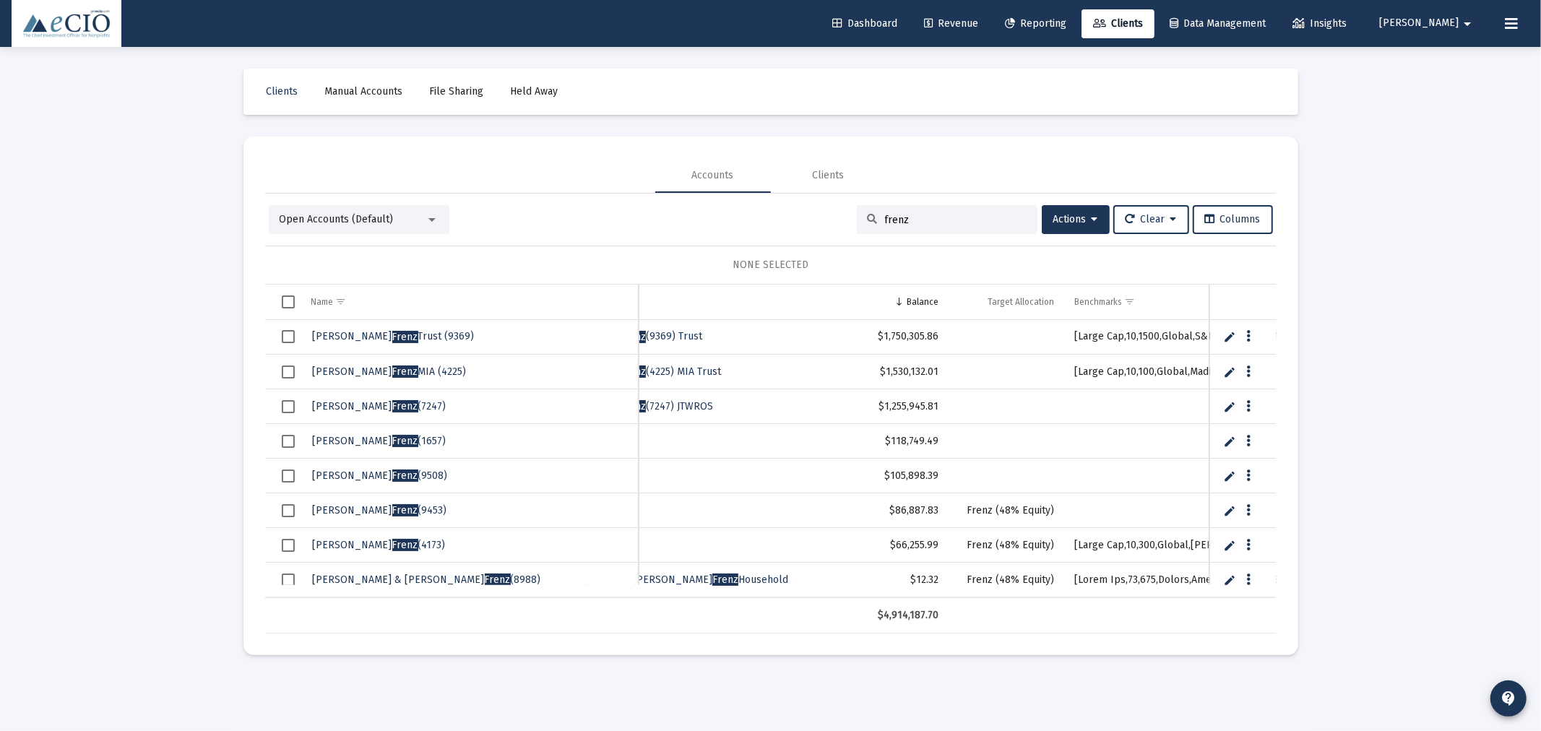
type input "frenz"
click at [392, 507] on span "Frenz" at bounding box center [405, 510] width 26 height 12
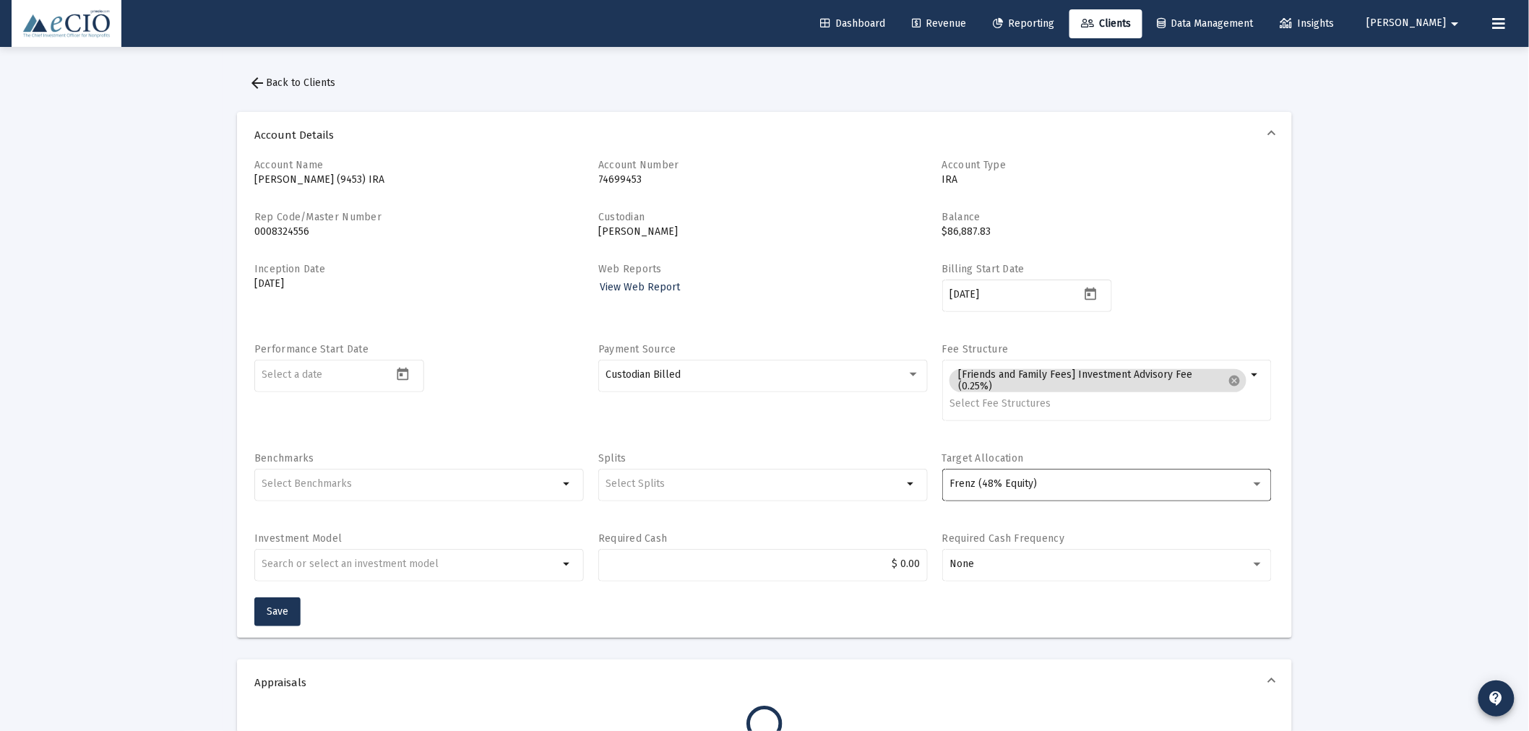
click at [954, 485] on span "Frenz (48% Equity)" at bounding box center [992, 483] width 87 height 12
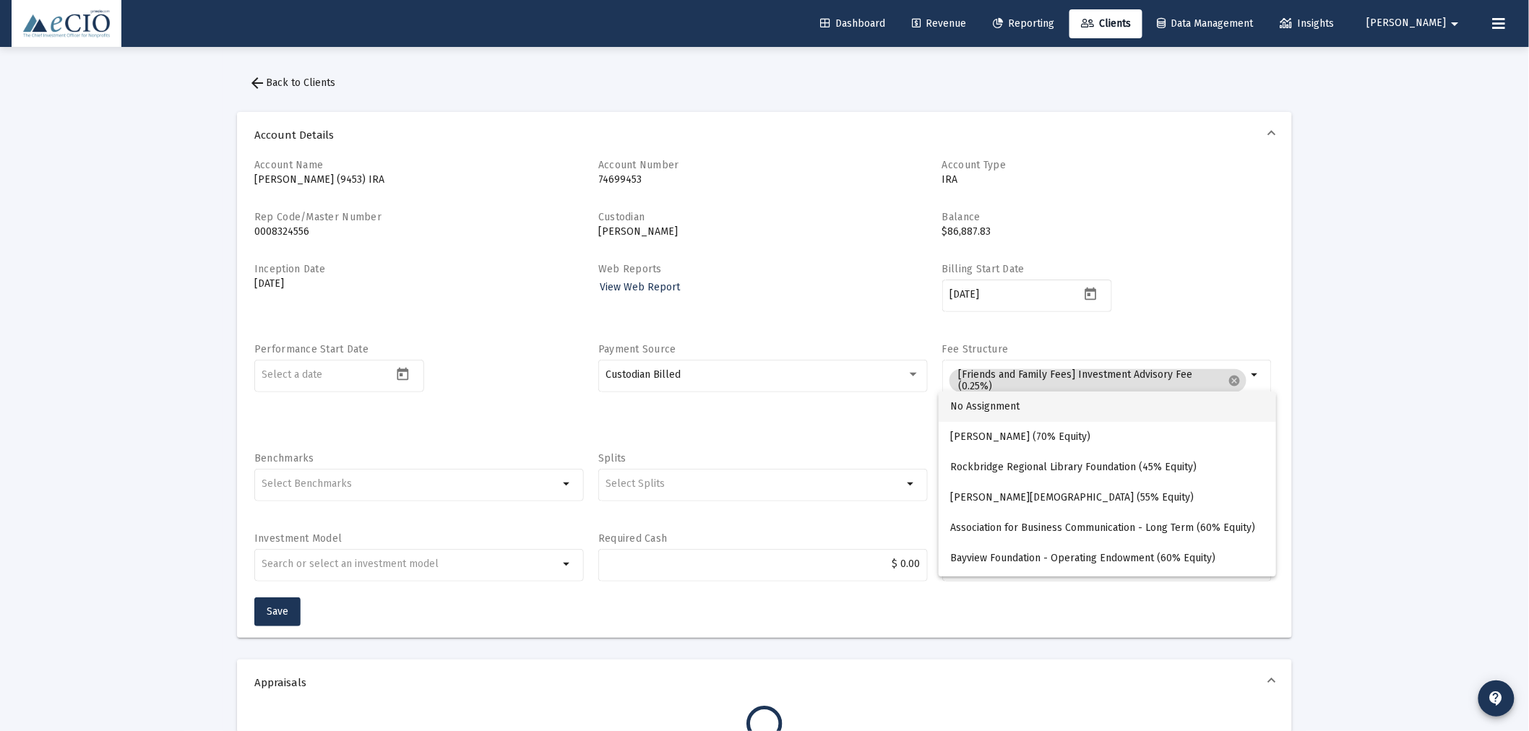
click at [990, 410] on span "No Assignment" at bounding box center [1107, 407] width 314 height 30
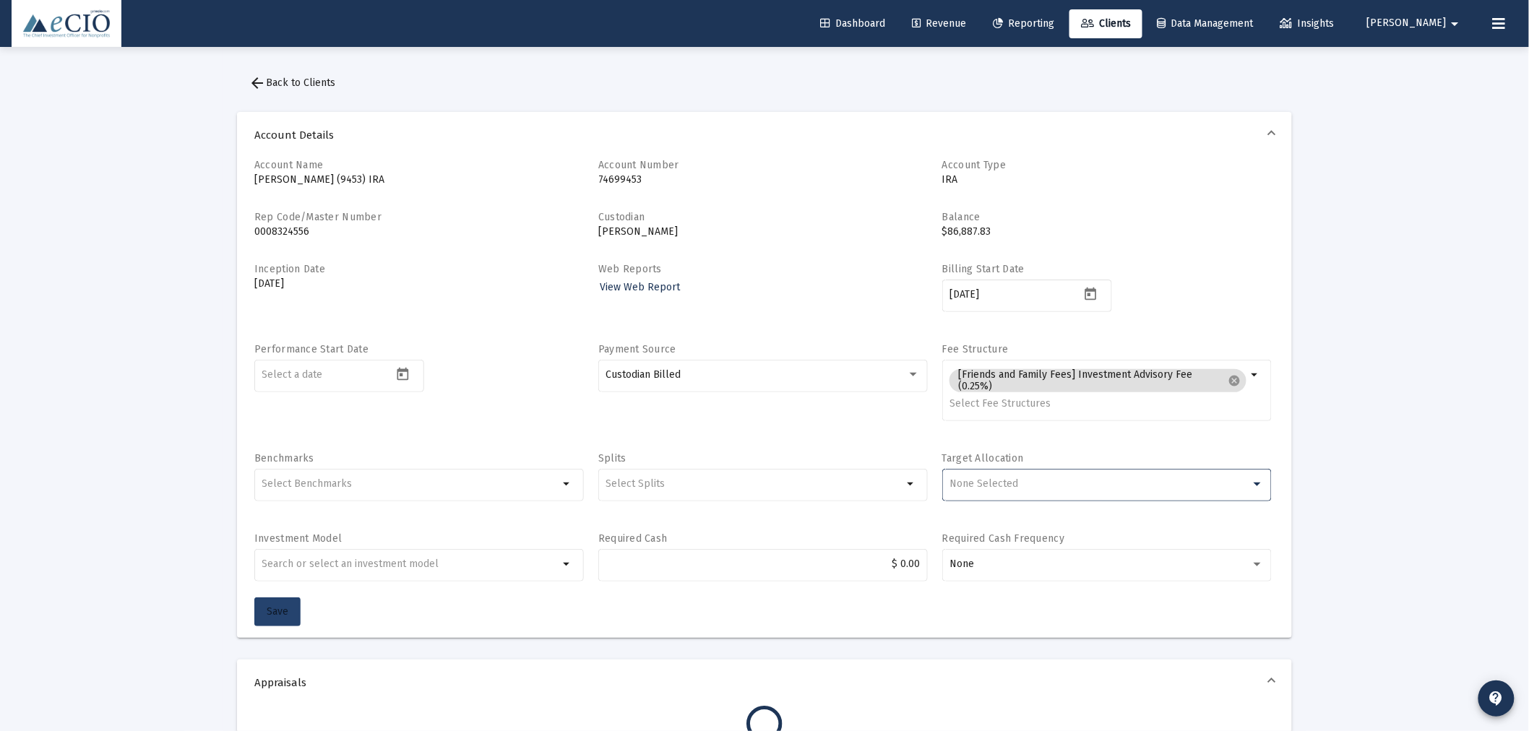
click at [284, 614] on span "Save" at bounding box center [278, 611] width 22 height 12
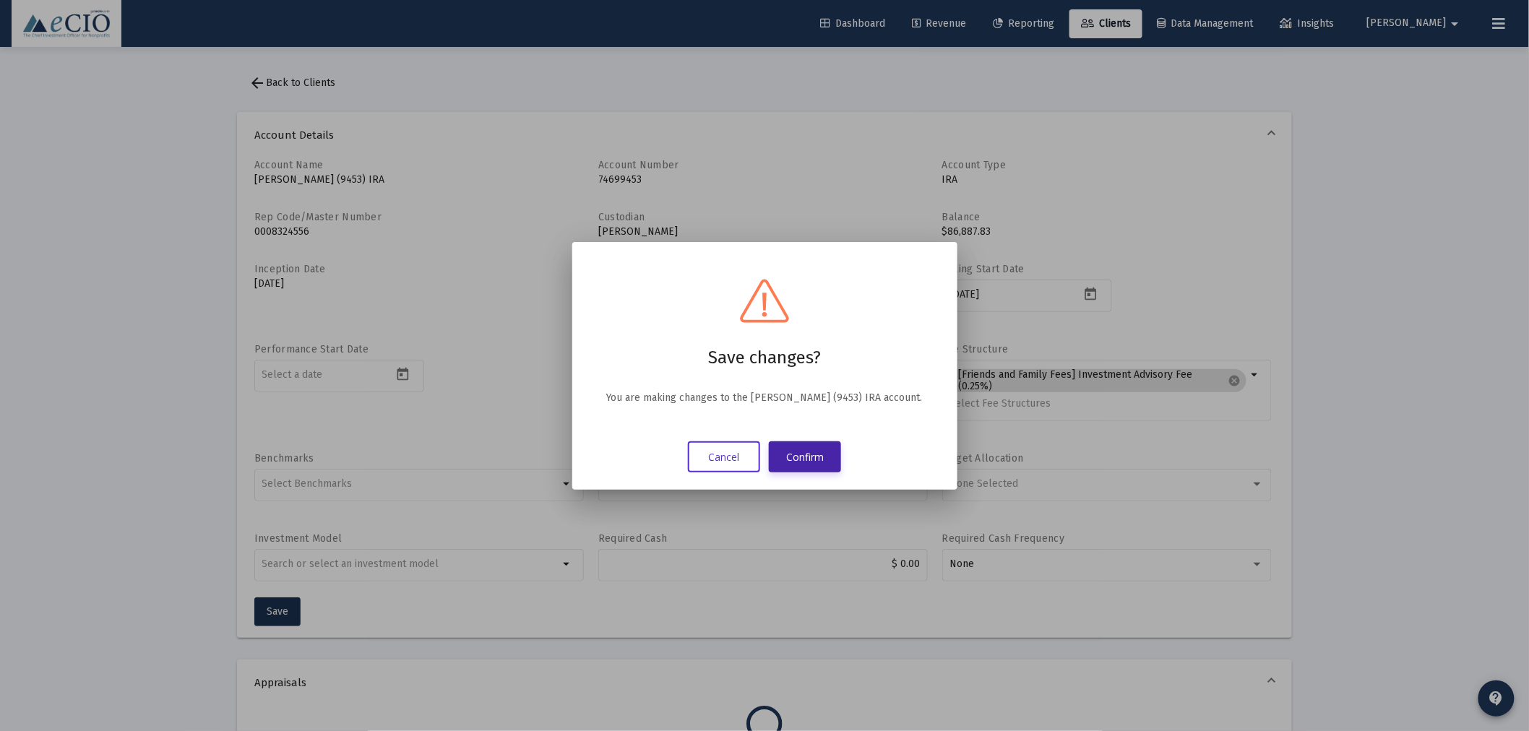
click at [815, 449] on button "Confirm" at bounding box center [805, 456] width 72 height 31
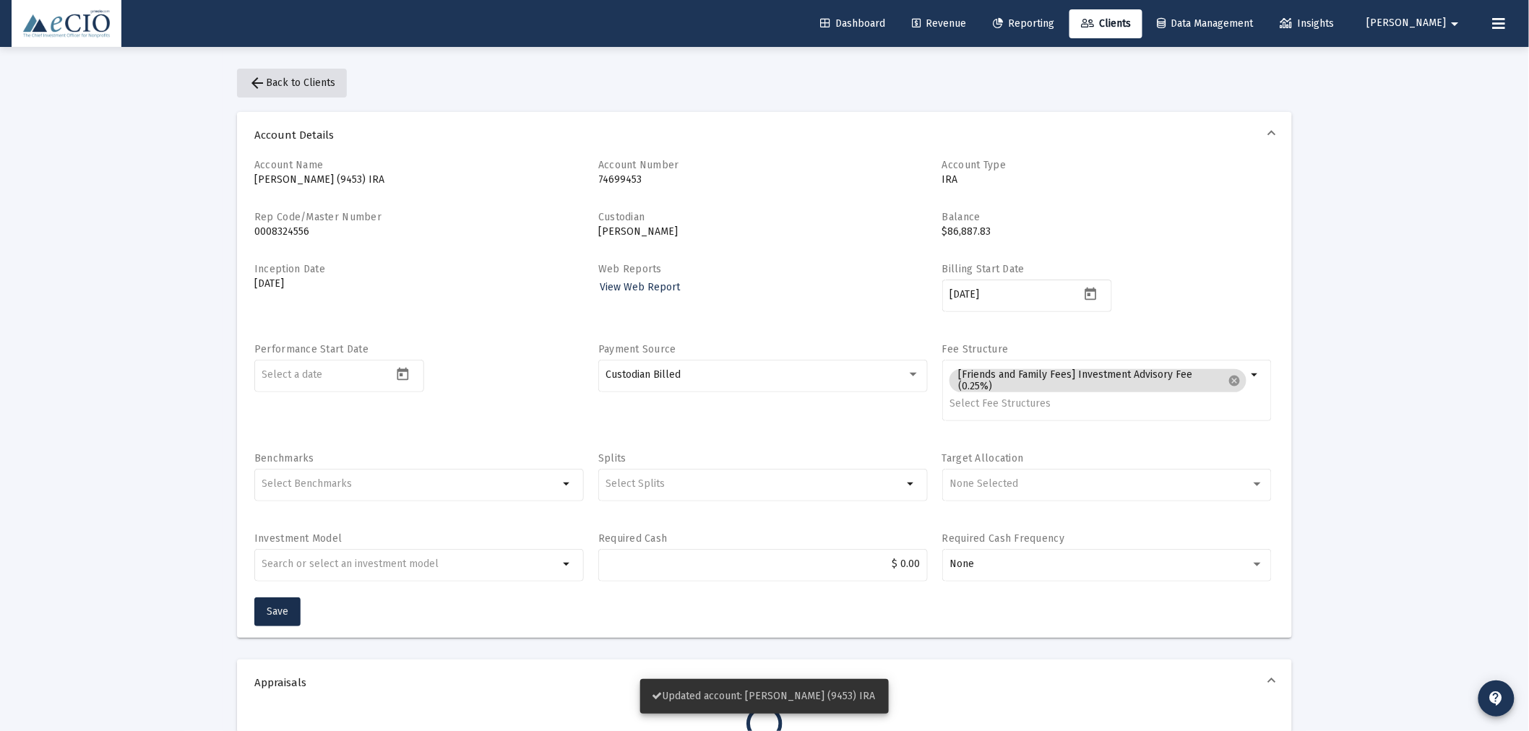
click at [295, 76] on button "arrow_back Back to Clients" at bounding box center [292, 83] width 110 height 29
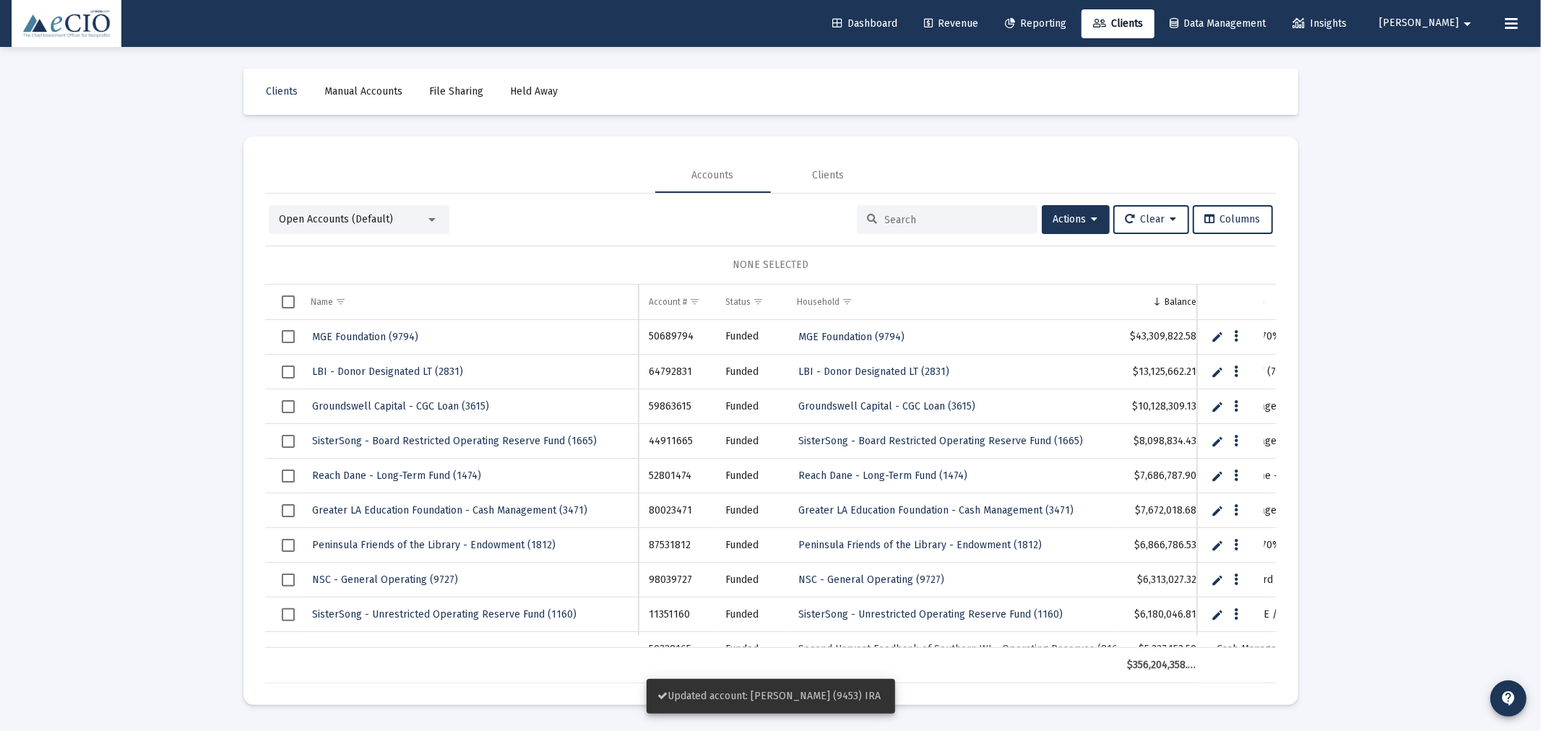
click at [966, 214] on input at bounding box center [956, 220] width 142 height 12
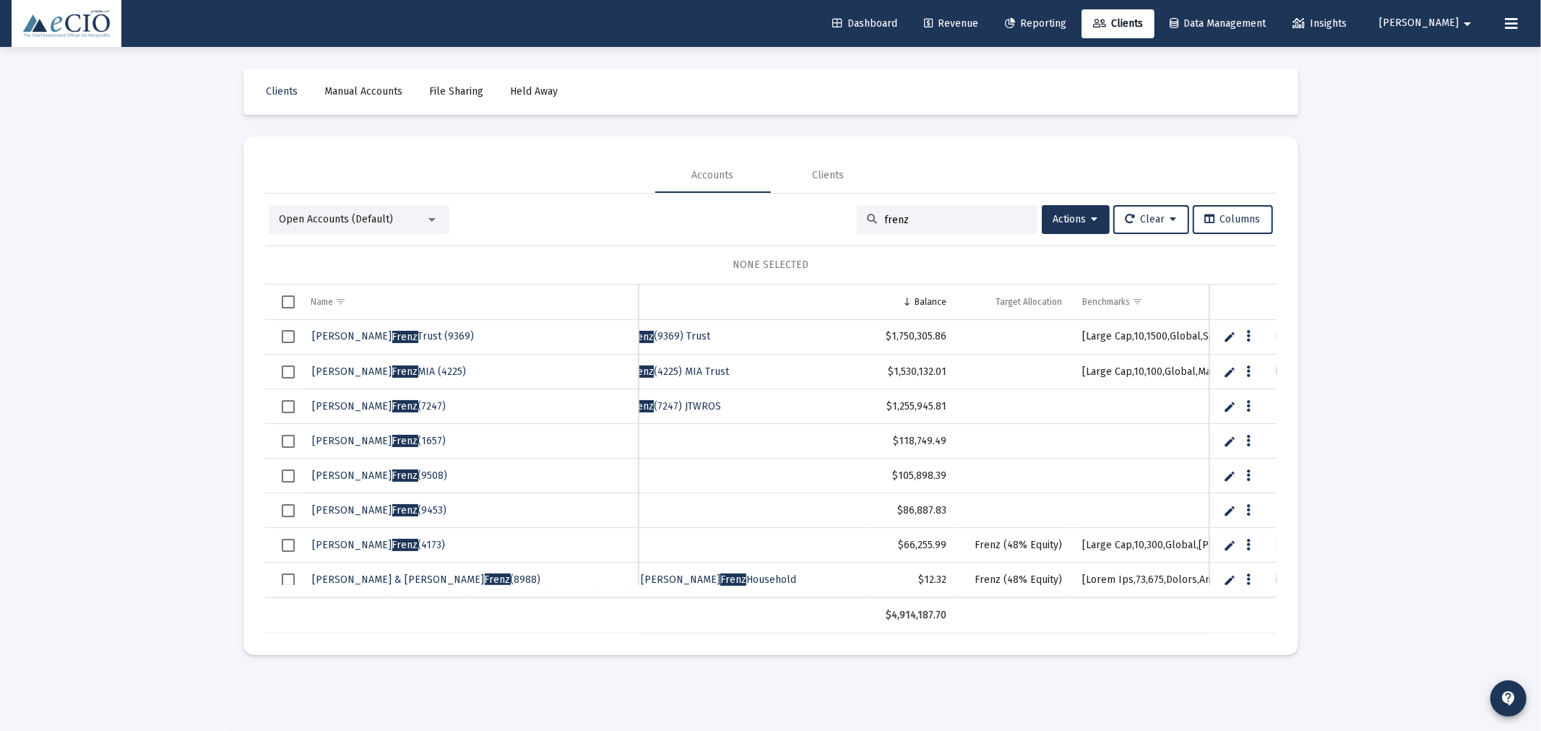
type input "frenz"
click at [392, 545] on span "Frenz" at bounding box center [405, 545] width 26 height 12
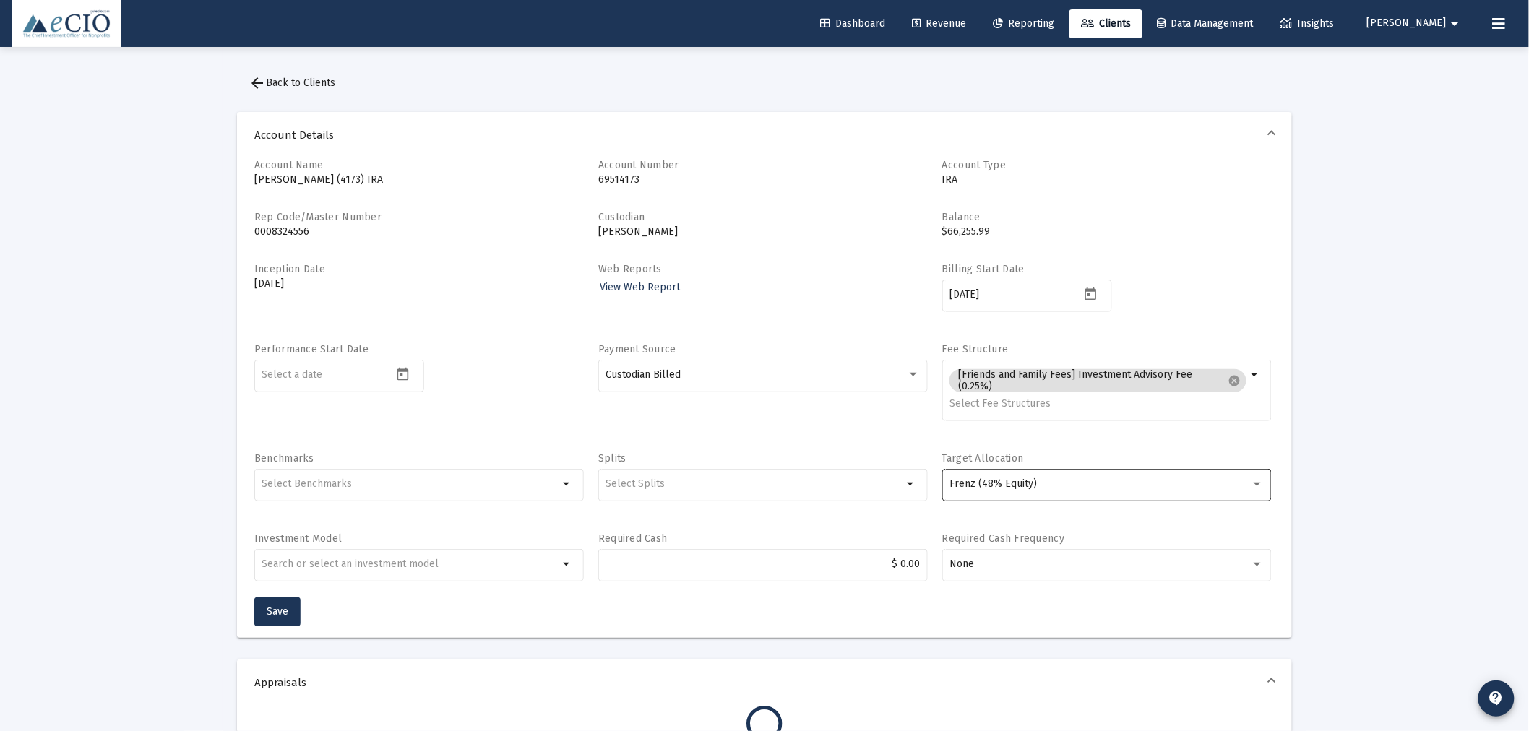
click at [1019, 482] on span "Frenz (48% Equity)" at bounding box center [992, 483] width 87 height 12
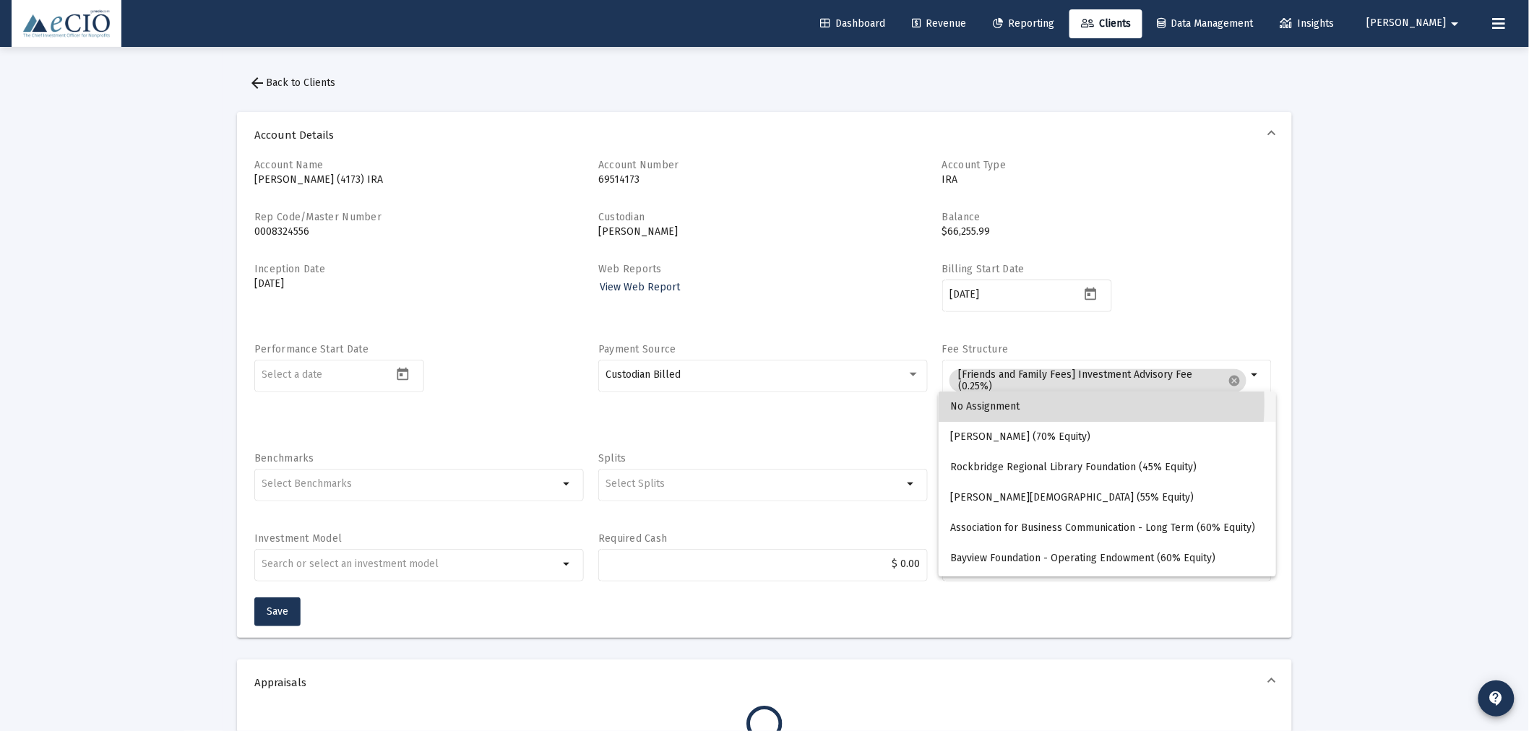
click at [1008, 403] on span "No Assignment" at bounding box center [1107, 407] width 314 height 30
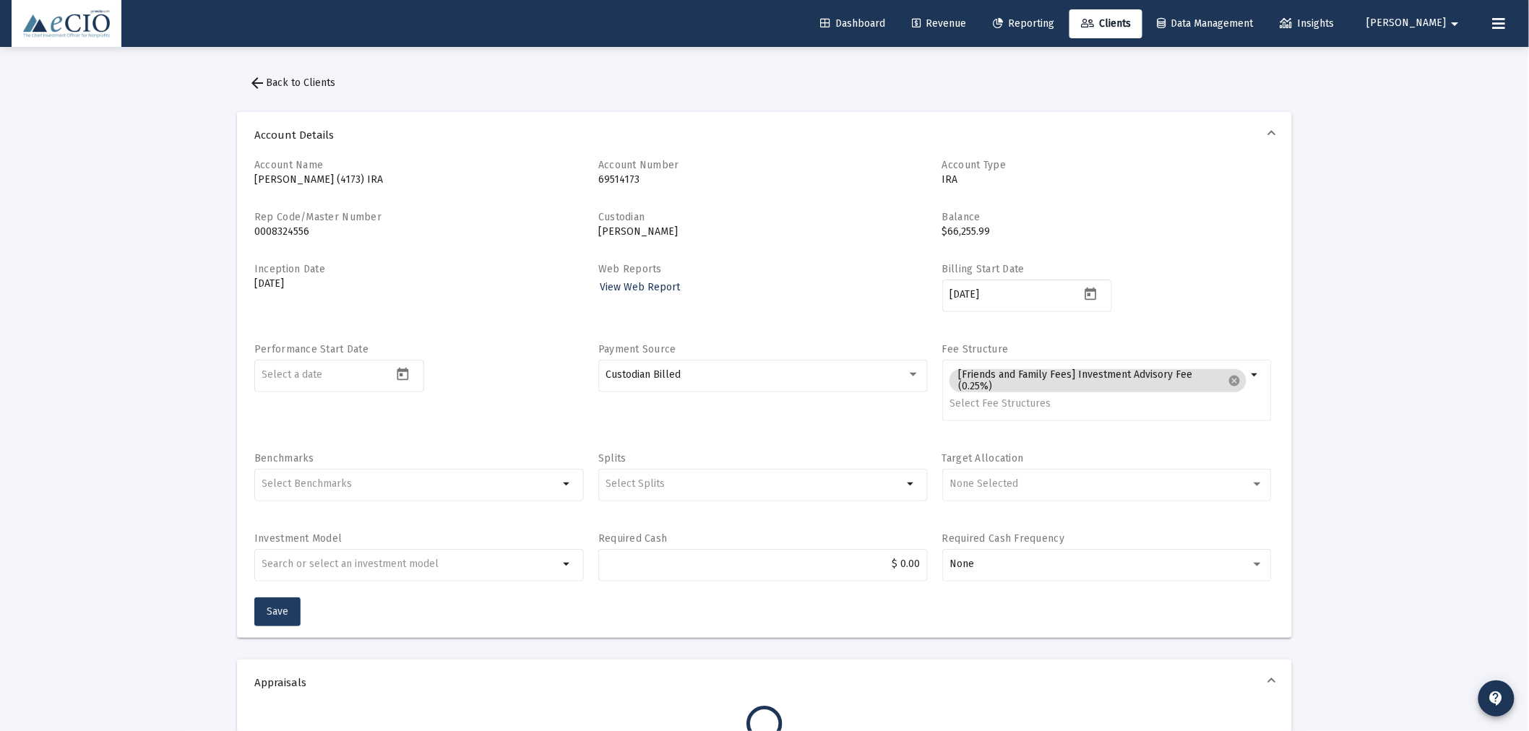
click at [282, 609] on span "Save" at bounding box center [278, 611] width 22 height 12
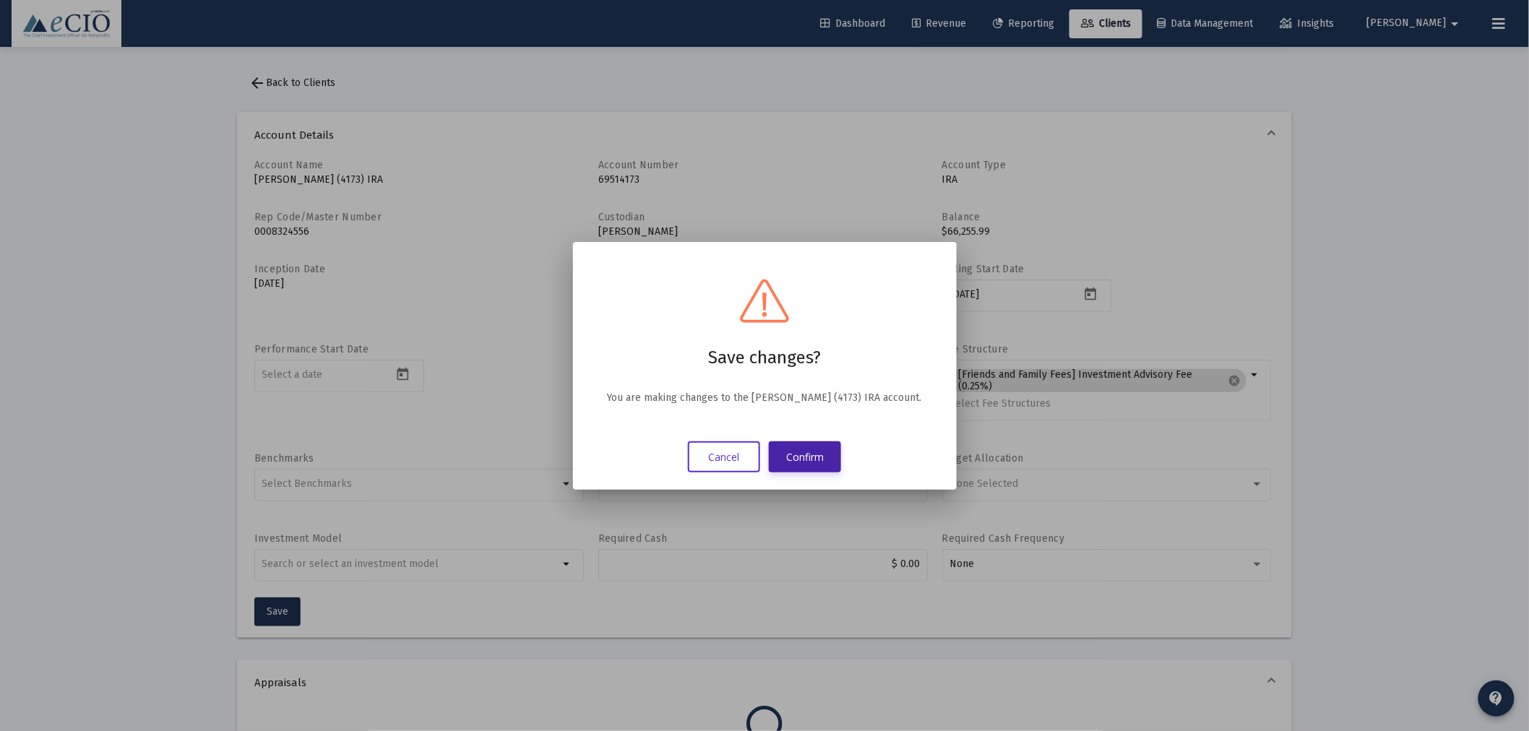
click at [804, 455] on button "Confirm" at bounding box center [805, 456] width 72 height 31
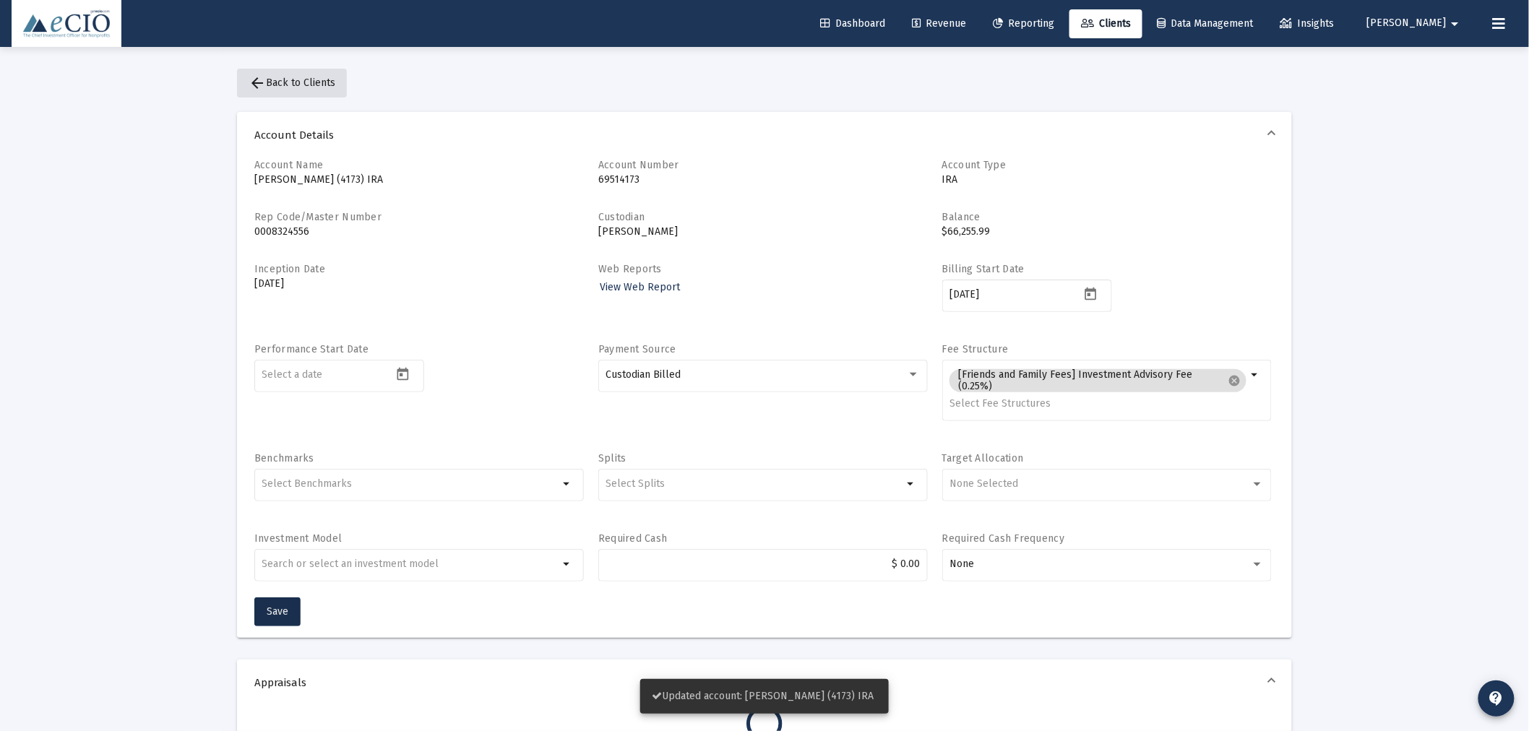
click at [284, 78] on span "arrow_back Back to Clients" at bounding box center [291, 83] width 87 height 12
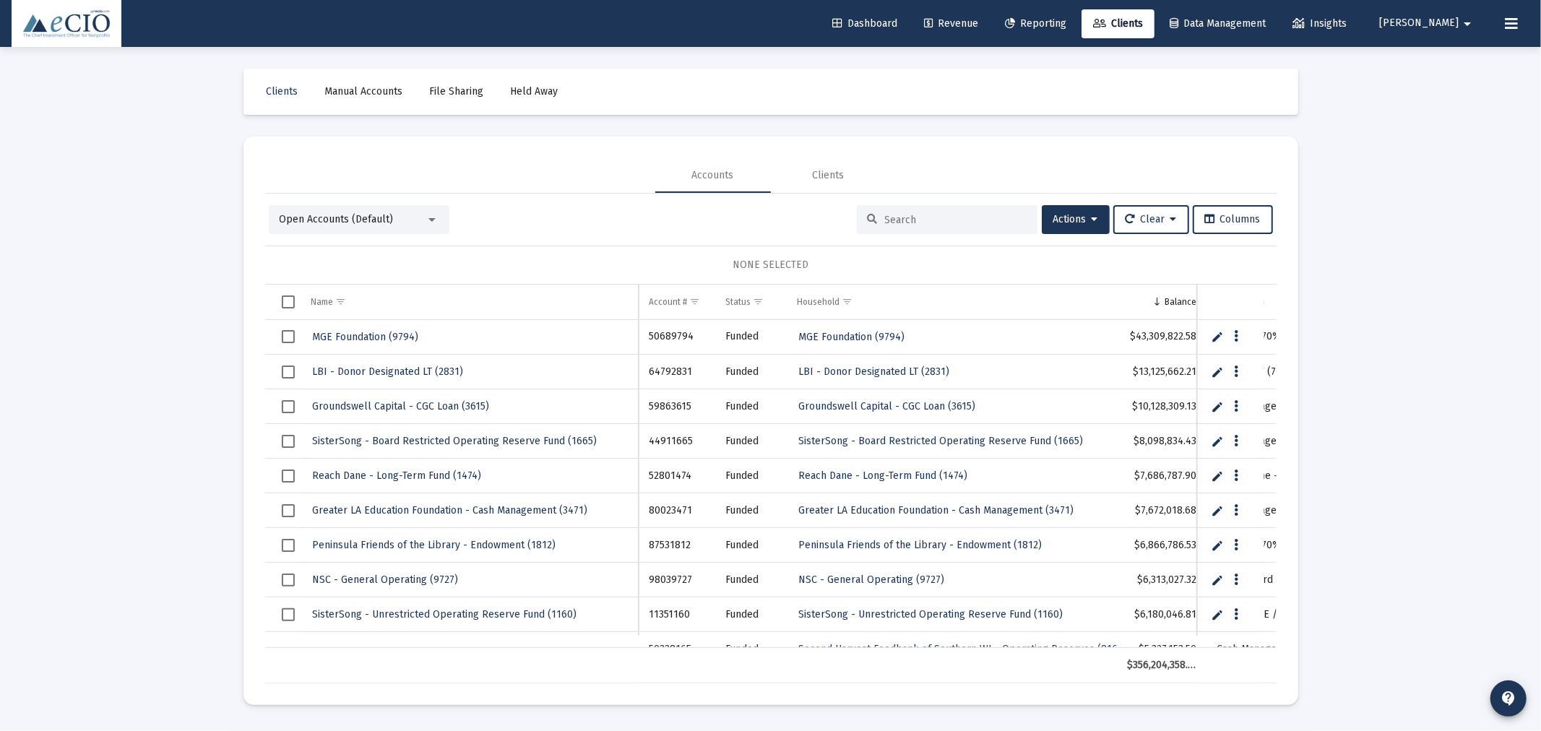
click at [958, 226] on div at bounding box center [947, 219] width 181 height 29
click at [959, 220] on input at bounding box center [956, 220] width 142 height 12
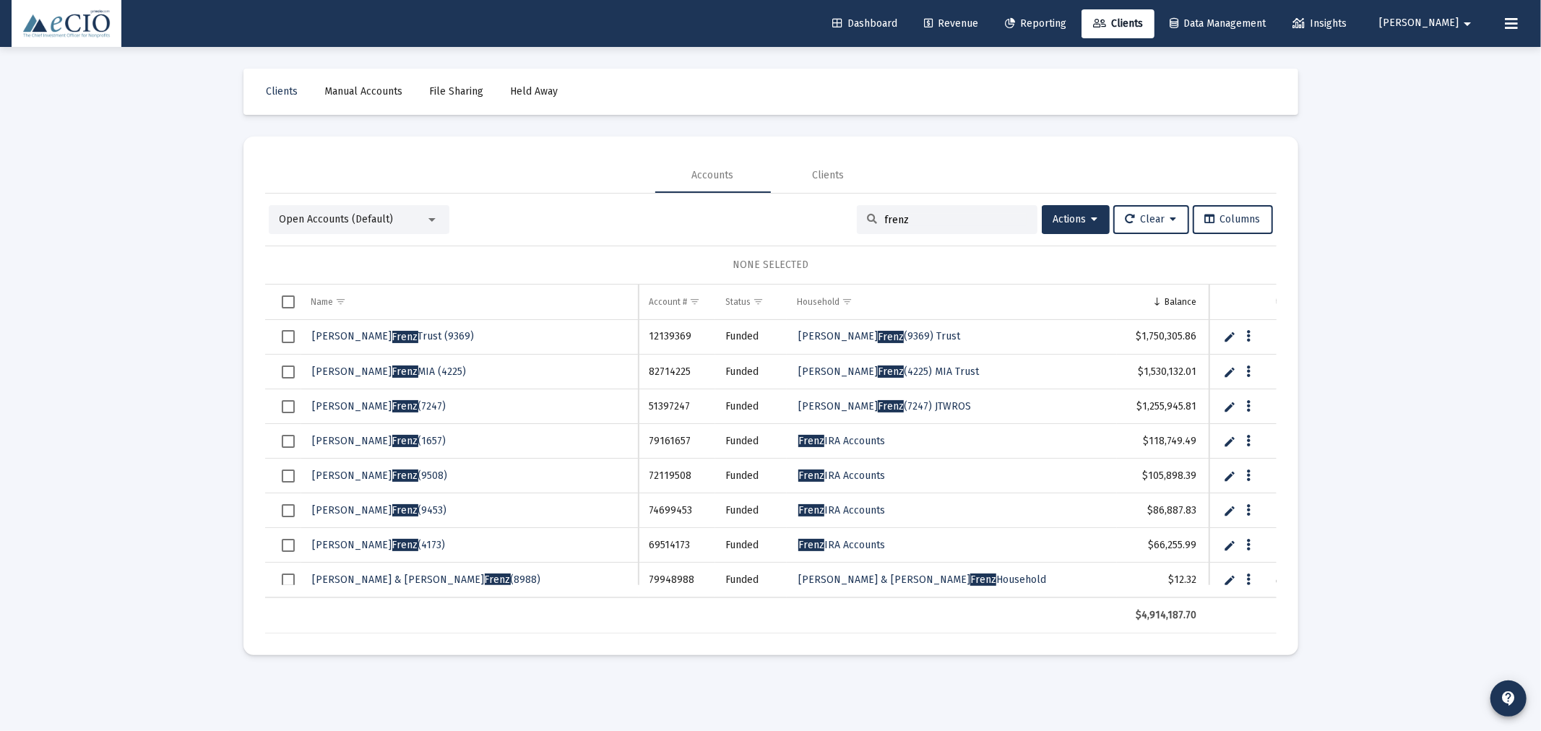
type input "frenz"
click at [348, 576] on span "[PERSON_NAME] & [PERSON_NAME] (8988)" at bounding box center [427, 580] width 228 height 12
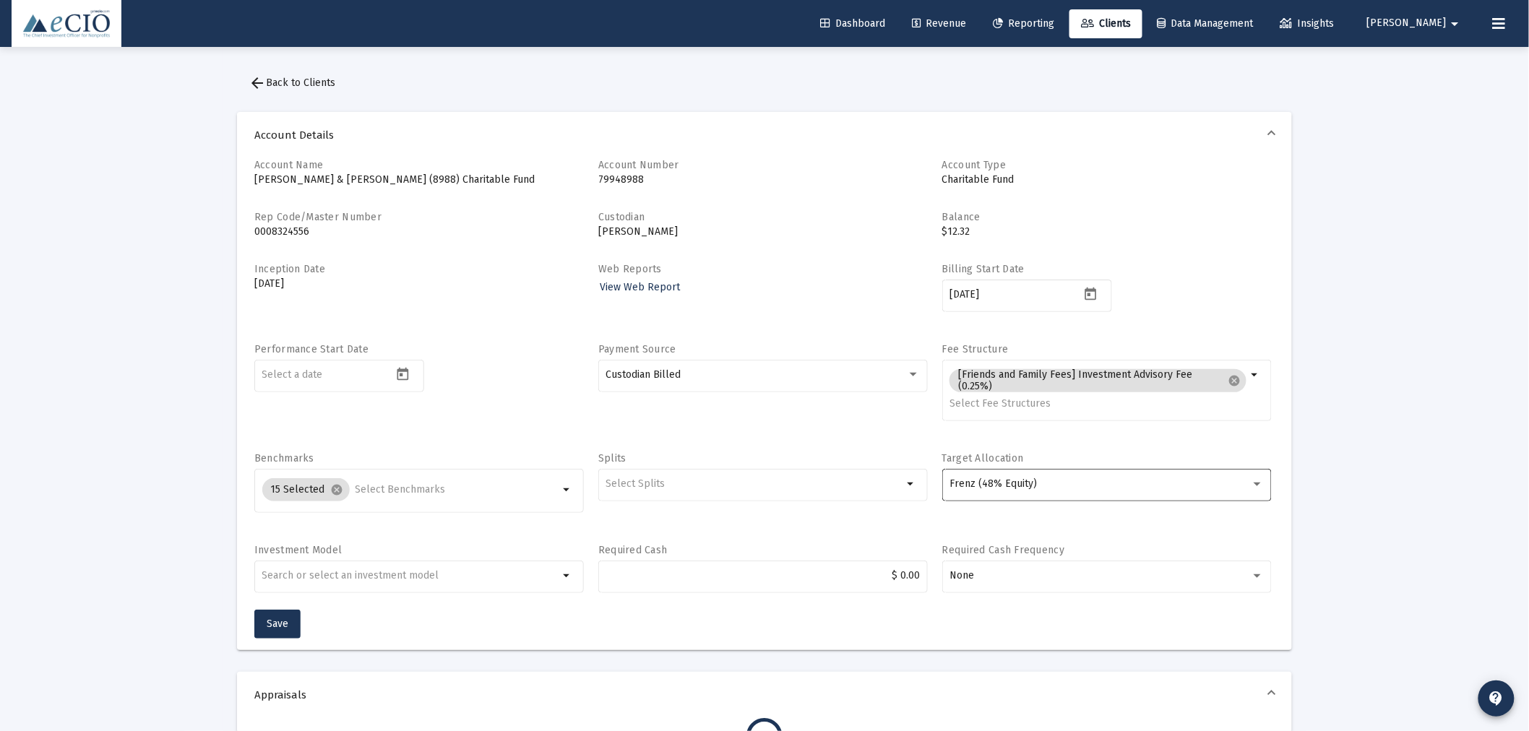
click at [1027, 477] on div "Frenz (48% Equity)" at bounding box center [1106, 483] width 314 height 35
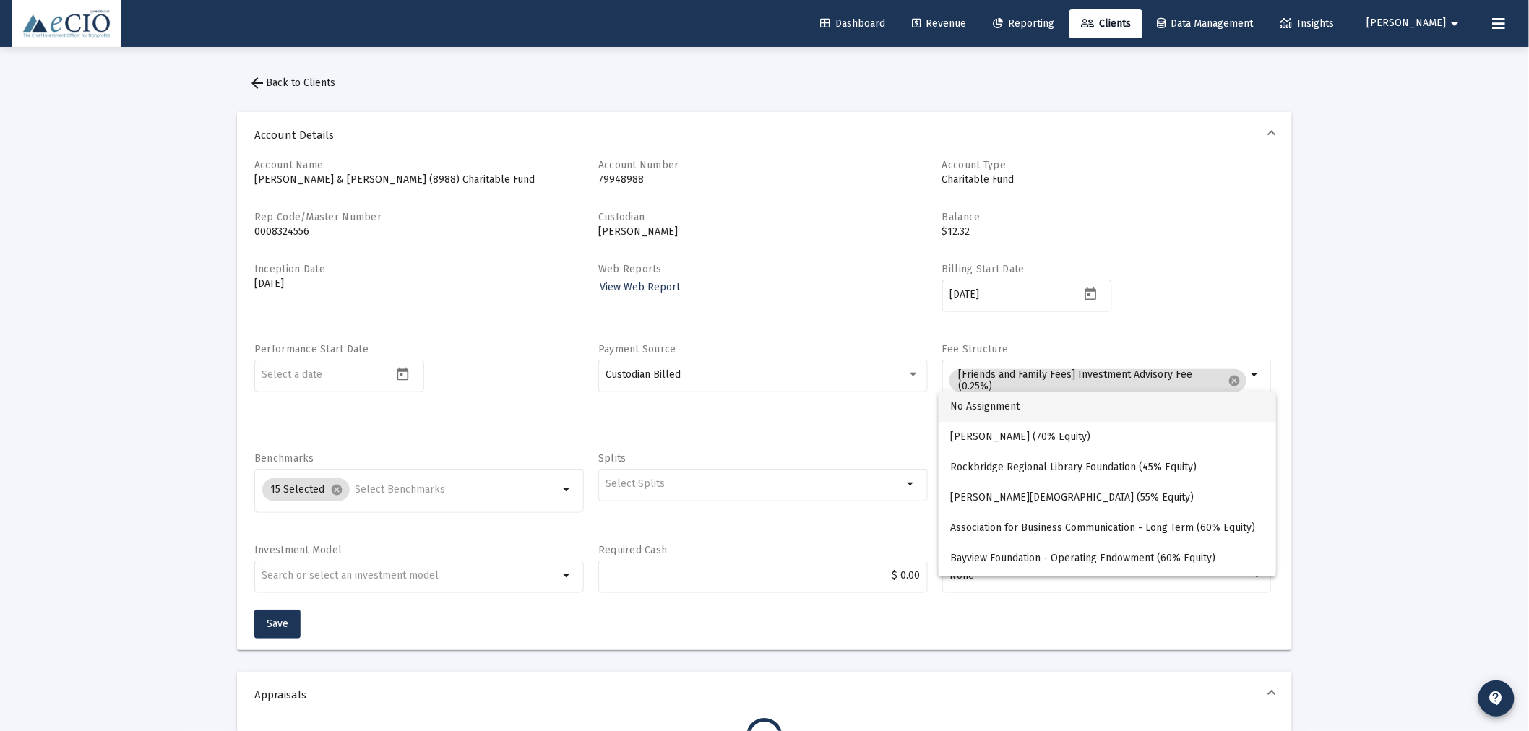
click at [1003, 405] on span "No Assignment" at bounding box center [1107, 407] width 314 height 30
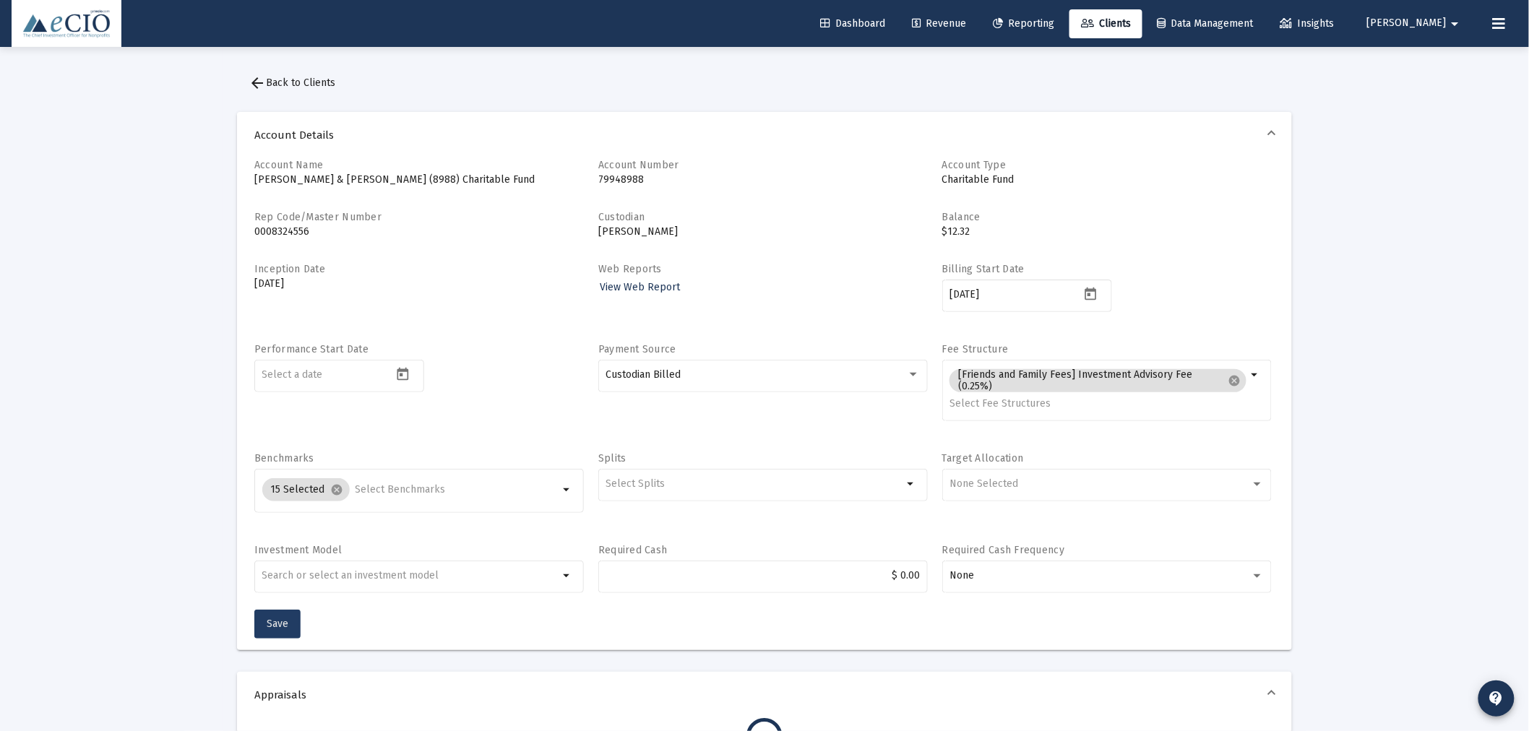
click at [278, 615] on button "Save" at bounding box center [277, 624] width 46 height 29
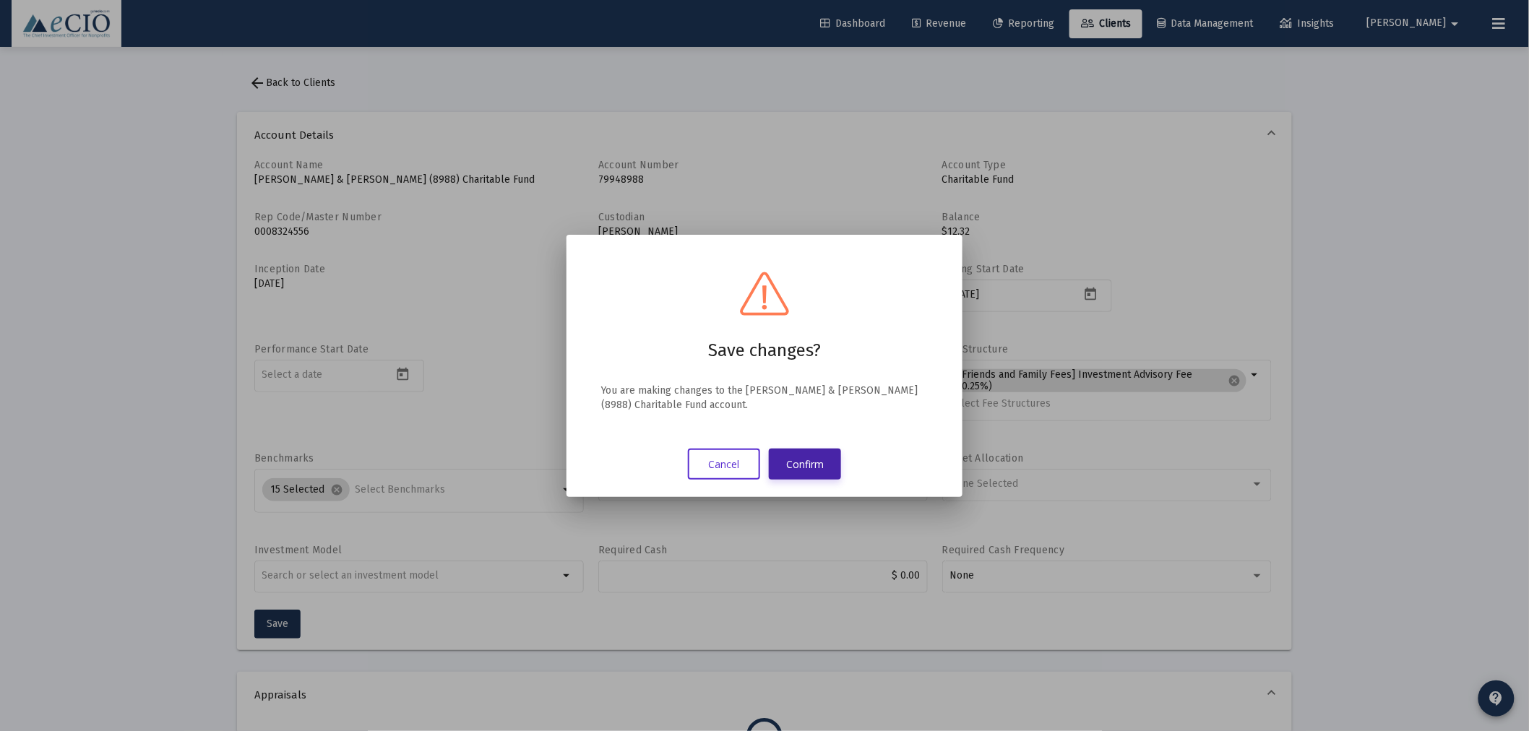
click at [795, 461] on button "Confirm" at bounding box center [805, 464] width 72 height 31
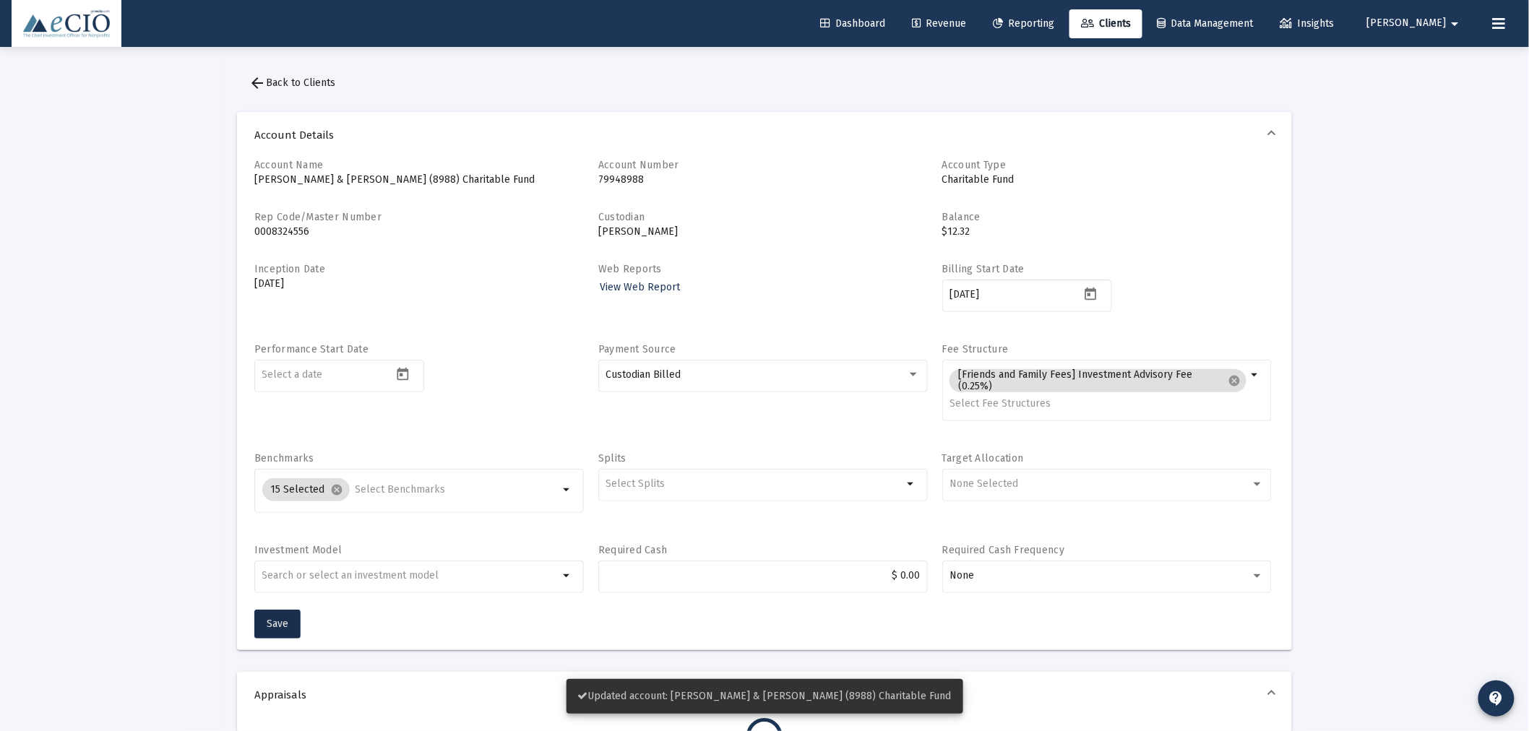
click at [306, 78] on span "arrow_back Back to Clients" at bounding box center [291, 83] width 87 height 12
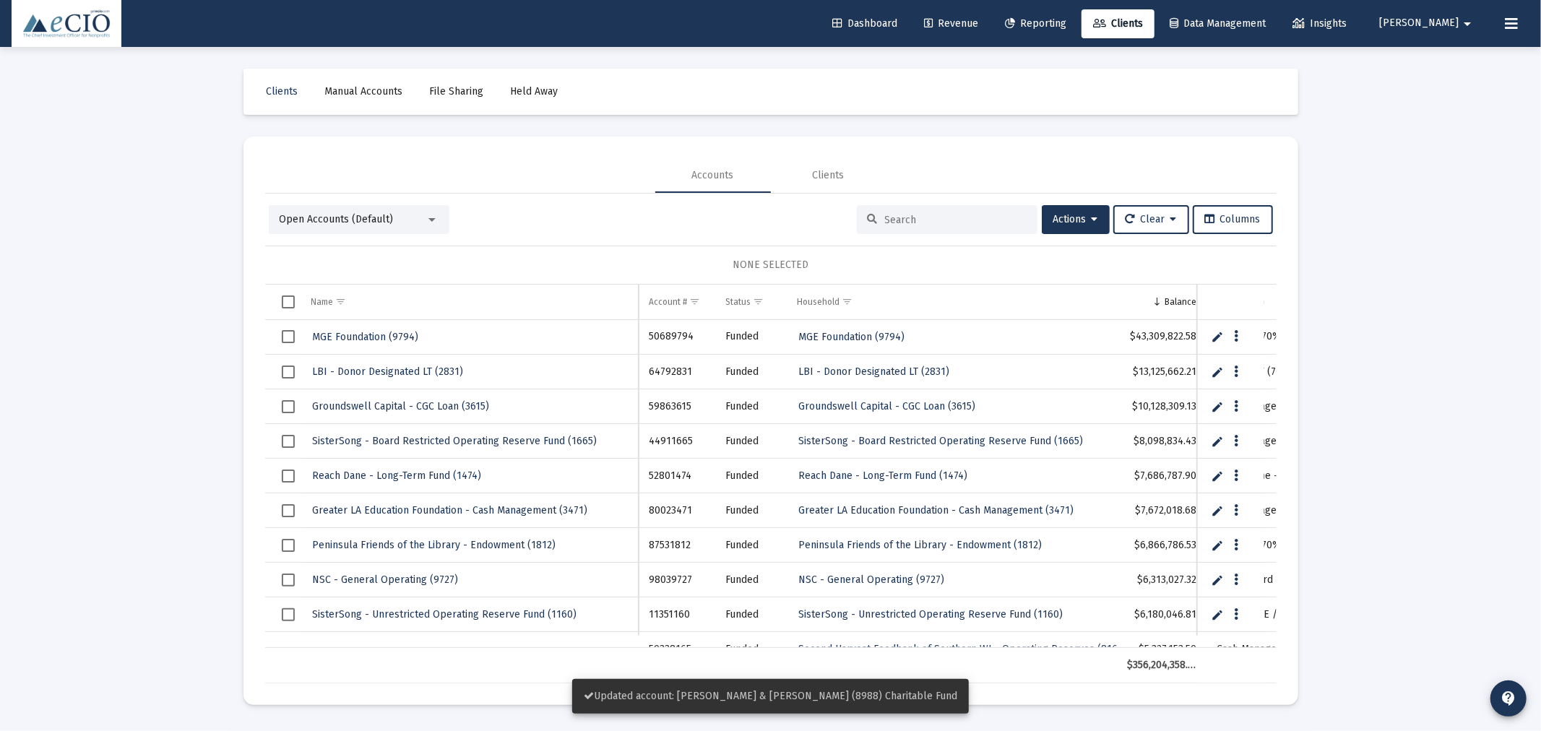
click at [950, 217] on input at bounding box center [956, 220] width 142 height 12
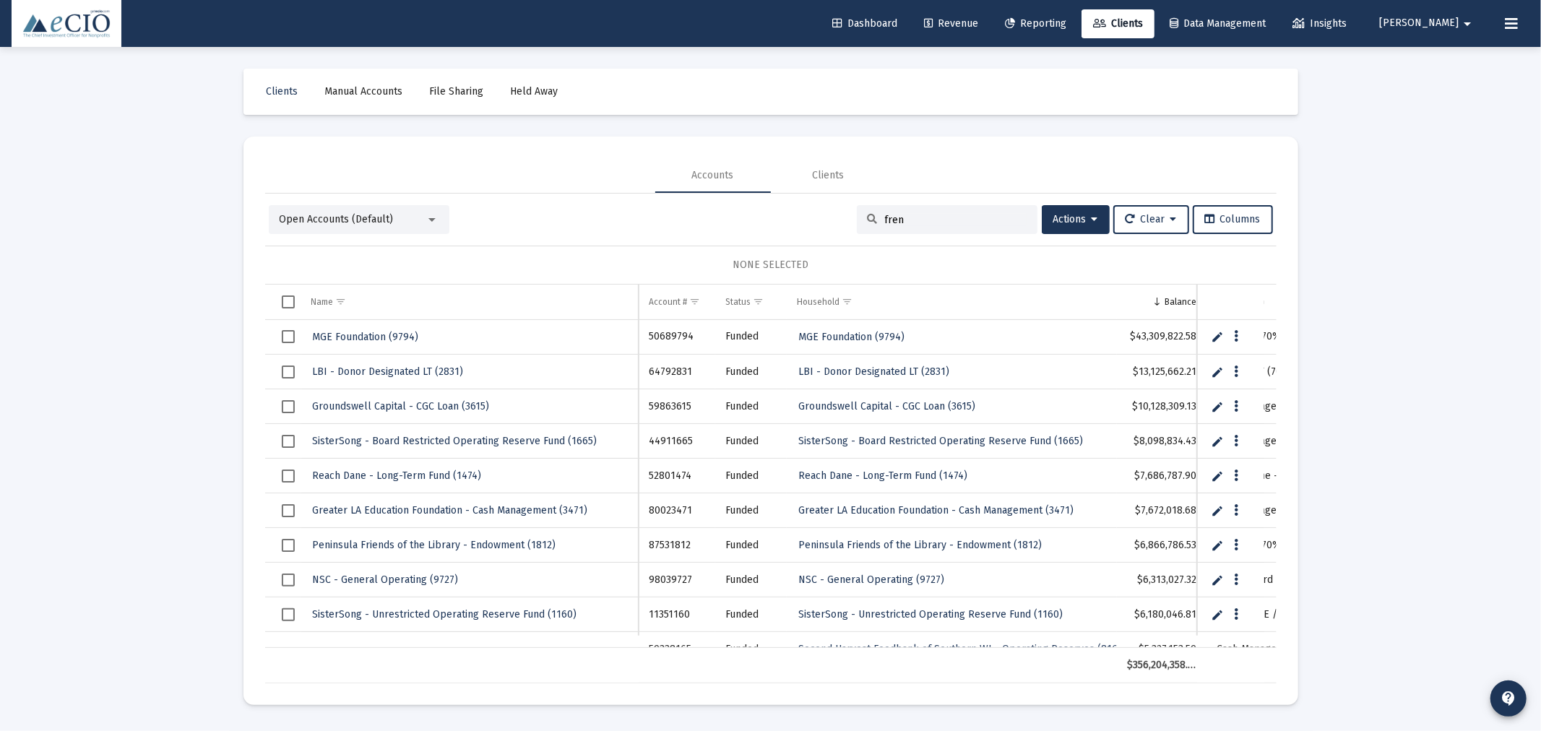
type input "frenz"
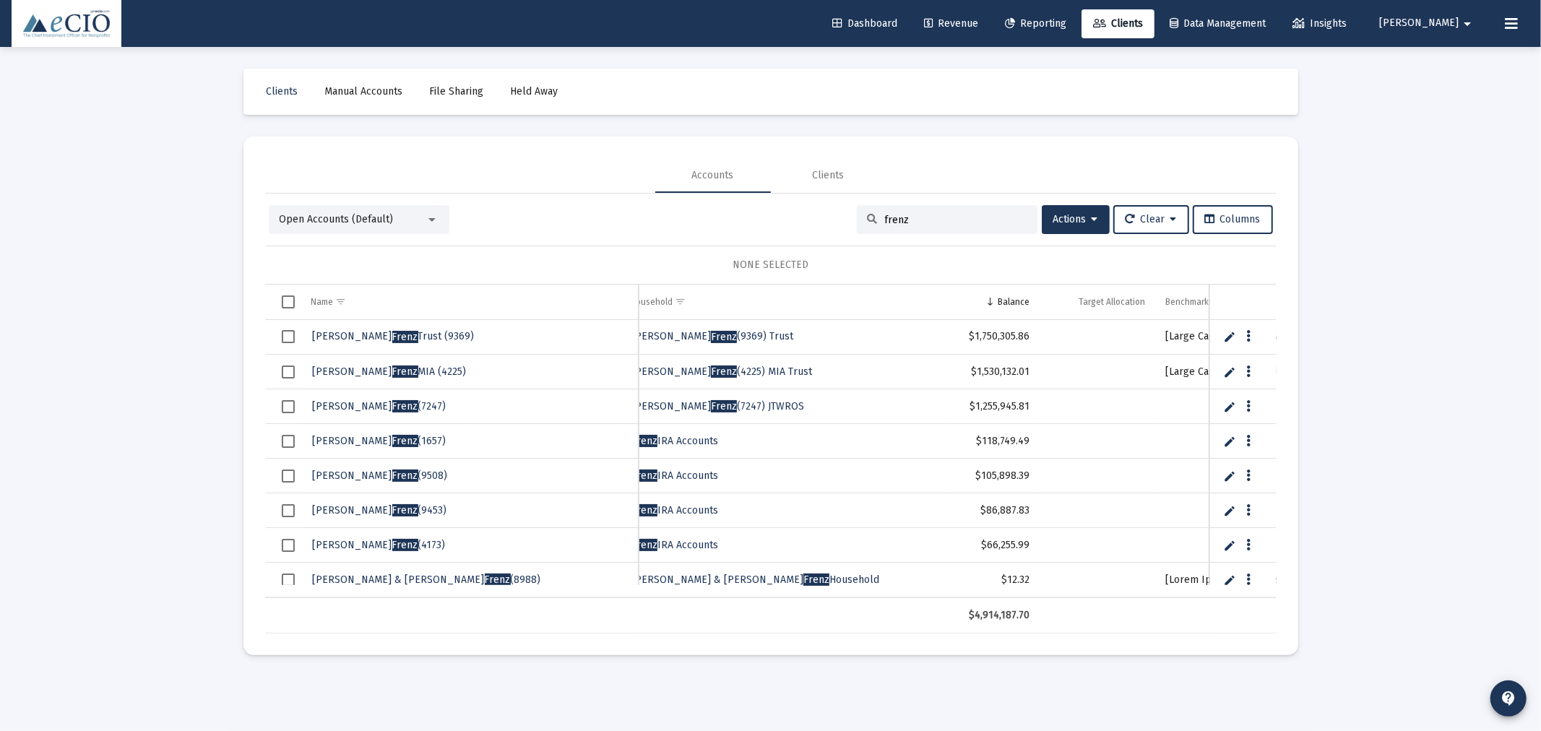
scroll to position [0, 175]
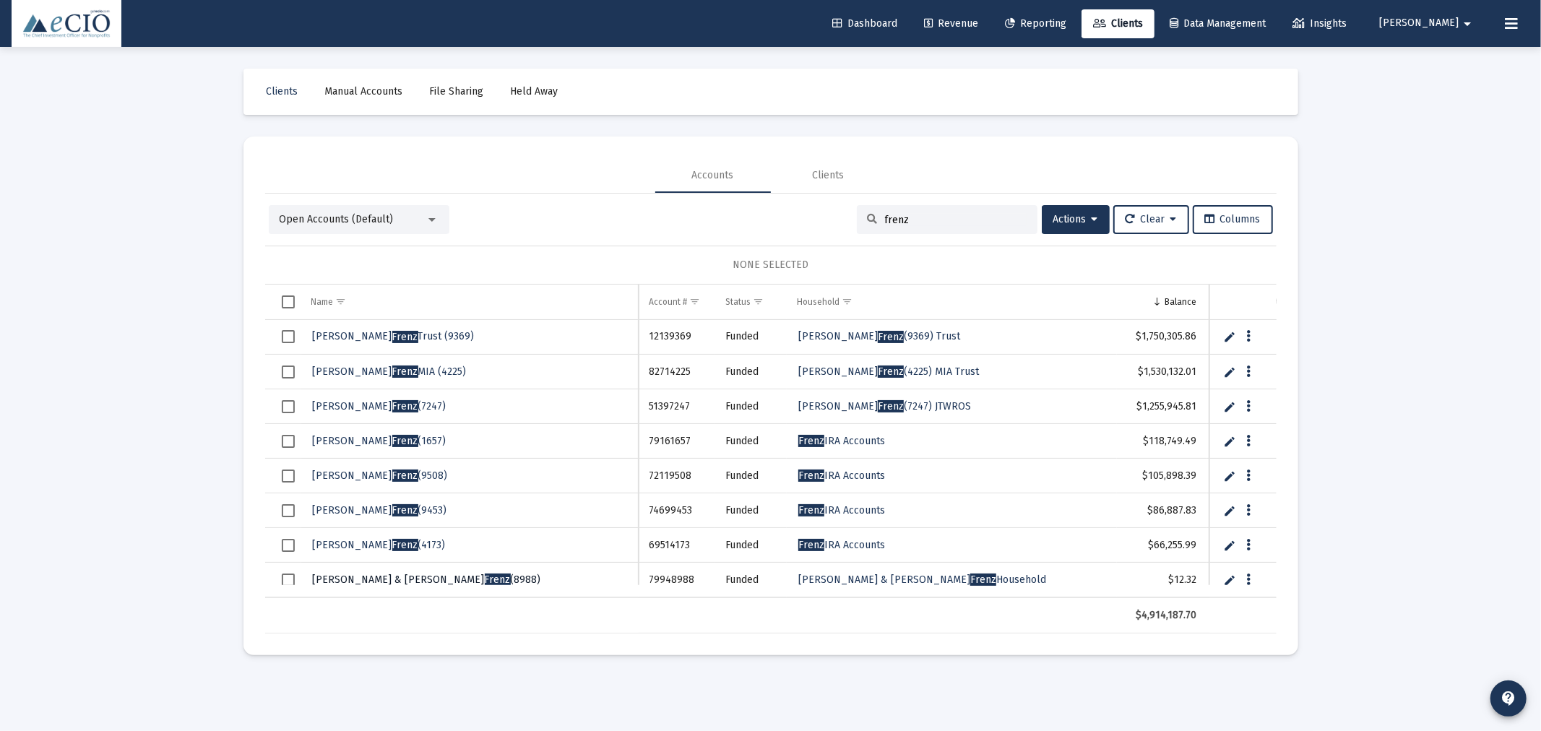
click at [407, 576] on span "[PERSON_NAME] & [PERSON_NAME] (8988)" at bounding box center [427, 580] width 228 height 12
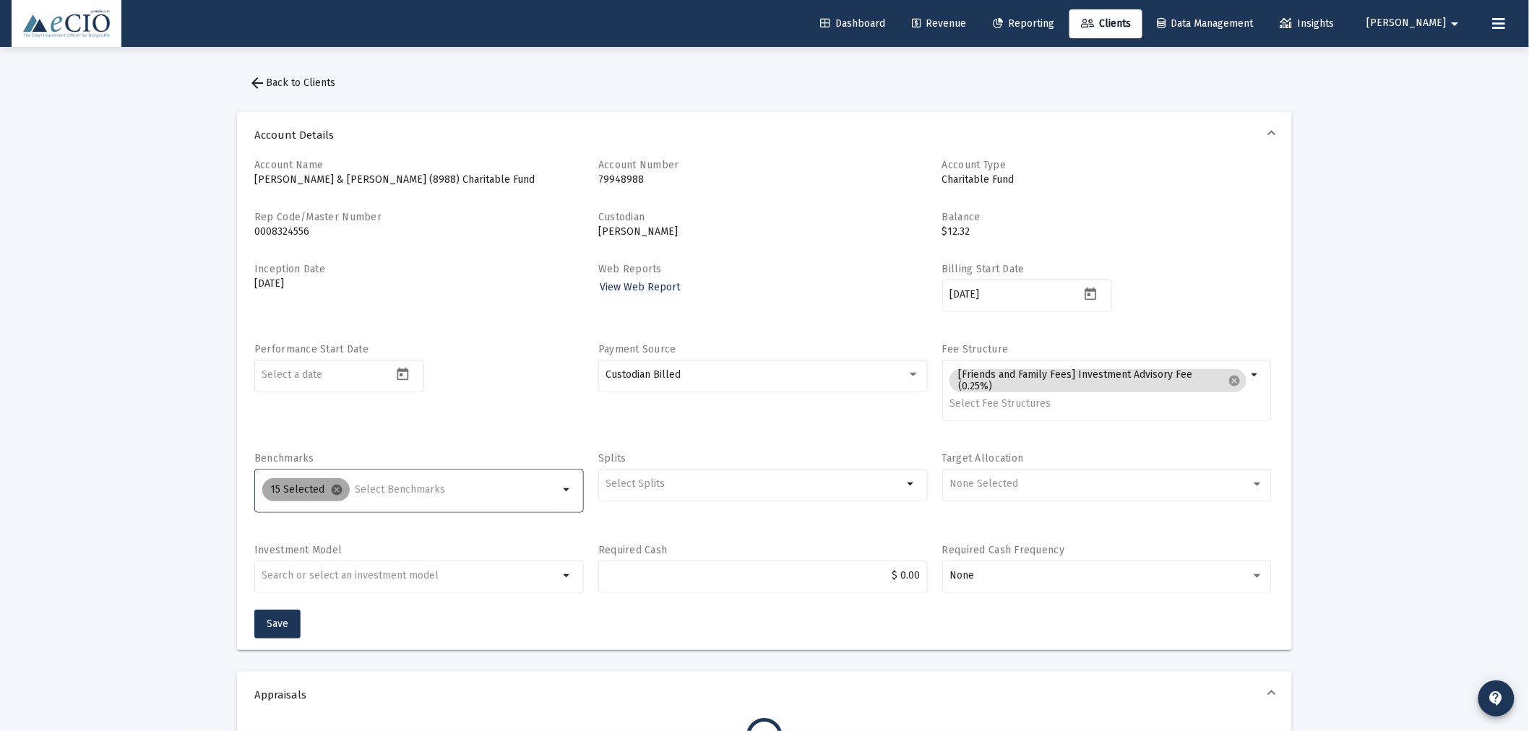
click at [334, 490] on mat-icon "cancel" at bounding box center [337, 489] width 13 height 13
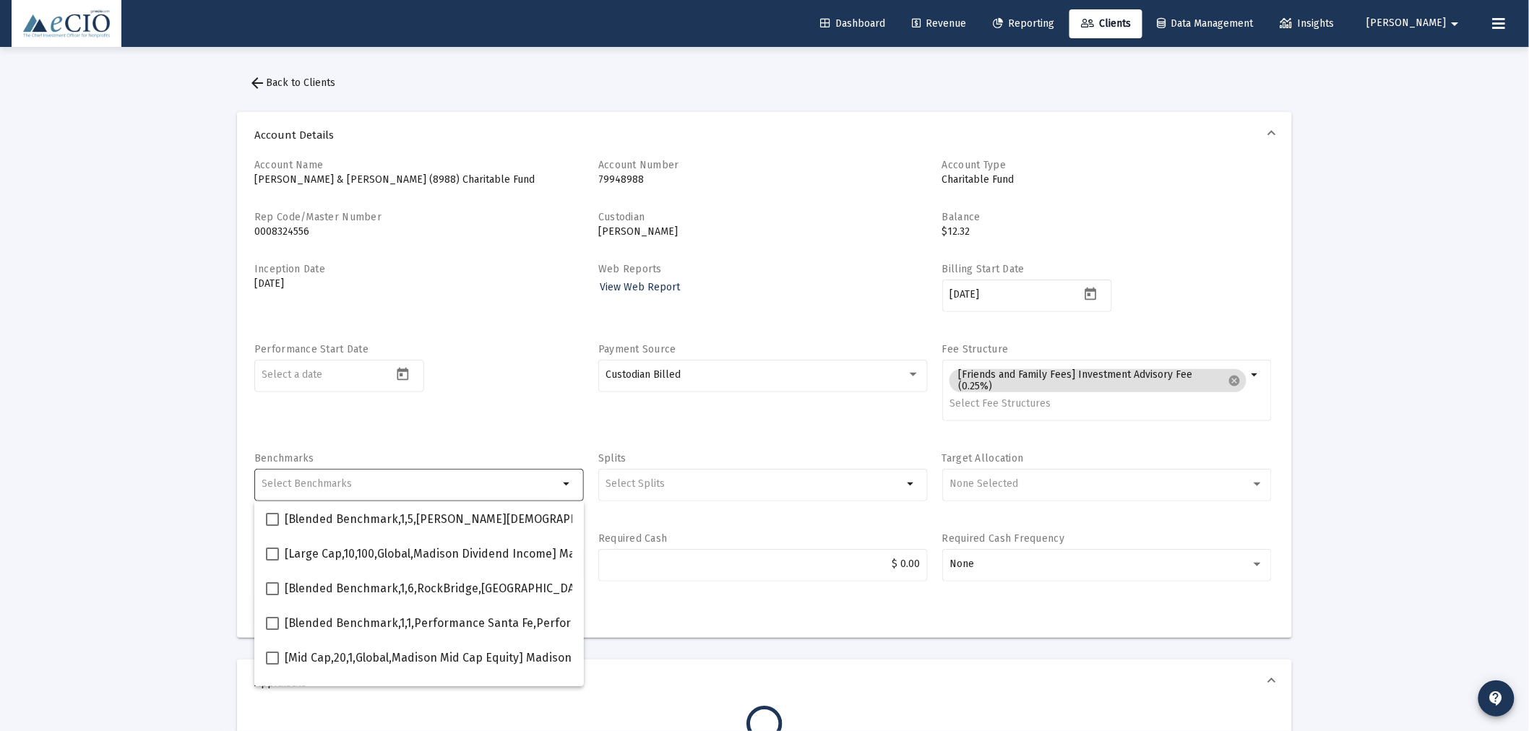
click at [446, 439] on div "Account Name [PERSON_NAME] & [PERSON_NAME] (8988) Charitable Fund Account Numbe…" at bounding box center [764, 377] width 1020 height 439
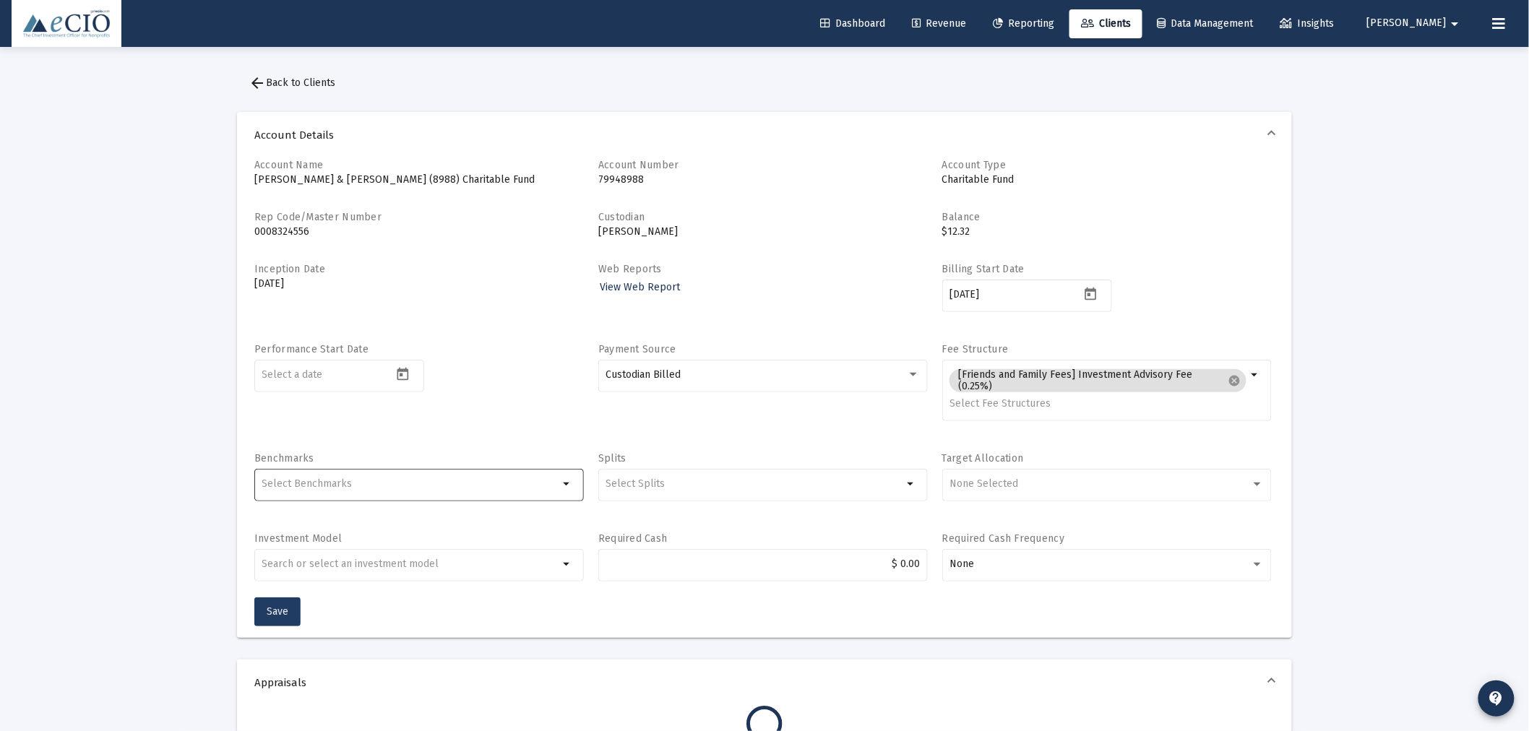
click at [279, 602] on button "Save" at bounding box center [277, 611] width 46 height 29
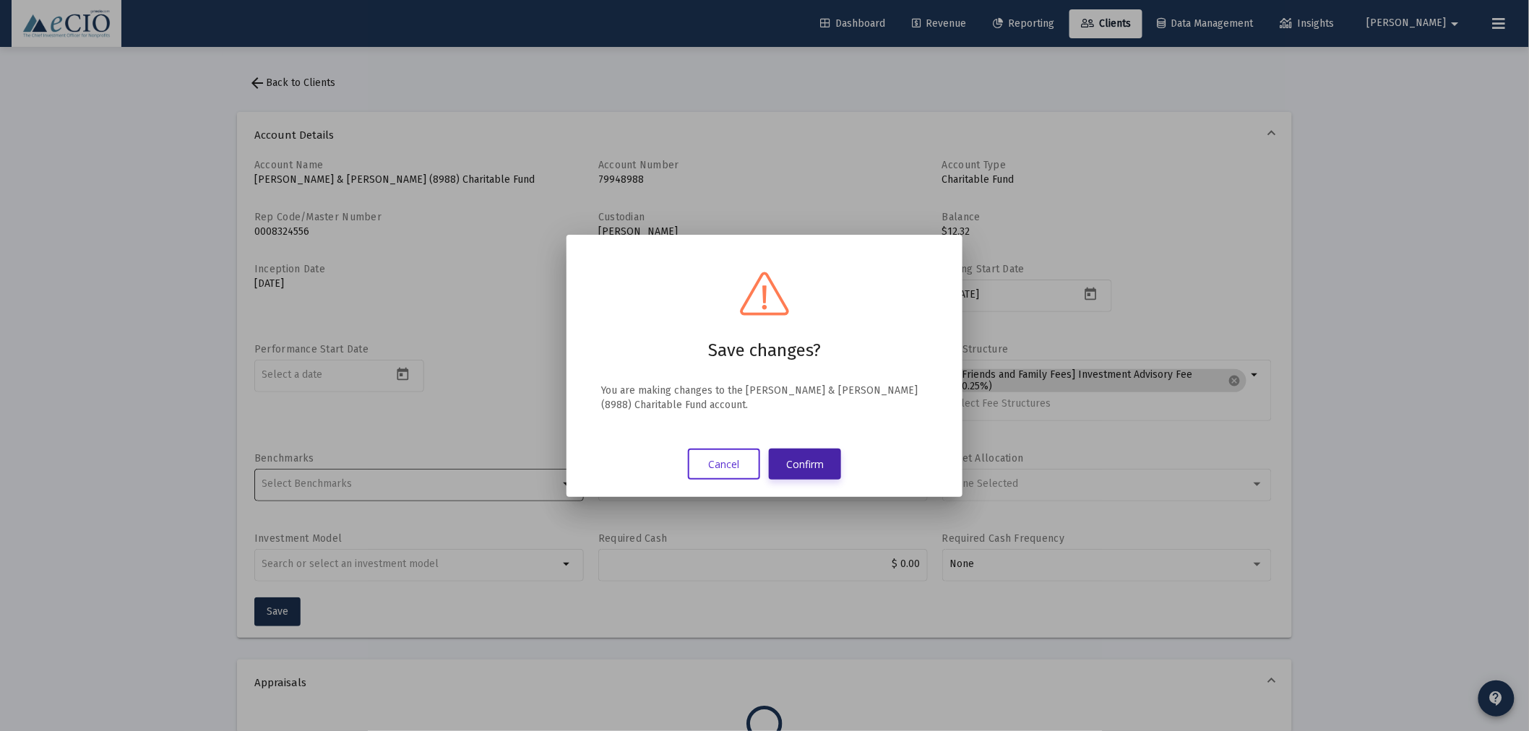
click at [800, 454] on button "Confirm" at bounding box center [805, 464] width 72 height 31
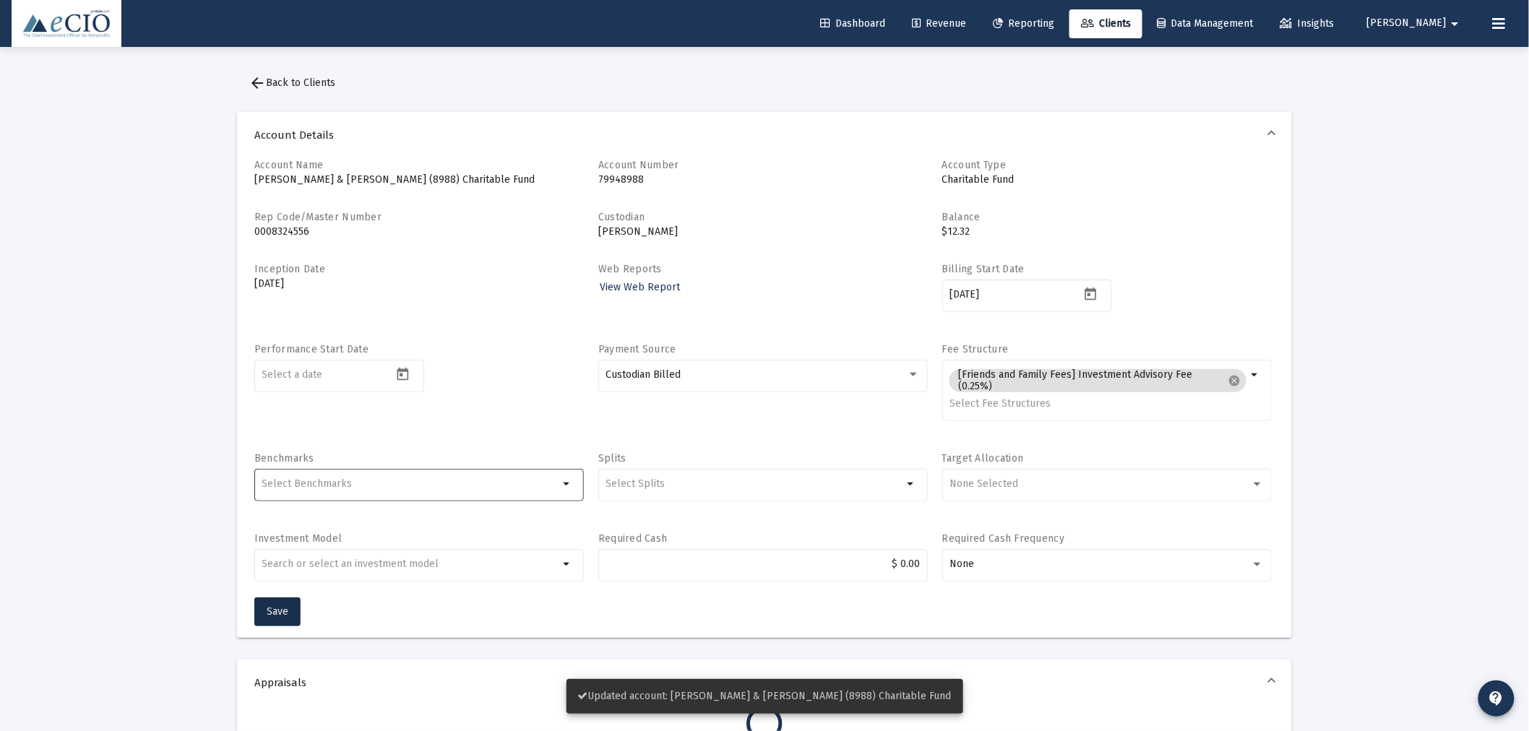
click at [294, 81] on span "arrow_back Back to Clients" at bounding box center [291, 83] width 87 height 12
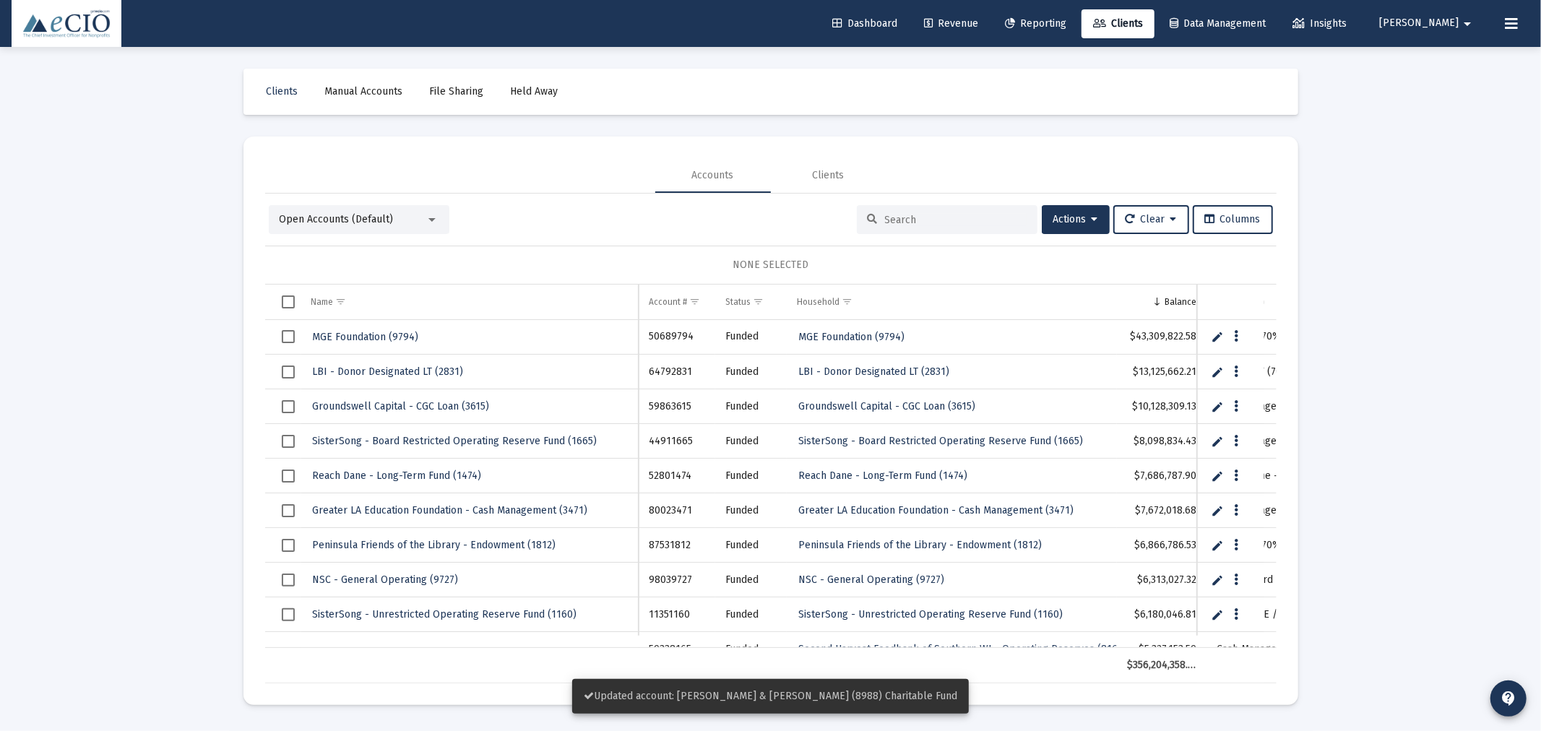
click at [917, 214] on input at bounding box center [956, 220] width 142 height 12
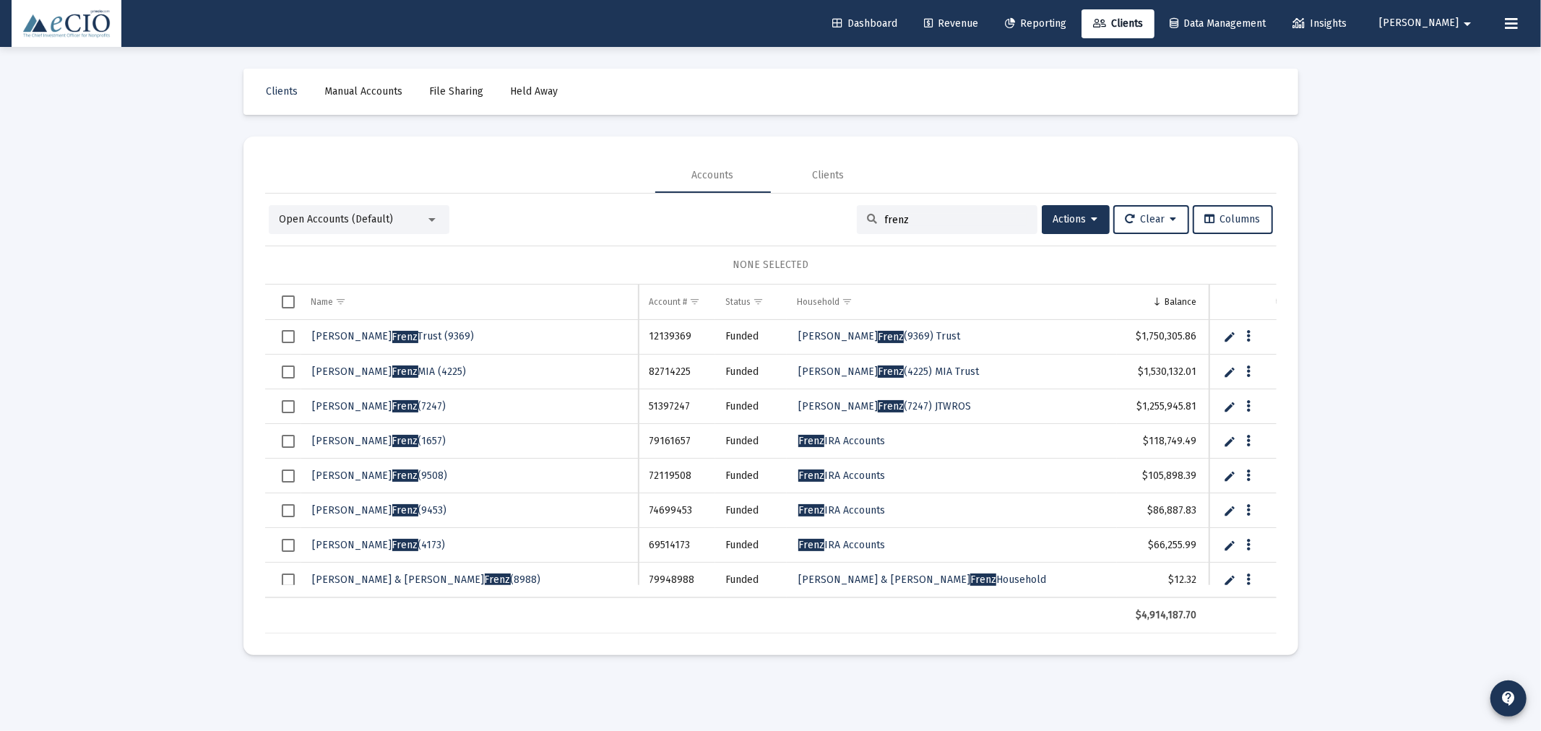
type input "frenz"
